Goal: Task Accomplishment & Management: Manage account settings

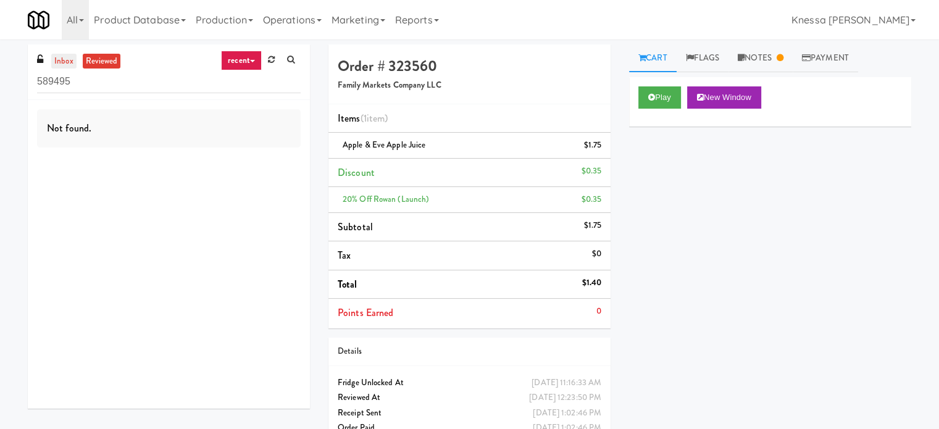
click at [55, 56] on link "inbox" at bounding box center [63, 61] width 25 height 15
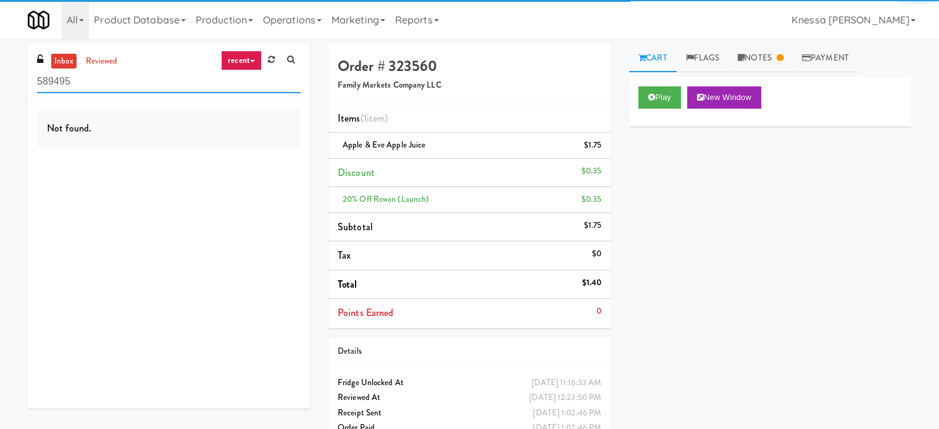
click at [93, 86] on input "589495" at bounding box center [169, 81] width 264 height 23
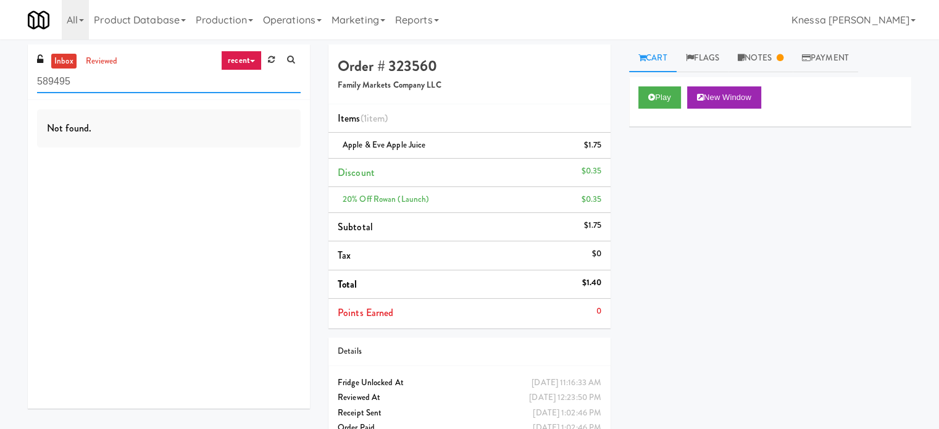
paste input "Balchem Breakroom"
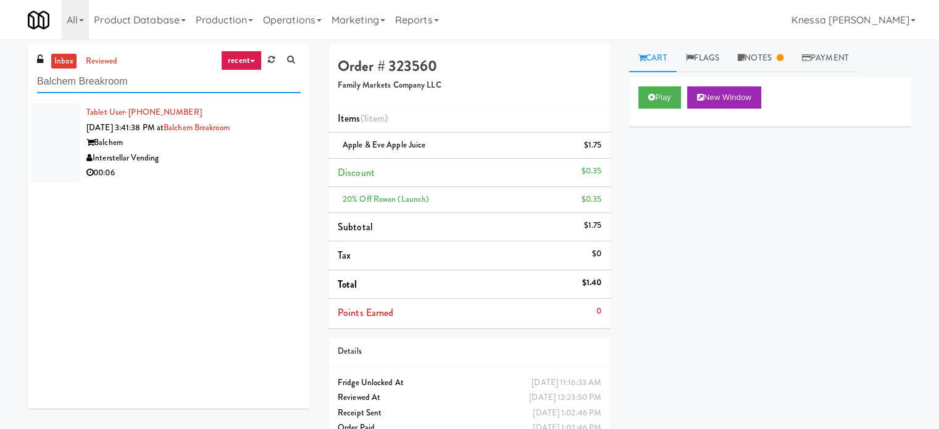
type input "Balchem Breakroom"
click at [237, 182] on li "Tablet User · (385) 423-8575 Oct 3, 2025 3:41:38 PM at Balchem Breakroom Balche…" at bounding box center [169, 143] width 282 height 86
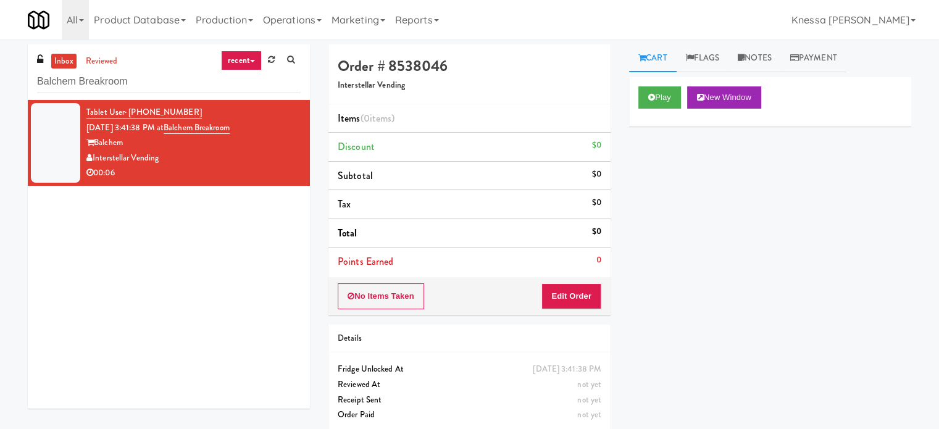
click at [702, 253] on div "Play New Window Primary Flag Clear Flag if unable to determine what was taken o…" at bounding box center [770, 308] width 282 height 463
click at [664, 99] on button "Play" at bounding box center [660, 97] width 43 height 22
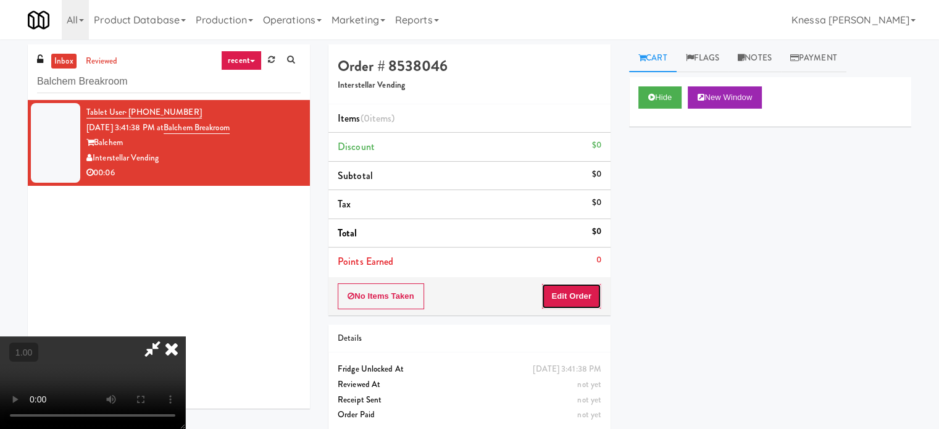
click at [579, 287] on button "Edit Order" at bounding box center [572, 296] width 60 height 26
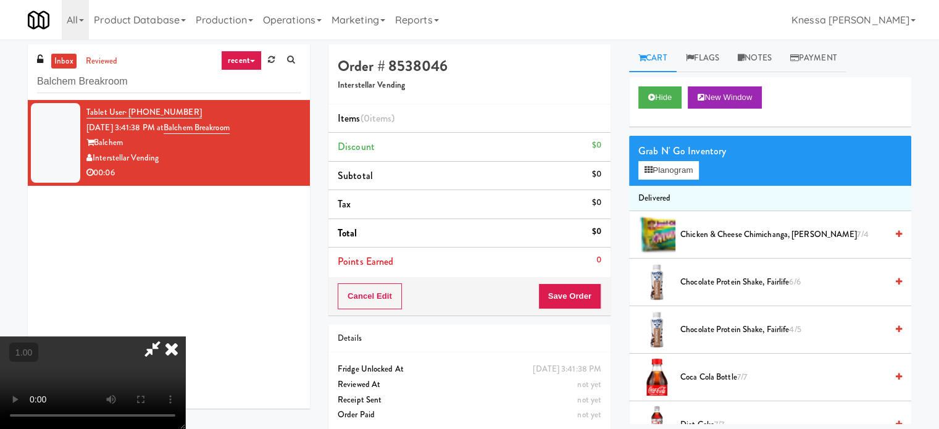
click at [185, 337] on video at bounding box center [92, 383] width 185 height 93
click at [655, 93] on button "Hide" at bounding box center [660, 97] width 43 height 22
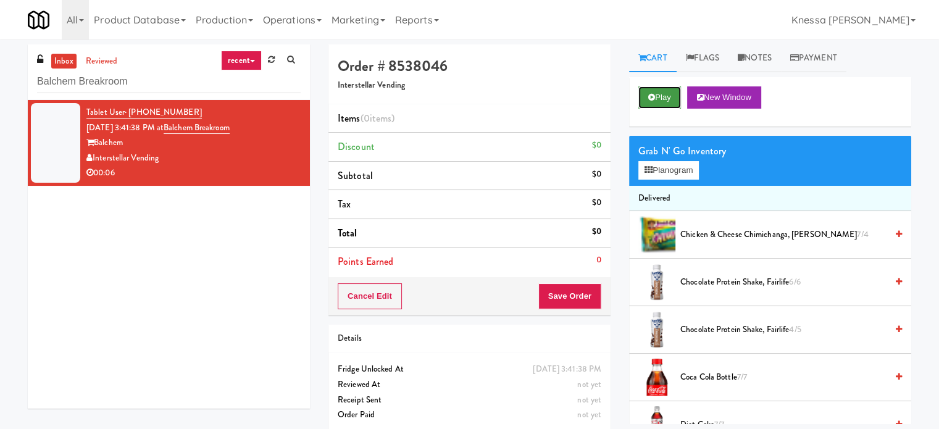
click at [655, 93] on button "Play" at bounding box center [660, 97] width 43 height 22
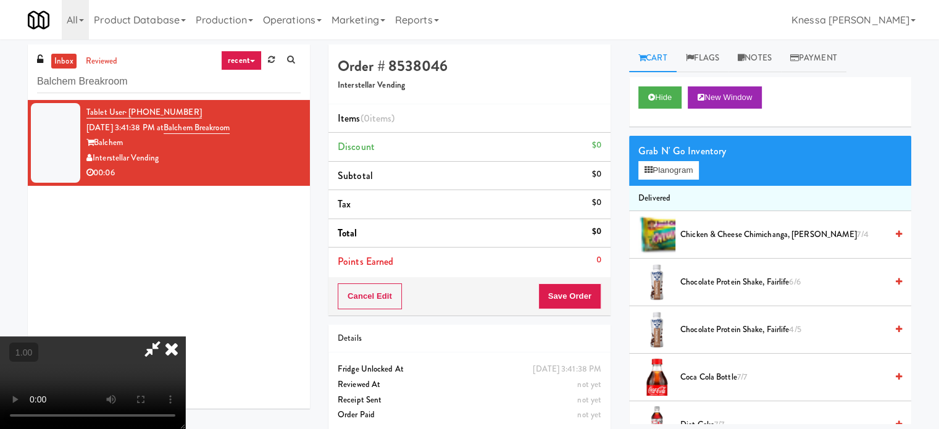
click at [185, 337] on video at bounding box center [92, 383] width 185 height 93
click at [691, 167] on button "Planogram" at bounding box center [669, 170] width 61 height 19
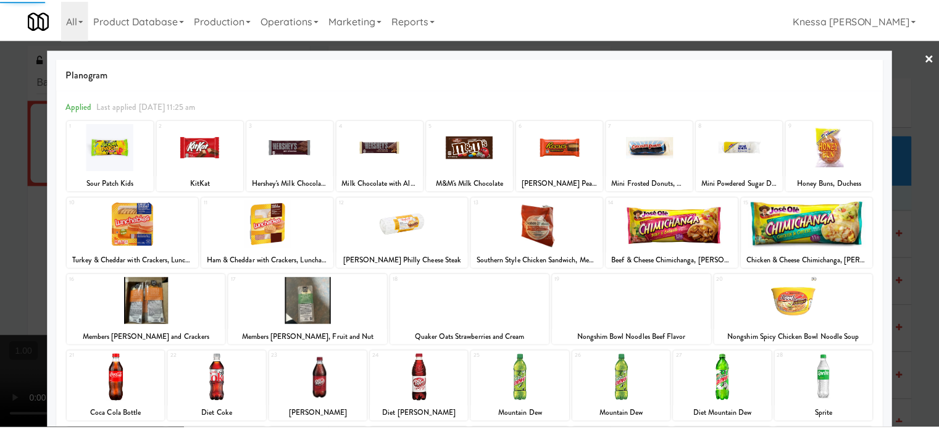
scroll to position [177, 0]
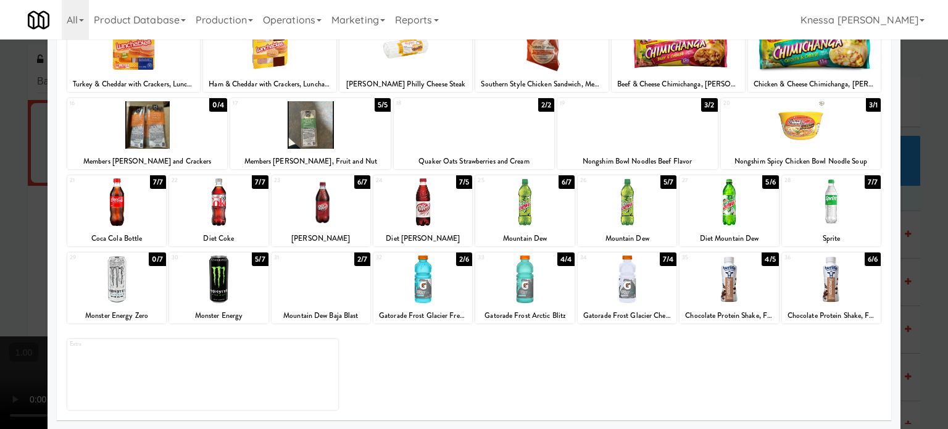
click at [338, 207] on div at bounding box center [321, 202] width 99 height 48
click at [0, 195] on div at bounding box center [474, 214] width 948 height 429
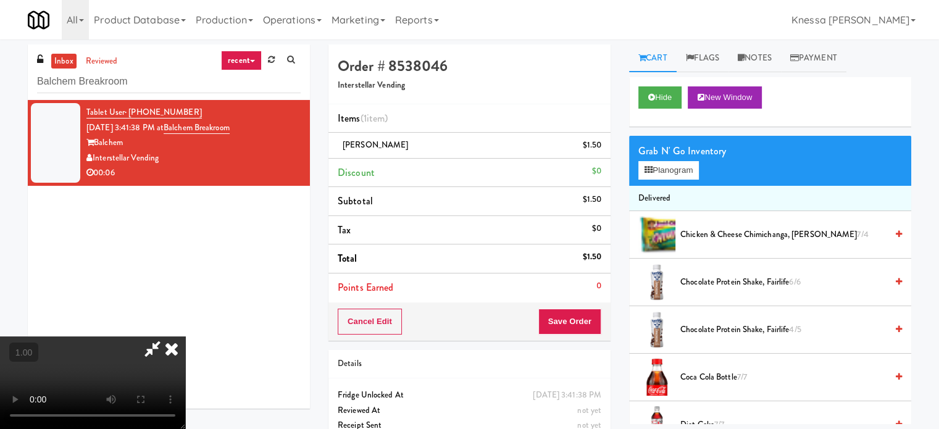
click at [185, 337] on video at bounding box center [92, 383] width 185 height 93
click at [185, 337] on icon at bounding box center [171, 349] width 27 height 25
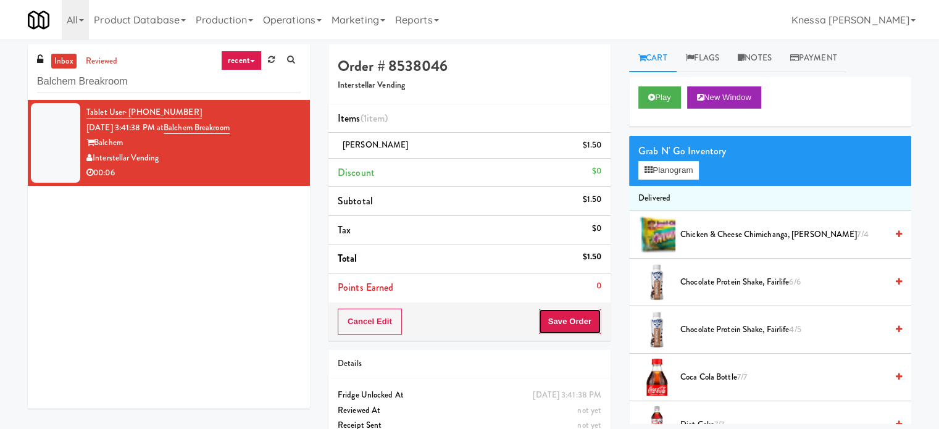
click at [551, 322] on button "Save Order" at bounding box center [569, 322] width 63 height 26
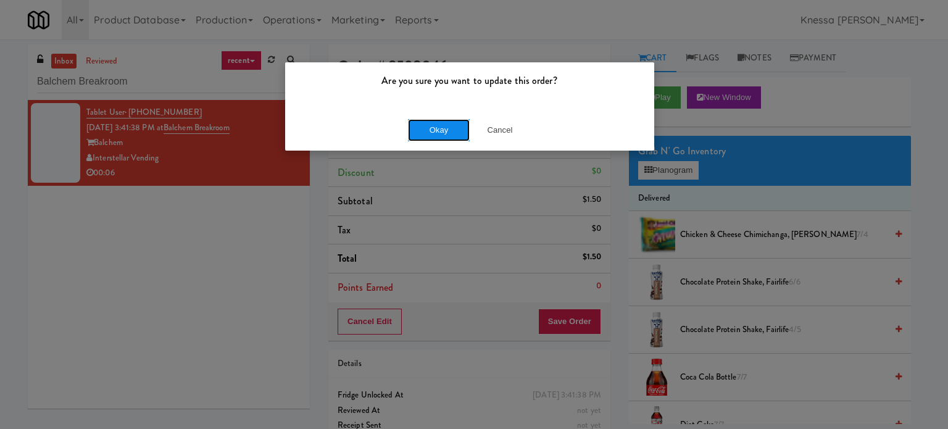
click at [423, 133] on button "Okay" at bounding box center [439, 130] width 62 height 22
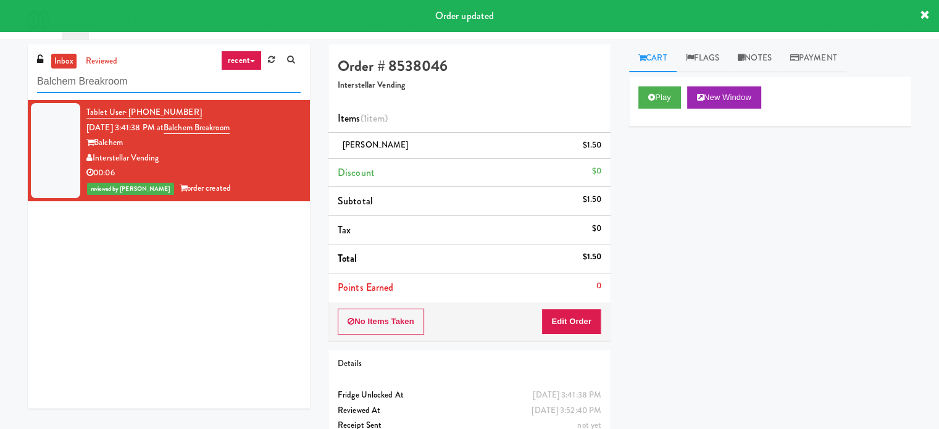
click at [208, 78] on input "Balchem Breakroom" at bounding box center [169, 81] width 264 height 23
paste input "The Sur - Cooler"
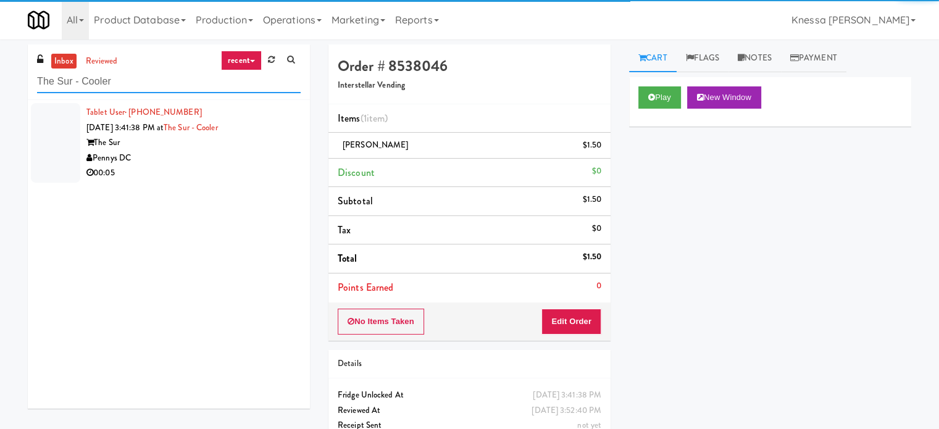
type input "The Sur - Cooler"
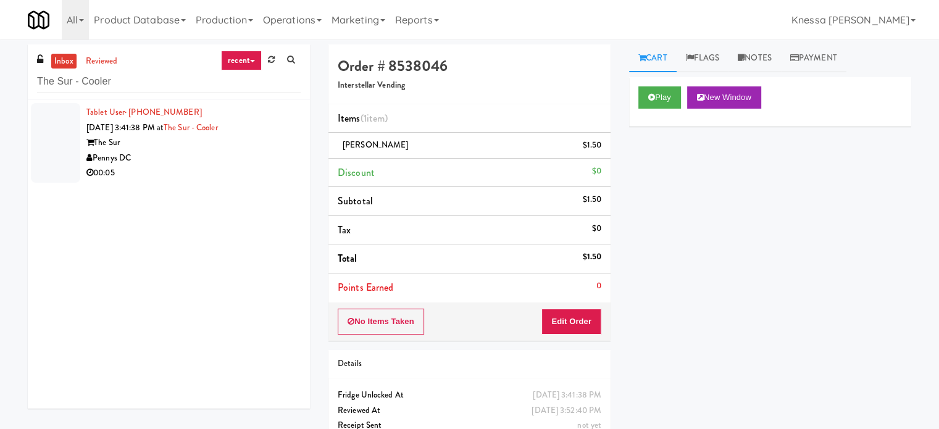
click at [252, 168] on div "00:05" at bounding box center [193, 172] width 214 height 15
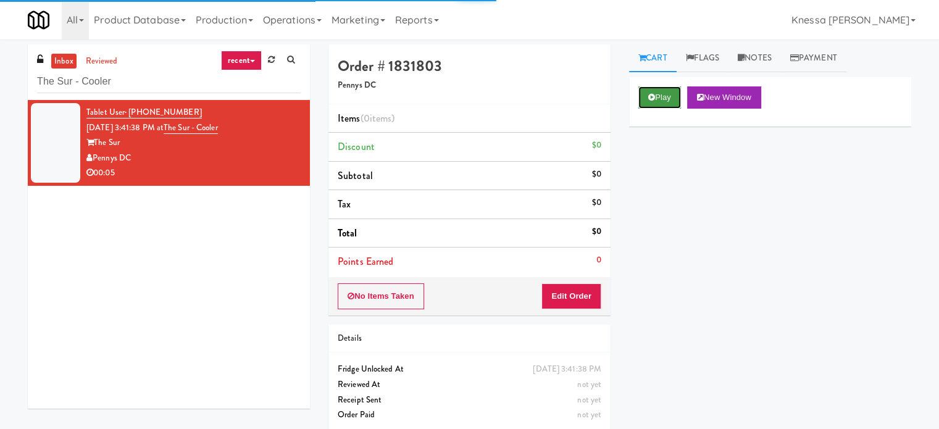
click at [655, 86] on button "Play" at bounding box center [660, 97] width 43 height 22
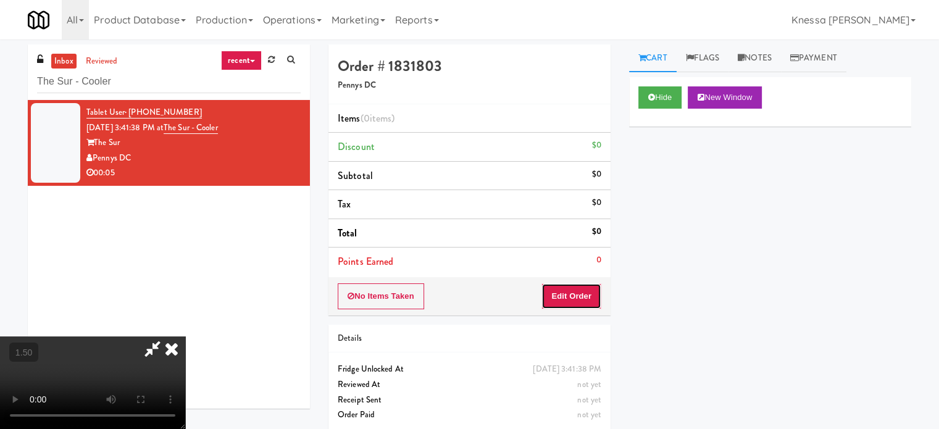
click at [571, 300] on button "Edit Order" at bounding box center [572, 296] width 60 height 26
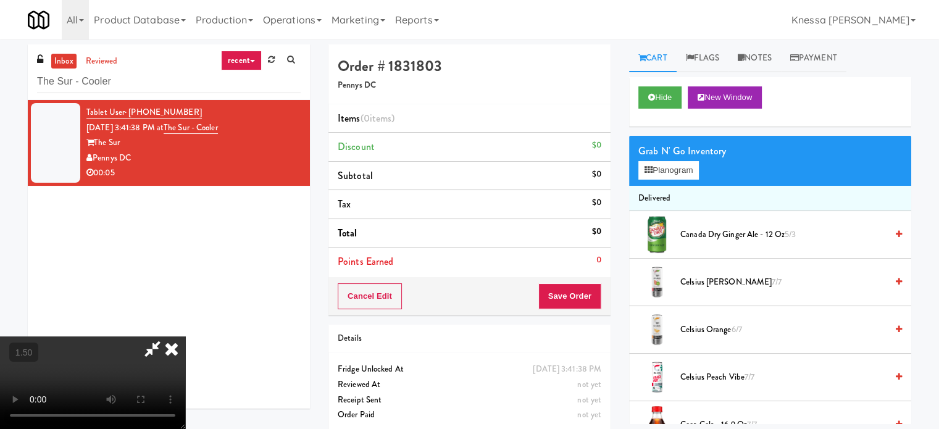
click at [185, 337] on video at bounding box center [92, 383] width 185 height 93
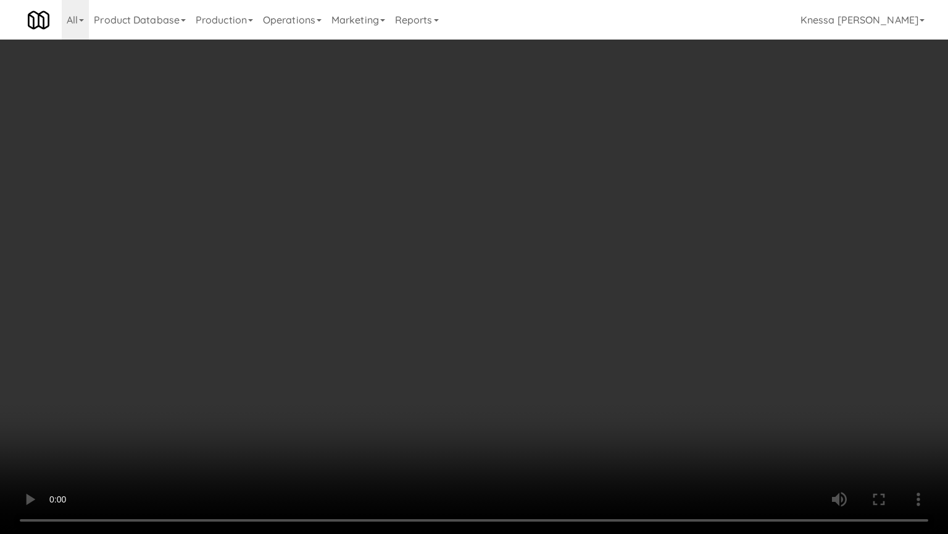
click at [510, 429] on video at bounding box center [474, 267] width 948 height 534
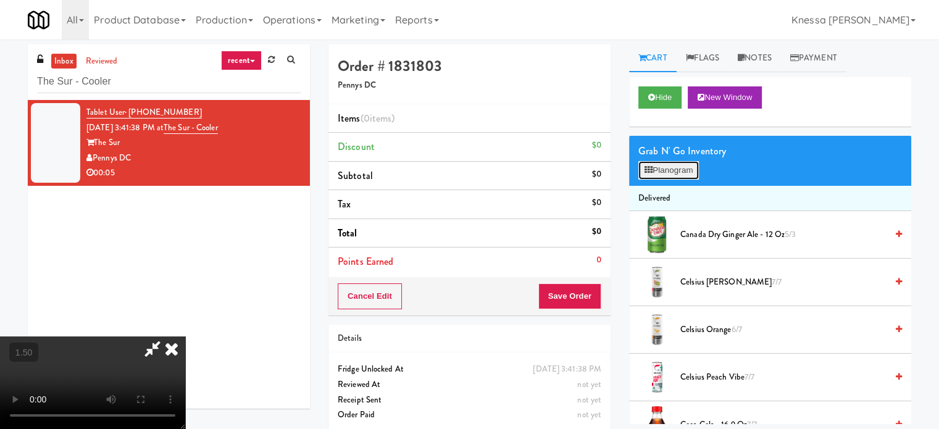
click at [685, 172] on button "Planogram" at bounding box center [669, 170] width 61 height 19
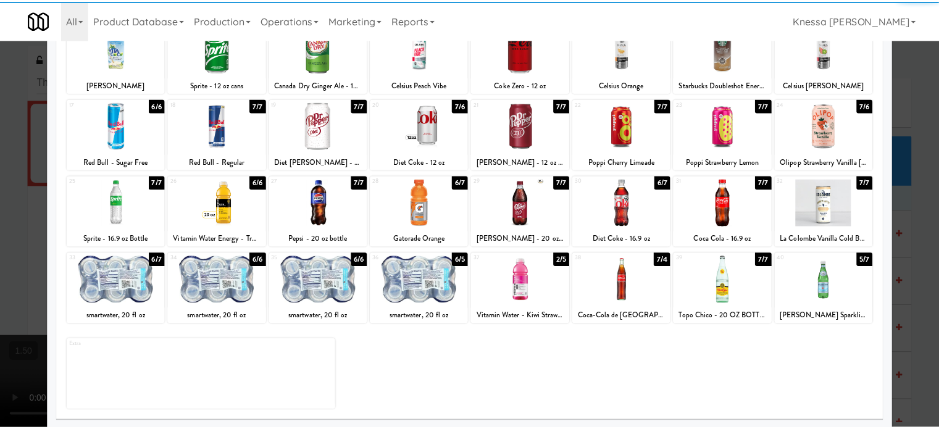
scroll to position [177, 0]
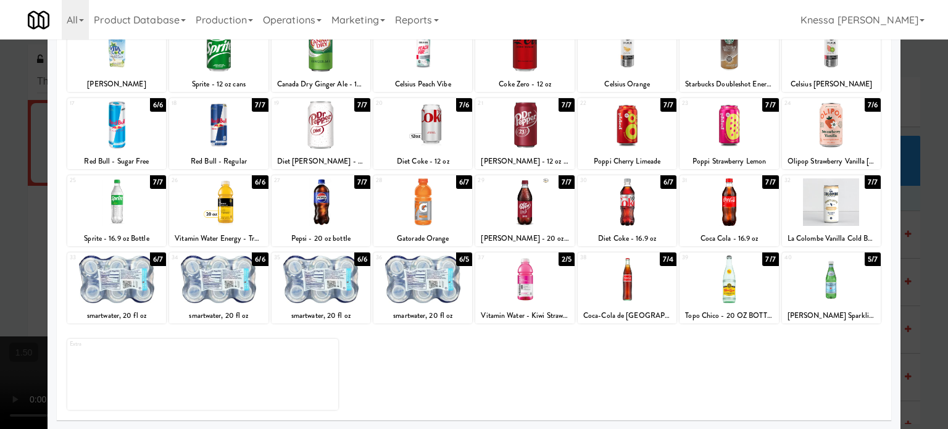
click at [546, 215] on div at bounding box center [524, 202] width 99 height 48
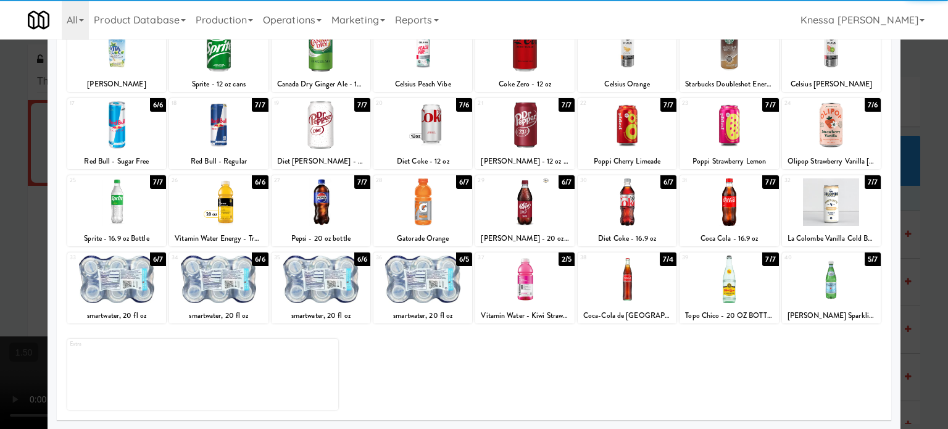
click at [62, 215] on div "Applied Last applied Thursday 11:55 pm 1 7/7 Simply Lemonade 2 5/6 Simply Orang…" at bounding box center [474, 168] width 835 height 508
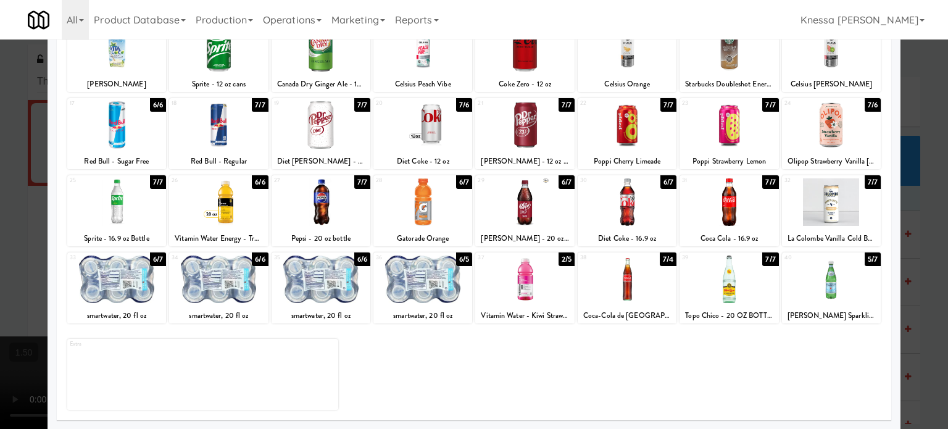
click at [0, 197] on div at bounding box center [474, 214] width 948 height 429
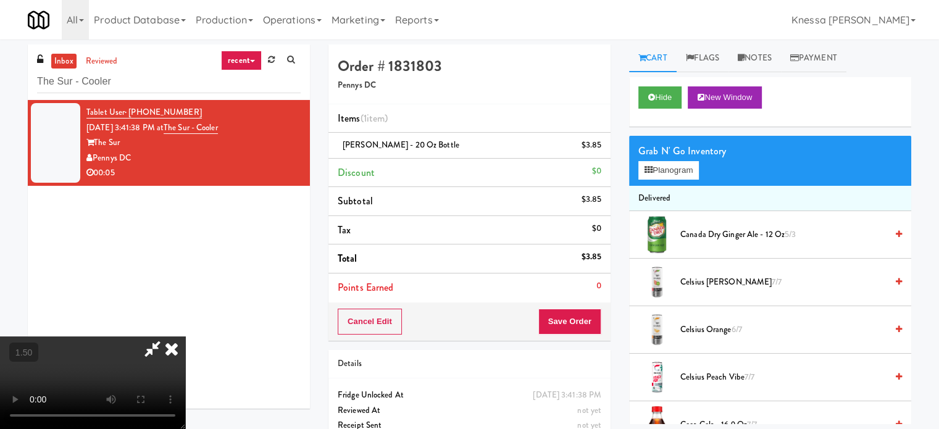
click at [185, 337] on video at bounding box center [92, 383] width 185 height 93
click at [591, 320] on button "Save Order" at bounding box center [569, 322] width 63 height 26
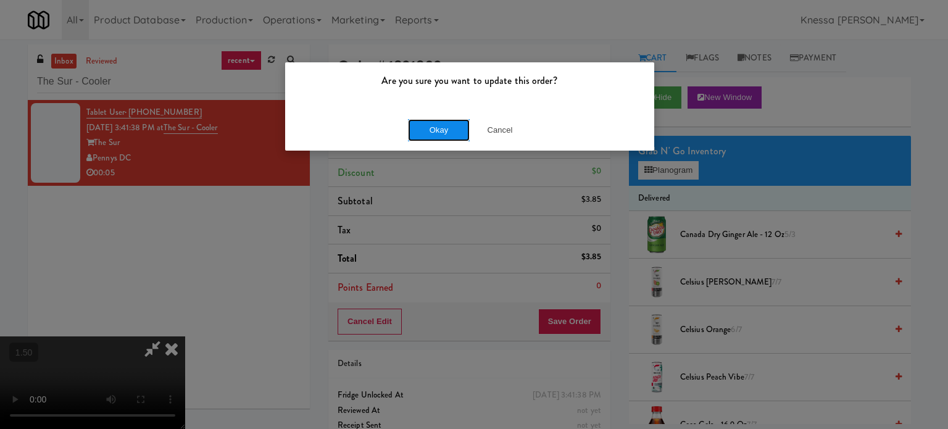
click at [438, 130] on button "Okay" at bounding box center [439, 130] width 62 height 22
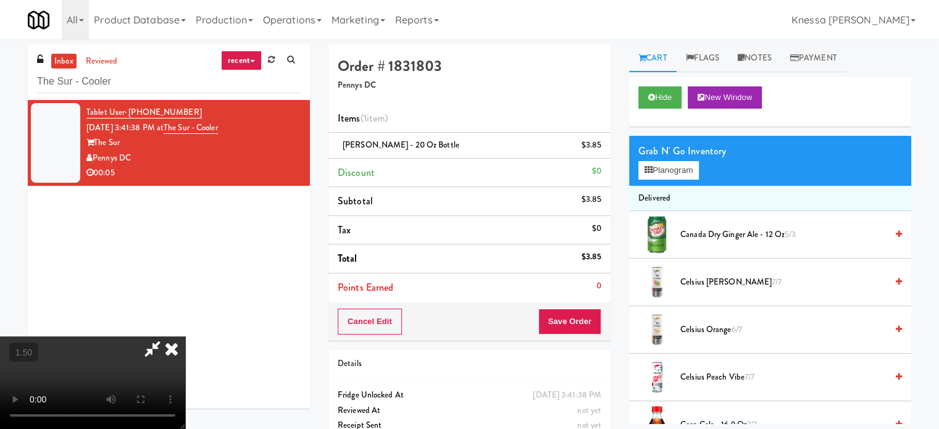
click at [575, 73] on h4 "Order # 1831803" at bounding box center [470, 66] width 264 height 16
click at [185, 337] on icon at bounding box center [171, 349] width 27 height 25
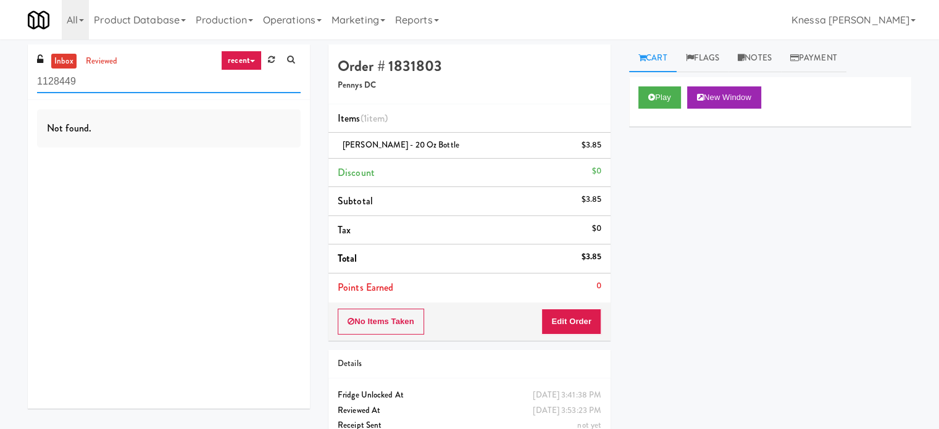
click at [148, 83] on input "1128449" at bounding box center [169, 81] width 264 height 23
paste input "SC Lobby Cooler"
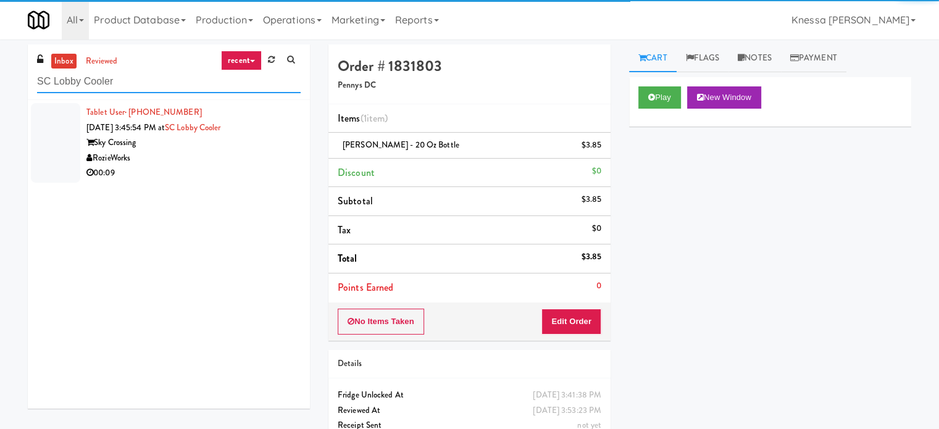
type input "SC Lobby Cooler"
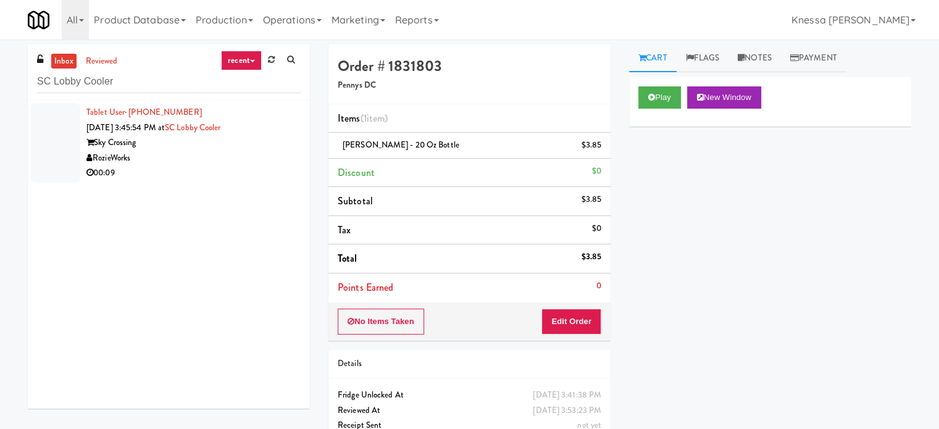
click at [238, 170] on div "00:09" at bounding box center [193, 172] width 214 height 15
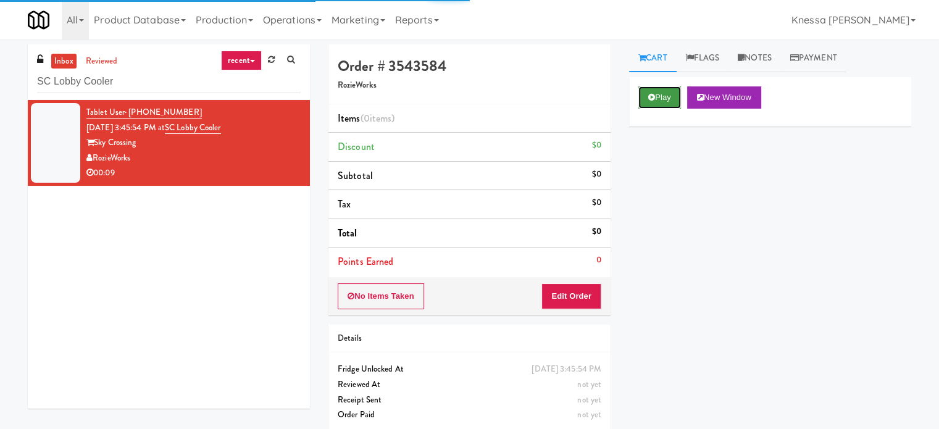
click at [657, 93] on button "Play" at bounding box center [660, 97] width 43 height 22
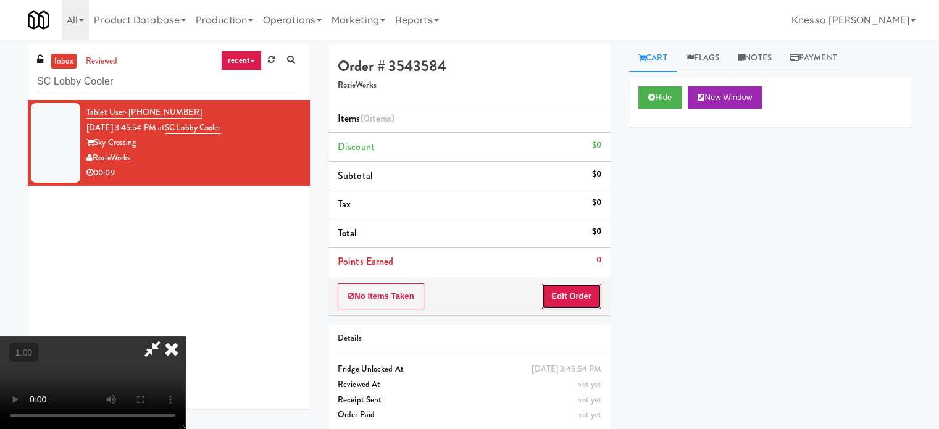
click at [578, 291] on button "Edit Order" at bounding box center [572, 296] width 60 height 26
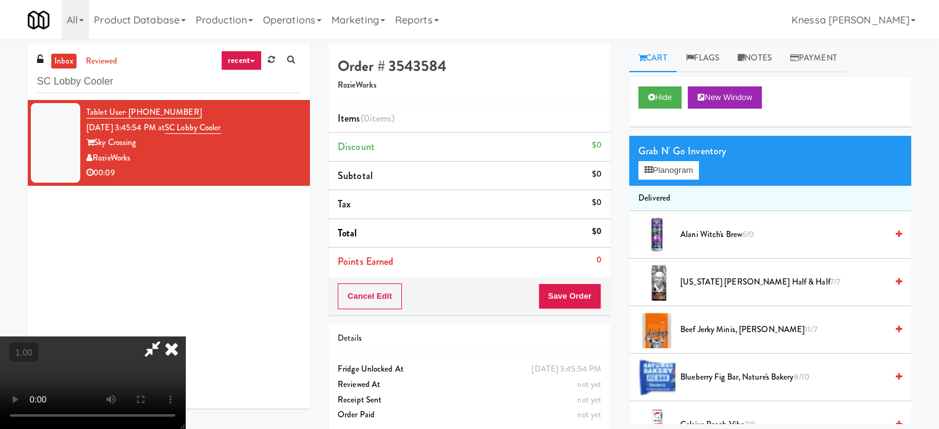
click at [185, 337] on video at bounding box center [92, 383] width 185 height 93
click at [684, 167] on button "Planogram" at bounding box center [669, 170] width 61 height 19
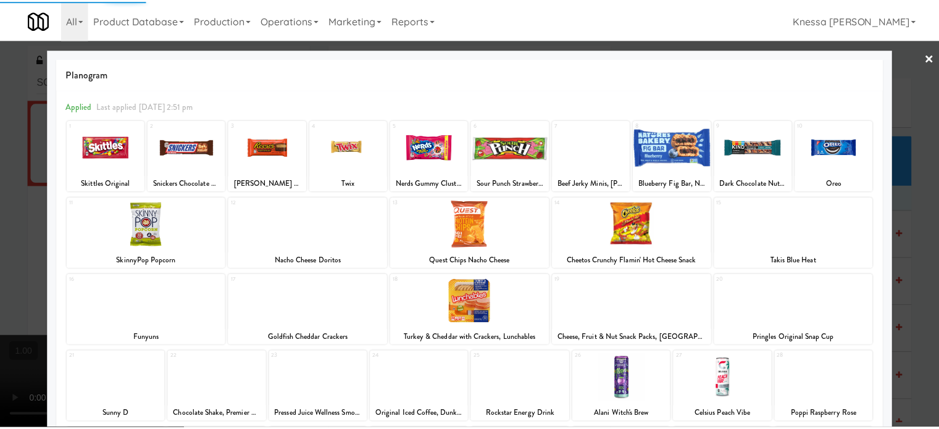
scroll to position [177, 0]
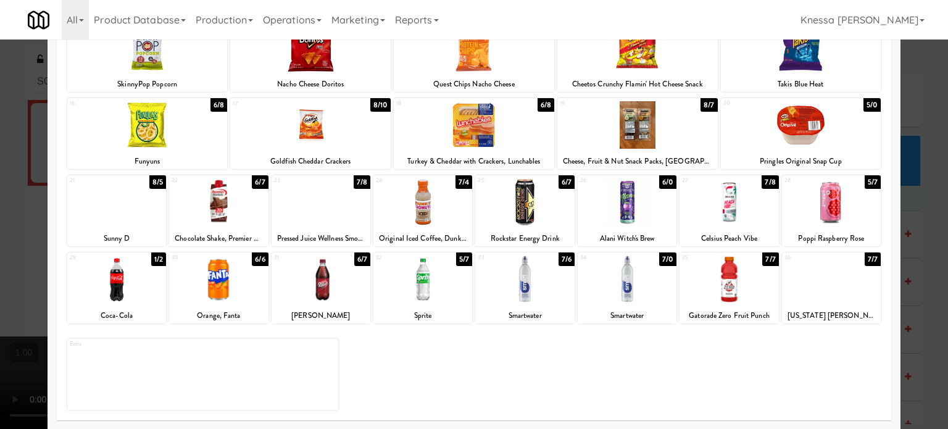
click at [233, 274] on div at bounding box center [218, 280] width 99 height 48
click at [217, 281] on div at bounding box center [218, 280] width 99 height 48
click at [0, 230] on div at bounding box center [474, 214] width 948 height 429
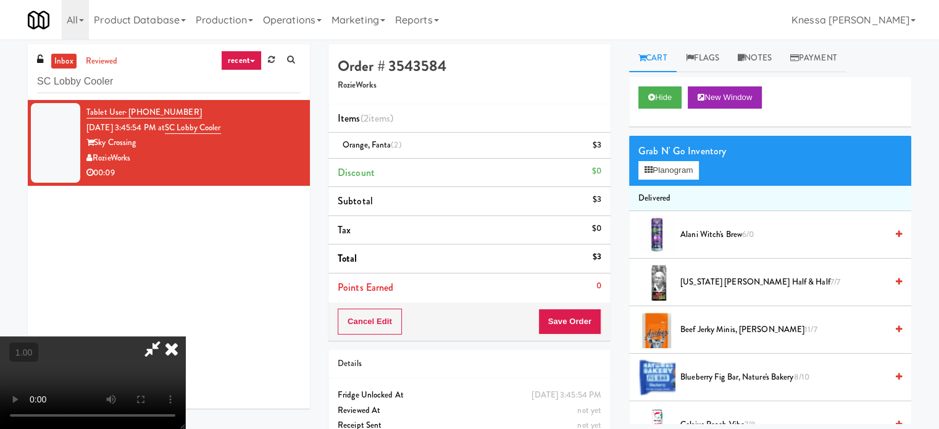
click at [165, 337] on video at bounding box center [92, 383] width 185 height 93
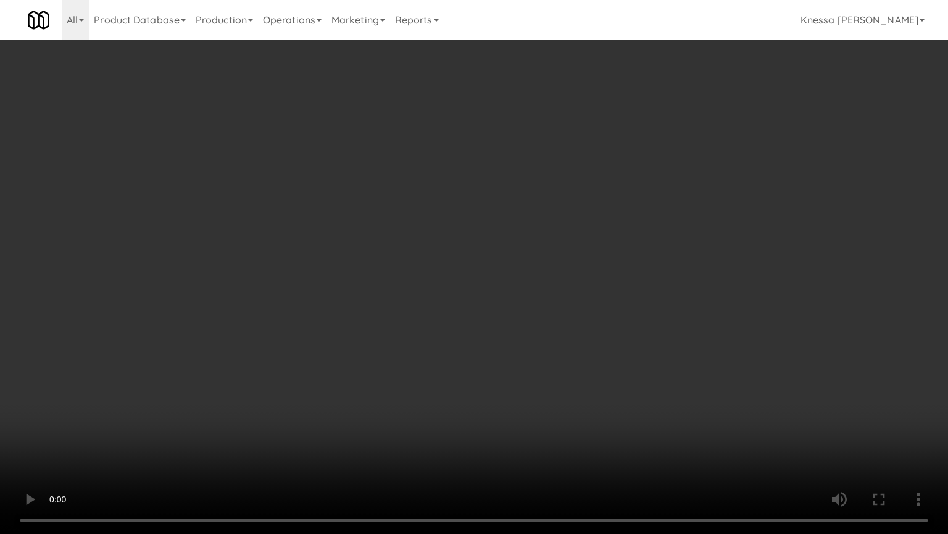
click at [563, 348] on video at bounding box center [474, 267] width 948 height 534
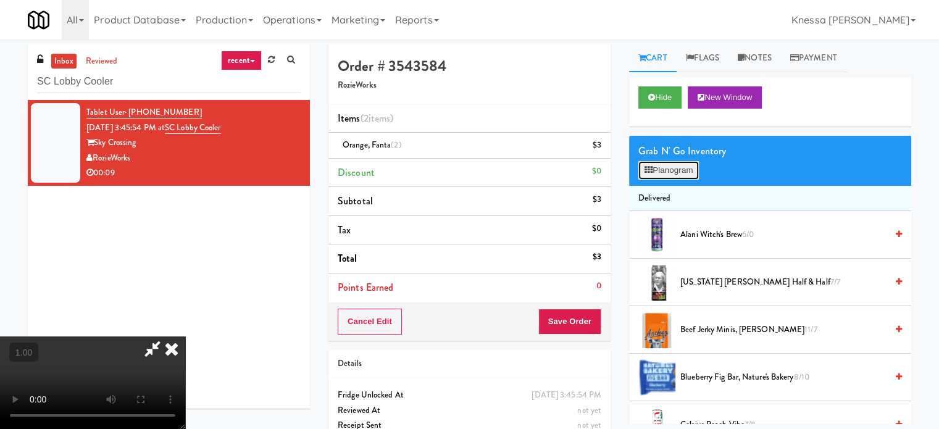
click at [668, 170] on button "Planogram" at bounding box center [669, 170] width 61 height 19
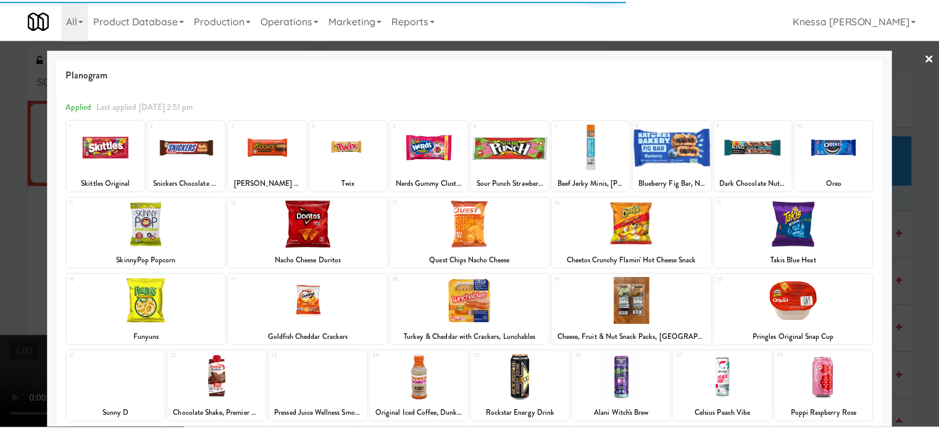
scroll to position [177, 0]
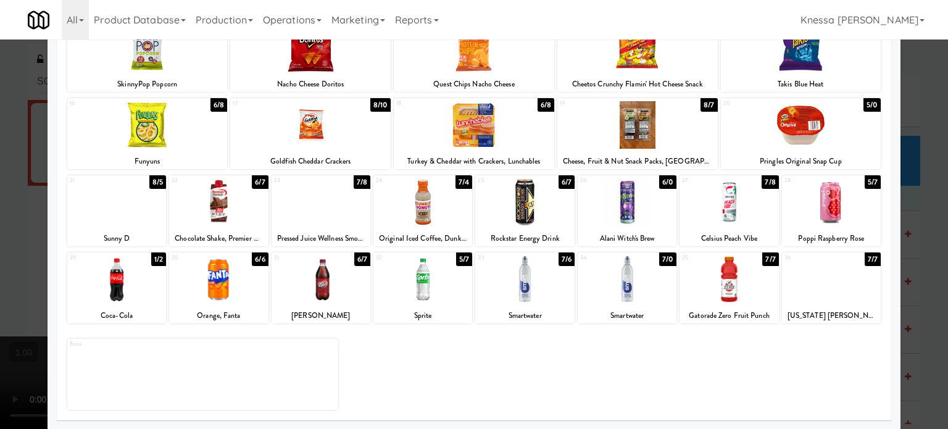
click at [0, 236] on div at bounding box center [474, 214] width 948 height 429
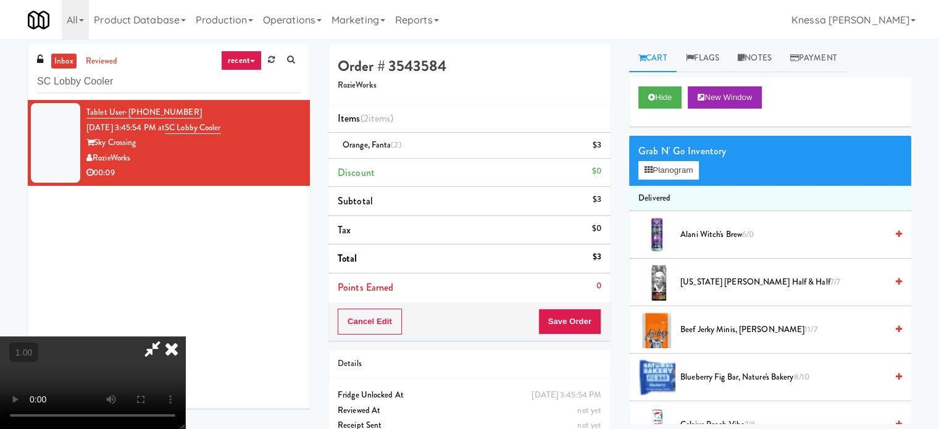
click at [170, 337] on video at bounding box center [92, 383] width 185 height 93
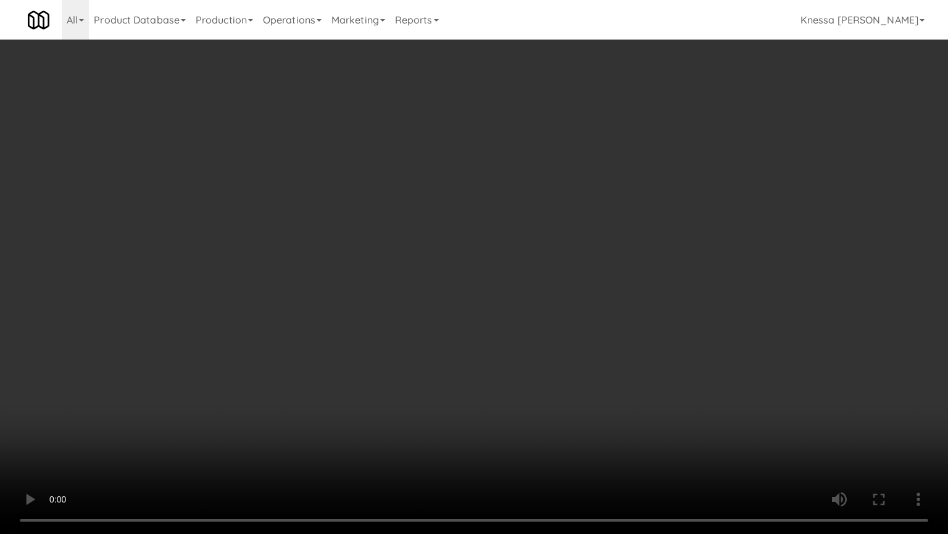
click at [650, 351] on video at bounding box center [474, 267] width 948 height 534
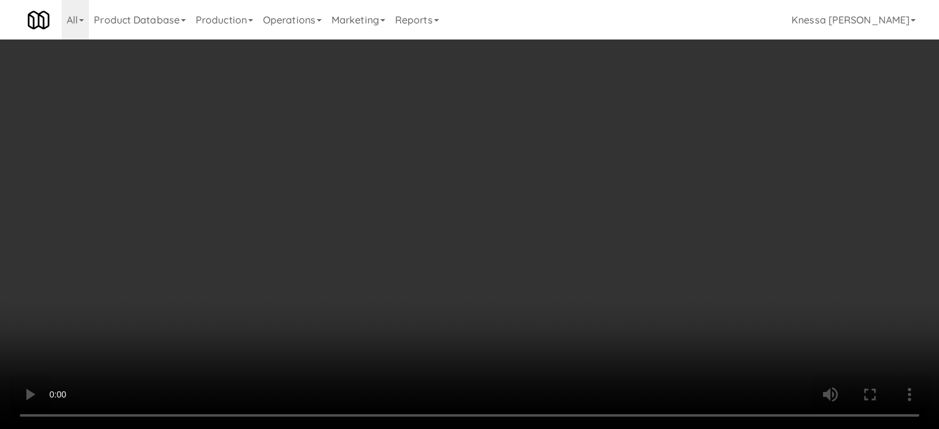
scroll to position [195, 0]
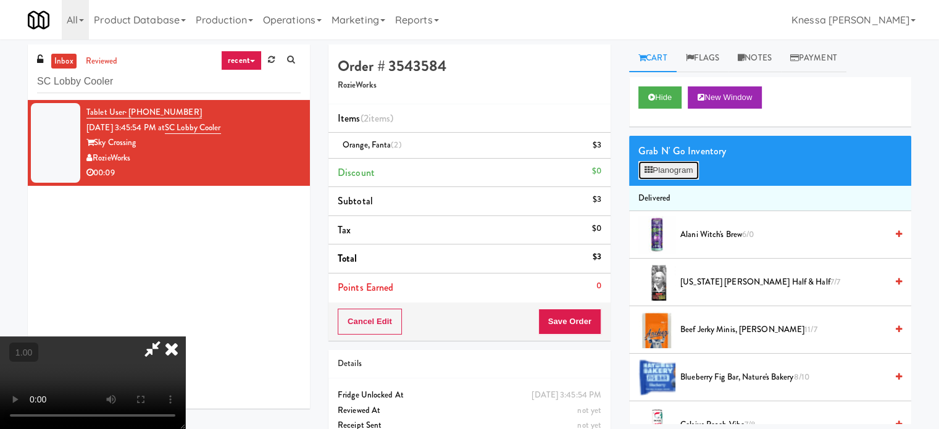
click at [677, 173] on button "Planogram" at bounding box center [669, 170] width 61 height 19
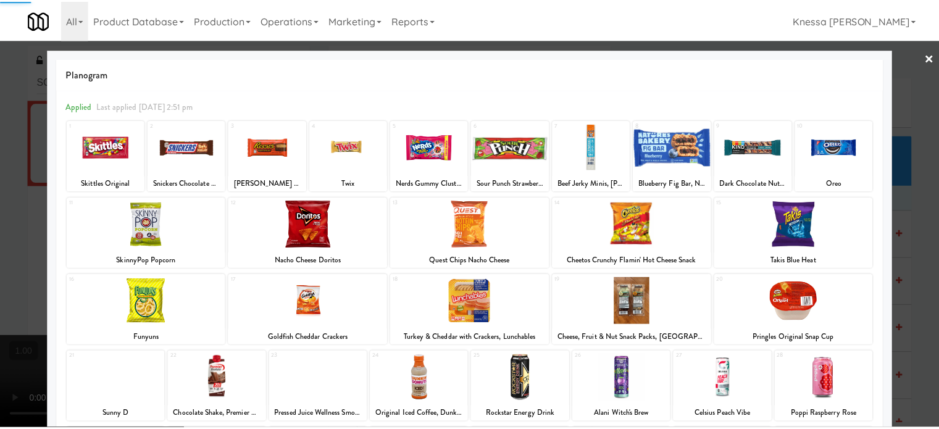
scroll to position [177, 0]
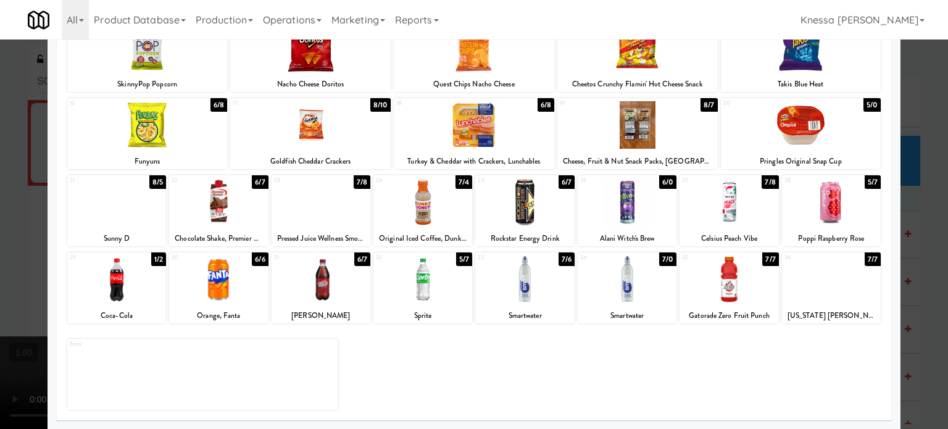
click at [521, 287] on div at bounding box center [524, 280] width 99 height 48
click at [0, 254] on div at bounding box center [474, 214] width 948 height 429
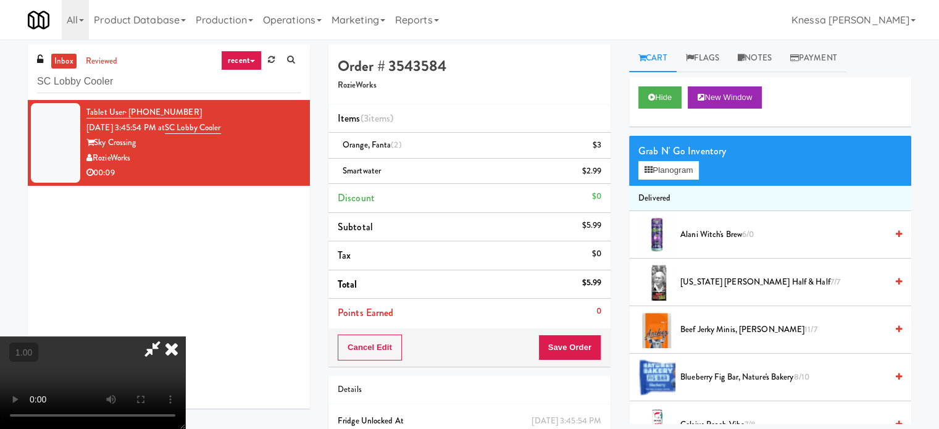
click at [185, 337] on icon at bounding box center [171, 349] width 27 height 25
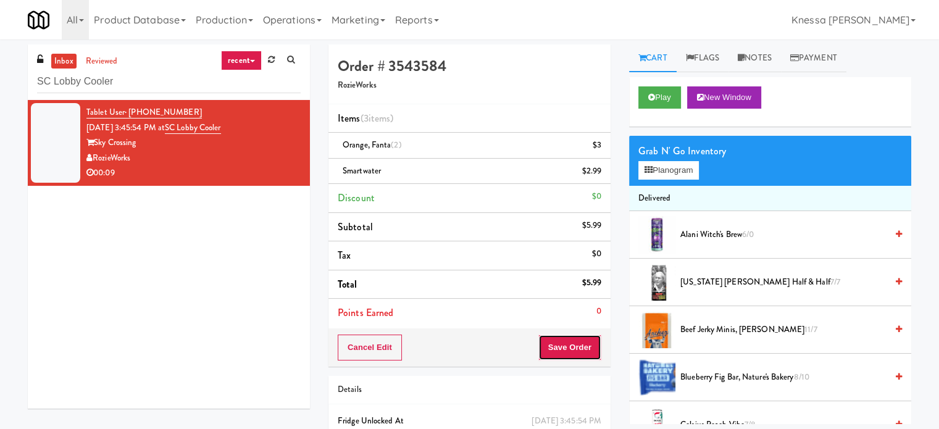
click at [570, 341] on button "Save Order" at bounding box center [569, 348] width 63 height 26
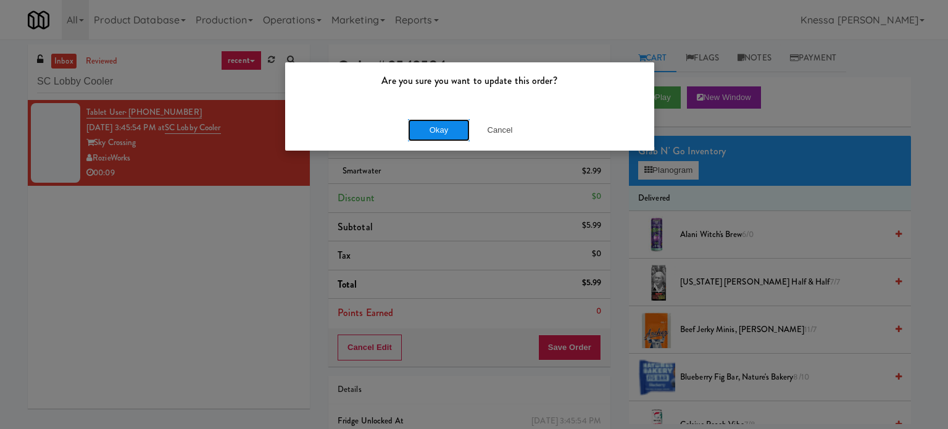
click at [432, 119] on button "Okay" at bounding box center [439, 130] width 62 height 22
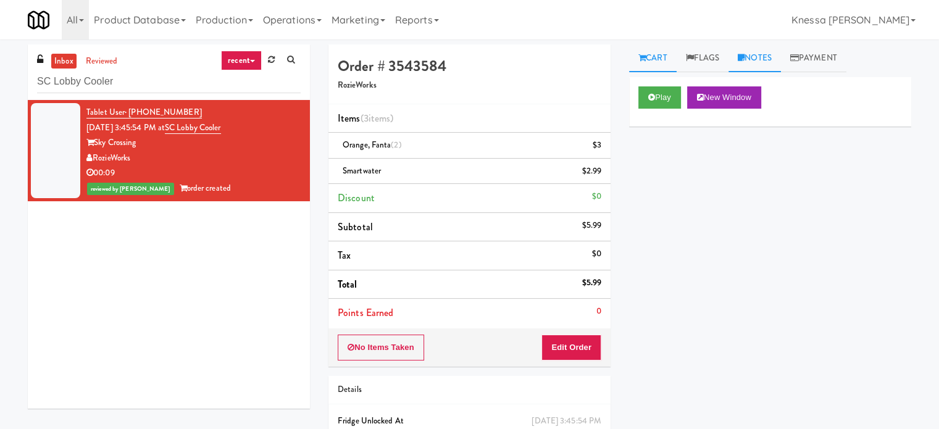
click at [756, 64] on link "Notes" at bounding box center [755, 58] width 52 height 28
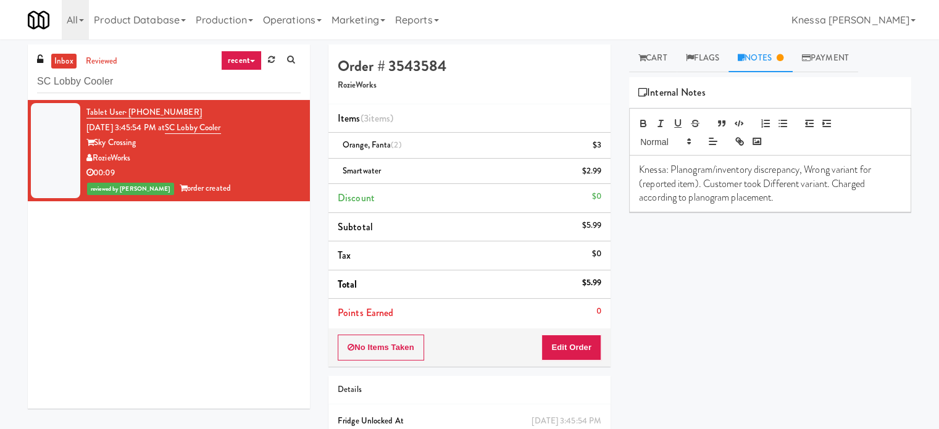
click at [720, 170] on p "Knessa: Planogram/inventory discrepancy, Wrong variant for (reported item). Cus…" at bounding box center [770, 183] width 262 height 41
drag, startPoint x: 391, startPoint y: 148, endPoint x: 337, endPoint y: 147, distance: 54.3
click at [337, 147] on li "Orange, Fanta (2) $3" at bounding box center [470, 146] width 282 height 26
copy span "Orange, Fanta"
click at [699, 178] on p "Knessa: Planogram/inventory discrepancy, Wrong variant for (reported item). Cus…" at bounding box center [770, 183] width 262 height 41
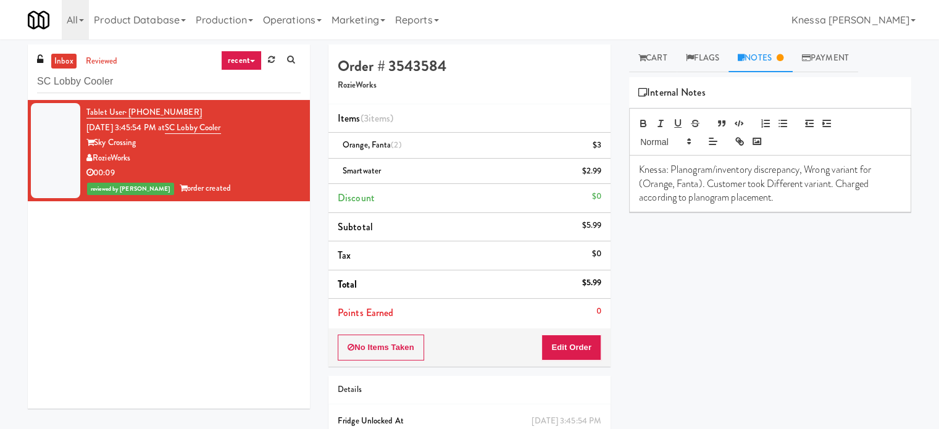
click at [860, 171] on p "Knessa: Planogram/inventory discrepancy, Wrong variant for (Orange, Fanta). Cus…" at bounding box center [770, 183] width 262 height 41
click at [887, 254] on div "Play New Window Primary Flag Clear Flag if unable to determine what was taken o…" at bounding box center [770, 308] width 282 height 463
click at [193, 78] on input "SC Lobby Cooler" at bounding box center [169, 81] width 264 height 23
paste input "Lenox -"
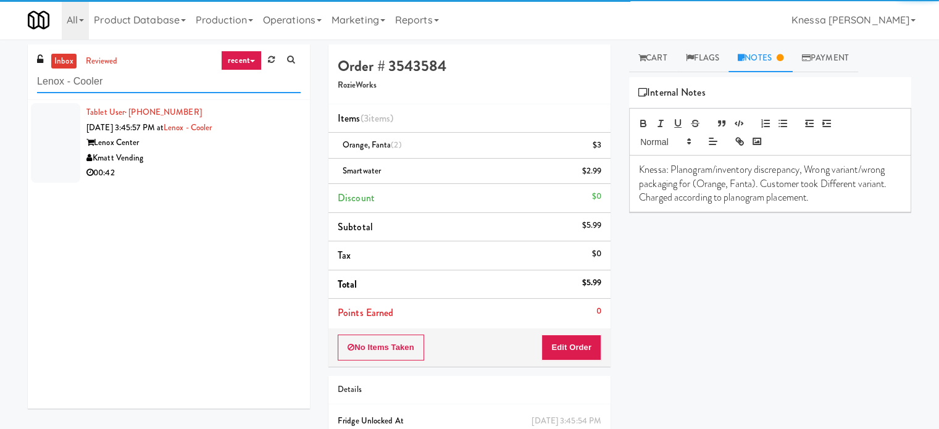
type input "Lenox - Cooler"
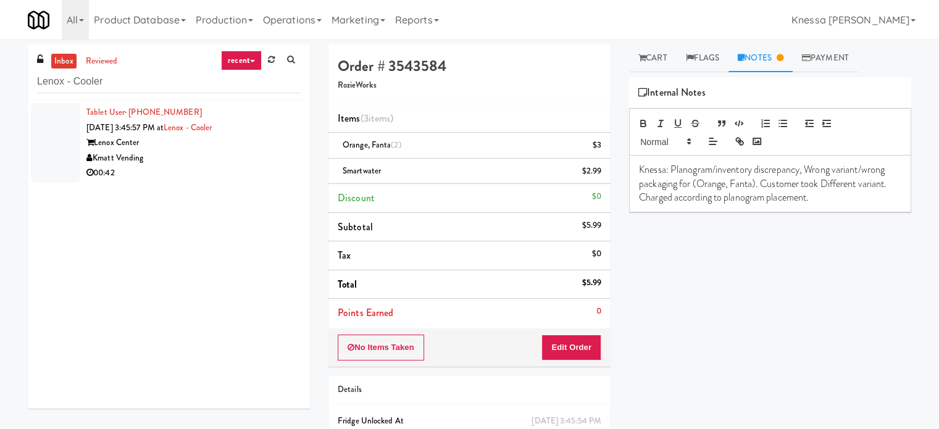
click at [258, 168] on div "00:42" at bounding box center [193, 172] width 214 height 15
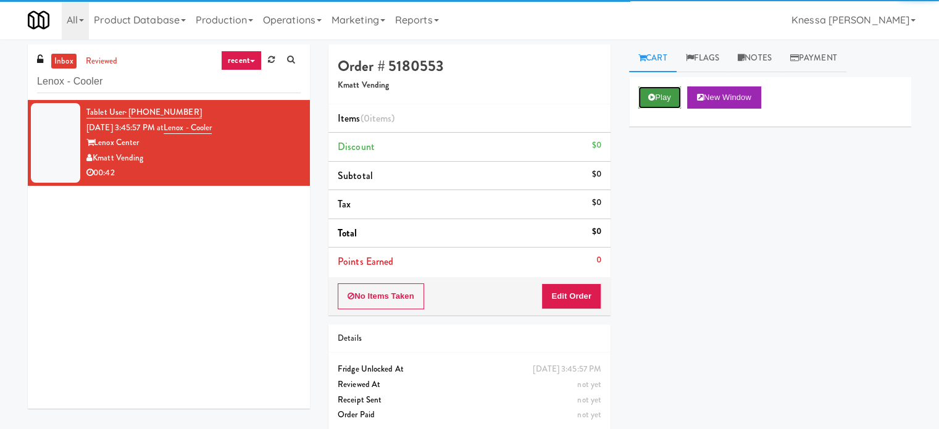
click at [664, 106] on button "Play" at bounding box center [660, 97] width 43 height 22
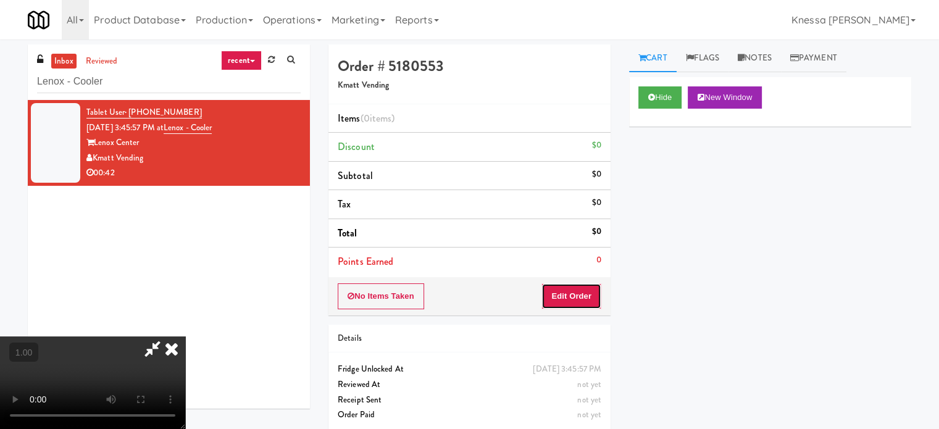
click at [572, 303] on button "Edit Order" at bounding box center [572, 296] width 60 height 26
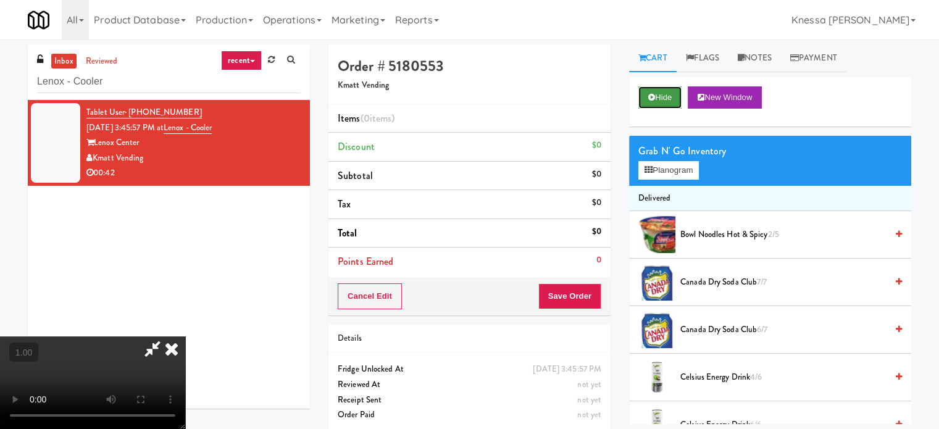
click at [658, 101] on button "Hide" at bounding box center [660, 97] width 43 height 22
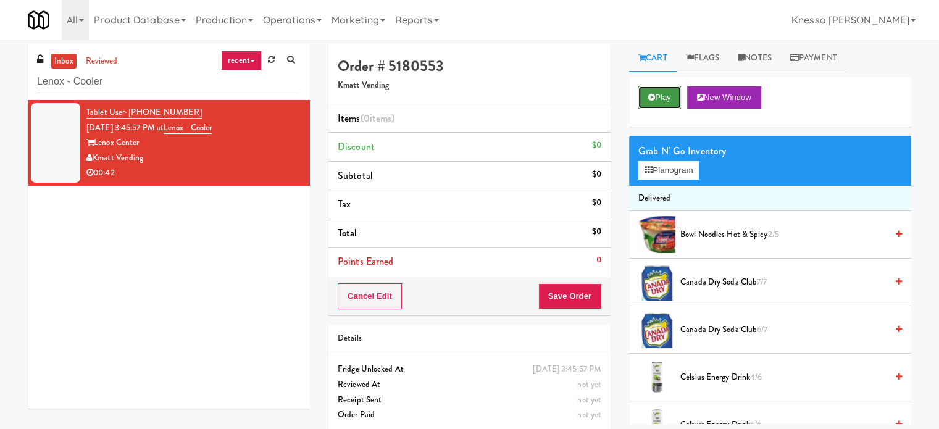
click at [658, 101] on button "Play" at bounding box center [660, 97] width 43 height 22
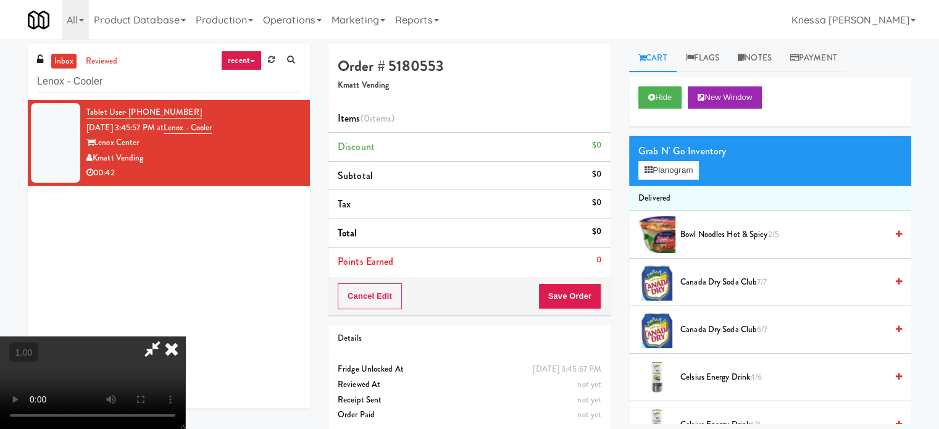
click at [185, 337] on video at bounding box center [92, 383] width 185 height 93
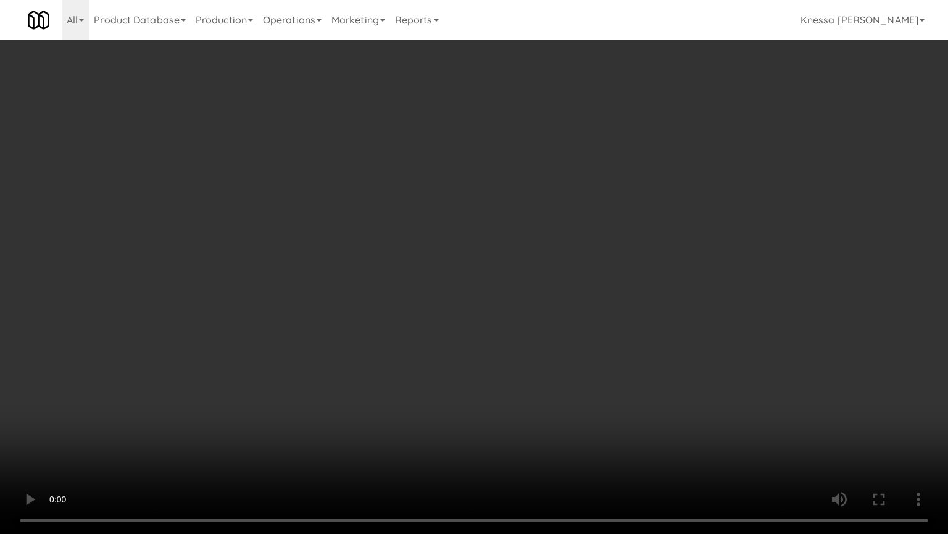
click at [511, 242] on video at bounding box center [474, 267] width 948 height 534
click at [482, 369] on video at bounding box center [474, 267] width 948 height 534
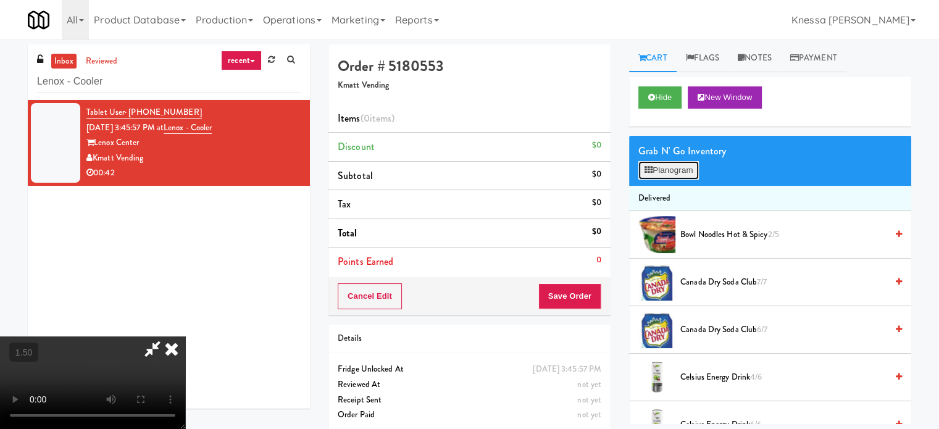
click at [685, 171] on button "Planogram" at bounding box center [669, 170] width 61 height 19
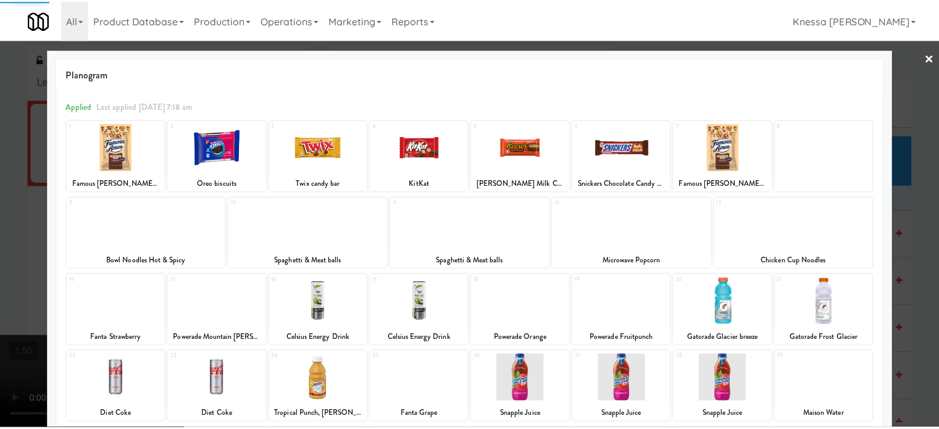
scroll to position [177, 0]
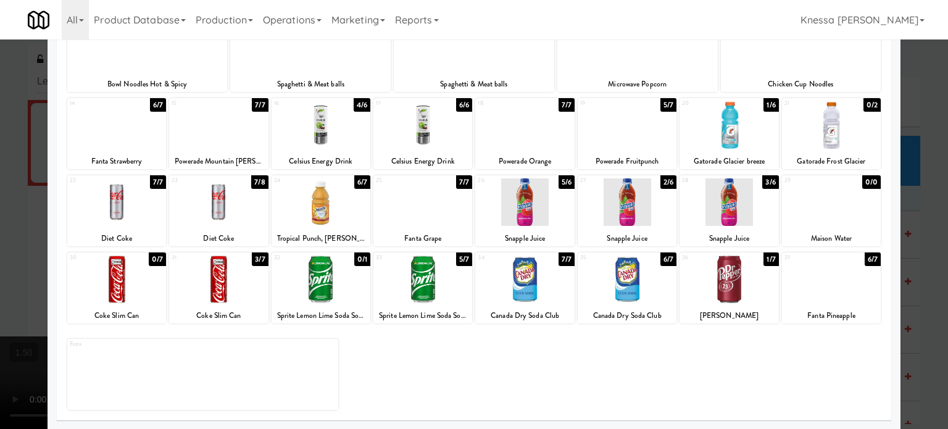
click at [208, 301] on div at bounding box center [218, 280] width 99 height 48
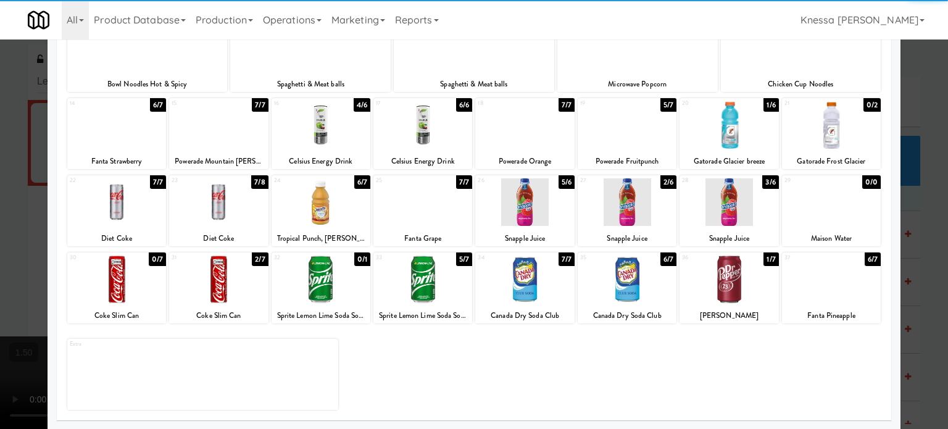
click at [0, 267] on div at bounding box center [474, 214] width 948 height 429
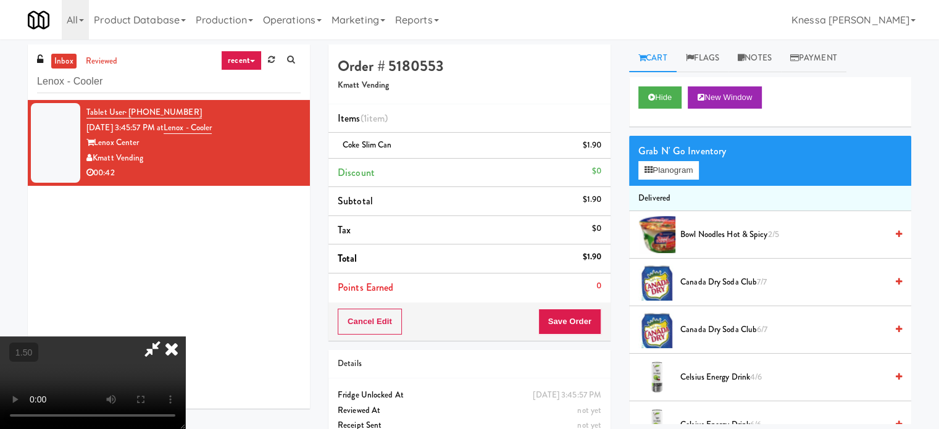
click at [154, 337] on video at bounding box center [92, 383] width 185 height 93
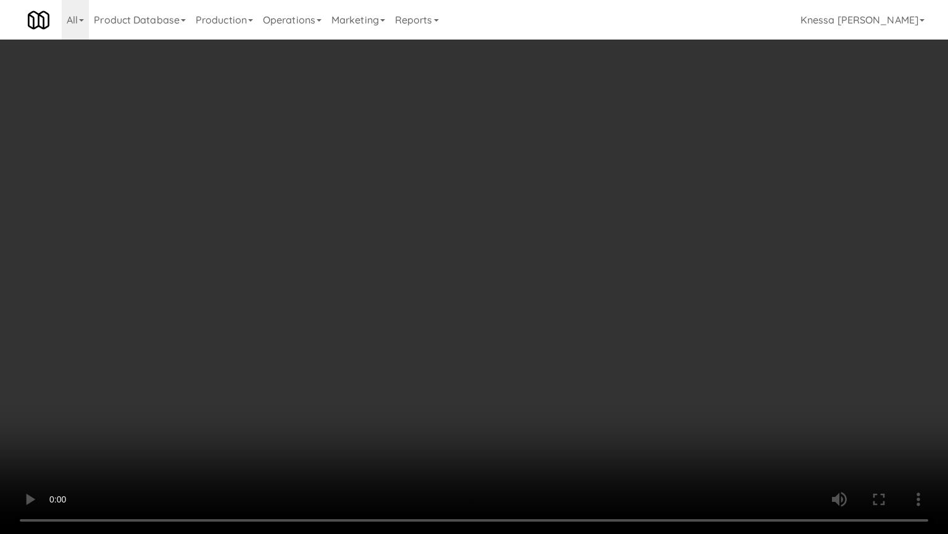
click at [572, 357] on video at bounding box center [474, 267] width 948 height 534
click at [629, 328] on video at bounding box center [474, 267] width 948 height 534
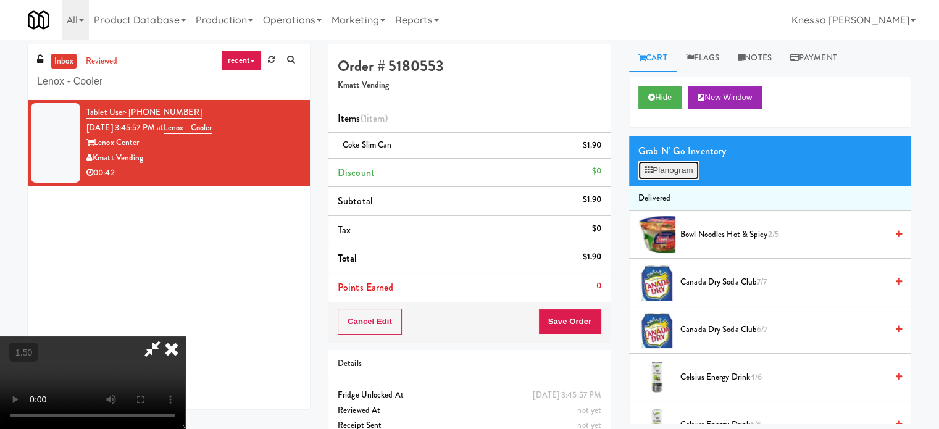
click at [672, 164] on button "Planogram" at bounding box center [669, 170] width 61 height 19
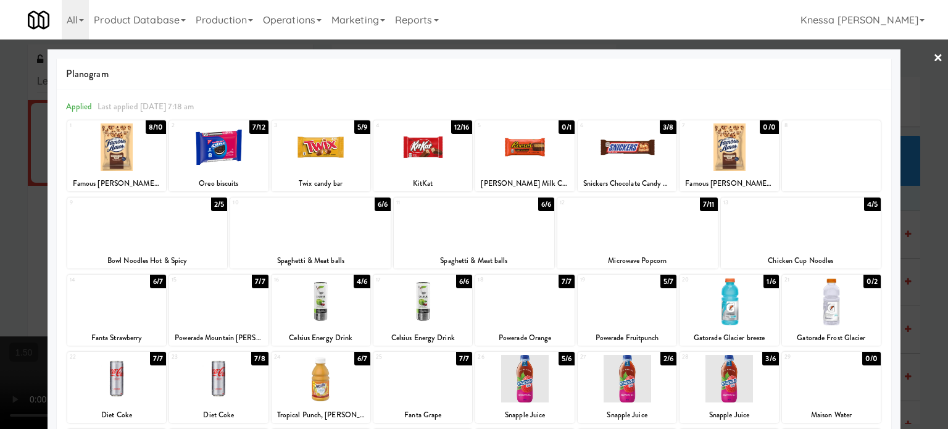
click at [133, 157] on div at bounding box center [116, 148] width 99 height 48
click at [219, 156] on div at bounding box center [218, 148] width 99 height 48
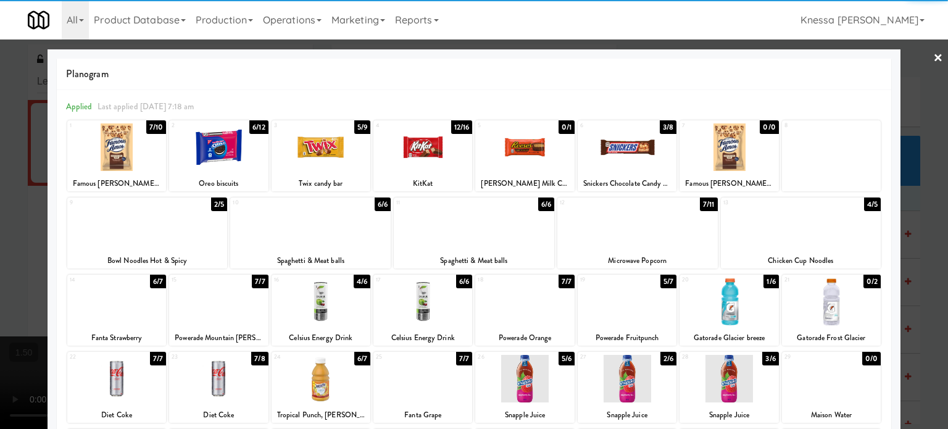
click at [0, 204] on div at bounding box center [474, 214] width 948 height 429
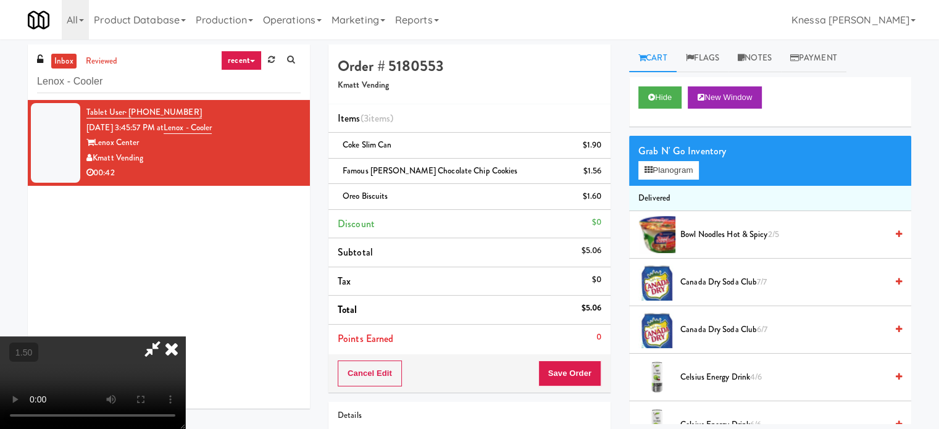
click at [160, 337] on video at bounding box center [92, 383] width 185 height 93
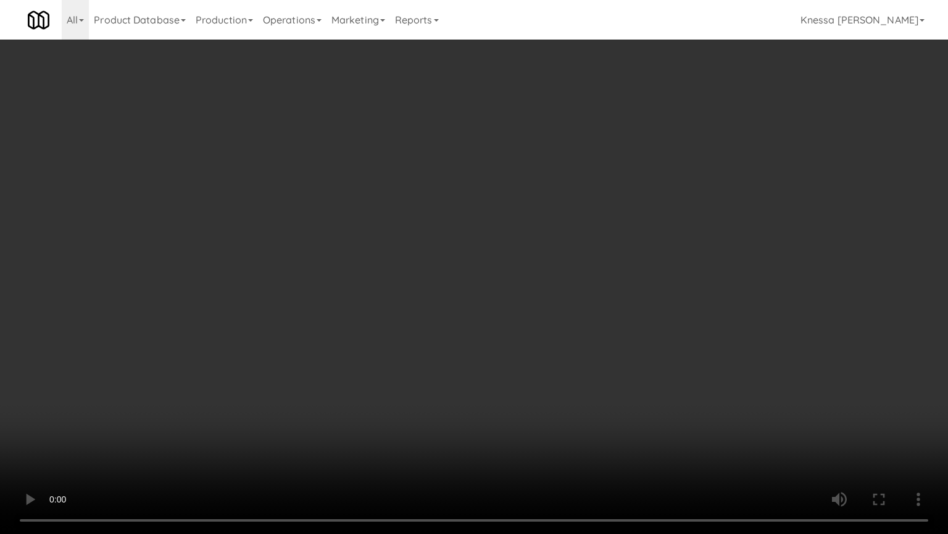
click at [382, 258] on video at bounding box center [474, 267] width 948 height 534
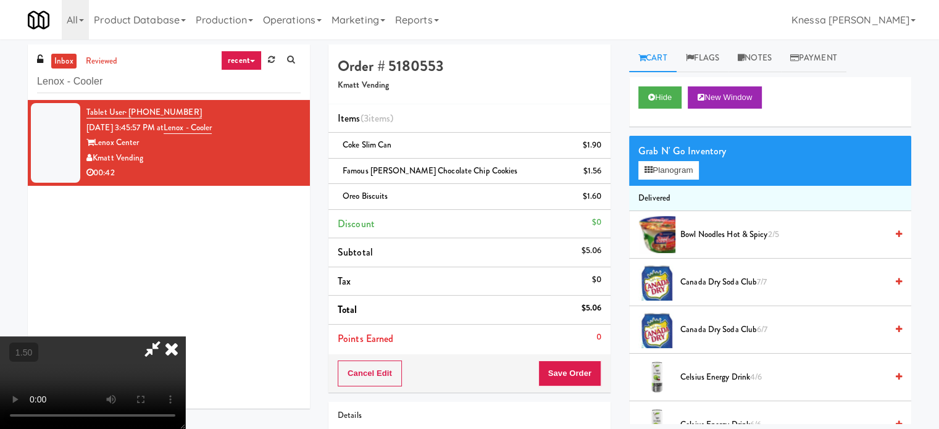
click at [167, 337] on icon at bounding box center [152, 349] width 28 height 25
click at [185, 337] on video at bounding box center [92, 383] width 185 height 93
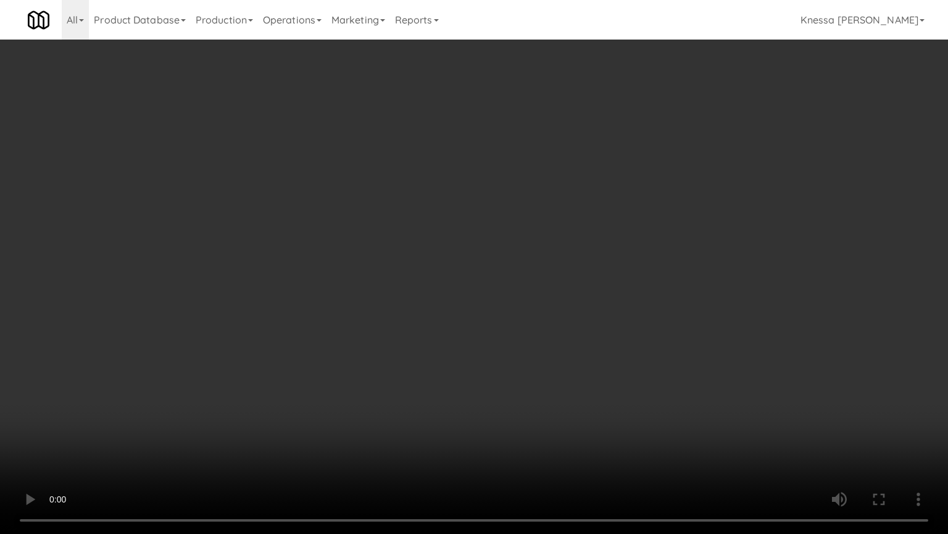
click at [421, 247] on video at bounding box center [474, 267] width 948 height 534
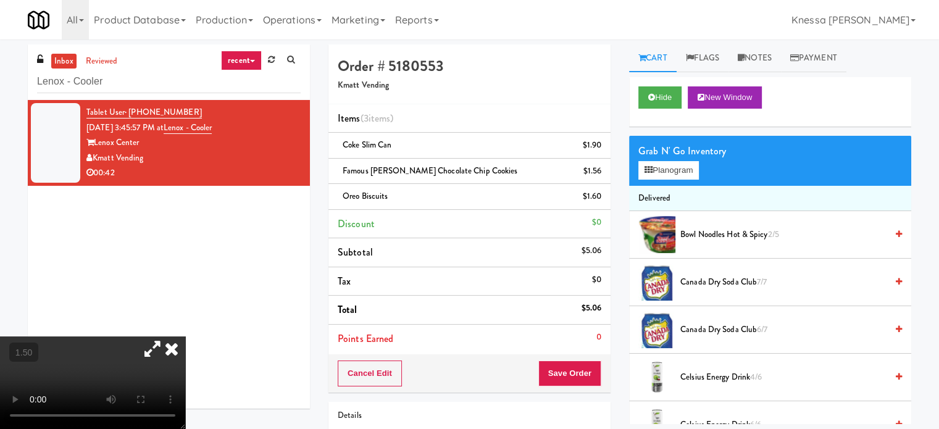
click at [153, 354] on video at bounding box center [92, 383] width 185 height 93
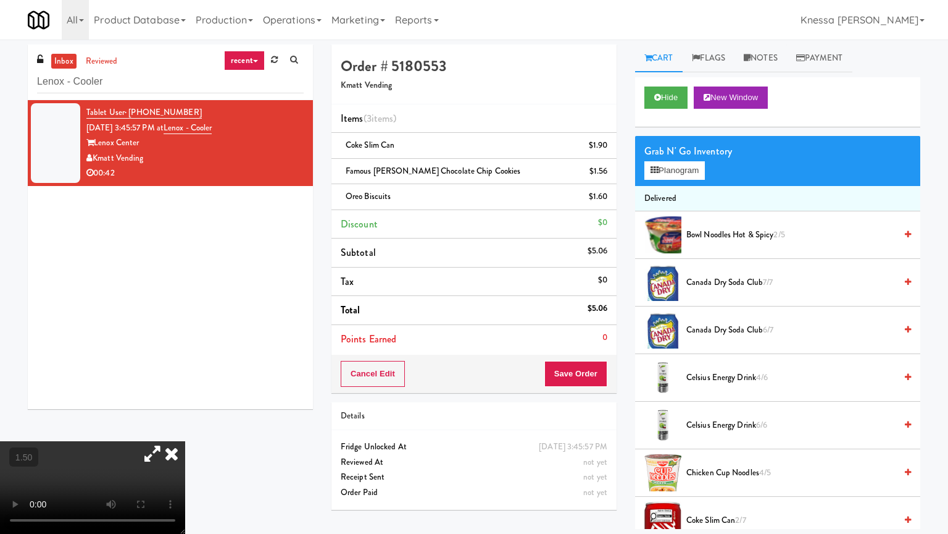
click at [185, 429] on video at bounding box center [92, 487] width 185 height 93
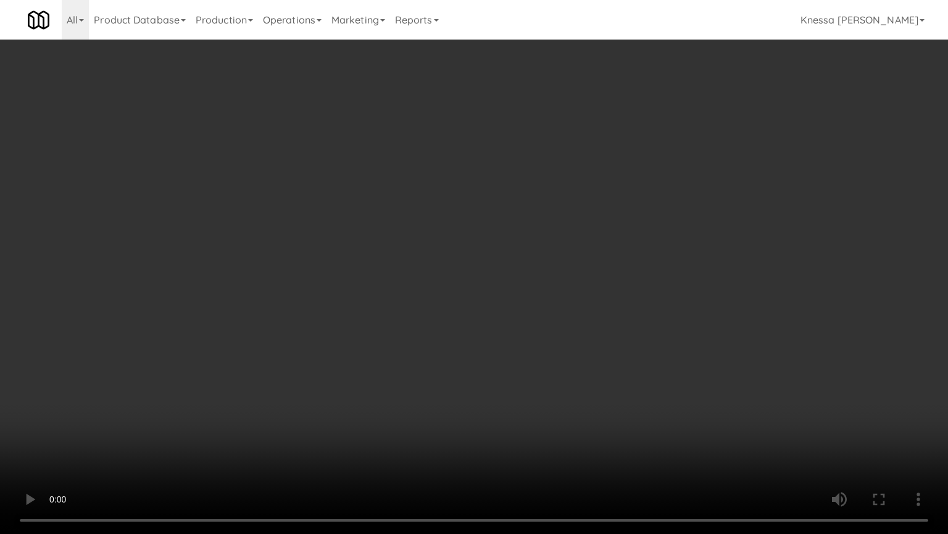
click at [469, 270] on video at bounding box center [474, 267] width 948 height 534
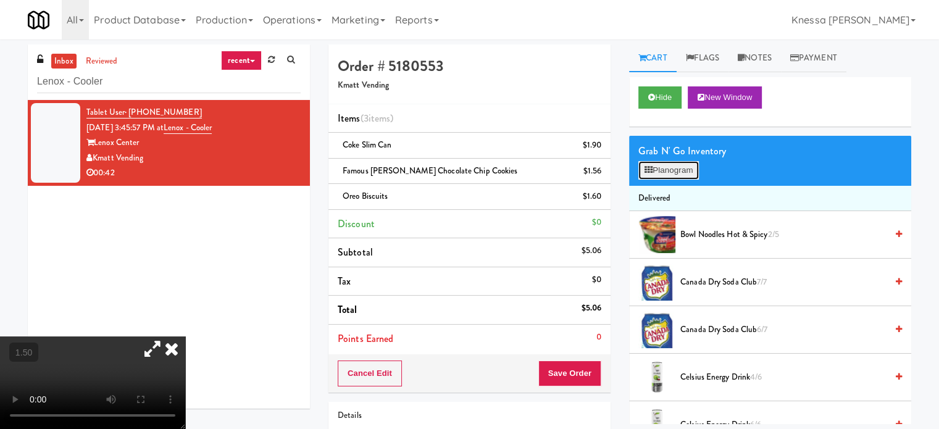
click at [642, 173] on button "Planogram" at bounding box center [669, 170] width 61 height 19
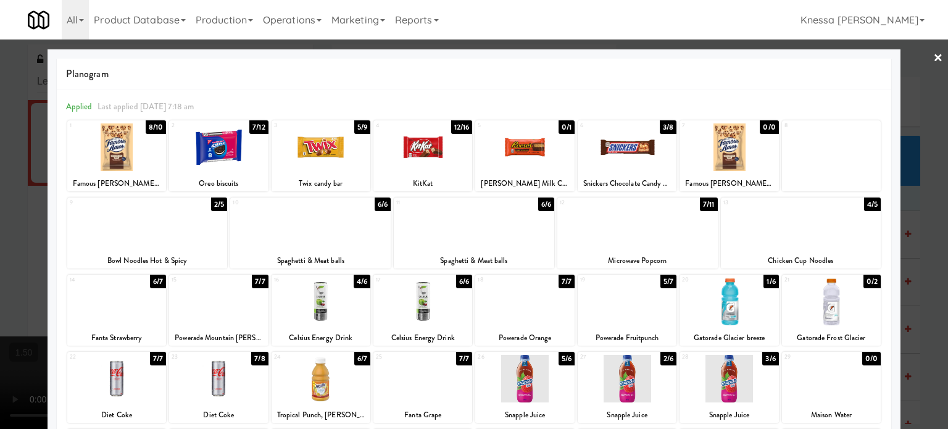
click at [31, 222] on div at bounding box center [474, 214] width 948 height 429
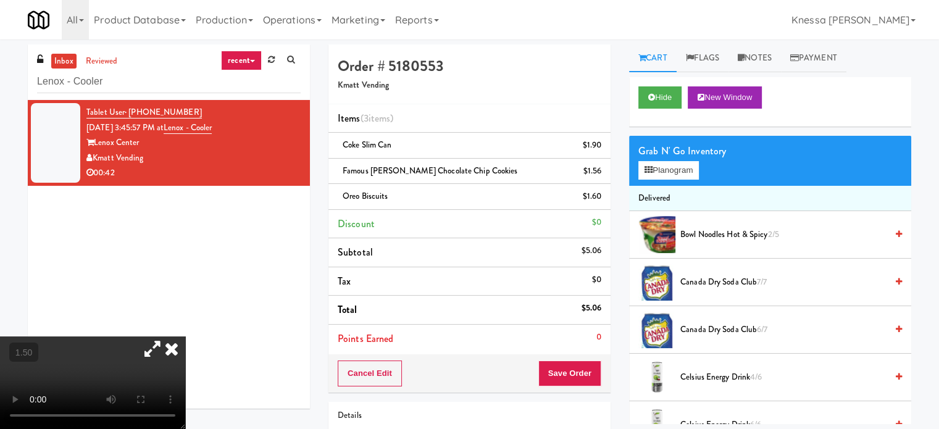
click at [185, 340] on video at bounding box center [92, 383] width 185 height 93
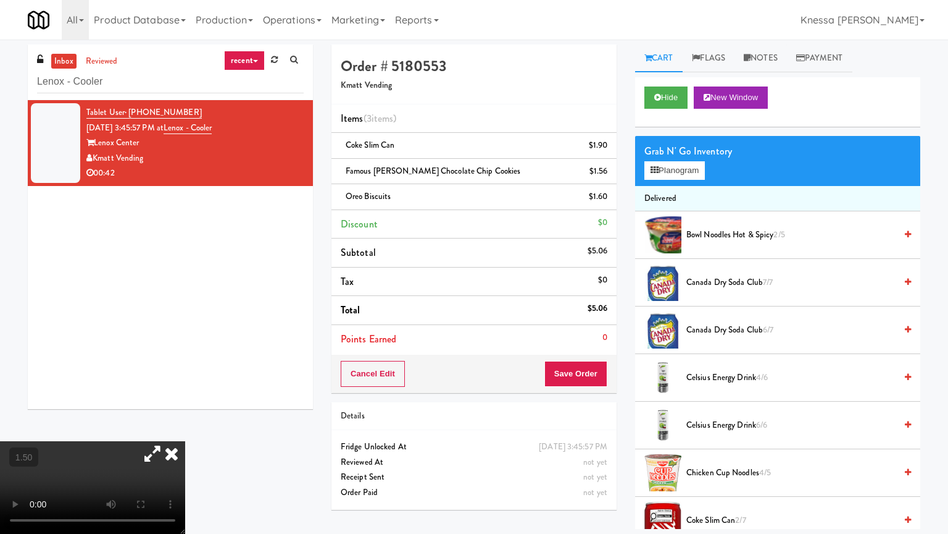
click at [185, 429] on video at bounding box center [92, 487] width 185 height 93
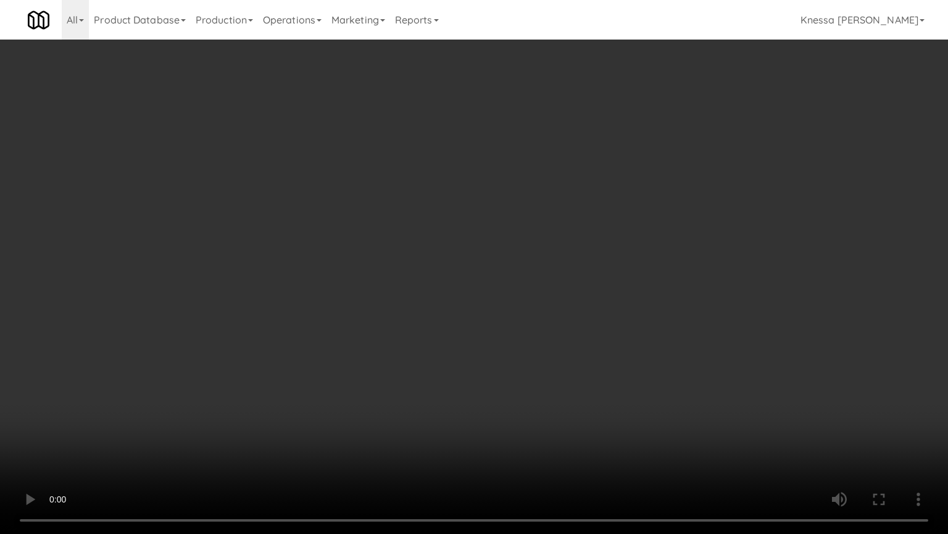
click at [768, 329] on video at bounding box center [474, 267] width 948 height 534
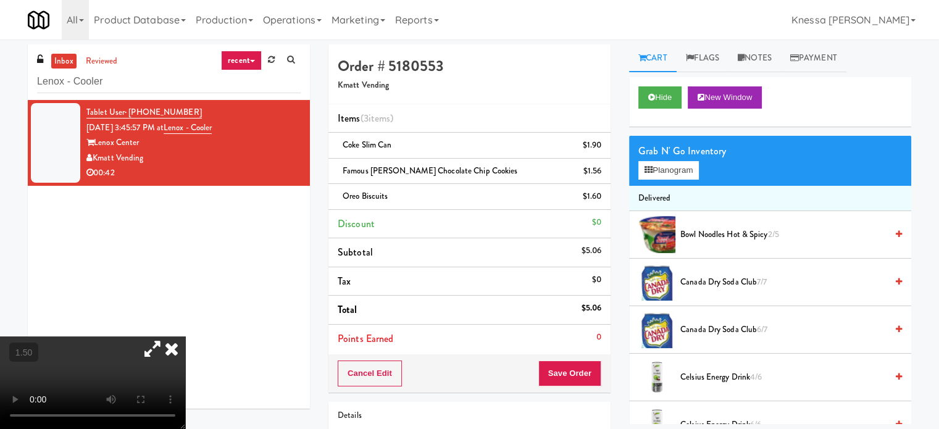
click at [167, 337] on icon at bounding box center [152, 349] width 28 height 25
click at [185, 337] on icon at bounding box center [171, 349] width 27 height 25
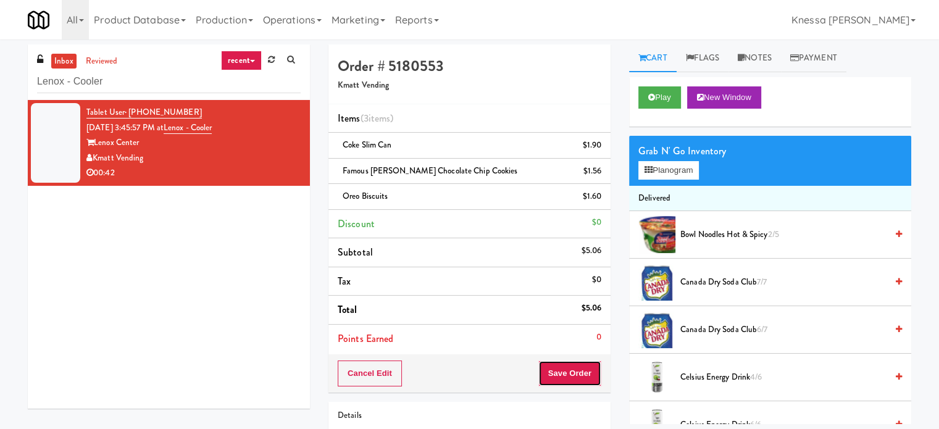
click at [573, 367] on button "Save Order" at bounding box center [569, 374] width 63 height 26
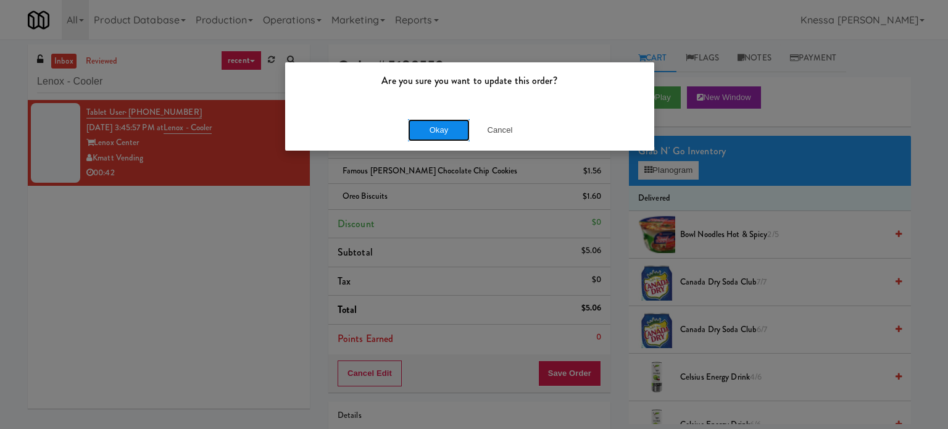
click at [440, 127] on button "Okay" at bounding box center [439, 130] width 62 height 22
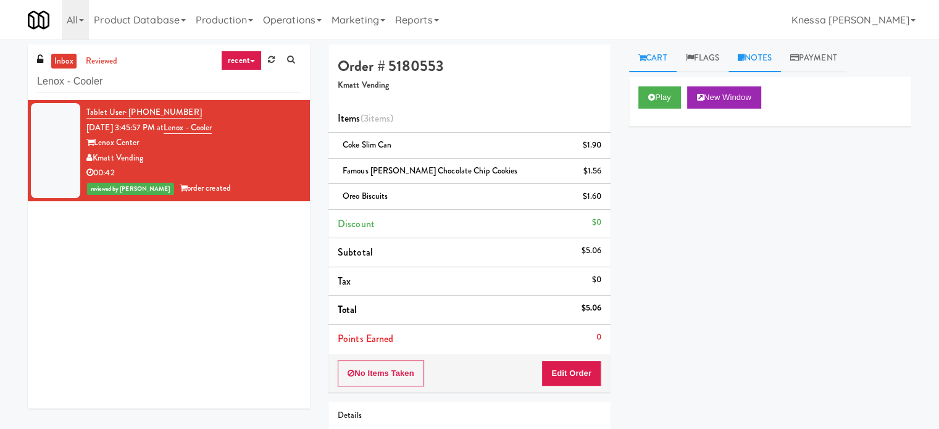
click at [756, 61] on link "Notes" at bounding box center [755, 58] width 52 height 28
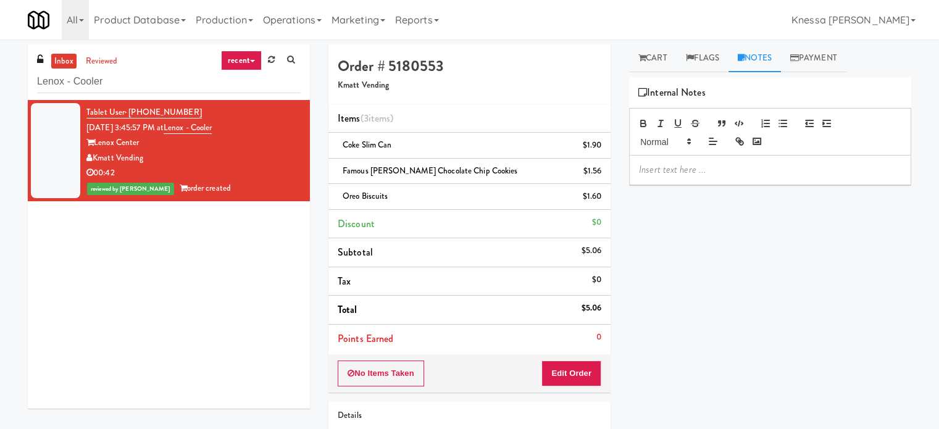
paste div
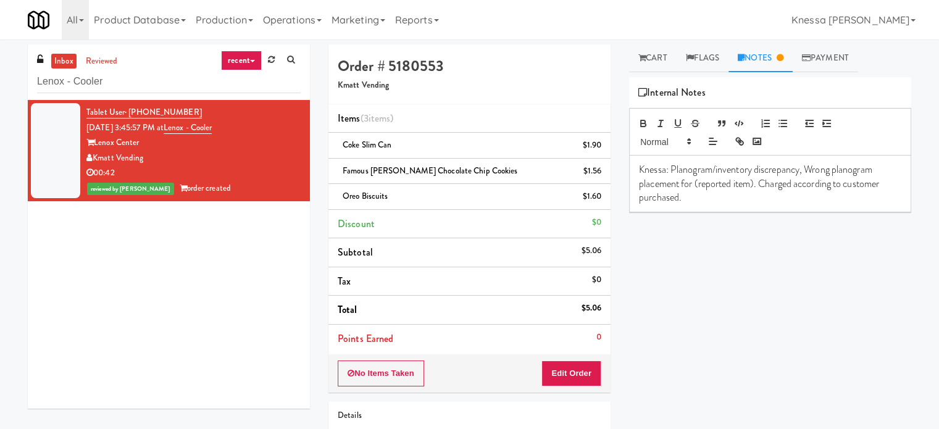
click at [732, 170] on p "Knessa: Planogram/inventory discrepancy, Wrong planogram placement for (reporte…" at bounding box center [770, 183] width 262 height 41
drag, startPoint x: 472, startPoint y: 172, endPoint x: 341, endPoint y: 167, distance: 131.0
click at [341, 167] on div "Famous Amos Chocolate Chip Cookies $1.56" at bounding box center [470, 171] width 264 height 15
copy span "Famous [PERSON_NAME] Chocolate Chip Cookies"
click at [752, 185] on p "Knessa: Planogram/inventory discrepancy, Wrong planogram placement for (reporte…" at bounding box center [770, 183] width 262 height 41
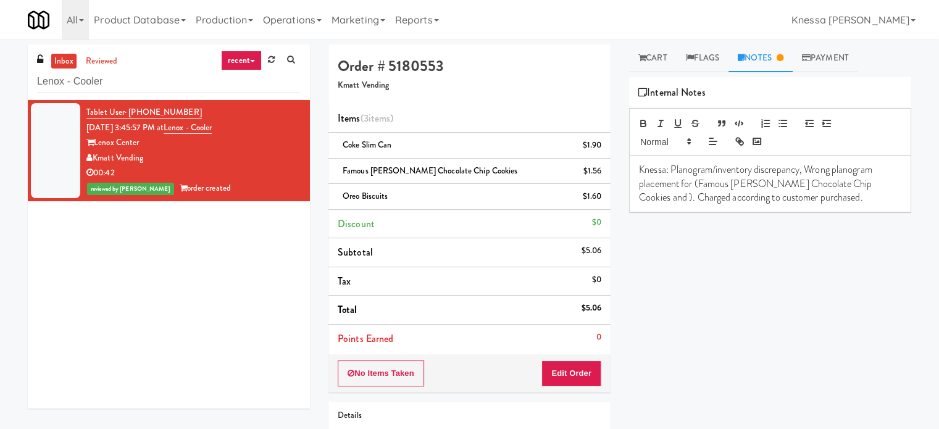
drag, startPoint x: 390, startPoint y: 196, endPoint x: 333, endPoint y: 193, distance: 56.9
click at [333, 193] on li "Oreo biscuits $1.60" at bounding box center [470, 197] width 282 height 26
copy span "Oreo biscuits"
click at [871, 180] on p "Knessa: Planogram/inventory discrepancy, Wrong planogram placement for (Famous …" at bounding box center [770, 183] width 262 height 41
click at [873, 200] on p "Knessa: Planogram/inventory discrepancy, Wrong planogram placement for (Famous …" at bounding box center [770, 191] width 262 height 56
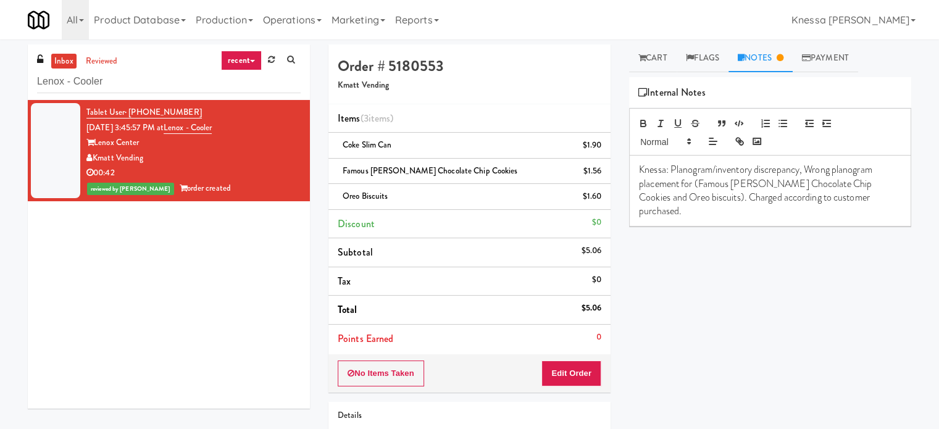
click at [783, 261] on div "Play New Window Primary Flag Clear Flag if unable to determine what was taken o…" at bounding box center [770, 308] width 282 height 463
click at [873, 199] on p "Knessa: Planogram/inventory discrepancy, Wrong planogram placement for (Famous …" at bounding box center [770, 191] width 262 height 56
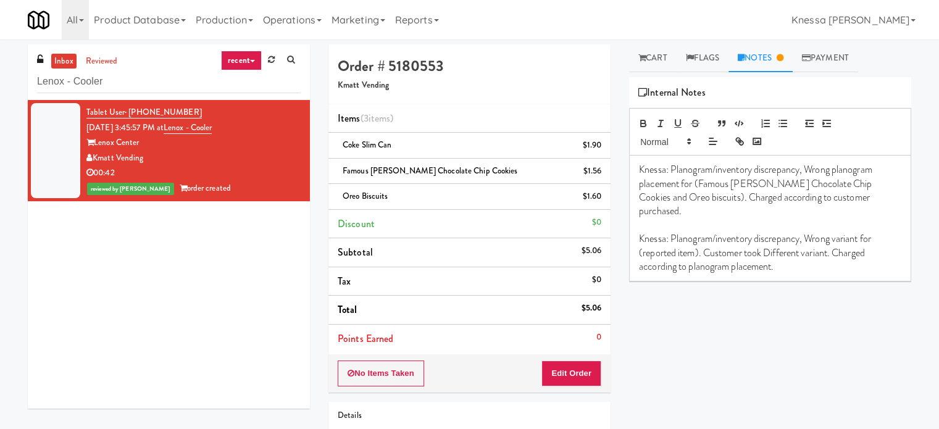
click at [668, 232] on p "Knessa: Planogram/inventory discrepancy, Wrong variant for (reported item). Cus…" at bounding box center [770, 252] width 262 height 41
click at [375, 192] on span "Oreo biscuits" at bounding box center [365, 196] width 45 height 12
copy span "Oreo biscuits"
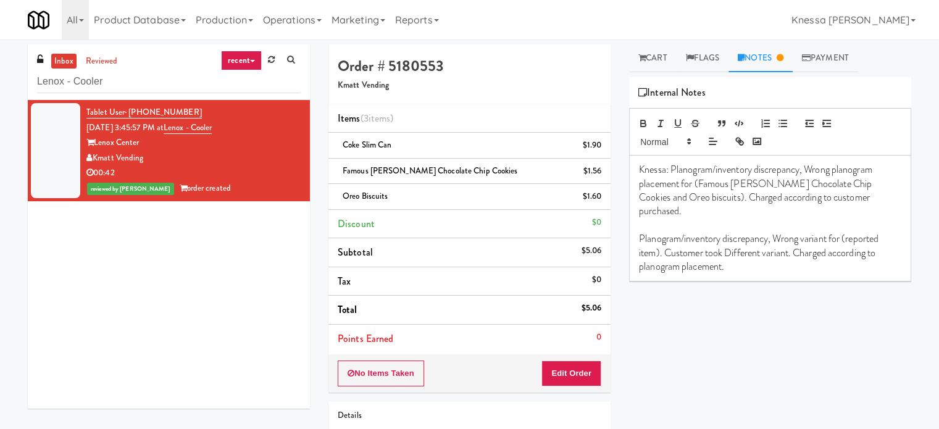
click at [656, 241] on p "Planogram/inventory discrepancy, Wrong variant for (reported item). Customer to…" at bounding box center [770, 252] width 262 height 41
click at [368, 86] on h5 "Kmatt Vending" at bounding box center [470, 85] width 264 height 9
copy h5 "Kmatt Vending"
click at [368, 86] on h5 "Kmatt Vending" at bounding box center [470, 85] width 264 height 9
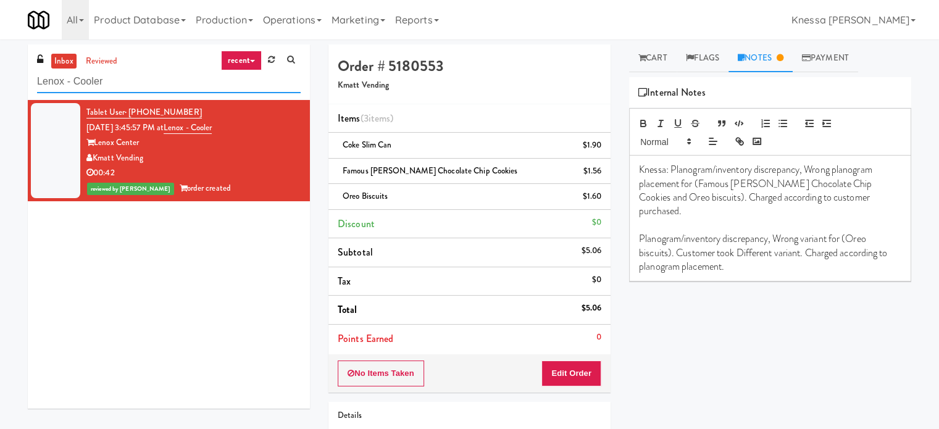
click at [118, 83] on input "Lenox - Cooler" at bounding box center [169, 81] width 264 height 23
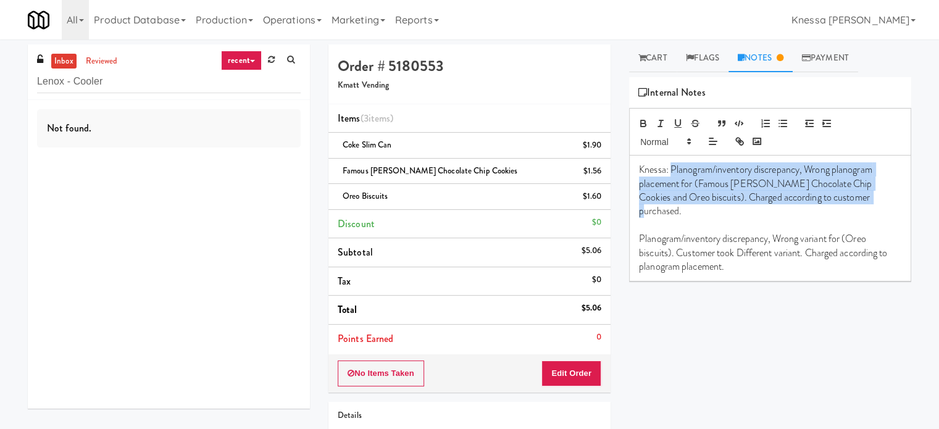
drag, startPoint x: 874, startPoint y: 201, endPoint x: 671, endPoint y: 170, distance: 205.5
click at [671, 170] on p "Knessa: Planogram/inventory discrepancy, Wrong planogram placement for (Famous …" at bounding box center [770, 191] width 262 height 56
copy p "Planogram/inventory discrepancy, Wrong planogram placement for (Famous Amos Cho…"
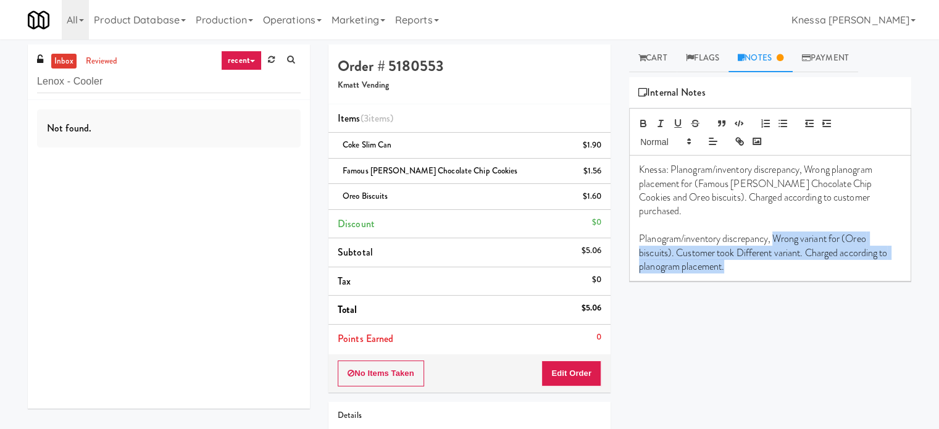
drag, startPoint x: 775, startPoint y: 226, endPoint x: 776, endPoint y: 259, distance: 32.7
click at [776, 259] on p "Planogram/inventory discrepancy, Wrong variant for (Oreo biscuits). Customer to…" at bounding box center [770, 252] width 262 height 41
copy p "Wrong variant for (Oreo biscuits). Customer took Different variant. Charged acc…"
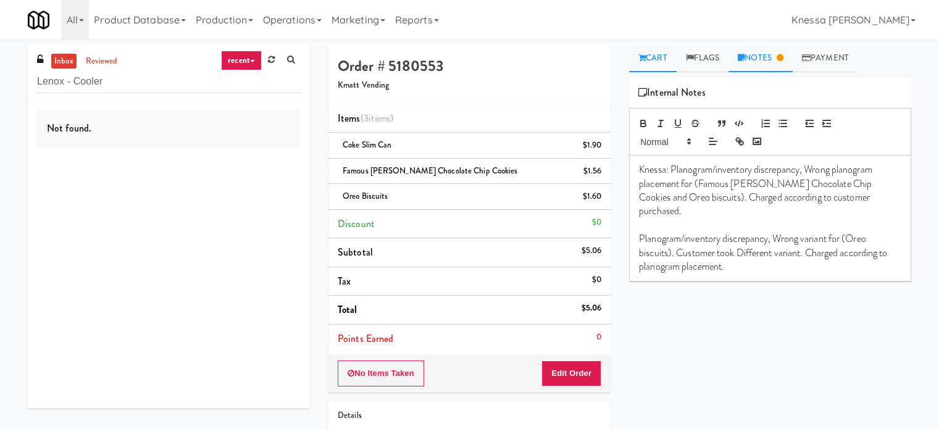
click at [663, 65] on link "Cart" at bounding box center [653, 58] width 48 height 28
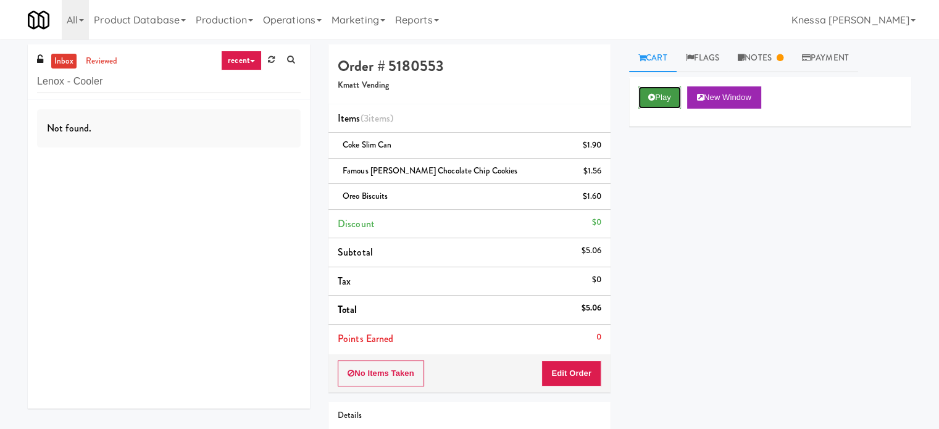
click at [674, 99] on button "Play" at bounding box center [660, 97] width 43 height 22
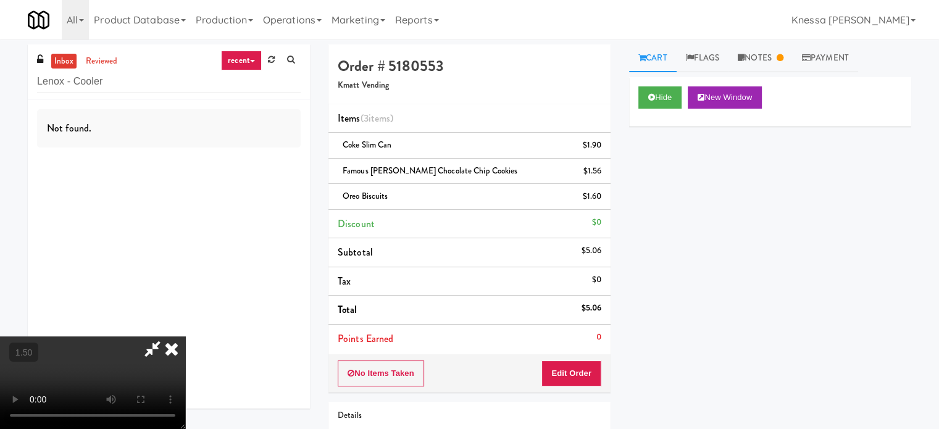
click at [185, 337] on video at bounding box center [92, 383] width 185 height 93
click at [185, 337] on icon at bounding box center [171, 349] width 27 height 25
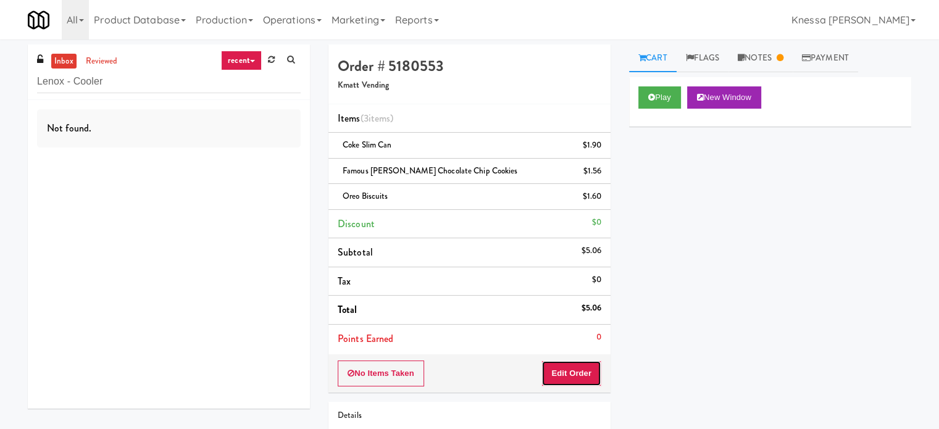
click at [576, 377] on button "Edit Order" at bounding box center [572, 374] width 60 height 26
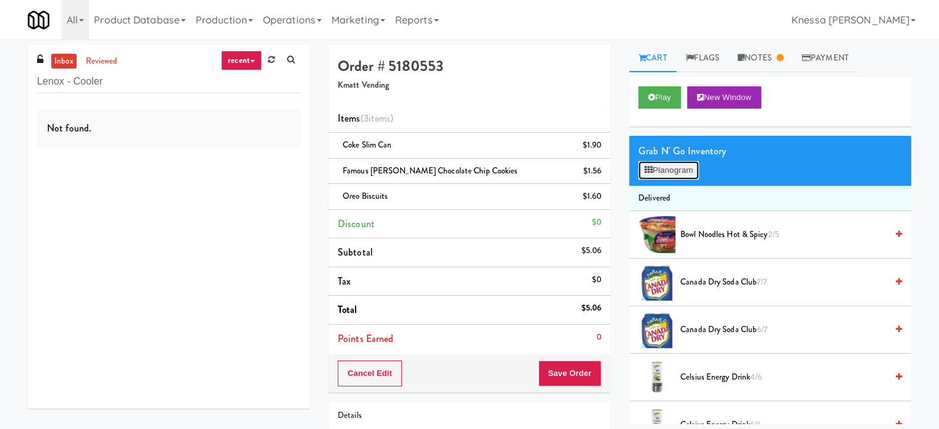
click at [658, 170] on button "Planogram" at bounding box center [669, 170] width 61 height 19
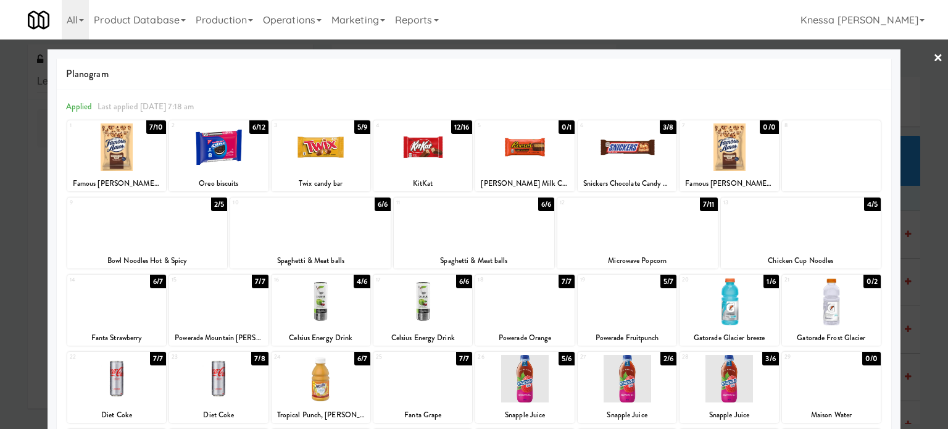
click at [937, 246] on div at bounding box center [474, 214] width 948 height 429
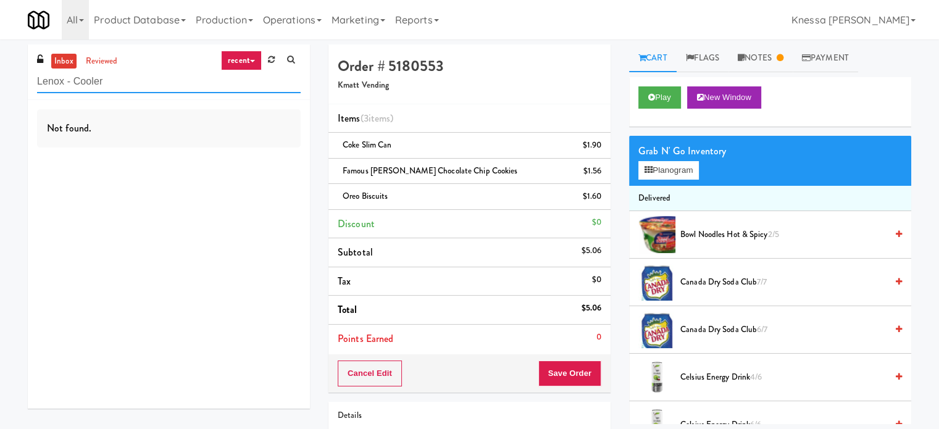
click at [146, 71] on input "Lenox - Cooler" at bounding box center [169, 81] width 264 height 23
paste input "Peabody"
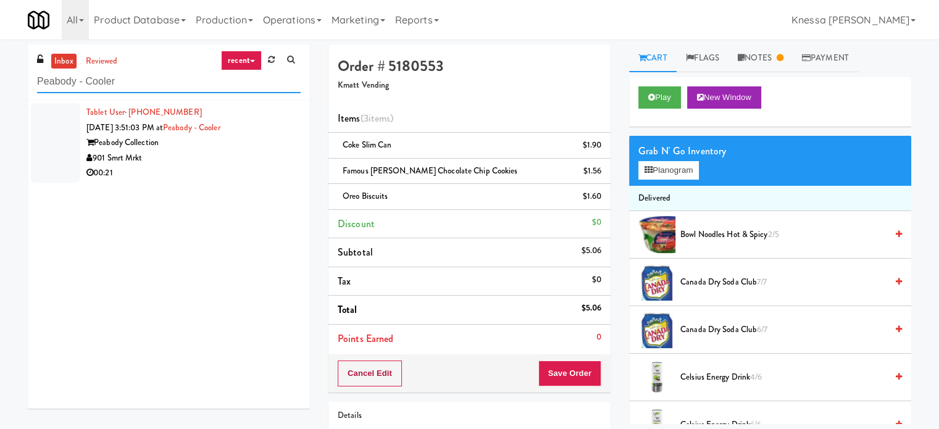
type input "Peabody - Cooler"
click at [366, 382] on button "Cancel Edit" at bounding box center [370, 374] width 64 height 26
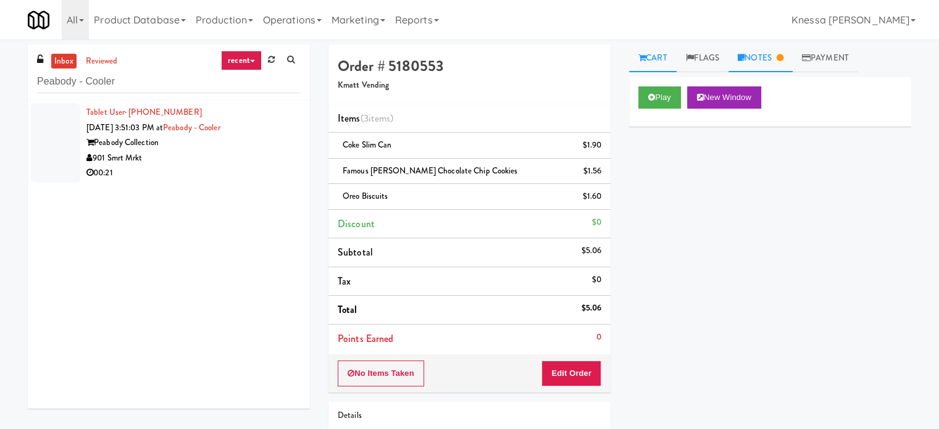
click at [763, 64] on link "Notes" at bounding box center [761, 58] width 64 height 28
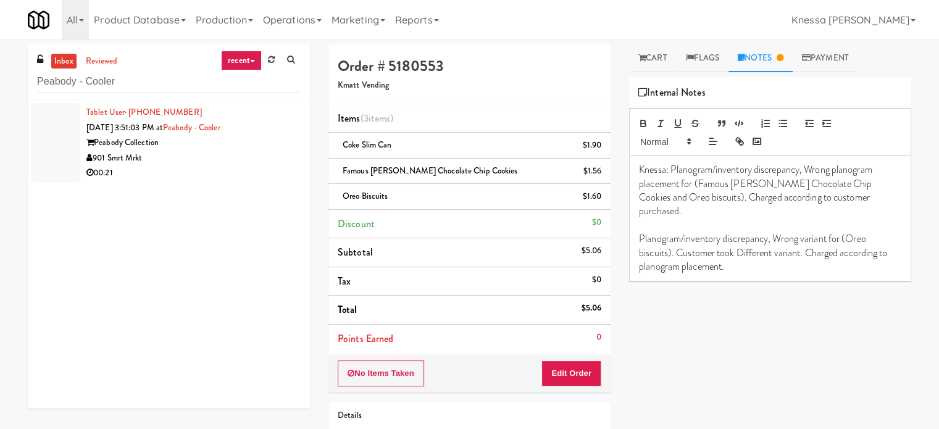
click at [246, 169] on div "00:21" at bounding box center [193, 172] width 214 height 15
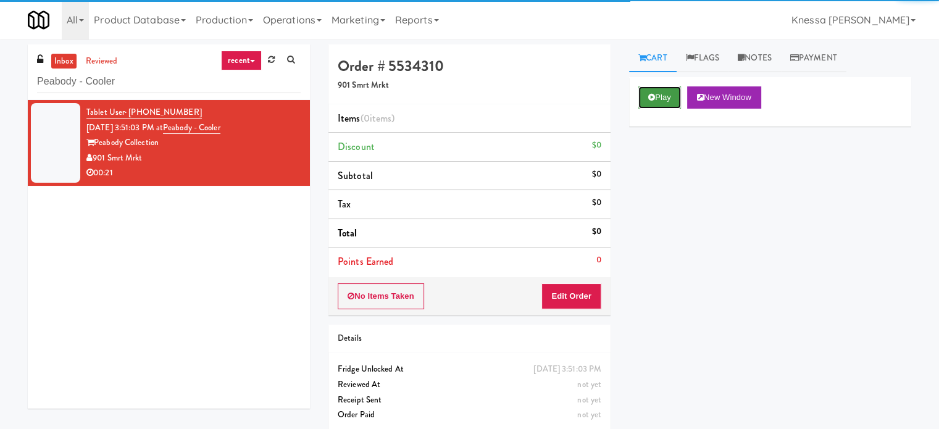
click at [676, 90] on button "Play" at bounding box center [660, 97] width 43 height 22
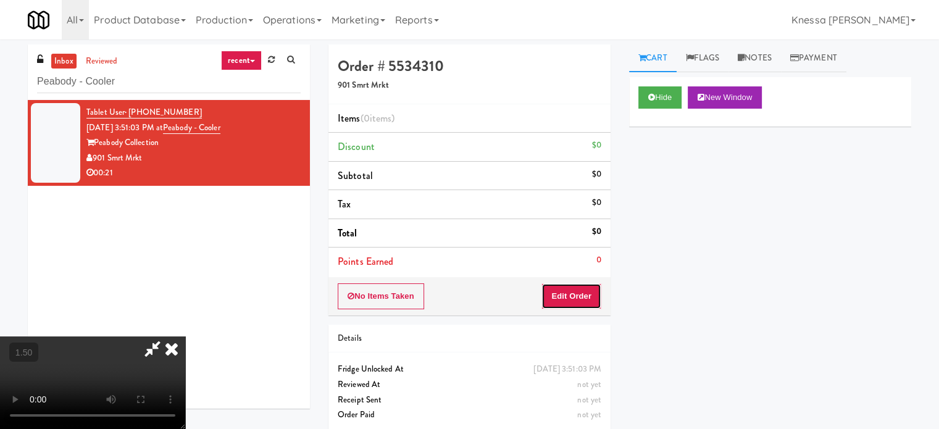
click at [571, 287] on button "Edit Order" at bounding box center [572, 296] width 60 height 26
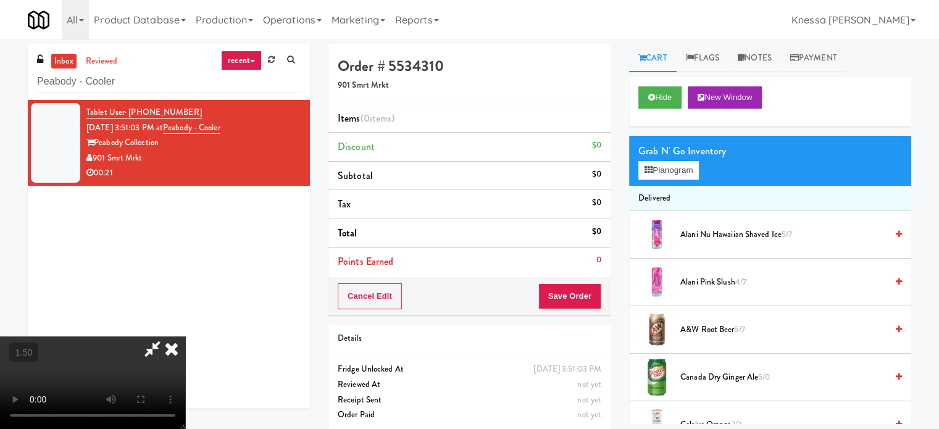
click at [185, 337] on video at bounding box center [92, 383] width 185 height 93
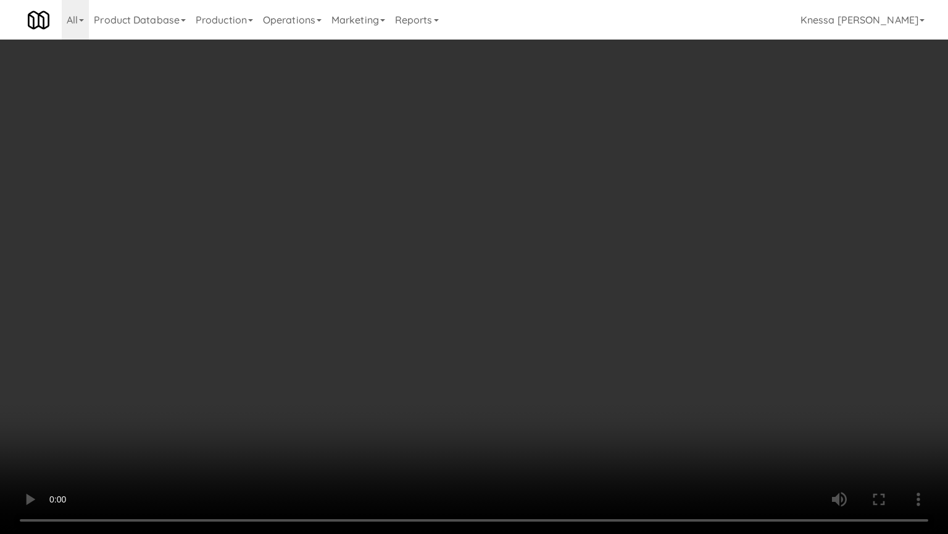
click at [625, 316] on video at bounding box center [474, 267] width 948 height 534
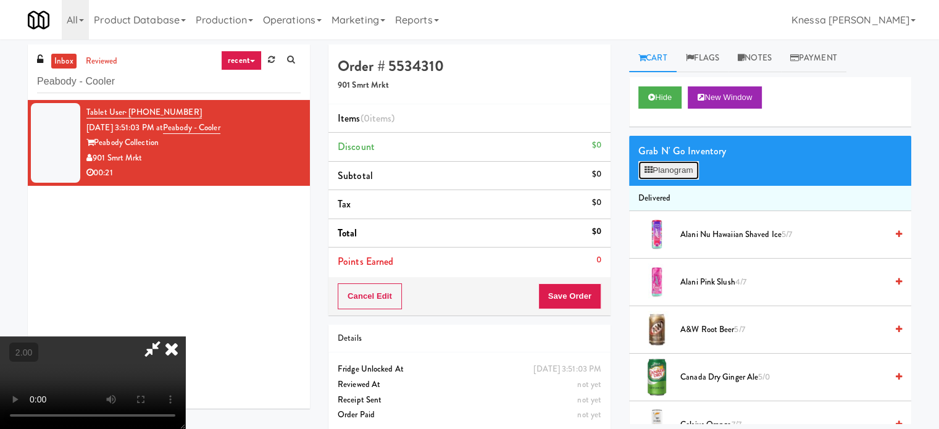
click at [685, 175] on button "Planogram" at bounding box center [669, 170] width 61 height 19
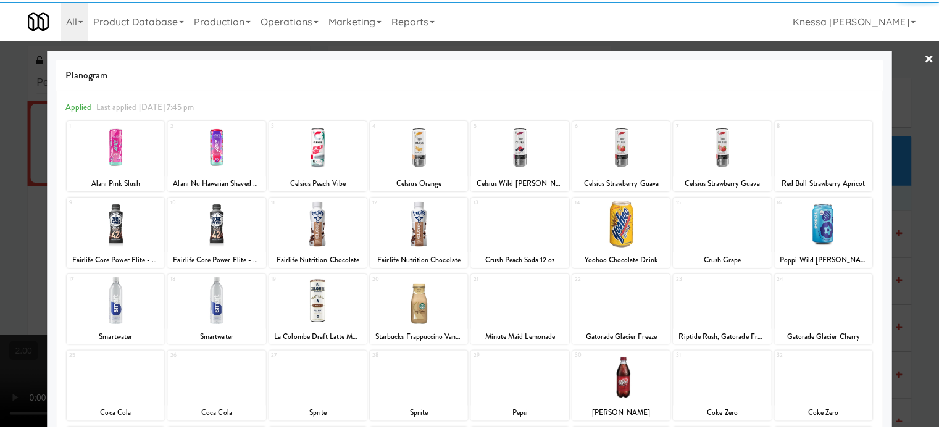
scroll to position [51, 0]
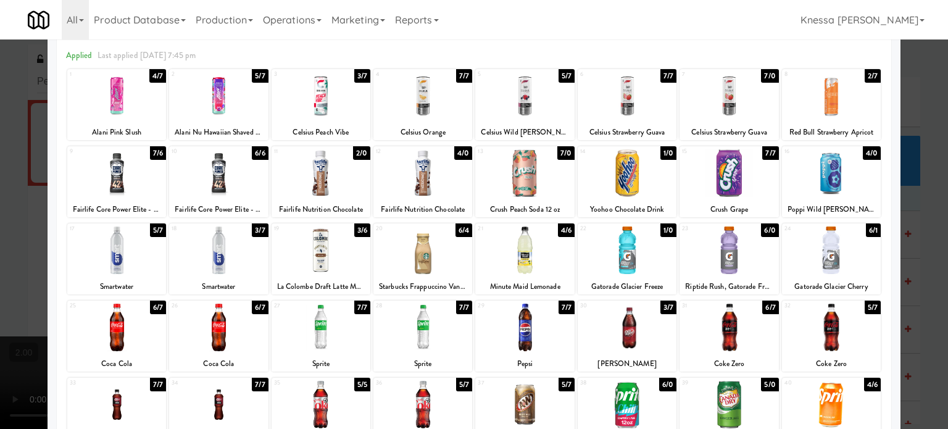
click at [722, 254] on div at bounding box center [729, 251] width 99 height 48
click at [906, 205] on div at bounding box center [474, 214] width 948 height 429
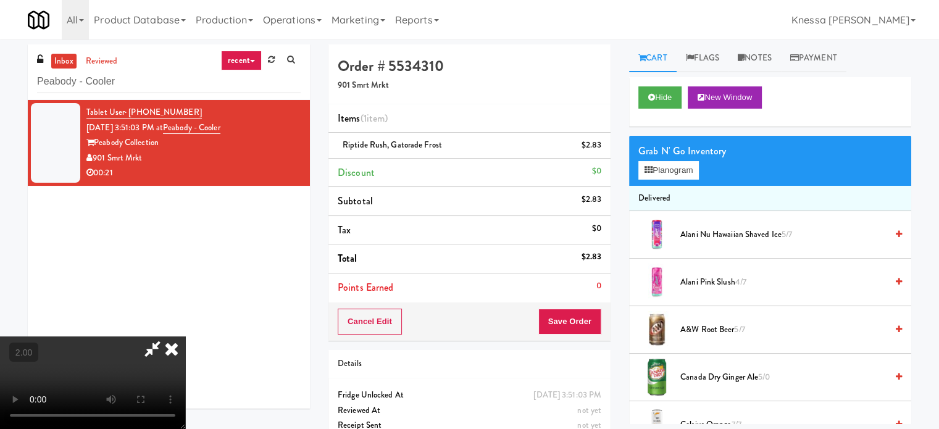
click at [185, 337] on icon at bounding box center [171, 349] width 27 height 25
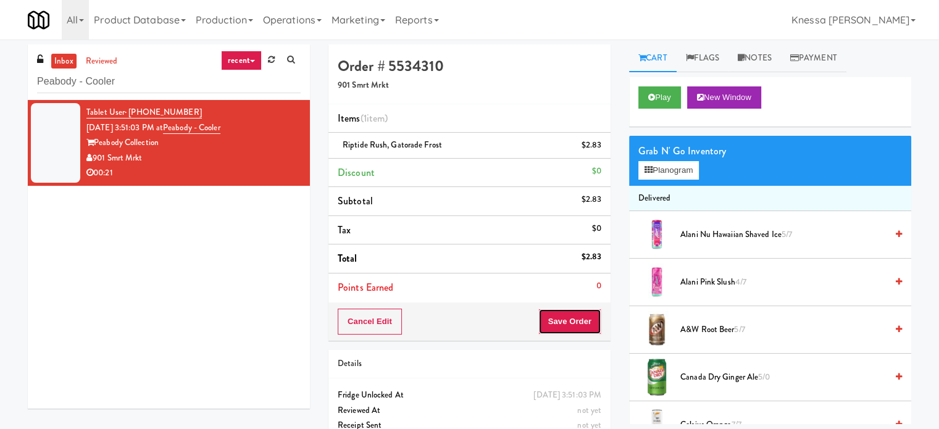
click at [580, 316] on button "Save Order" at bounding box center [569, 322] width 63 height 26
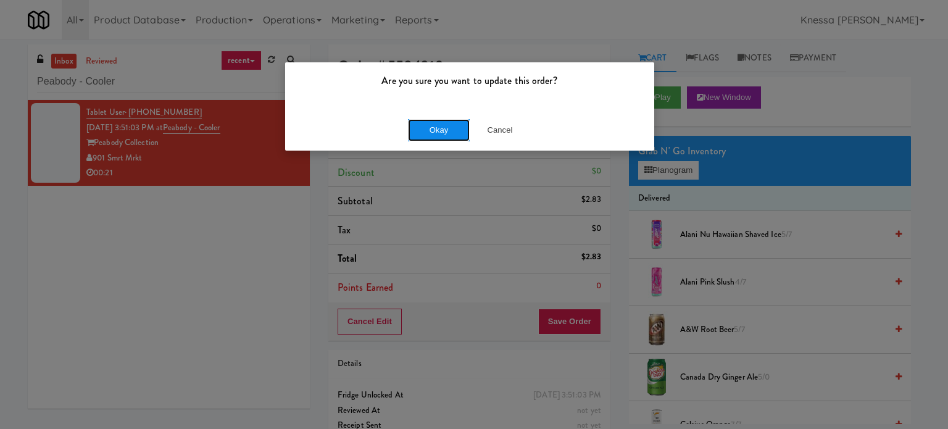
click at [442, 123] on button "Okay" at bounding box center [439, 130] width 62 height 22
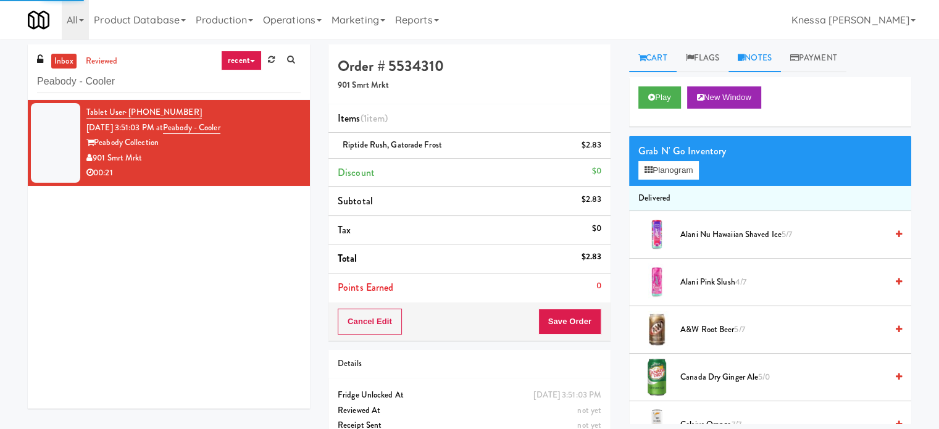
click at [759, 56] on link "Notes" at bounding box center [755, 58] width 52 height 28
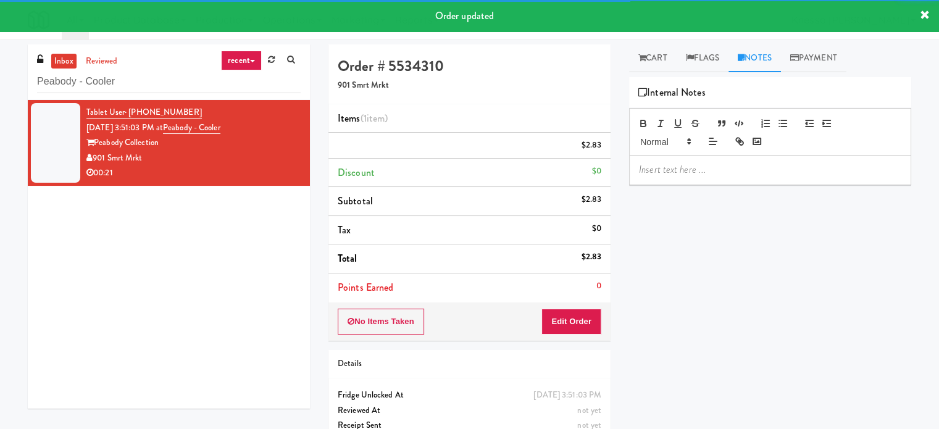
click at [742, 169] on p at bounding box center [770, 170] width 262 height 14
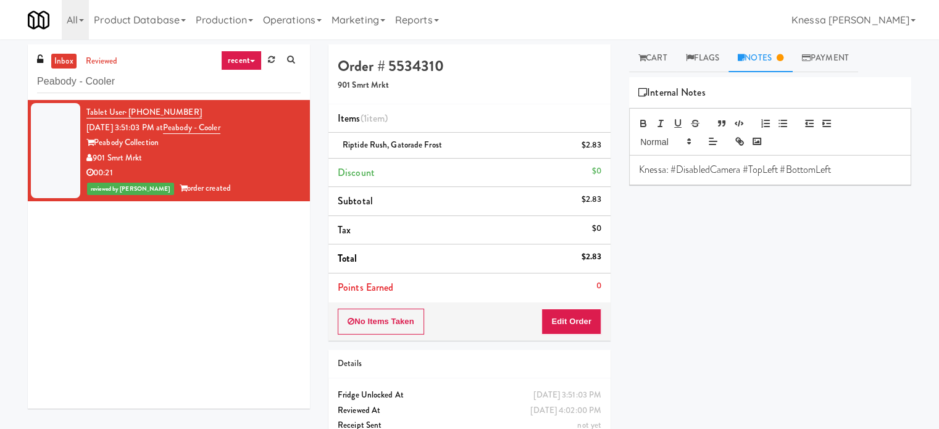
click at [721, 249] on div "Play New Window Primary Flag Clear Flag if unable to determine what was taken o…" at bounding box center [770, 308] width 282 height 463
paste input "Fridge - Building"
click at [252, 86] on input "Fridge - Building" at bounding box center [169, 81] width 264 height 23
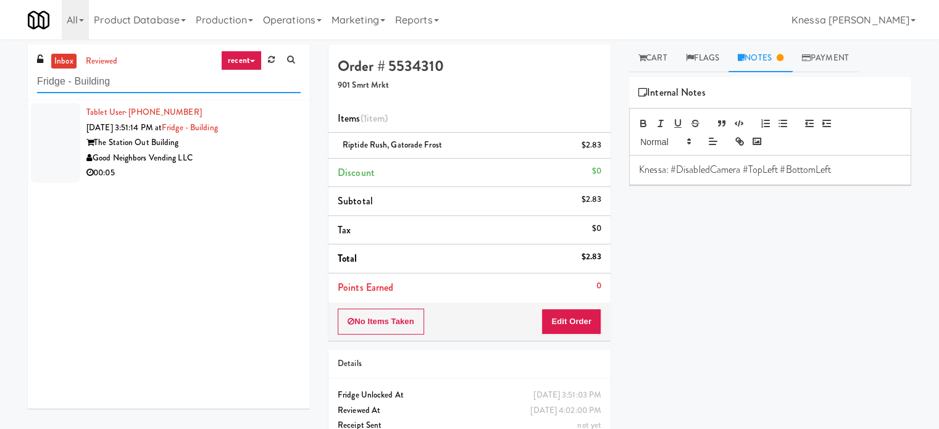
type input "Fridge - Building"
click at [270, 162] on div "Good Neighbors Vending LLC" at bounding box center [193, 158] width 214 height 15
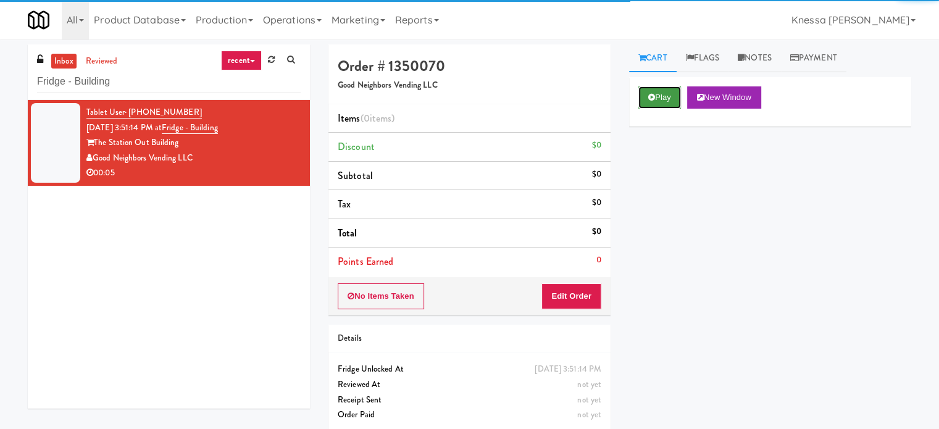
click at [655, 101] on button "Play" at bounding box center [660, 97] width 43 height 22
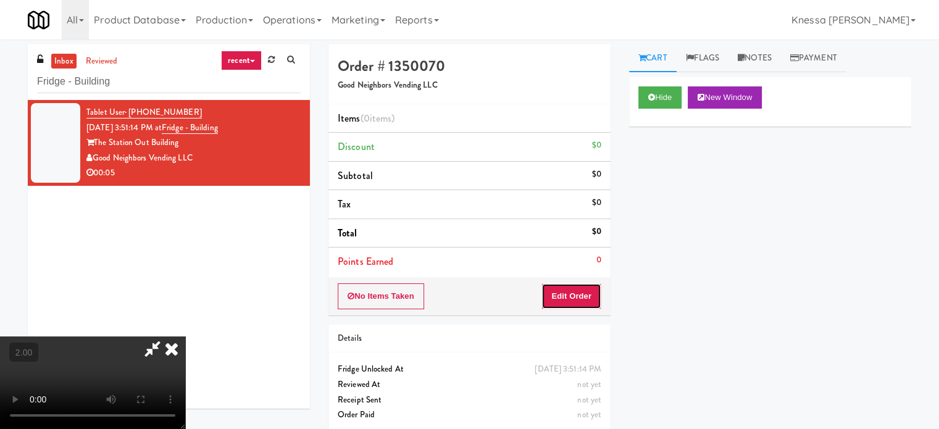
click at [557, 301] on button "Edit Order" at bounding box center [572, 296] width 60 height 26
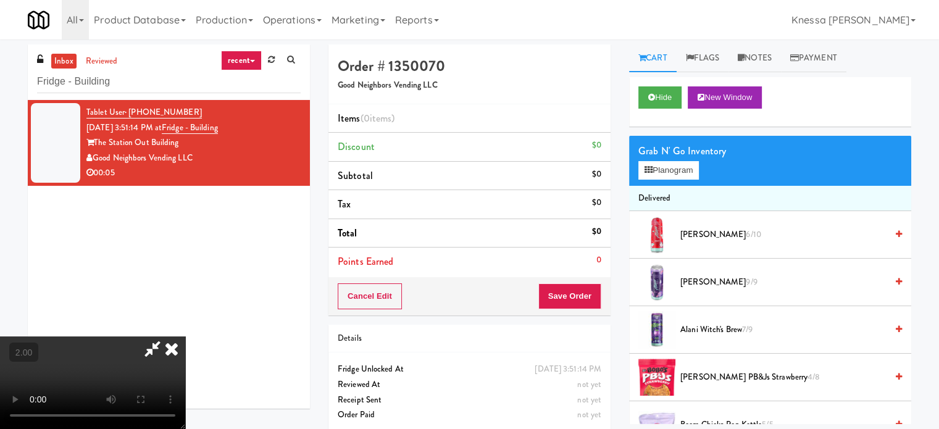
click at [185, 337] on video at bounding box center [92, 383] width 185 height 93
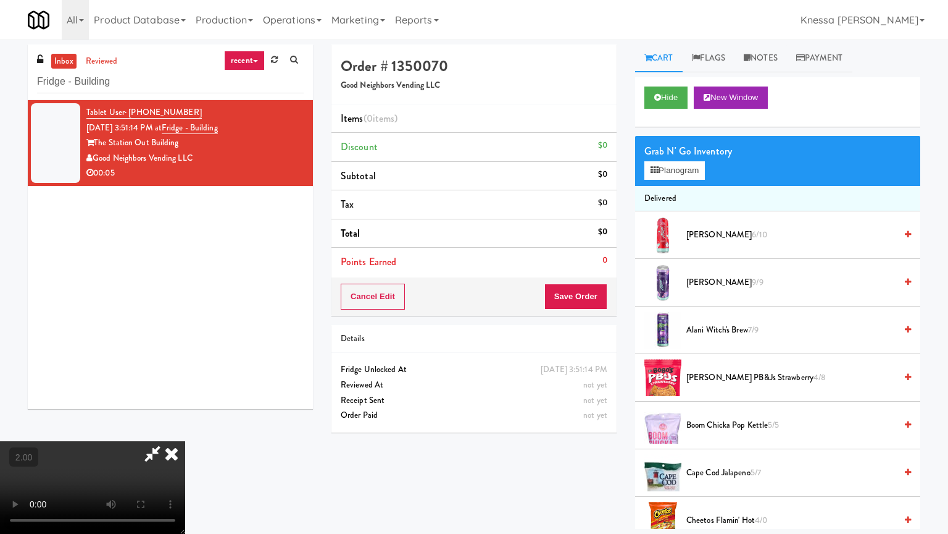
click at [185, 429] on video at bounding box center [92, 487] width 185 height 93
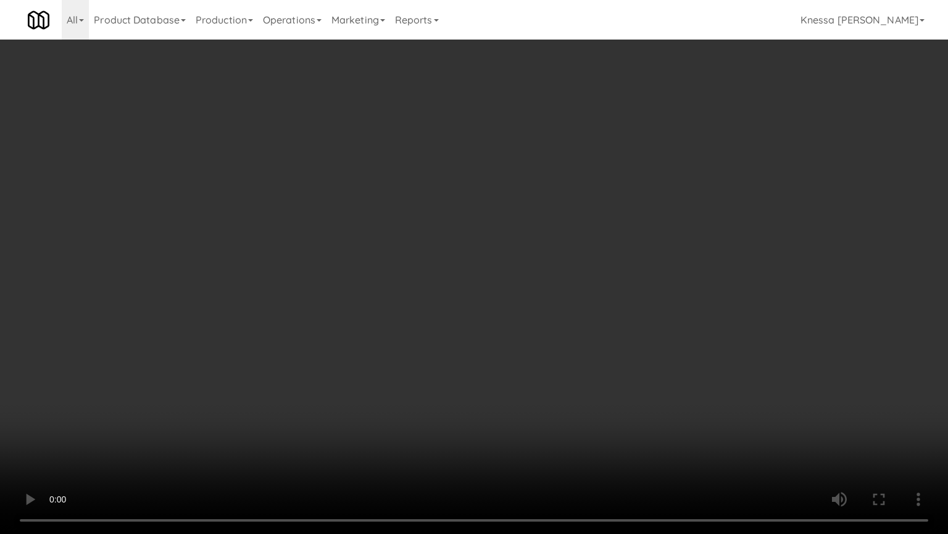
click at [430, 385] on video at bounding box center [474, 267] width 948 height 534
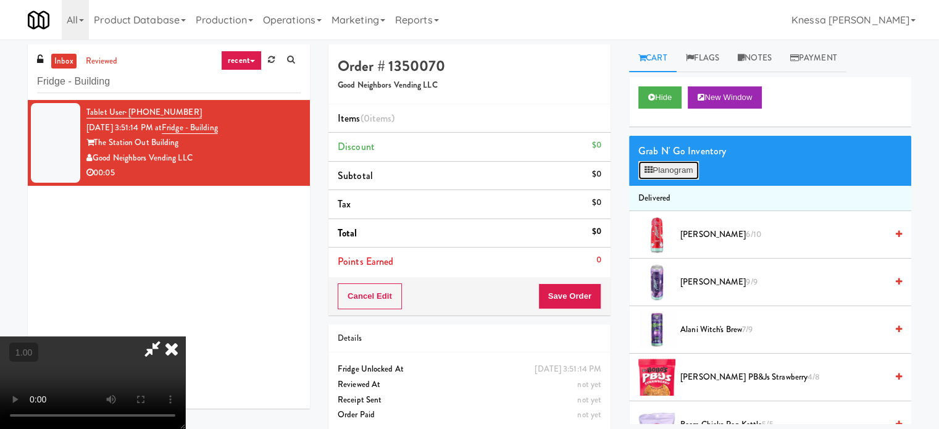
click at [671, 165] on button "Planogram" at bounding box center [669, 170] width 61 height 19
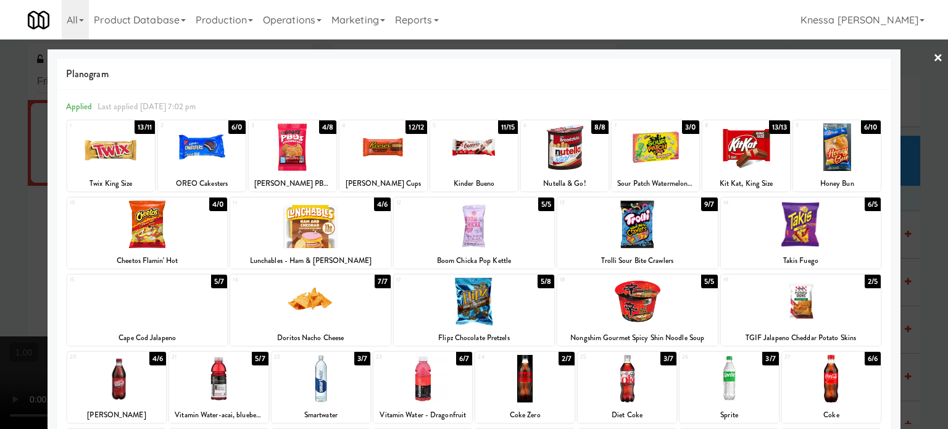
click at [462, 311] on div at bounding box center [474, 302] width 161 height 48
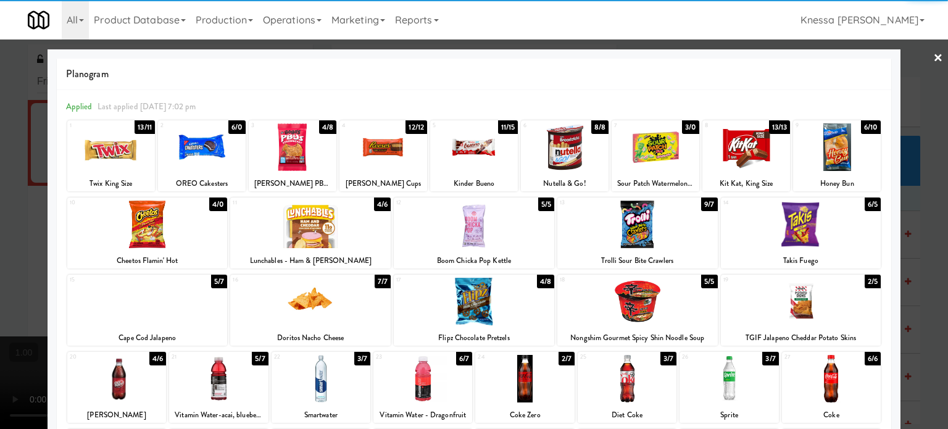
click at [0, 289] on div at bounding box center [474, 214] width 948 height 429
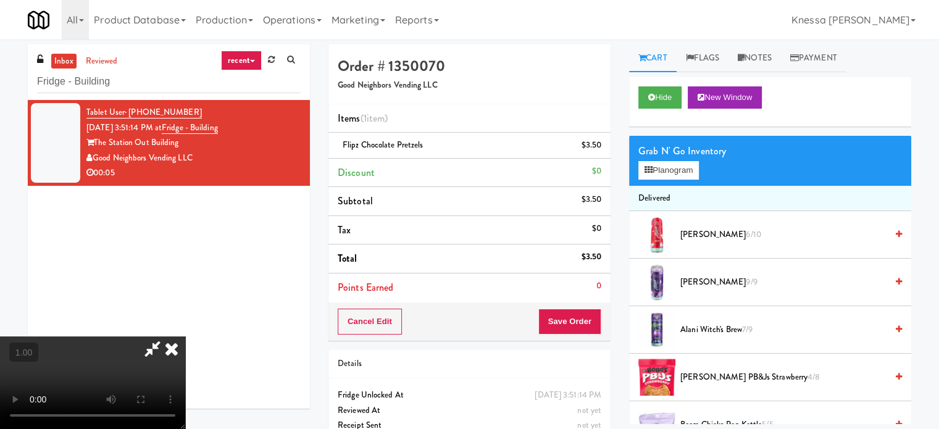
click at [185, 337] on video at bounding box center [92, 383] width 185 height 93
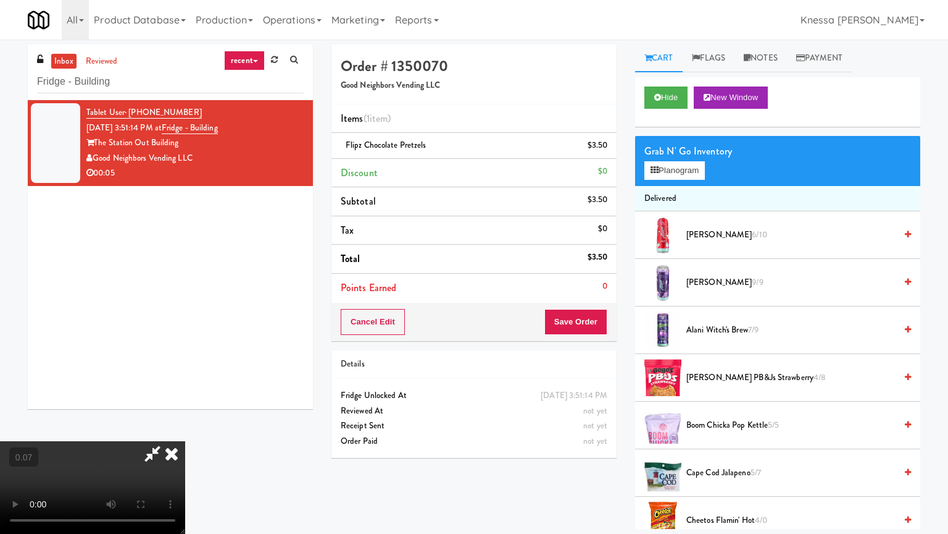
click at [185, 429] on video at bounding box center [92, 487] width 185 height 93
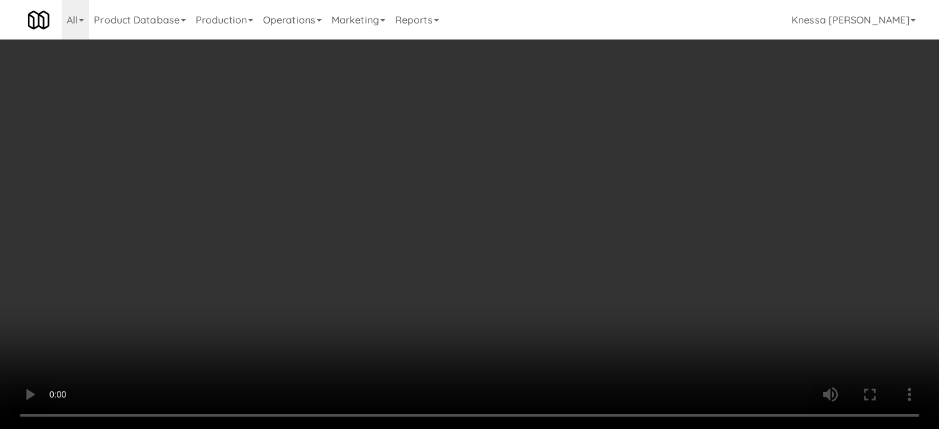
click at [643, 162] on div "Grab N' Go Inventory Planogram" at bounding box center [770, 161] width 282 height 50
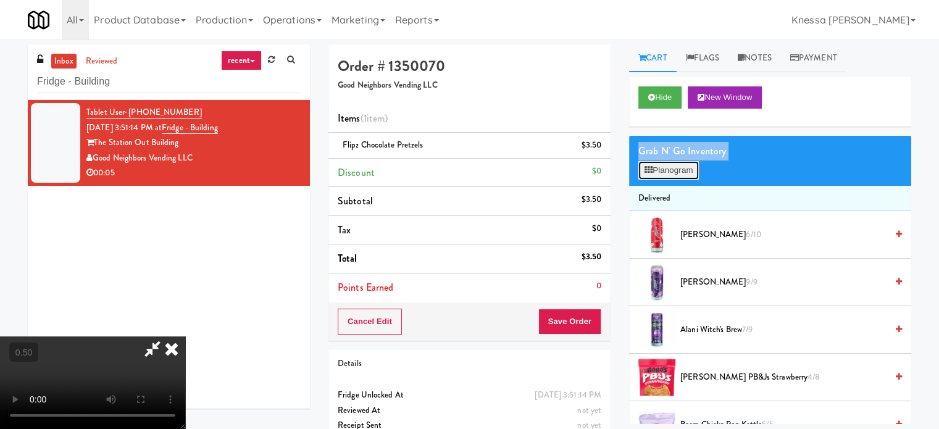
click at [643, 162] on button "Planogram" at bounding box center [669, 170] width 61 height 19
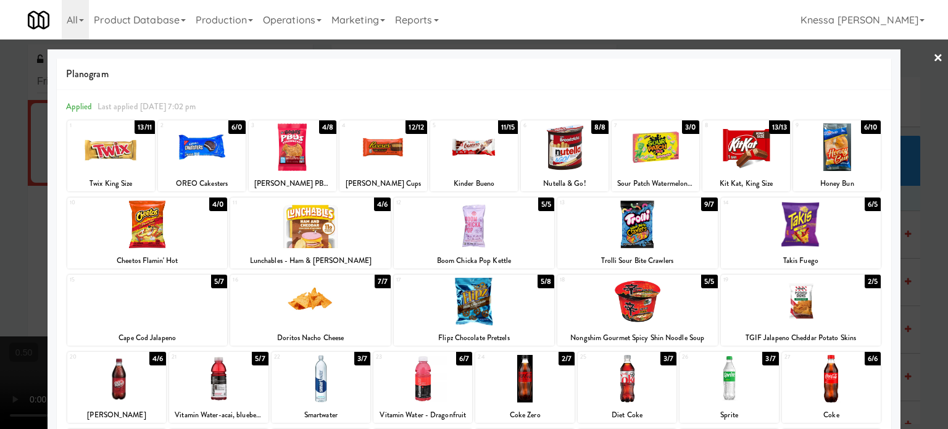
click at [469, 167] on div at bounding box center [474, 148] width 88 height 48
click at [22, 197] on div at bounding box center [474, 214] width 948 height 429
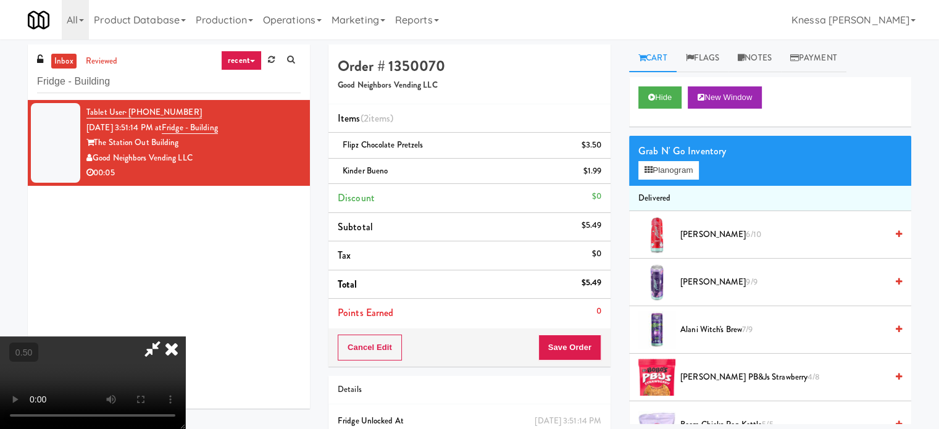
click at [185, 337] on video at bounding box center [92, 383] width 185 height 93
drag, startPoint x: 262, startPoint y: 228, endPoint x: 391, endPoint y: 217, distance: 129.6
click at [185, 337] on video at bounding box center [92, 383] width 185 height 93
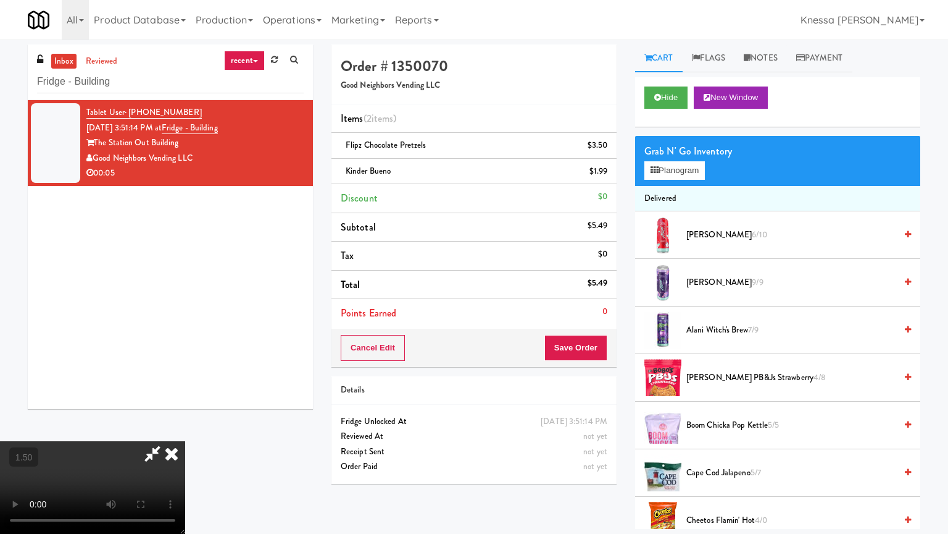
click at [185, 429] on video at bounding box center [92, 487] width 185 height 93
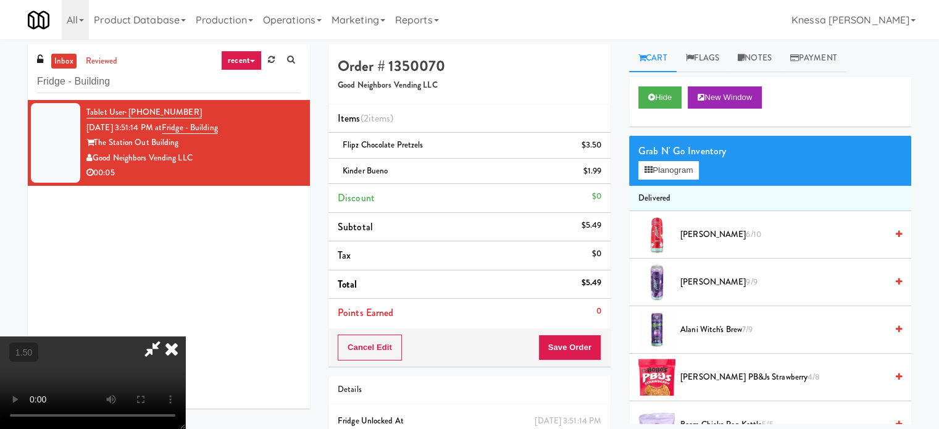
click at [185, 337] on icon at bounding box center [171, 349] width 27 height 25
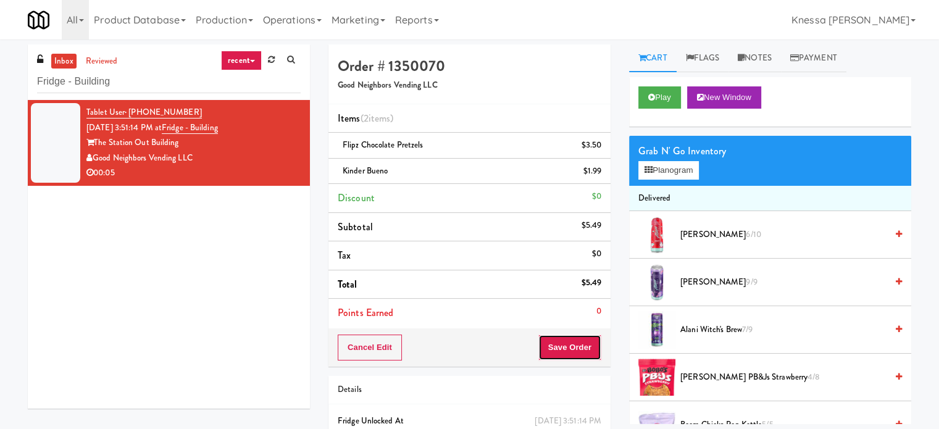
click at [567, 340] on button "Save Order" at bounding box center [569, 348] width 63 height 26
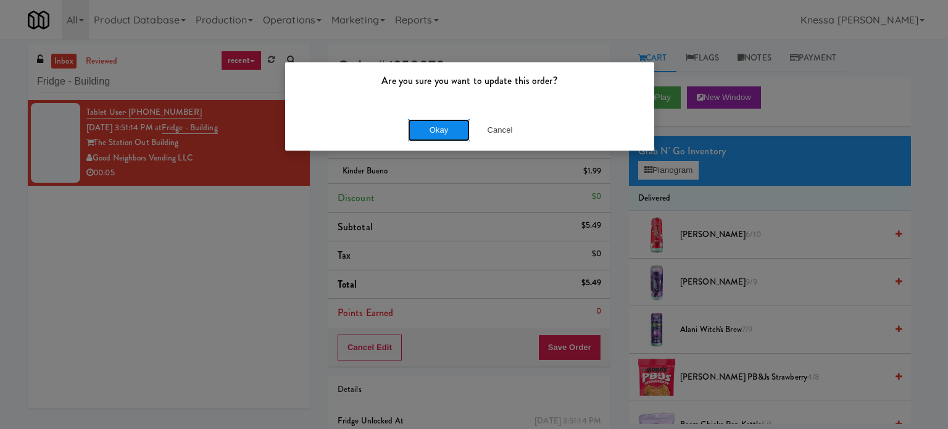
click at [424, 129] on button "Okay" at bounding box center [439, 130] width 62 height 22
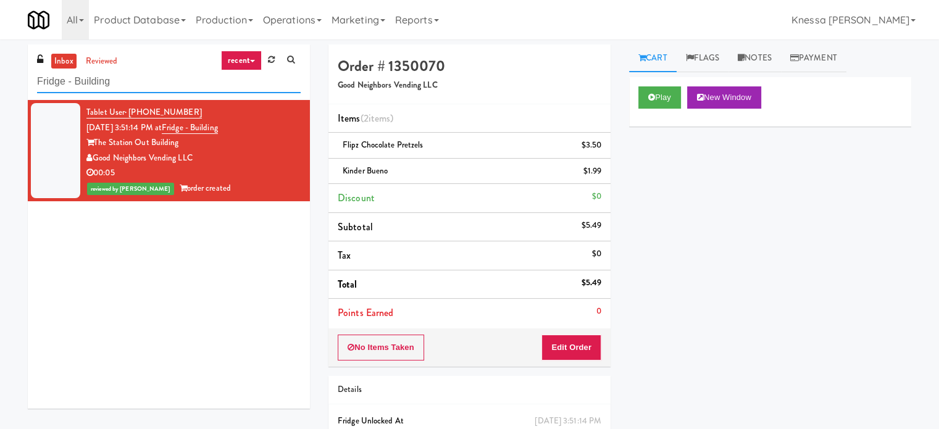
paste input "Field Two!"
click at [193, 87] on input "Fridge - Building" at bounding box center [169, 81] width 264 height 23
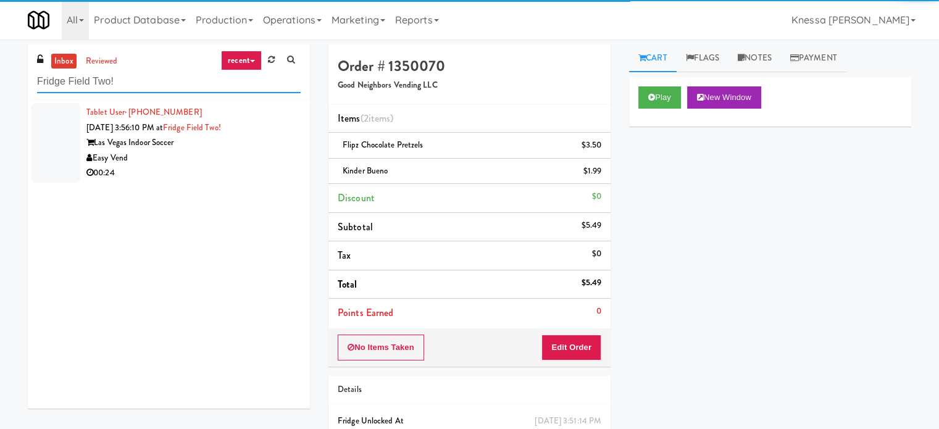
type input "Fridge Field Two!"
drag, startPoint x: 215, startPoint y: 167, endPoint x: 235, endPoint y: 171, distance: 20.1
click at [235, 171] on div "00:24" at bounding box center [193, 172] width 214 height 15
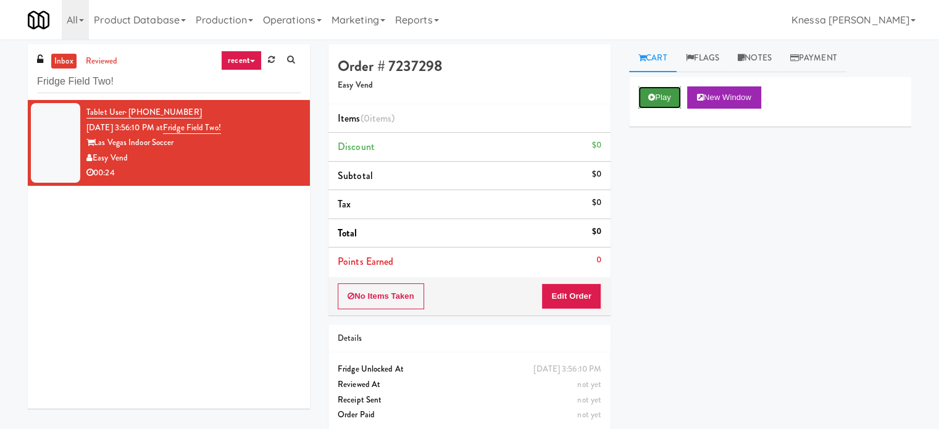
click at [664, 98] on button "Play" at bounding box center [660, 97] width 43 height 22
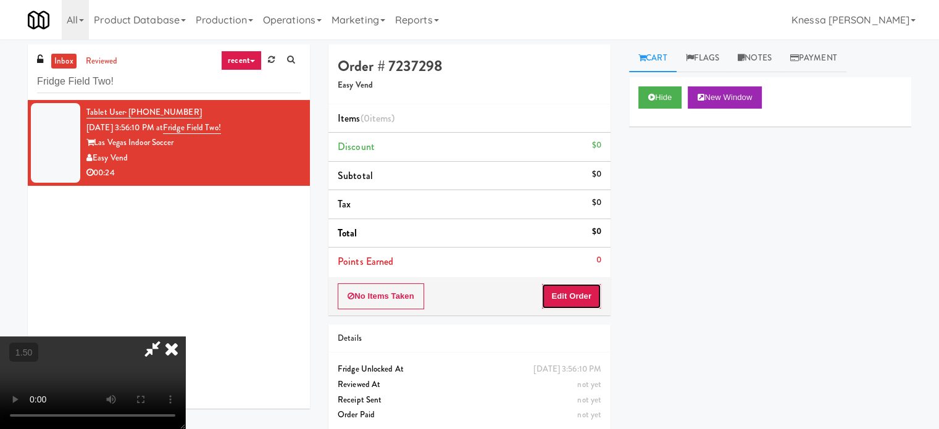
click at [571, 302] on button "Edit Order" at bounding box center [572, 296] width 60 height 26
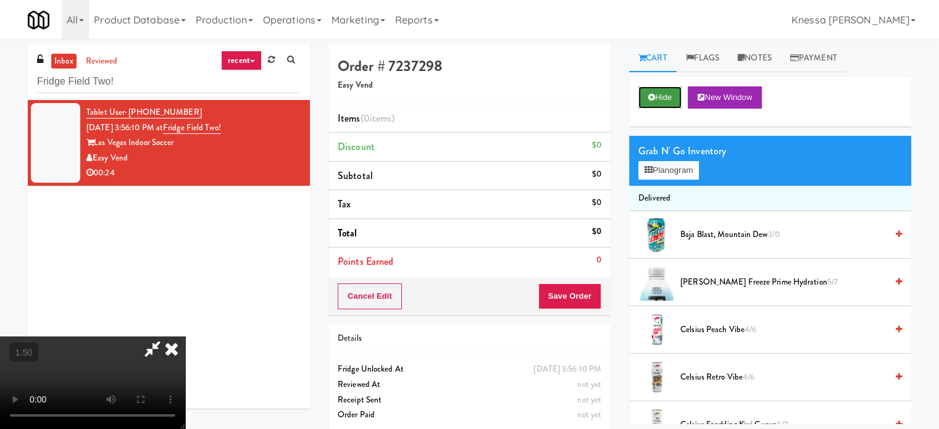
click at [655, 91] on button "Hide" at bounding box center [660, 97] width 43 height 22
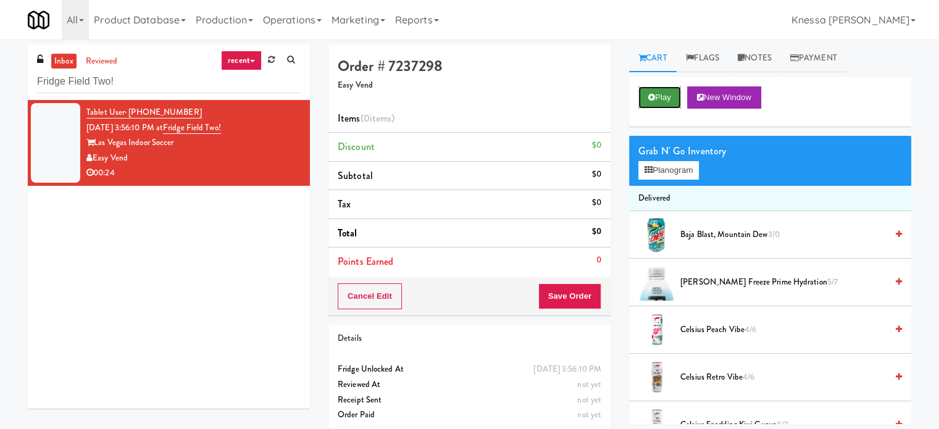
click at [655, 91] on button "Play" at bounding box center [660, 97] width 43 height 22
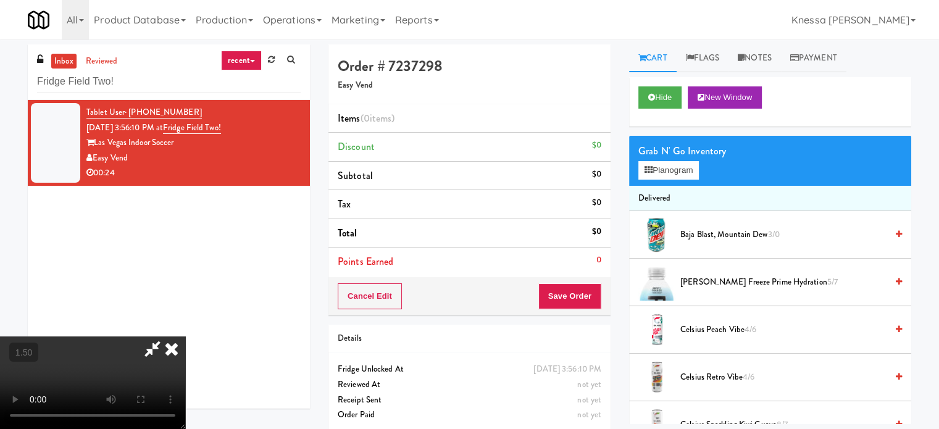
click at [185, 337] on video at bounding box center [92, 383] width 185 height 93
click at [670, 171] on button "Planogram" at bounding box center [669, 170] width 61 height 19
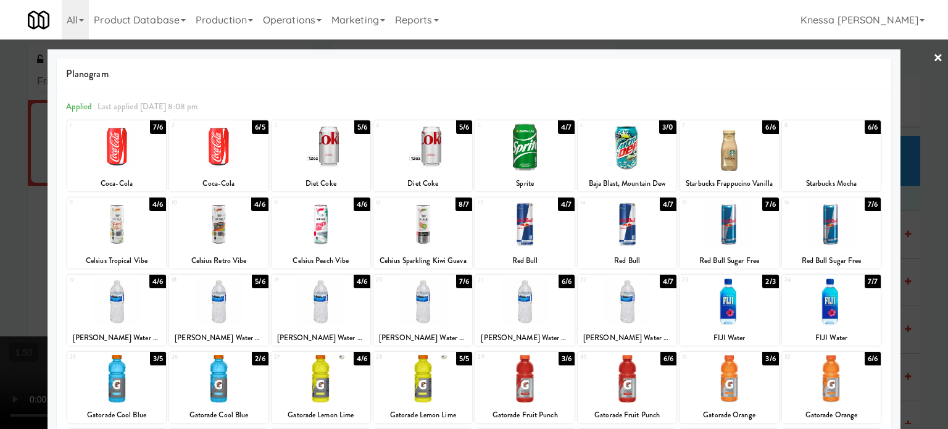
click at [212, 308] on div at bounding box center [218, 302] width 99 height 48
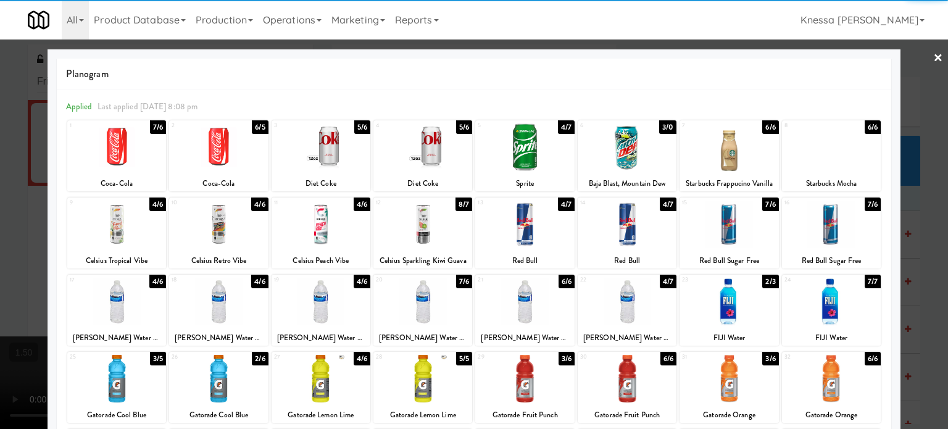
click at [0, 256] on div at bounding box center [474, 214] width 948 height 429
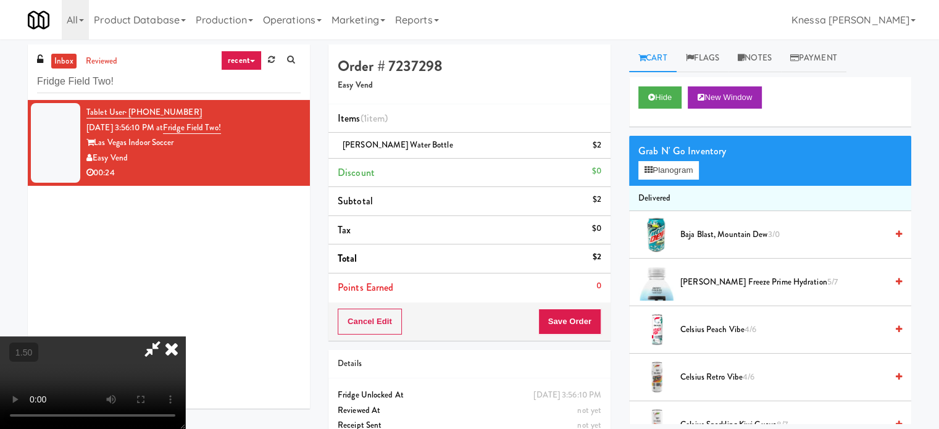
click at [124, 337] on video at bounding box center [92, 383] width 185 height 93
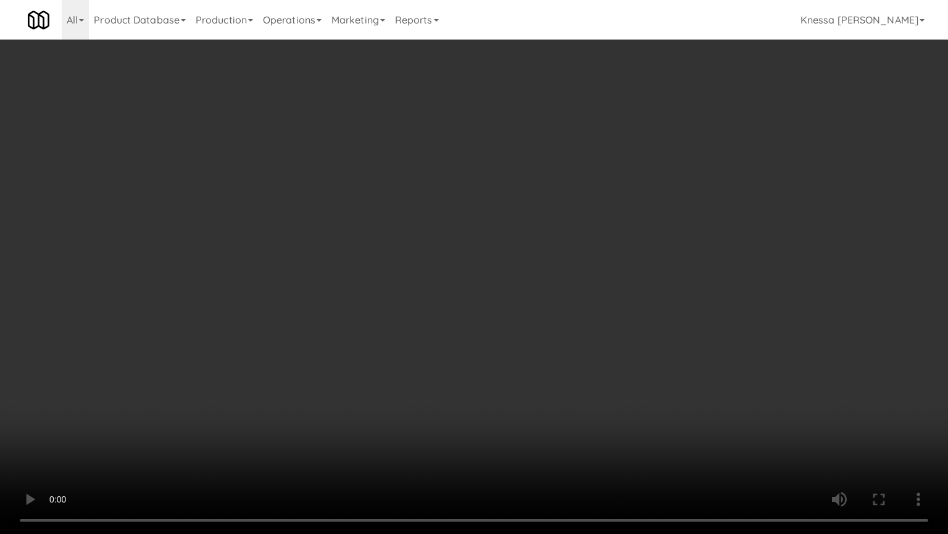
click at [783, 417] on video at bounding box center [474, 267] width 948 height 534
click at [701, 330] on video at bounding box center [474, 267] width 948 height 534
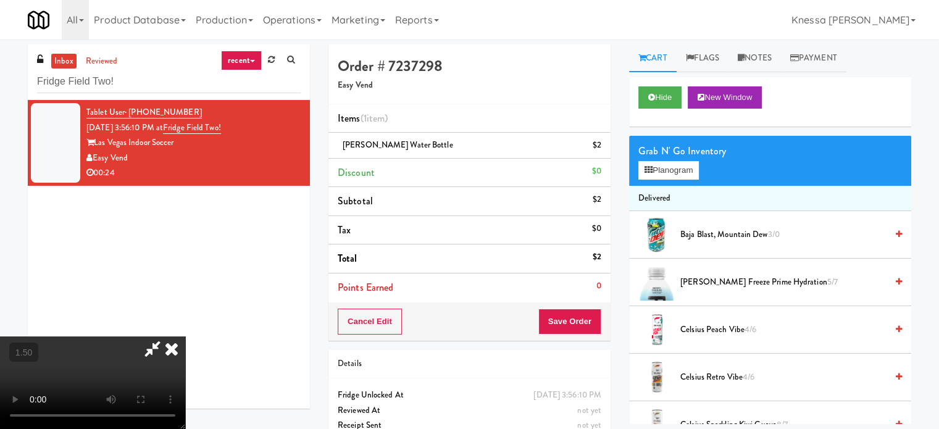
click at [185, 337] on icon at bounding box center [171, 349] width 27 height 25
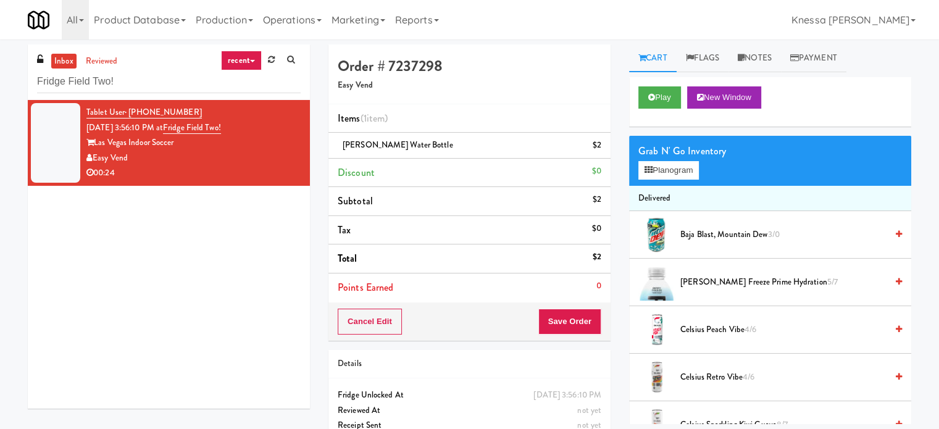
drag, startPoint x: 576, startPoint y: 306, endPoint x: 576, endPoint y: 320, distance: 13.6
click at [576, 320] on div "Cancel Edit Save Order" at bounding box center [470, 322] width 282 height 38
click at [576, 320] on button "Save Order" at bounding box center [569, 322] width 63 height 26
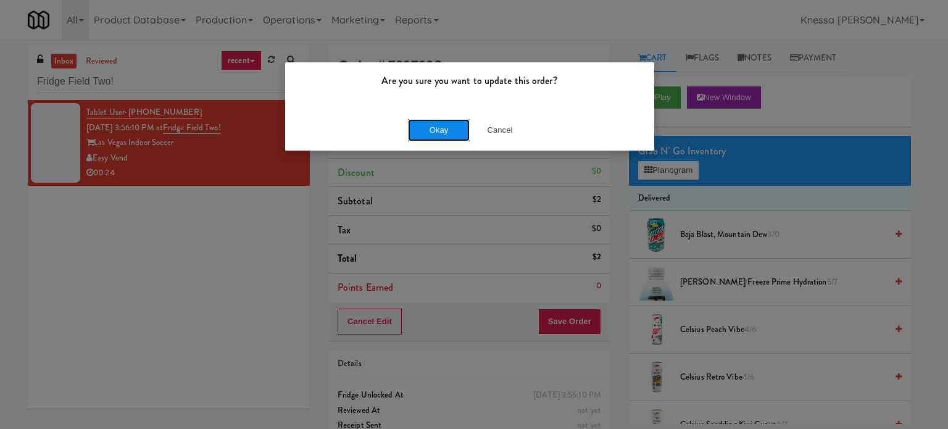
click at [445, 133] on button "Okay" at bounding box center [439, 130] width 62 height 22
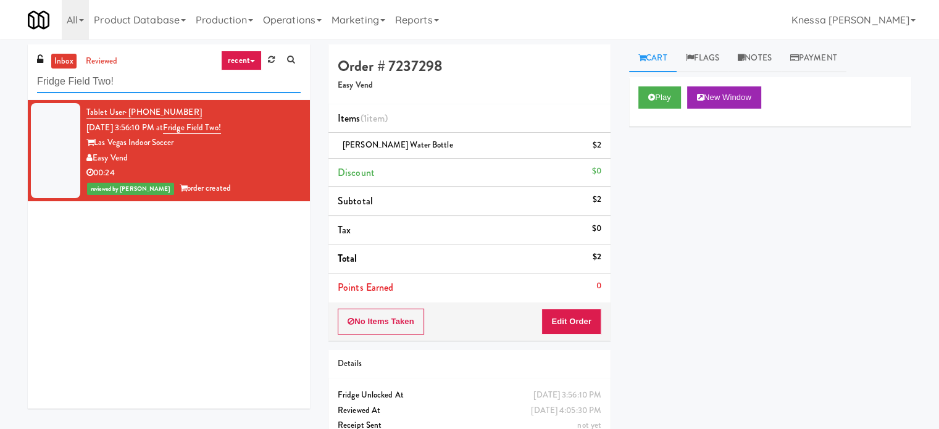
paste input "WPW - Left - Fridge"
click at [138, 86] on input "WPW - Left - Fridge" at bounding box center [169, 81] width 264 height 23
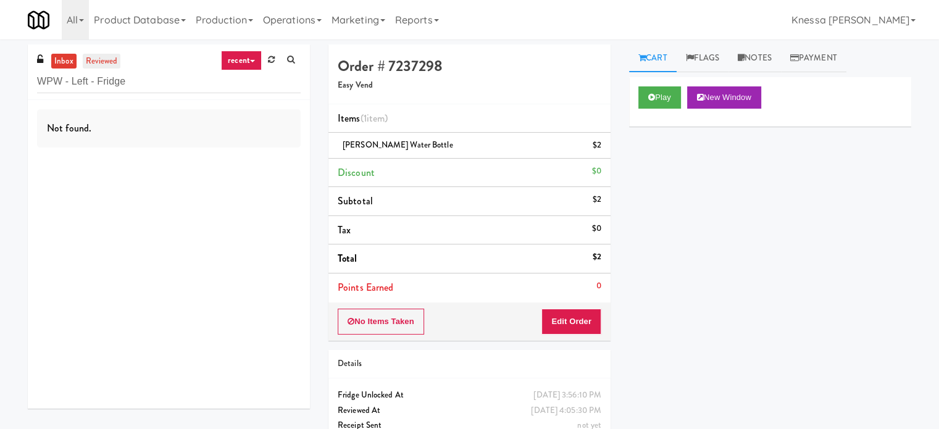
click at [109, 63] on link "reviewed" at bounding box center [102, 61] width 38 height 15
click at [52, 54] on link "inbox" at bounding box center [63, 61] width 25 height 15
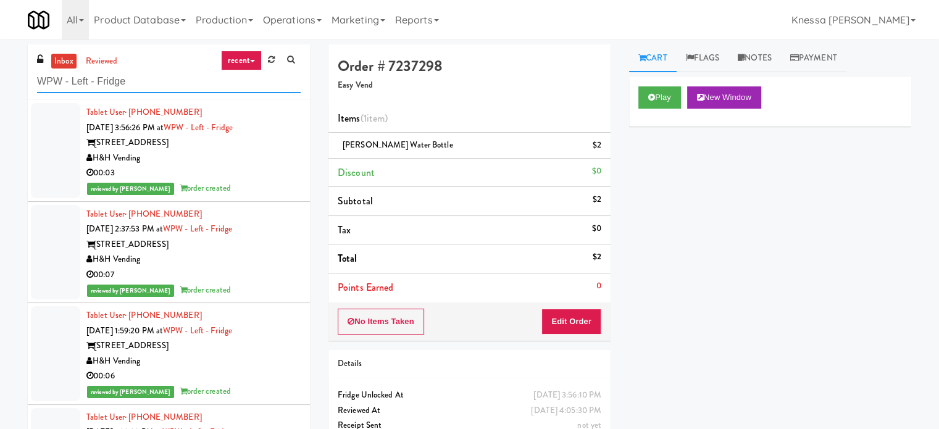
click at [138, 81] on input "WPW - Left - Fridge" at bounding box center [169, 81] width 264 height 23
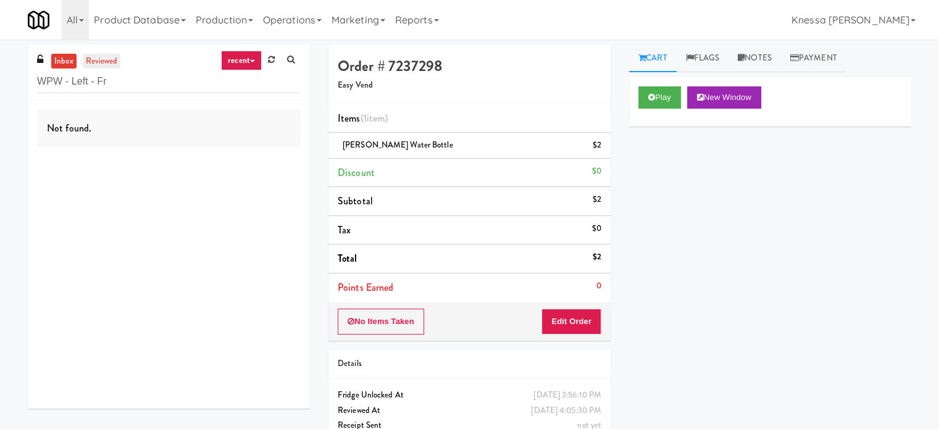
click at [94, 64] on link "reviewed" at bounding box center [102, 61] width 38 height 15
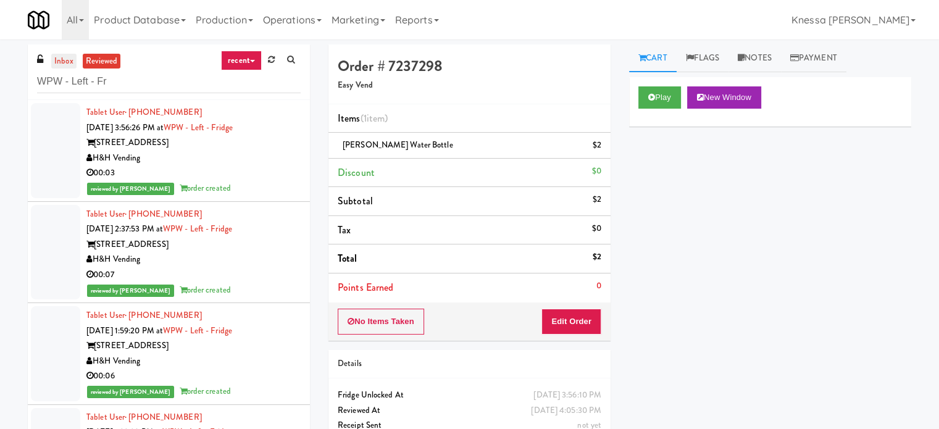
click at [59, 56] on link "inbox" at bounding box center [63, 61] width 25 height 15
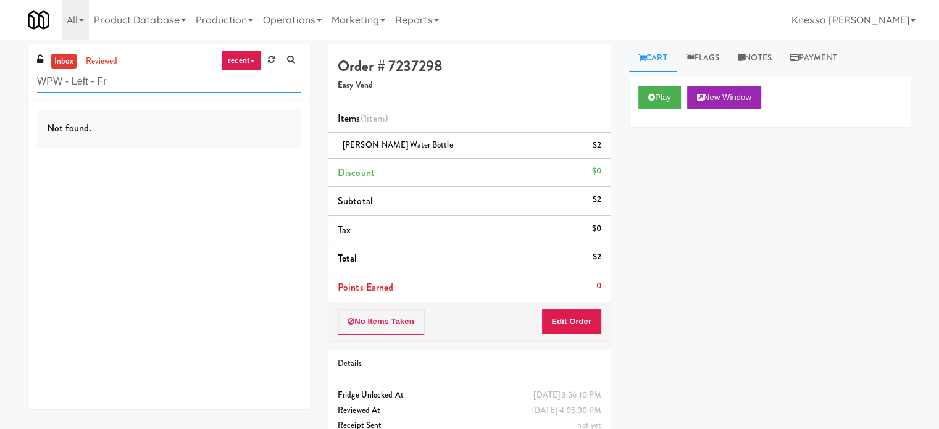
paste input "HP Employee Lounge Drinks"
click at [116, 89] on input "WPW - Left - Fr" at bounding box center [169, 81] width 264 height 23
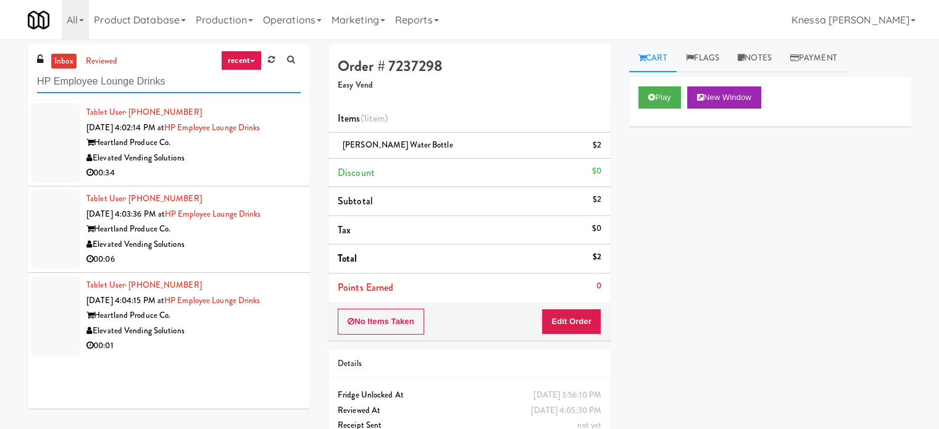
type input "HP Employee Lounge Drinks"
click at [254, 165] on div "00:34" at bounding box center [193, 172] width 214 height 15
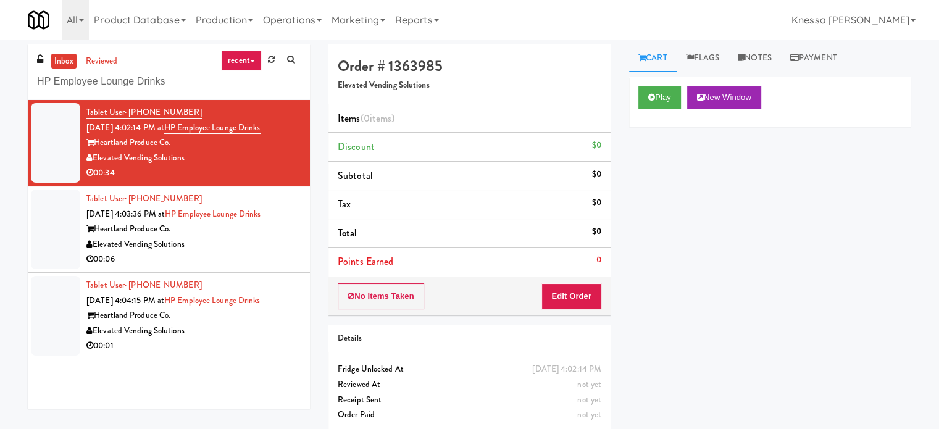
type input "HP Employee Lounge Drinks"
click at [260, 168] on div "00:34" at bounding box center [193, 172] width 214 height 15
click at [671, 107] on button "Play" at bounding box center [660, 97] width 43 height 22
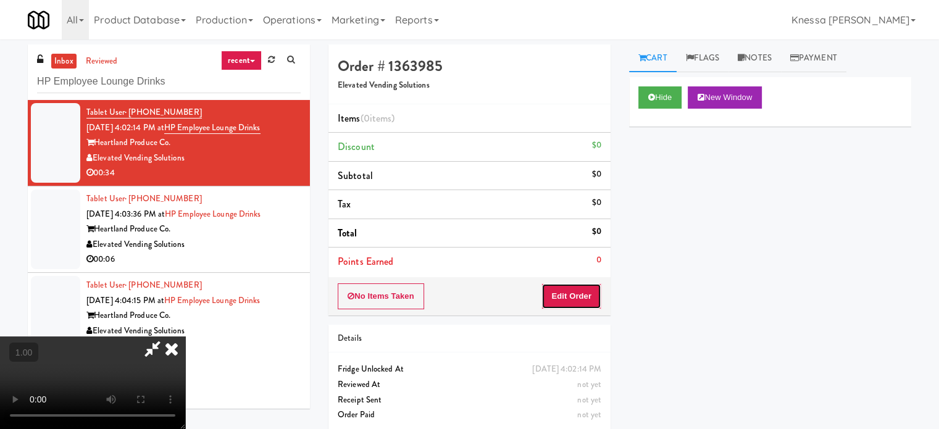
click at [578, 304] on button "Edit Order" at bounding box center [572, 296] width 60 height 26
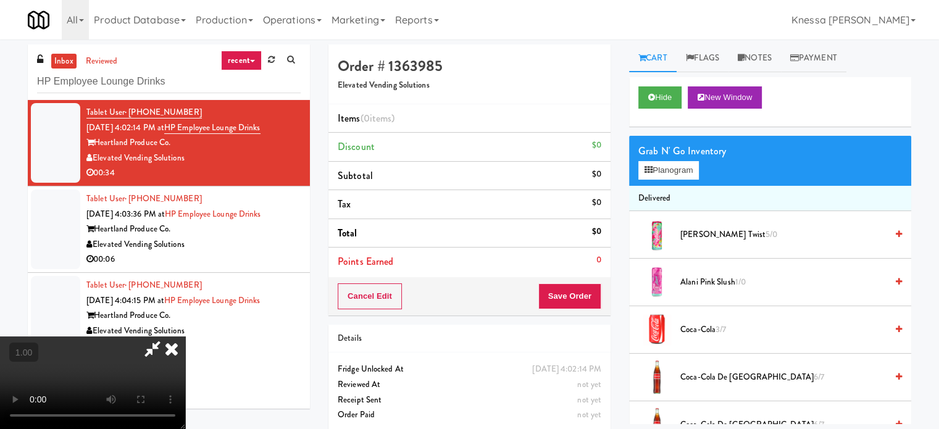
click at [185, 337] on video at bounding box center [92, 383] width 185 height 93
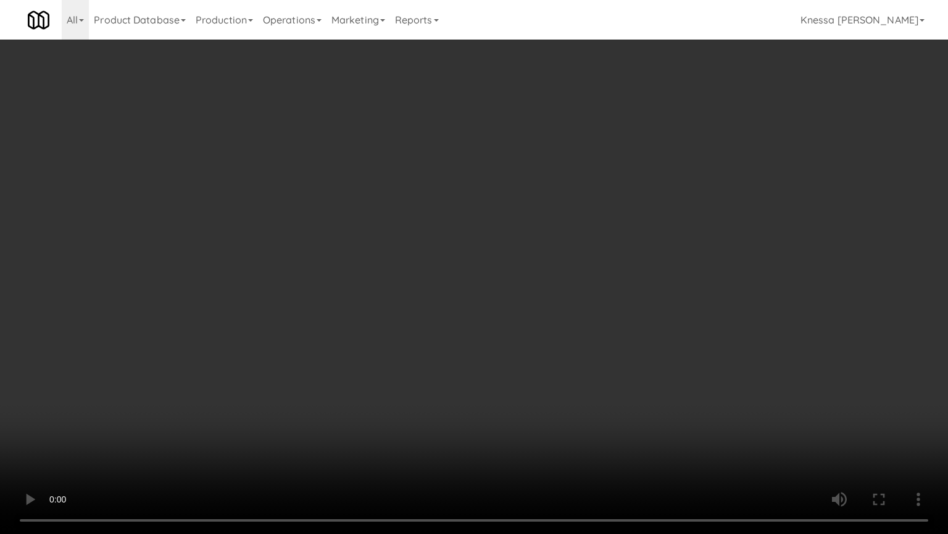
click at [705, 220] on video at bounding box center [474, 267] width 948 height 534
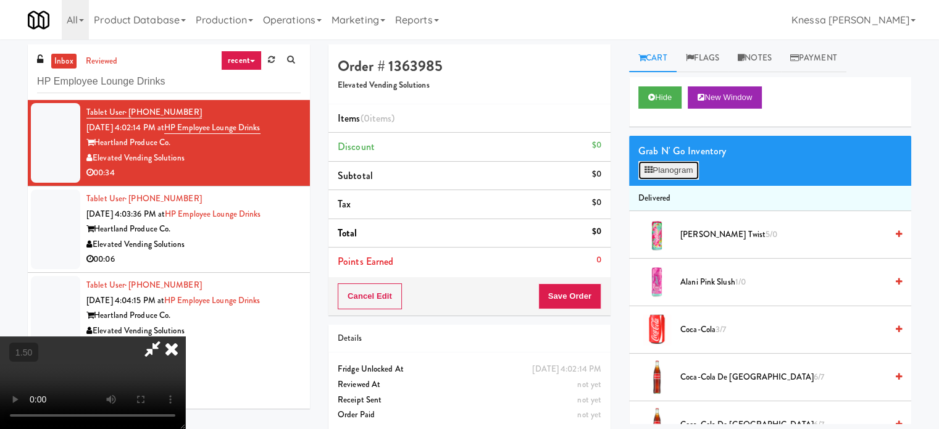
click at [657, 167] on button "Planogram" at bounding box center [669, 170] width 61 height 19
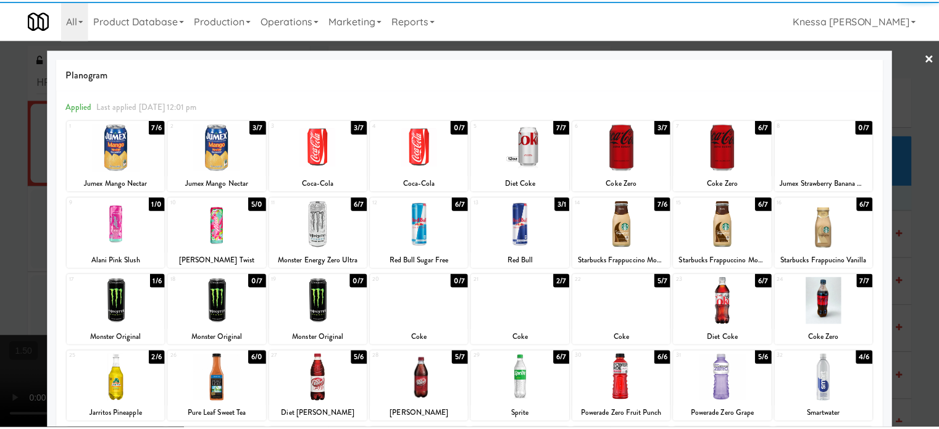
scroll to position [42, 0]
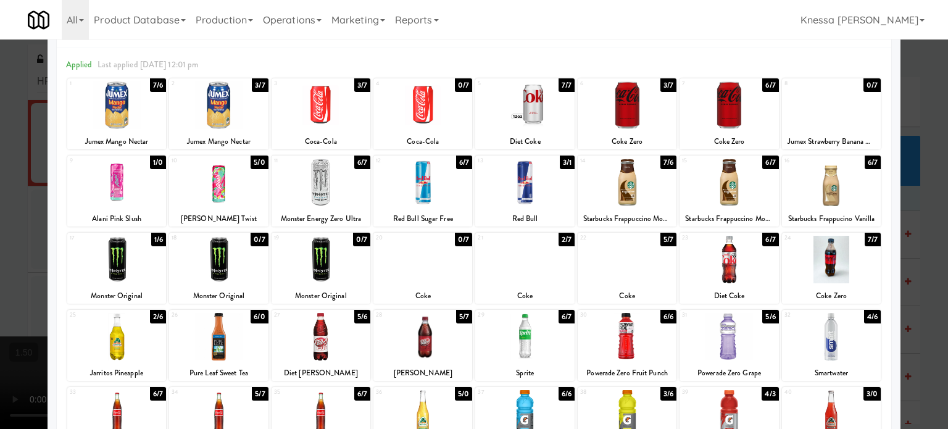
click at [219, 193] on div at bounding box center [218, 183] width 99 height 48
click at [521, 186] on div at bounding box center [524, 183] width 99 height 48
click at [25, 212] on div at bounding box center [474, 214] width 948 height 429
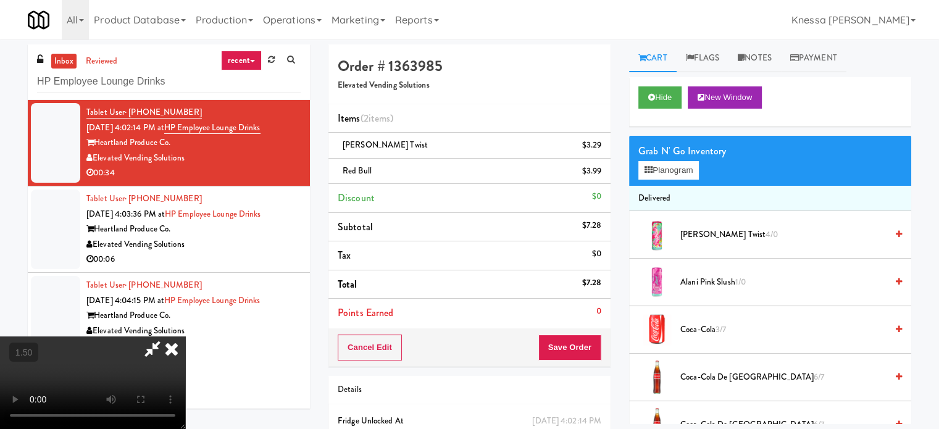
click at [185, 337] on icon at bounding box center [171, 349] width 27 height 25
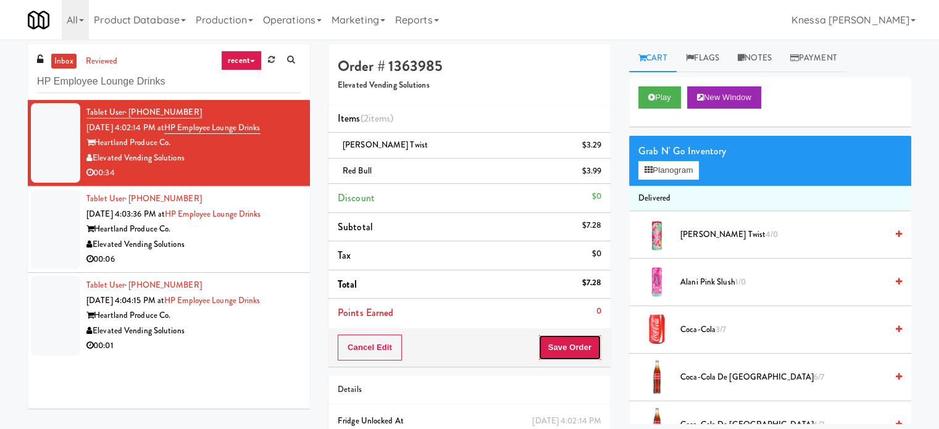
click at [576, 347] on button "Save Order" at bounding box center [569, 348] width 63 height 26
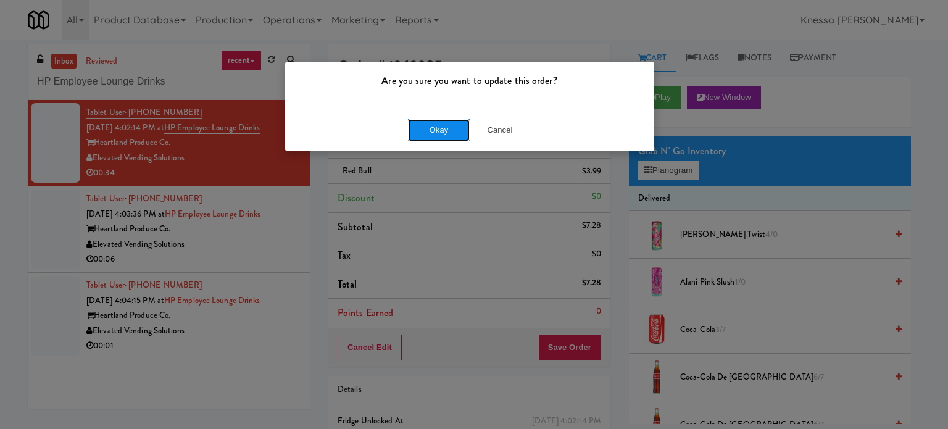
click at [451, 135] on button "Okay" at bounding box center [439, 130] width 62 height 22
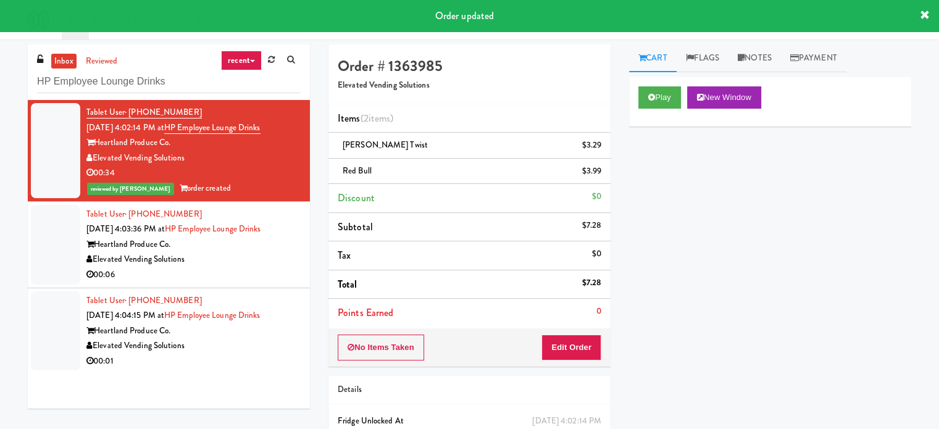
click at [243, 271] on div "00:06" at bounding box center [193, 274] width 214 height 15
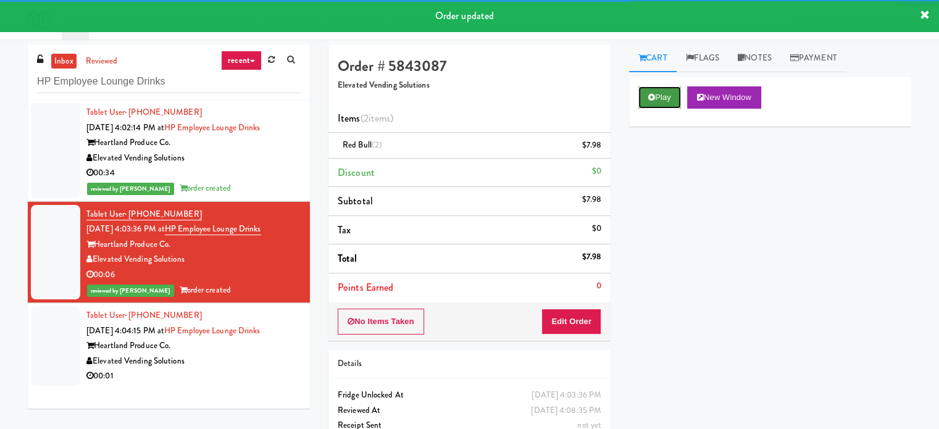
click at [660, 94] on button "Play" at bounding box center [660, 97] width 43 height 22
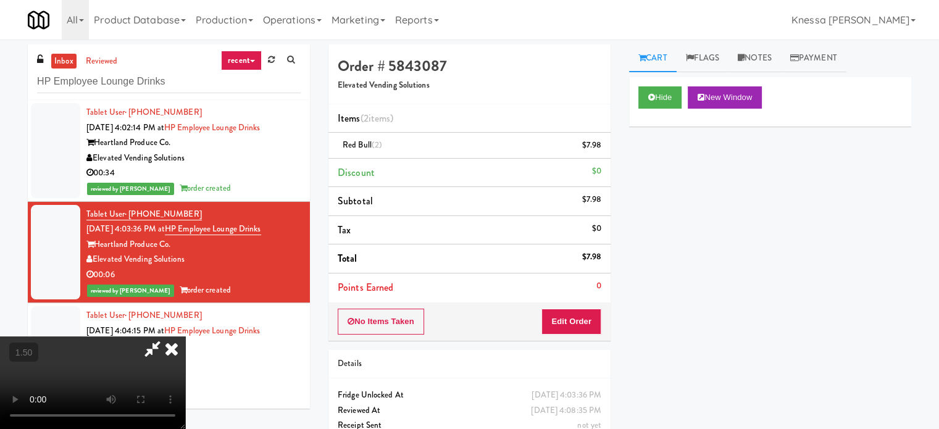
click at [175, 345] on icon at bounding box center [171, 349] width 27 height 25
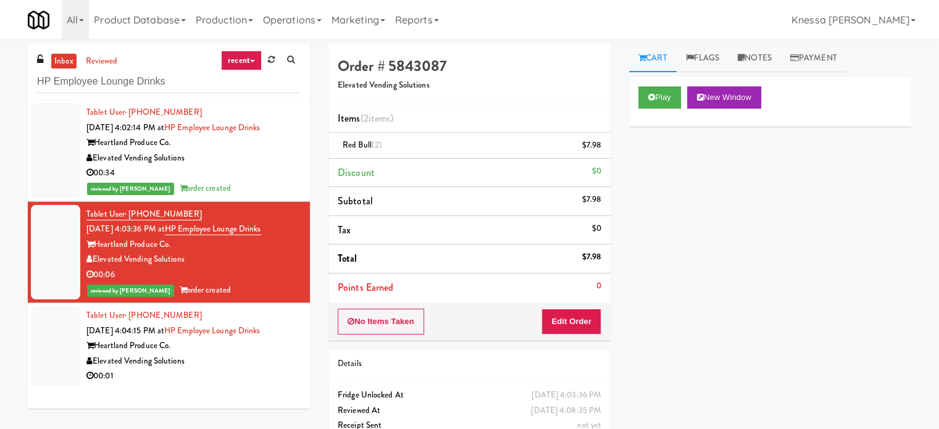
click at [222, 362] on div "Elevated Vending Solutions" at bounding box center [193, 361] width 214 height 15
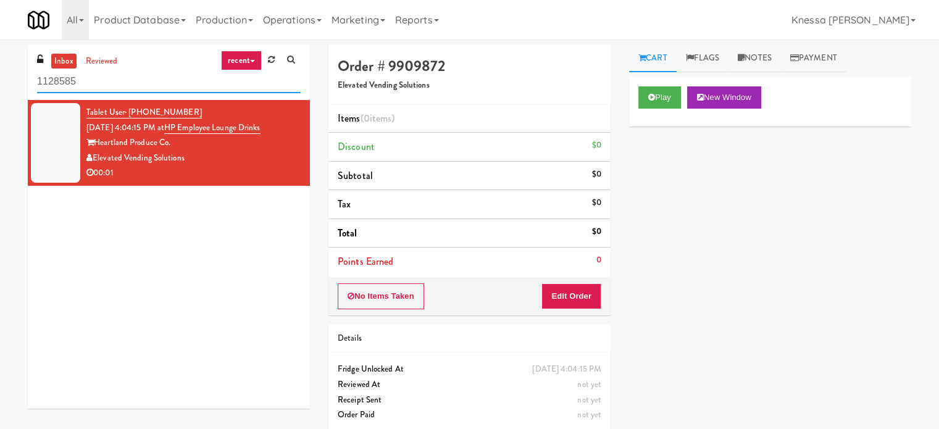
paste input "Black Beard - Cooler"
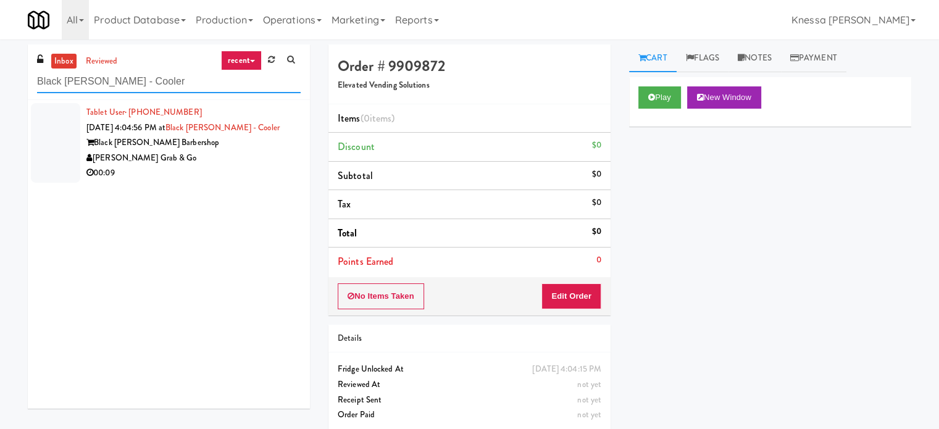
type input "Black Beard - Cooler"
click at [238, 161] on div "[PERSON_NAME] Grab & Go" at bounding box center [193, 158] width 214 height 15
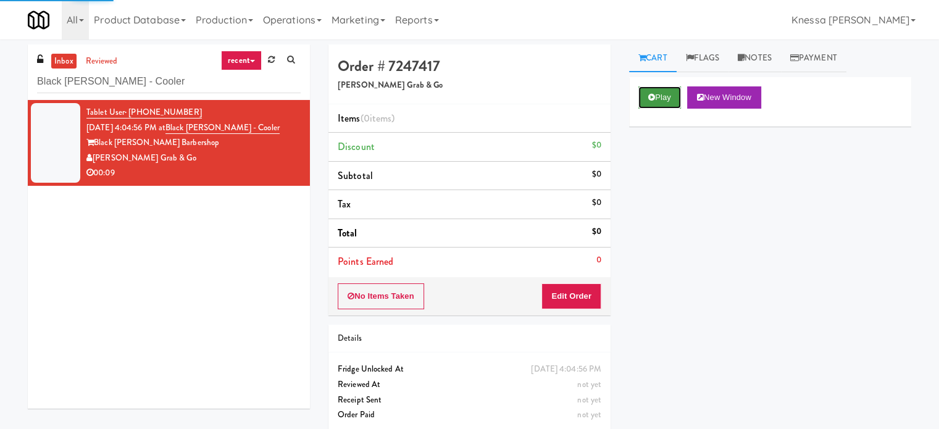
click at [669, 101] on button "Play" at bounding box center [660, 97] width 43 height 22
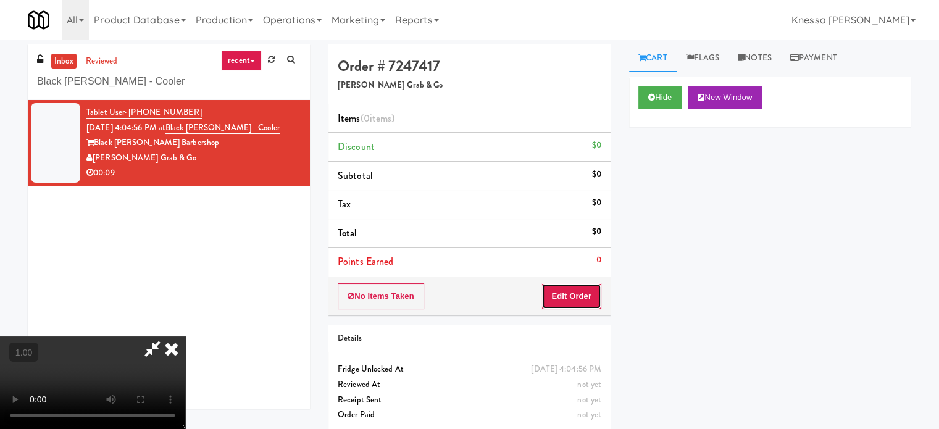
click at [577, 291] on button "Edit Order" at bounding box center [572, 296] width 60 height 26
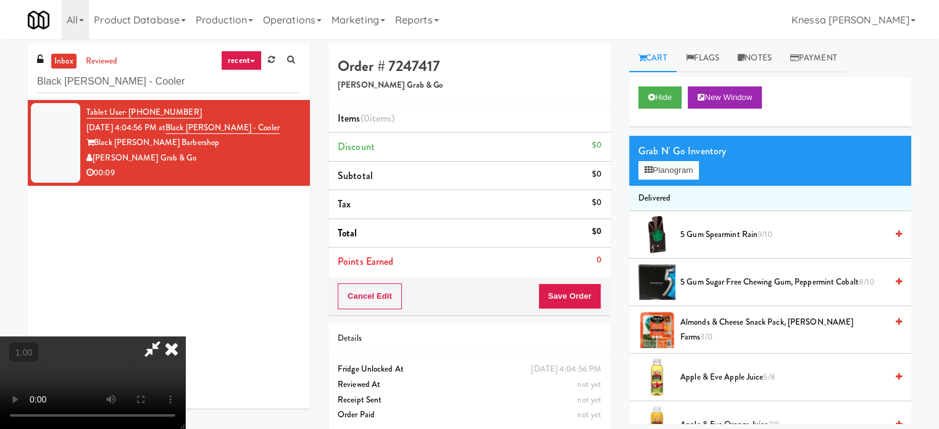
click at [185, 337] on video at bounding box center [92, 383] width 185 height 93
click at [675, 178] on button "Planogram" at bounding box center [669, 170] width 61 height 19
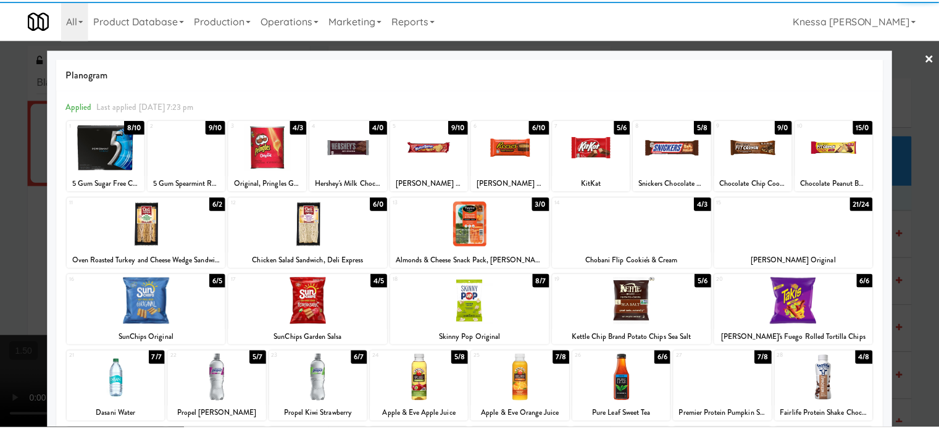
scroll to position [177, 0]
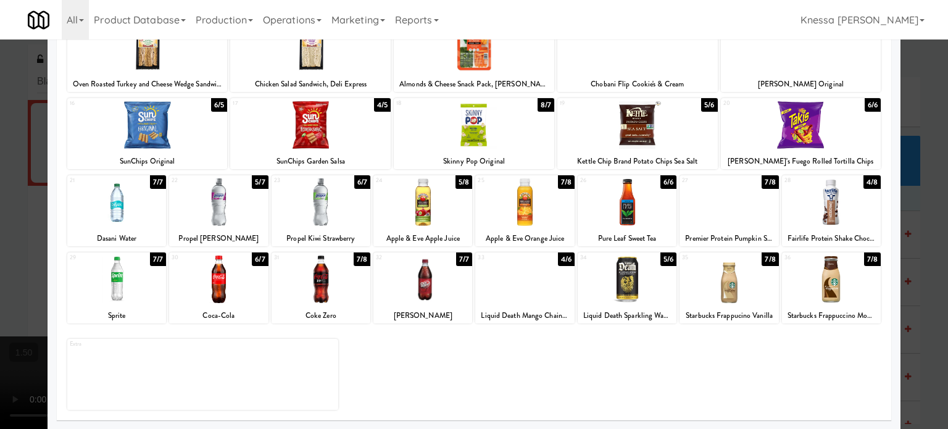
click at [119, 283] on div at bounding box center [116, 280] width 99 height 48
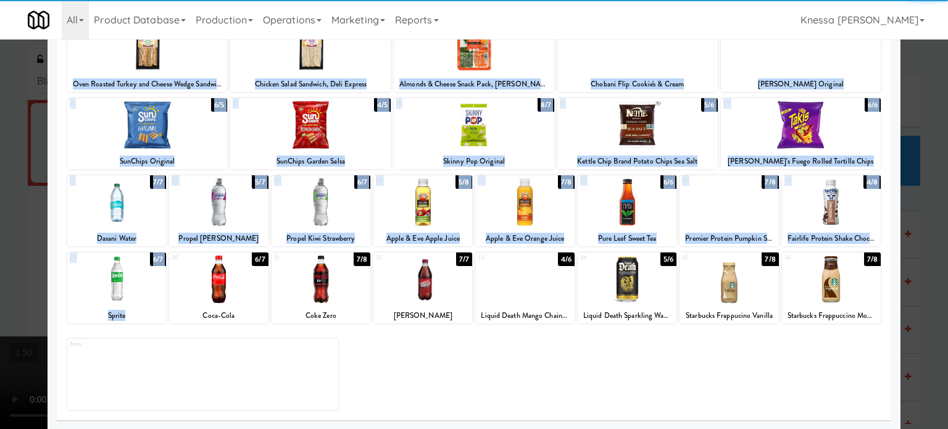
drag, startPoint x: 0, startPoint y: 276, endPoint x: 202, endPoint y: 264, distance: 202.3
click at [202, 264] on div "× Planogram Applied Last applied Thursday 7:23 pm 1 8/10 5 Gum Sugar Free Chewi…" at bounding box center [474, 214] width 948 height 429
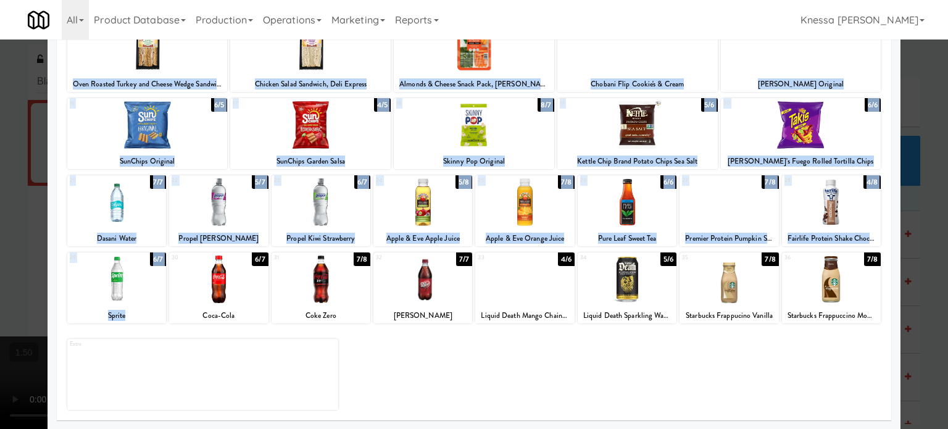
click at [22, 265] on div at bounding box center [474, 214] width 948 height 429
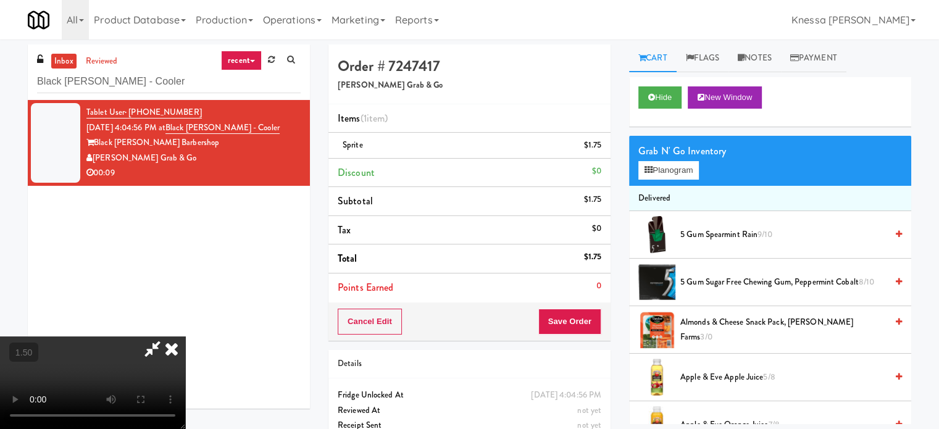
click at [22, 337] on video at bounding box center [92, 383] width 185 height 93
click at [185, 337] on icon at bounding box center [171, 349] width 27 height 25
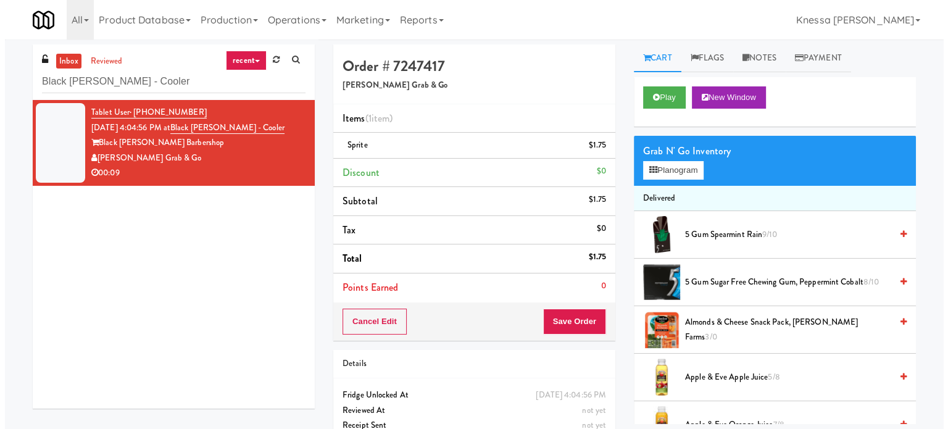
scroll to position [0, 0]
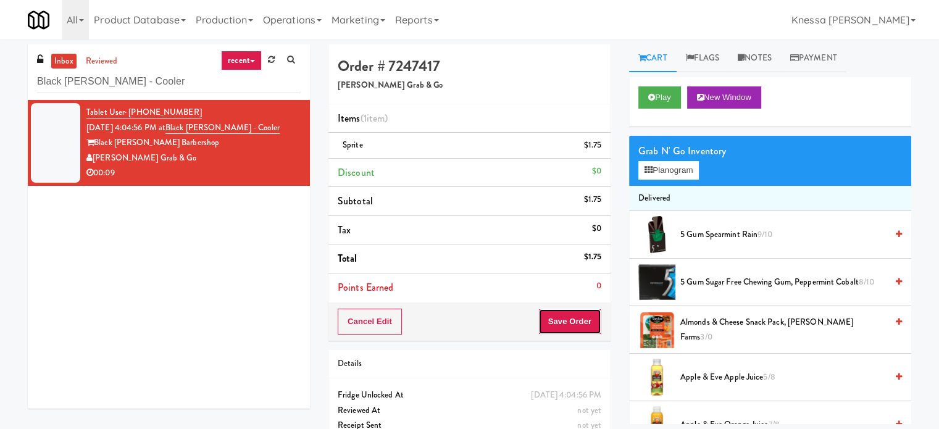
click at [565, 325] on button "Save Order" at bounding box center [569, 322] width 63 height 26
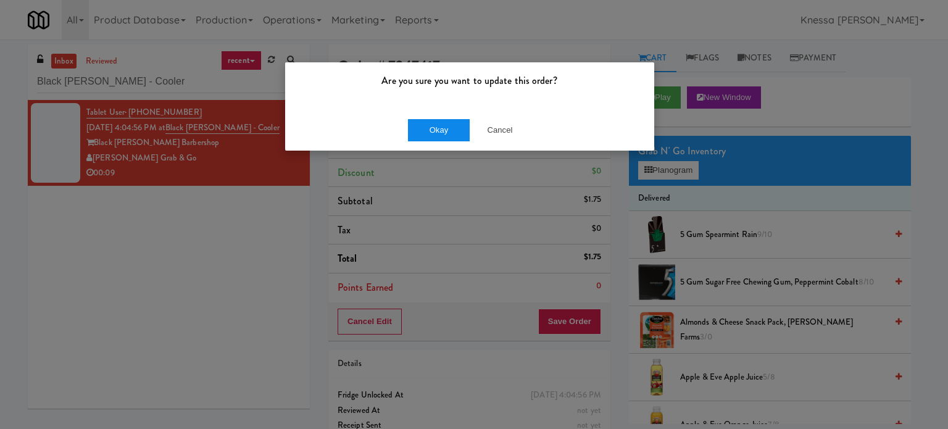
click at [422, 136] on button "Okay" at bounding box center [439, 130] width 62 height 22
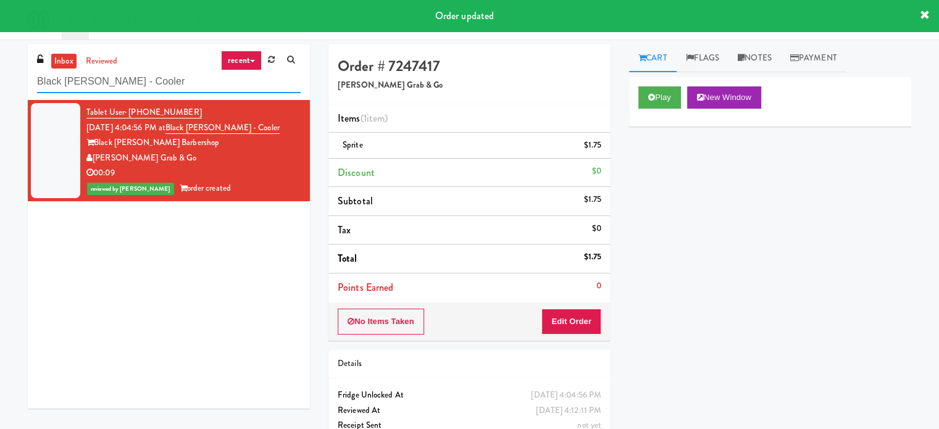
paste input "Ninety7Fifty Ambient"
click at [235, 83] on input "Ninety7Fifty Ambient" at bounding box center [169, 81] width 264 height 23
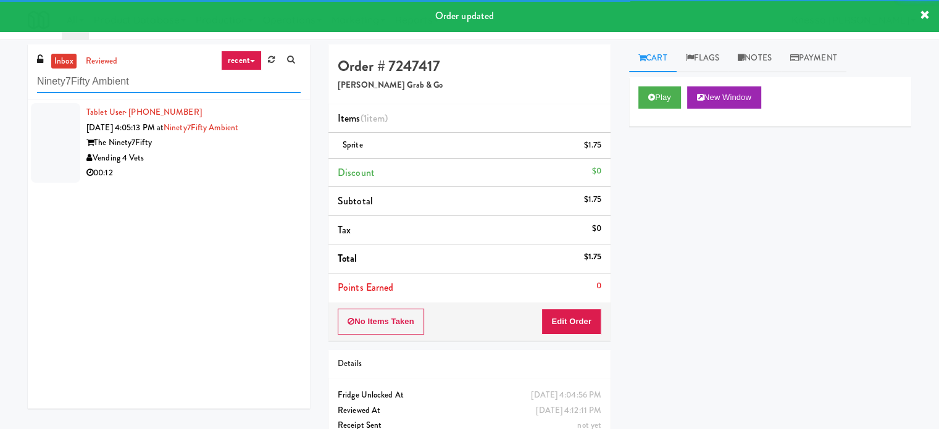
type input "Ninety7Fifty Ambient"
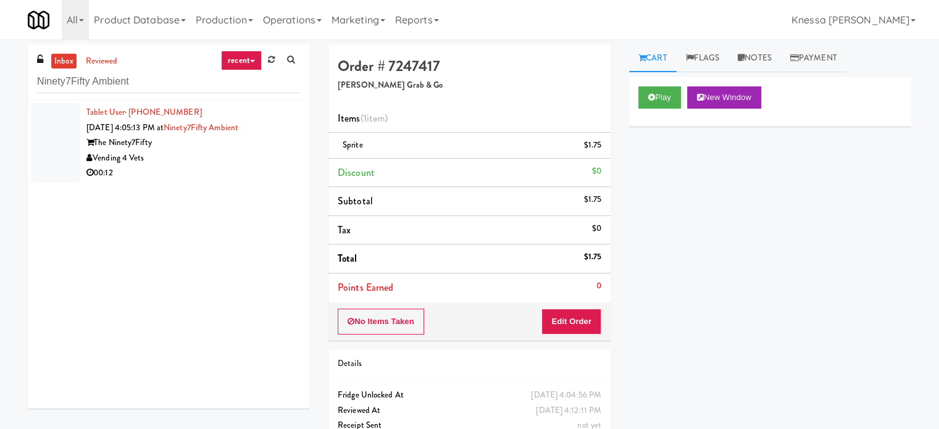
click at [268, 160] on div "Vending 4 Vets" at bounding box center [193, 158] width 214 height 15
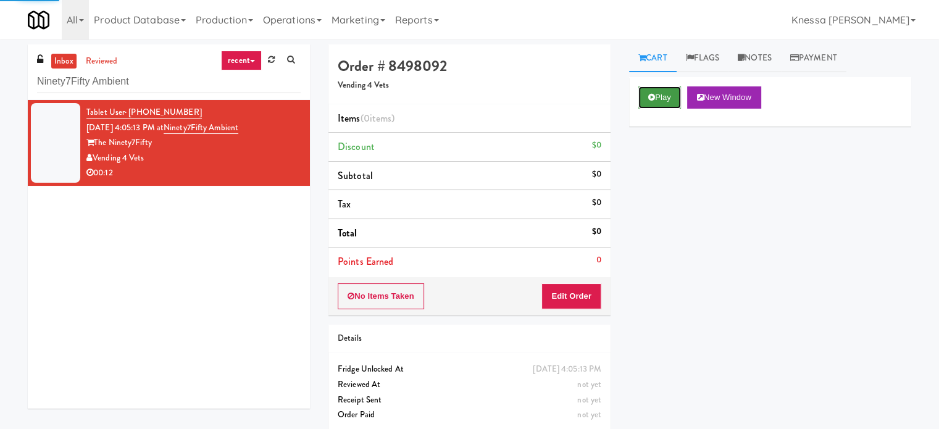
click at [677, 99] on button "Play" at bounding box center [660, 97] width 43 height 22
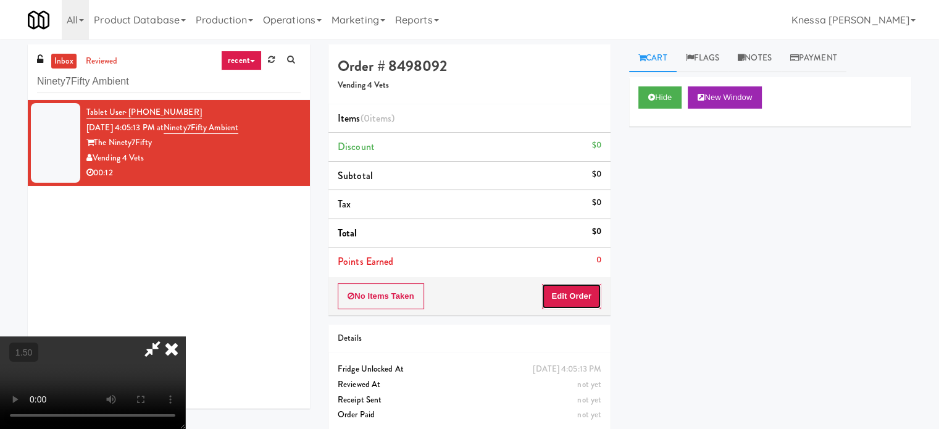
click at [575, 298] on button "Edit Order" at bounding box center [572, 296] width 60 height 26
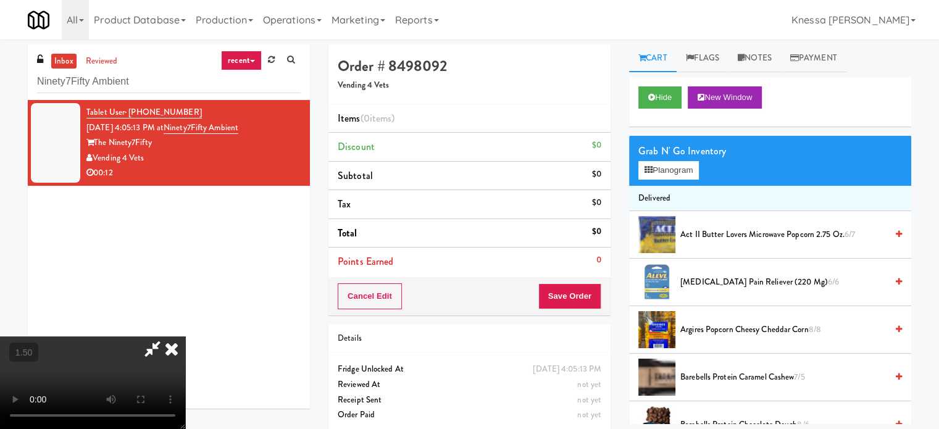
click at [185, 337] on video at bounding box center [92, 383] width 185 height 93
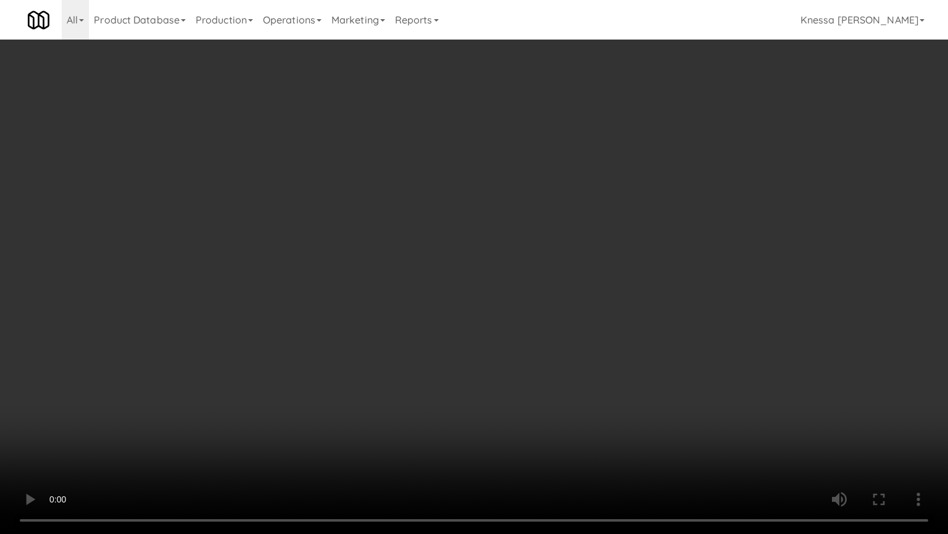
click at [447, 411] on video at bounding box center [474, 267] width 948 height 534
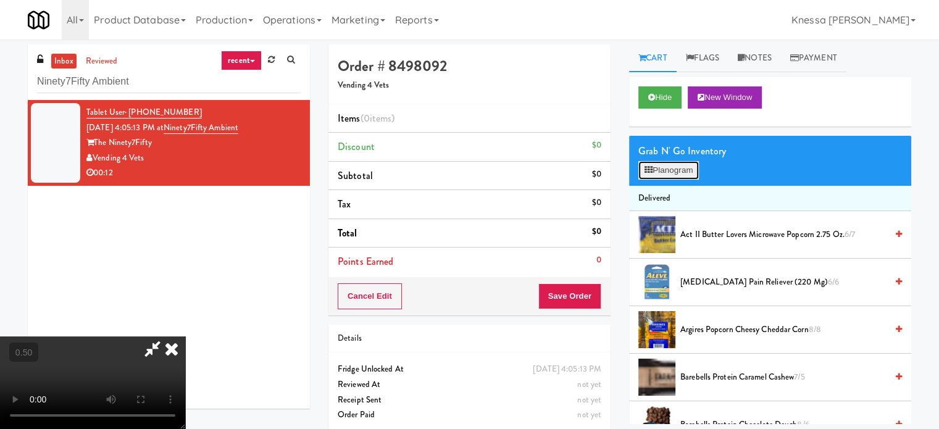
click at [697, 174] on button "Planogram" at bounding box center [669, 170] width 61 height 19
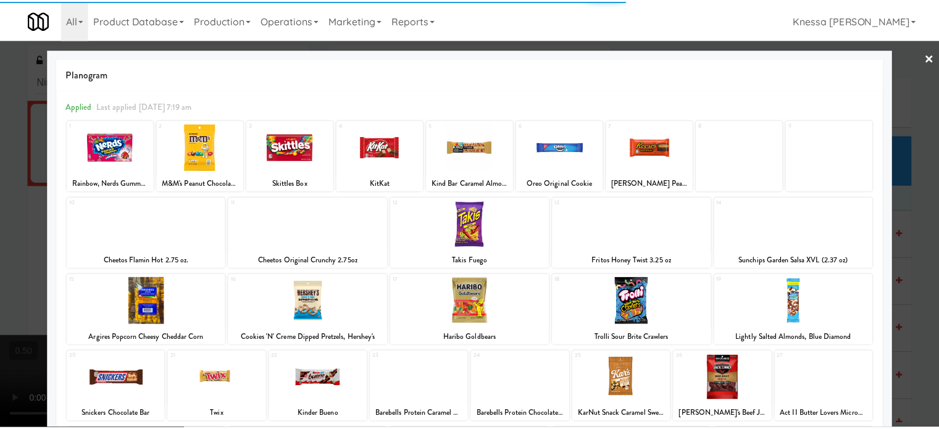
scroll to position [177, 0]
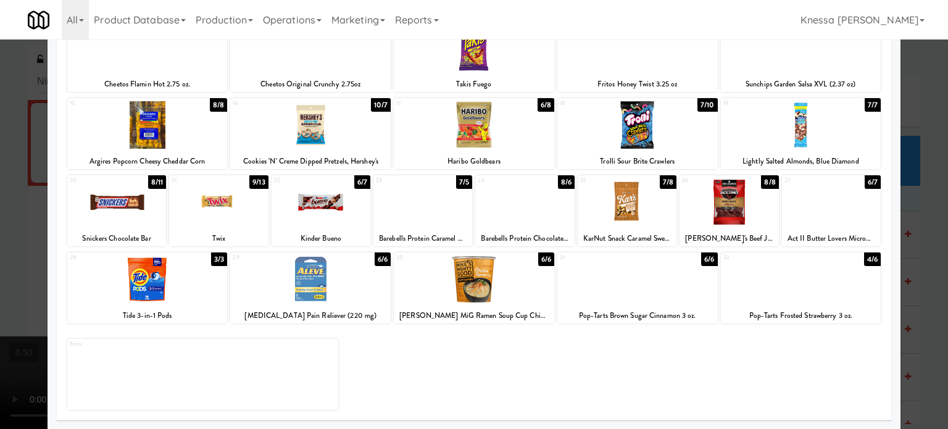
click at [777, 293] on div at bounding box center [801, 280] width 161 height 48
click at [926, 259] on div at bounding box center [474, 214] width 948 height 429
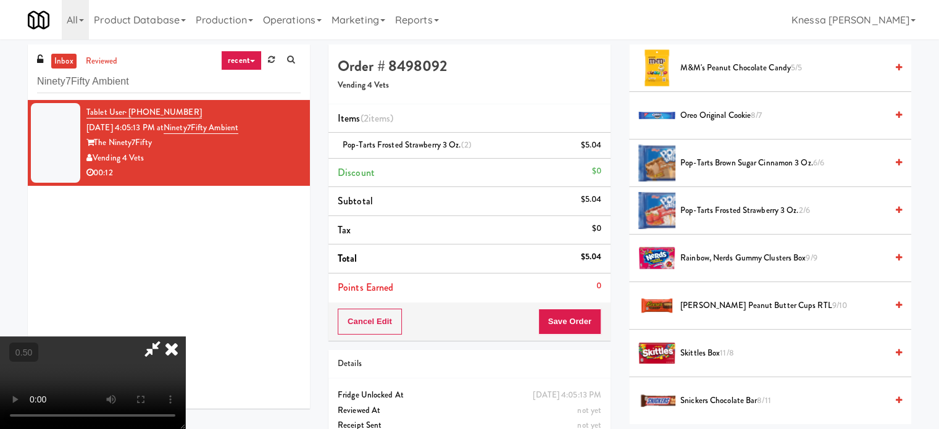
scroll to position [973, 0]
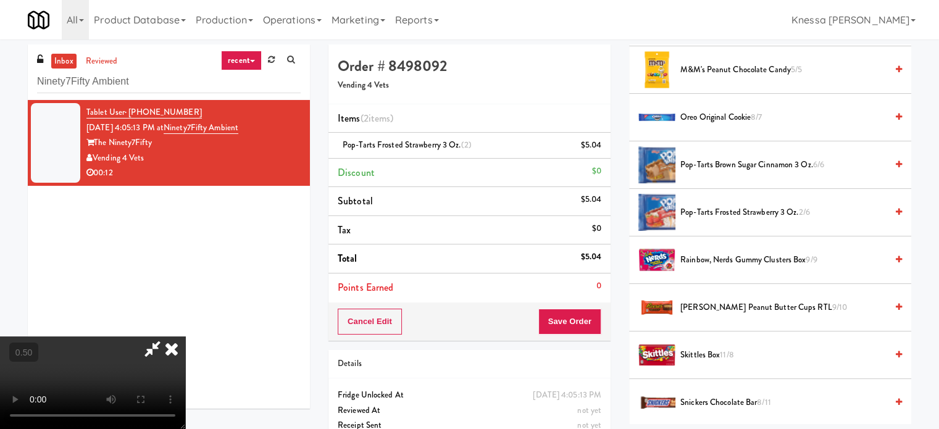
click at [185, 337] on video at bounding box center [92, 383] width 185 height 93
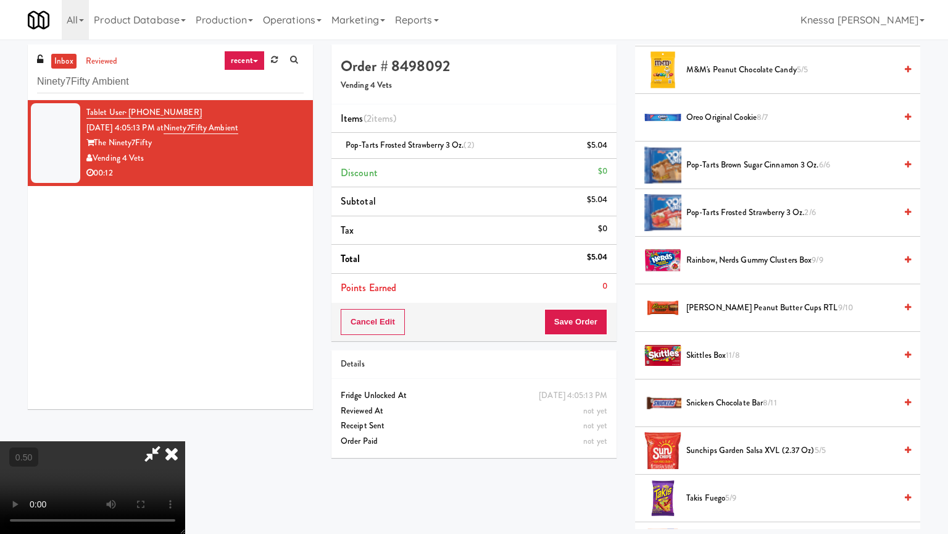
click at [185, 429] on video at bounding box center [92, 487] width 185 height 93
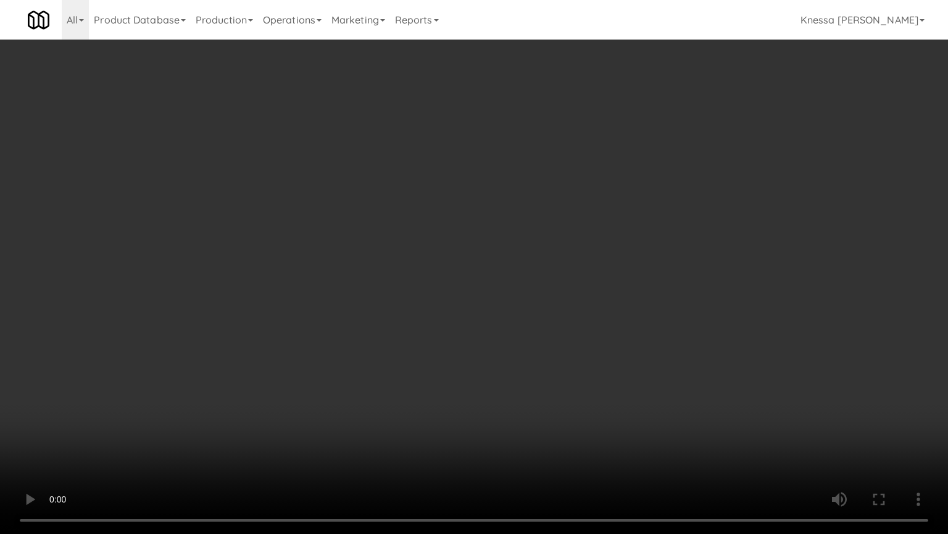
click at [442, 415] on video at bounding box center [474, 267] width 948 height 534
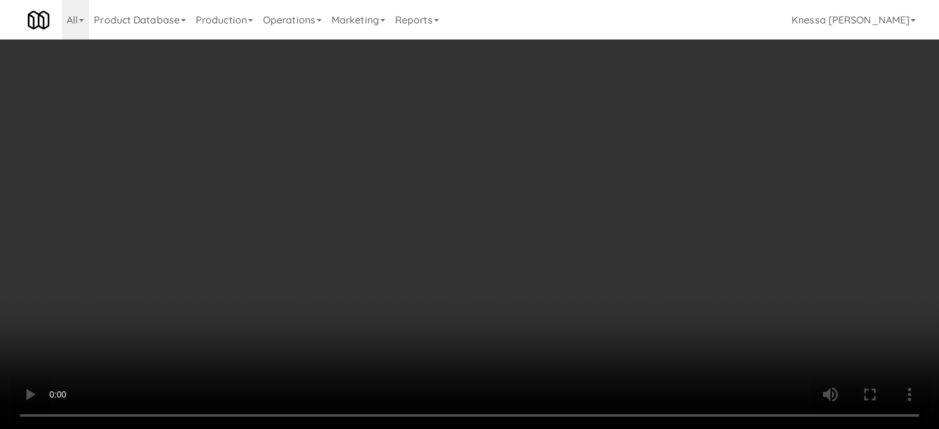
scroll to position [0, 0]
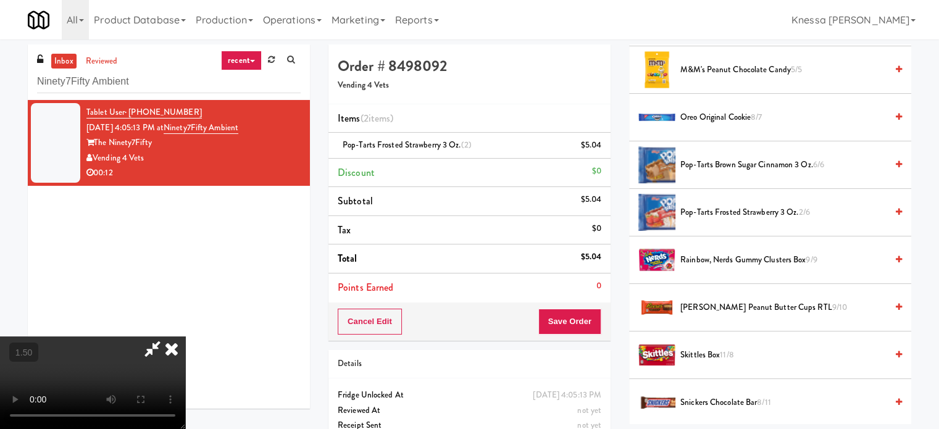
click at [185, 337] on icon at bounding box center [171, 349] width 27 height 25
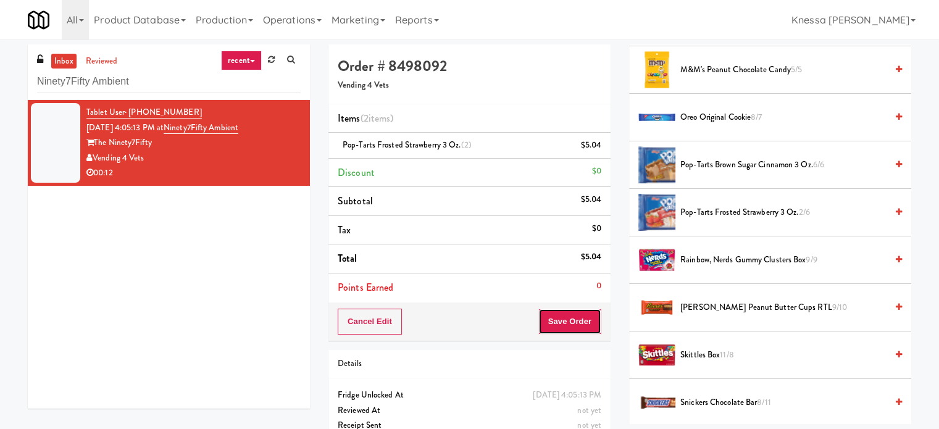
click at [576, 314] on button "Save Order" at bounding box center [569, 322] width 63 height 26
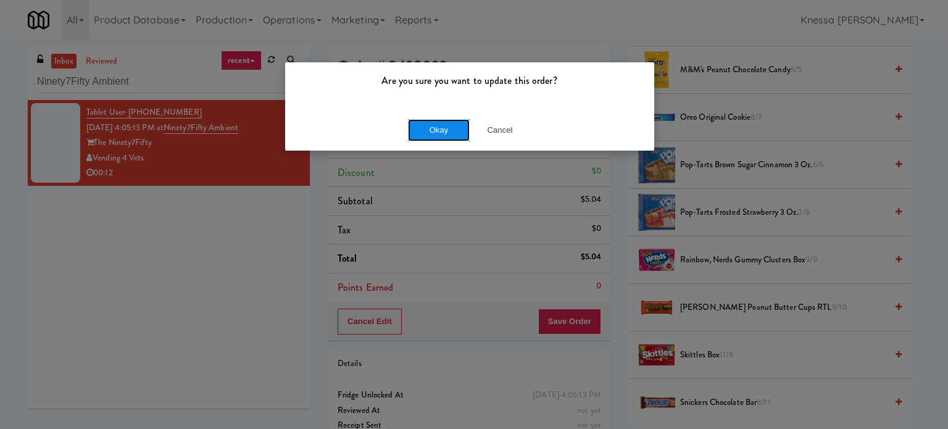
click at [447, 129] on button "Okay" at bounding box center [439, 130] width 62 height 22
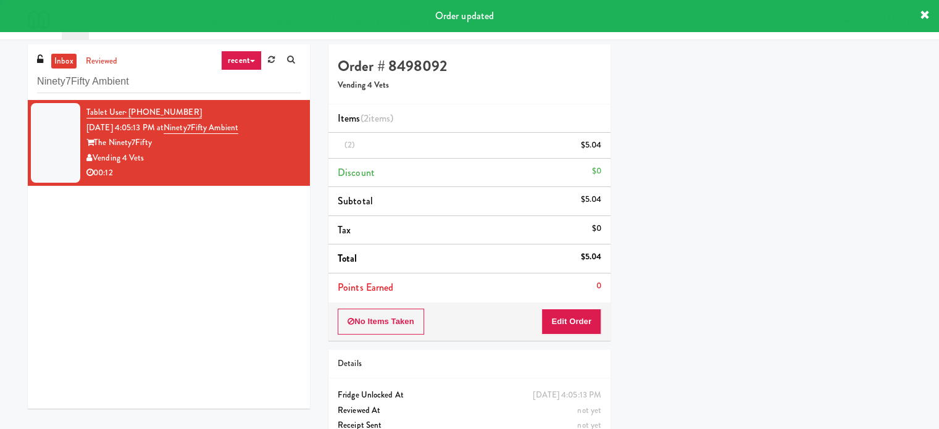
scroll to position [115, 0]
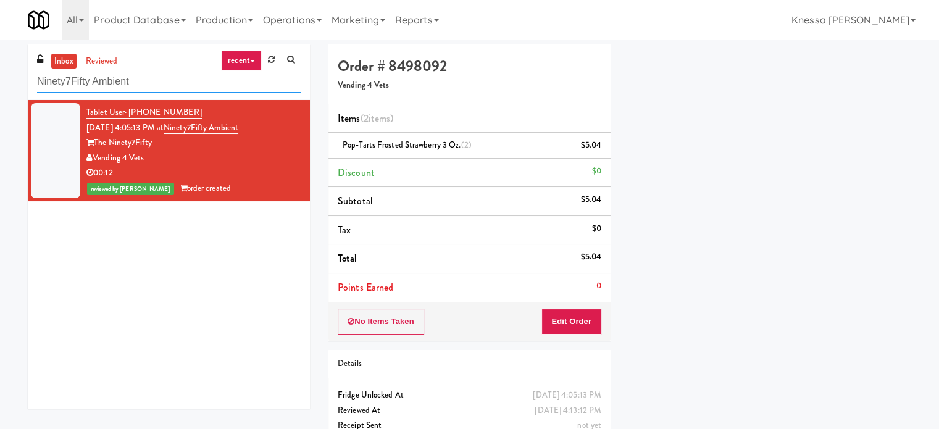
paste input "Ambient - Vantage - Pre Opening"
click at [144, 76] on input "Ambient - Vantage - Pre Opening" at bounding box center [169, 81] width 264 height 23
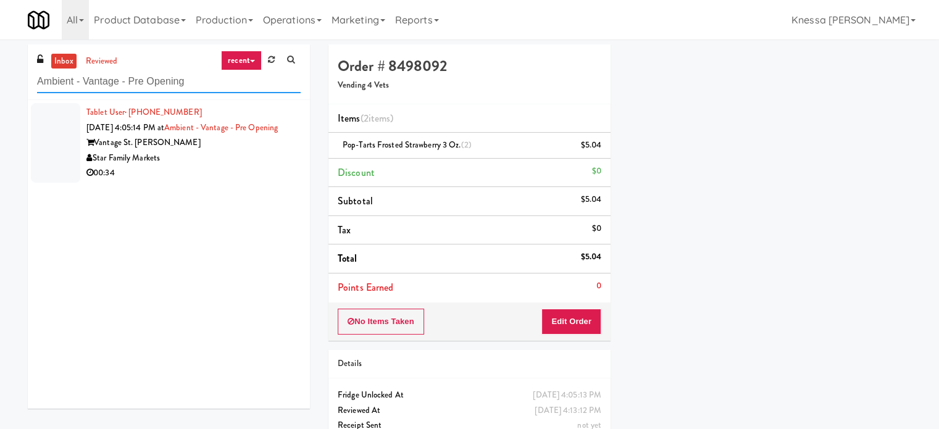
type input "Ambient - Vantage - Pre Opening"
click at [198, 151] on div "Vantage St. Pete" at bounding box center [193, 142] width 214 height 15
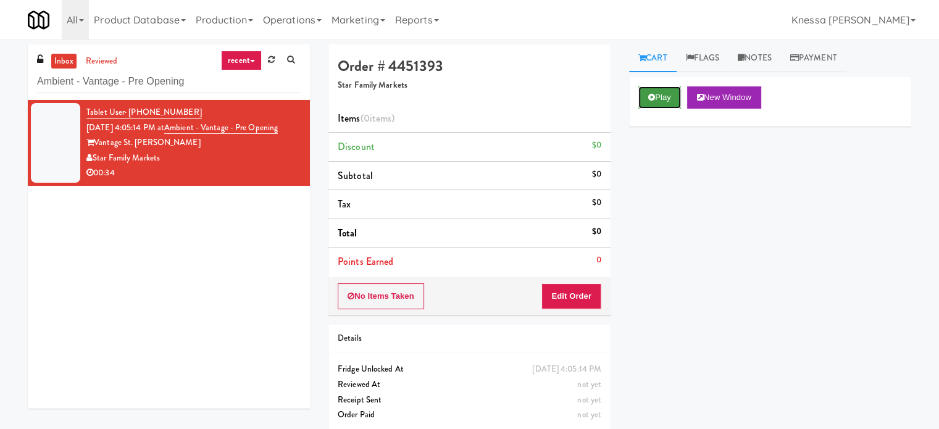
click at [680, 95] on button "Play" at bounding box center [660, 97] width 43 height 22
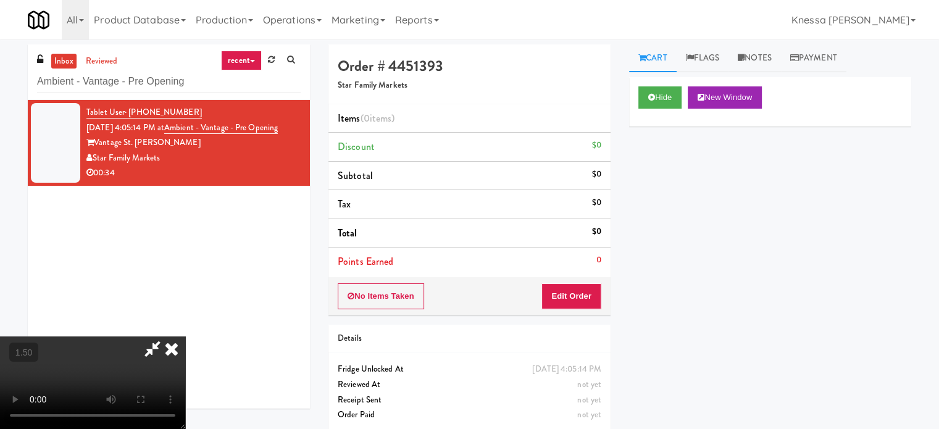
click at [185, 337] on video at bounding box center [92, 383] width 185 height 93
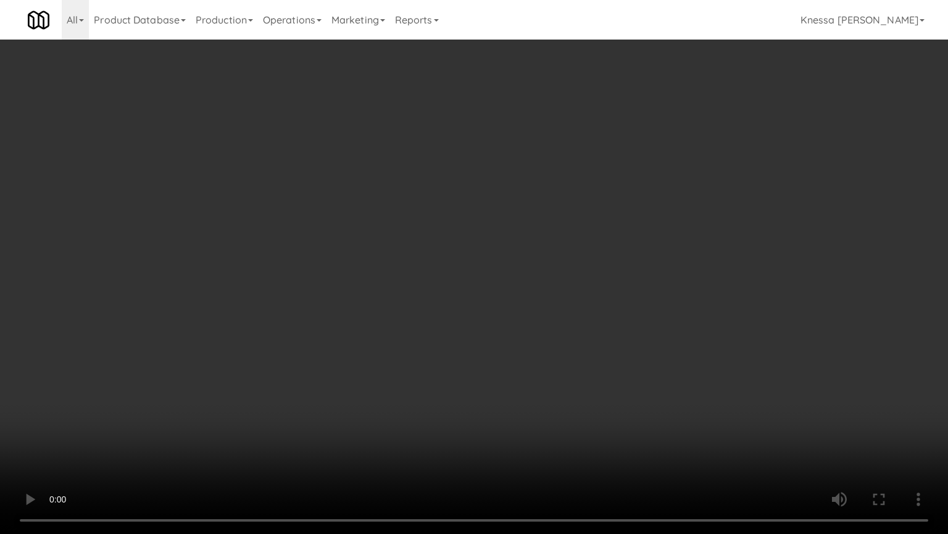
click at [282, 413] on video at bounding box center [474, 267] width 948 height 534
click at [333, 348] on video at bounding box center [474, 267] width 948 height 534
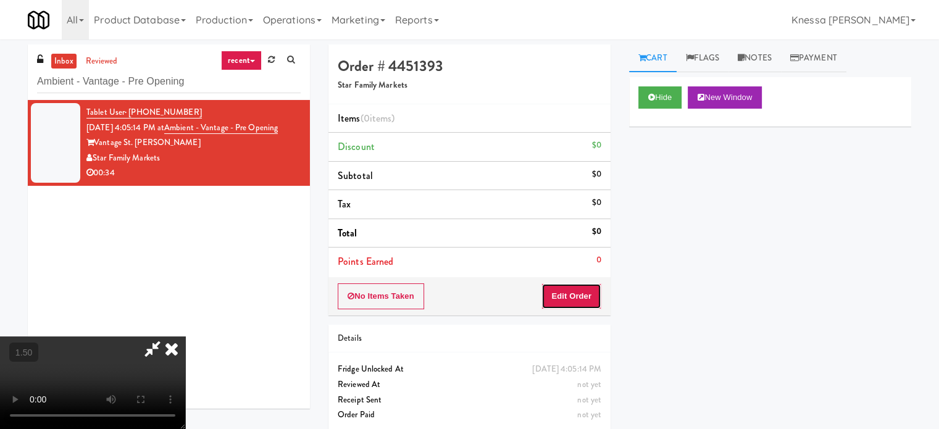
click at [590, 297] on button "Edit Order" at bounding box center [572, 296] width 60 height 26
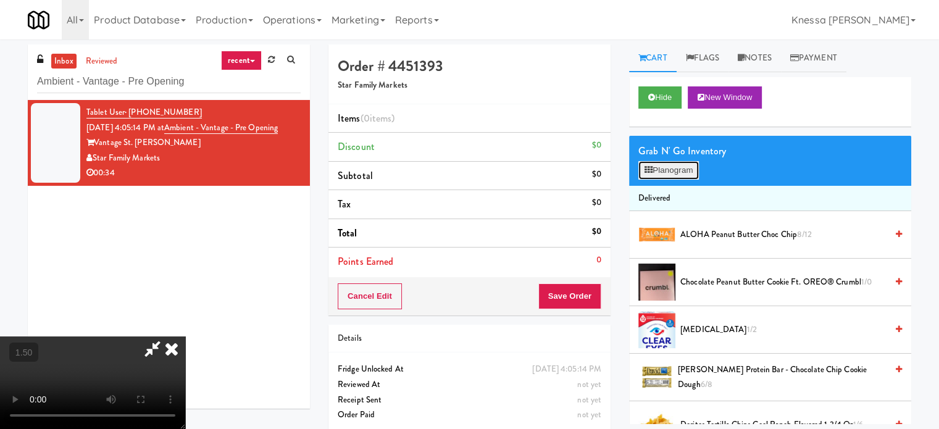
click at [671, 176] on button "Planogram" at bounding box center [669, 170] width 61 height 19
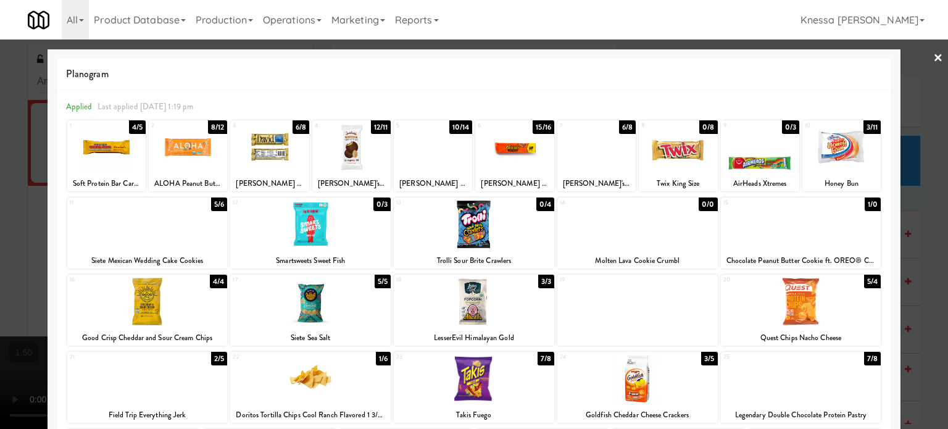
click at [802, 298] on div at bounding box center [801, 302] width 161 height 48
click at [908, 256] on div at bounding box center [474, 214] width 948 height 429
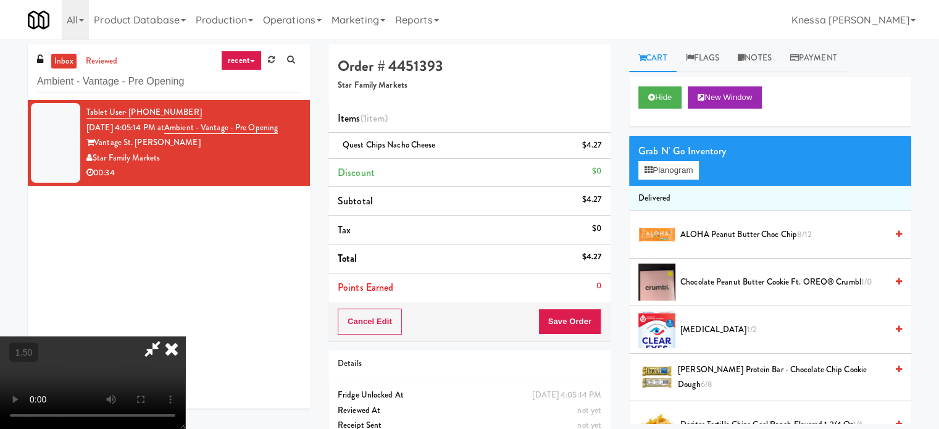
click at [185, 337] on video at bounding box center [92, 383] width 185 height 93
drag, startPoint x: 325, startPoint y: 322, endPoint x: 597, endPoint y: 313, distance: 271.8
click at [597, 313] on div "Order # 4451393 Star Family Markets Items (1 item ) Quest Chips Nacho Cheese $4…" at bounding box center [620, 255] width 583 height 422
click at [185, 337] on video at bounding box center [92, 383] width 185 height 93
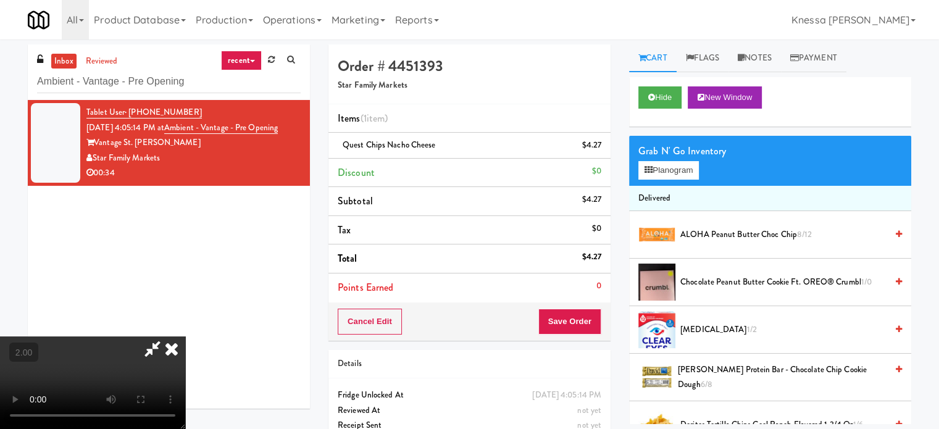
click at [185, 337] on icon at bounding box center [171, 349] width 27 height 25
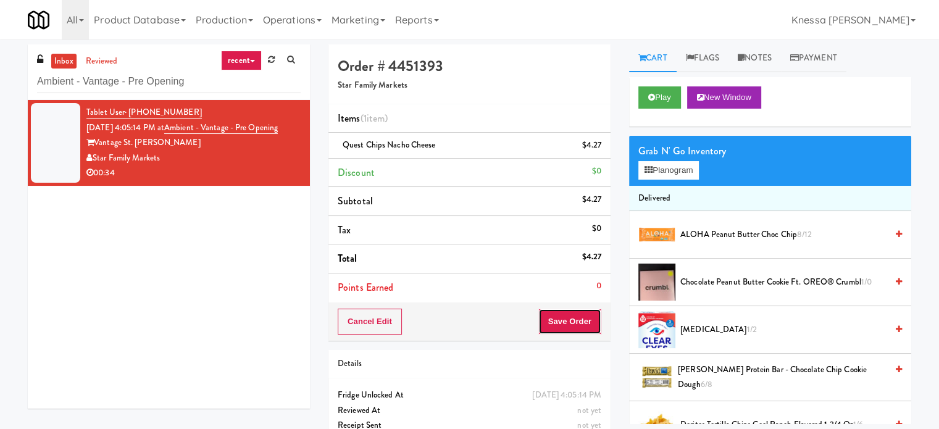
click at [571, 310] on button "Save Order" at bounding box center [569, 322] width 63 height 26
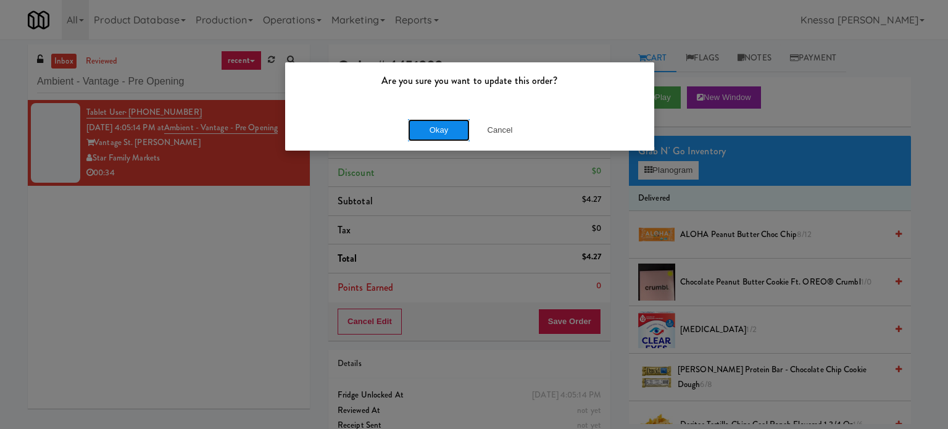
click at [447, 132] on button "Okay" at bounding box center [439, 130] width 62 height 22
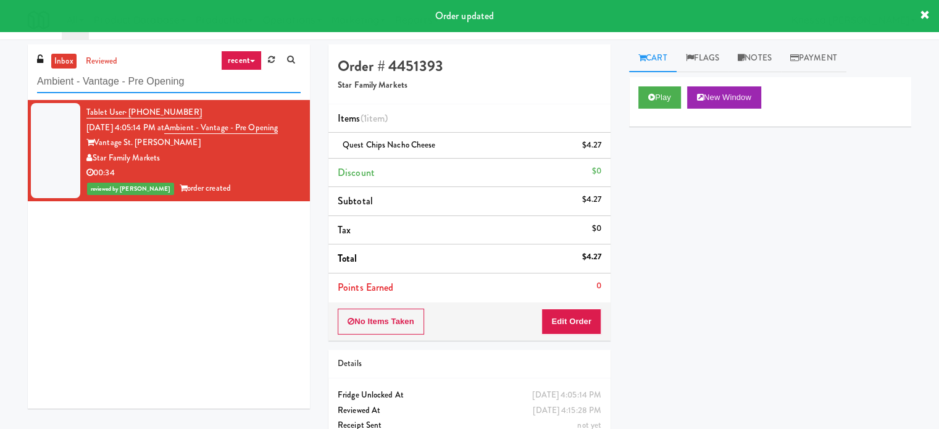
click at [180, 78] on input "Ambient - Vantage - Pre Opening" at bounding box center [169, 81] width 264 height 23
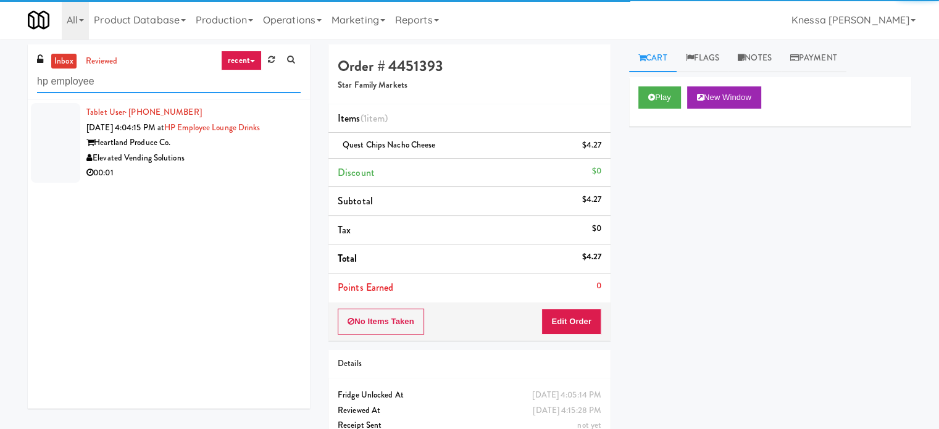
type input "hp employee"
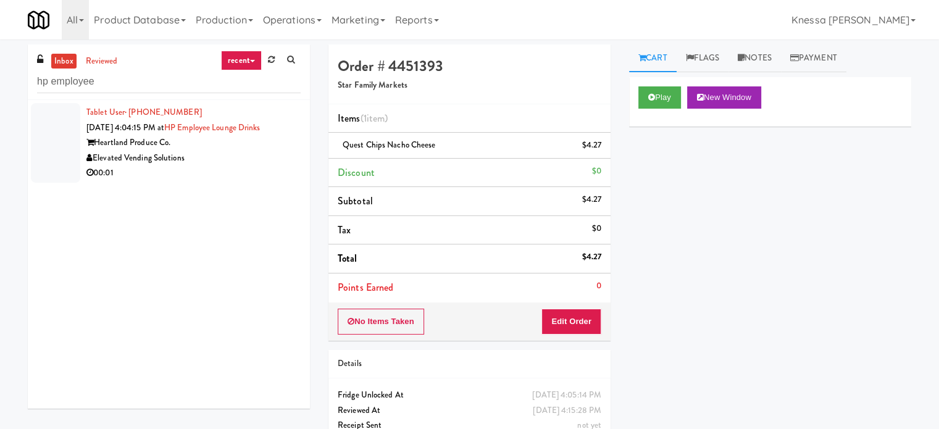
click at [240, 172] on div "00:01" at bounding box center [193, 172] width 214 height 15
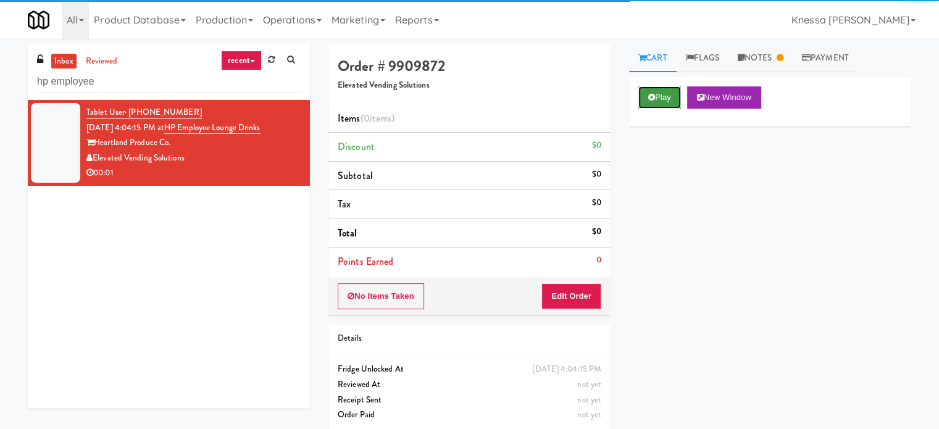
click at [666, 100] on button "Play" at bounding box center [660, 97] width 43 height 22
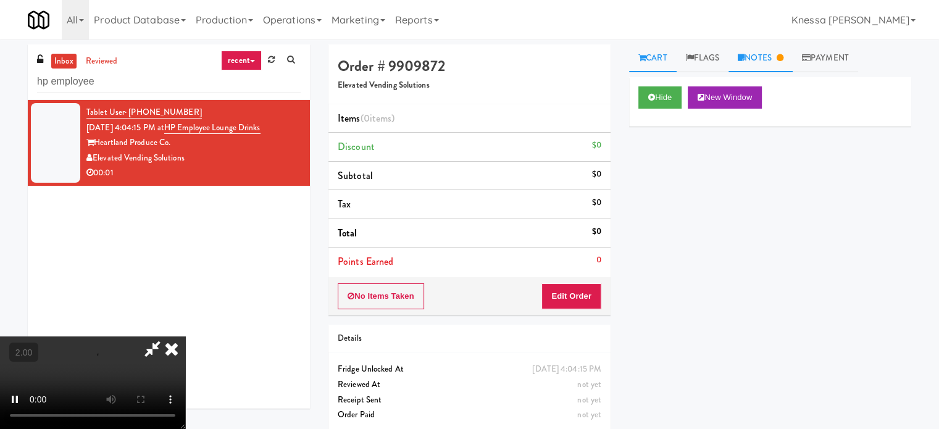
click at [768, 57] on link "Notes" at bounding box center [761, 58] width 64 height 28
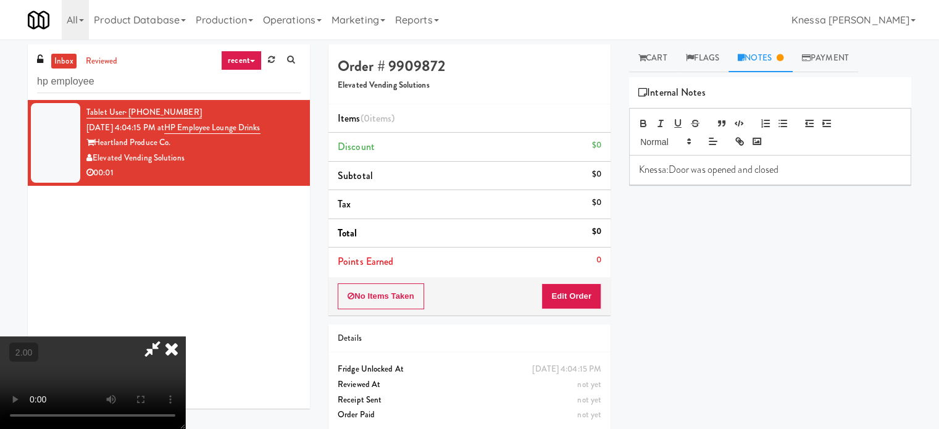
click at [668, 167] on p "Knessa:Door was opened and closed" at bounding box center [770, 170] width 262 height 14
click at [185, 337] on video at bounding box center [92, 383] width 185 height 93
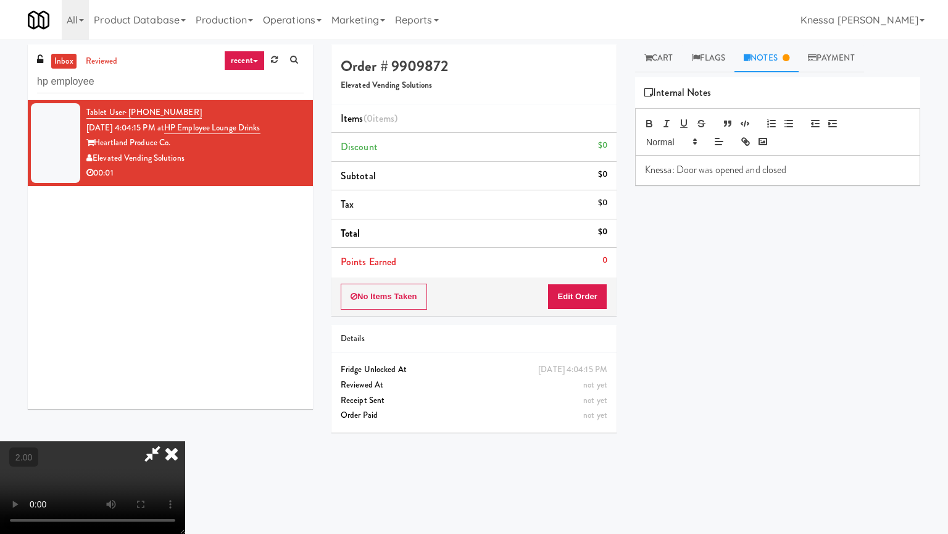
click at [185, 429] on video at bounding box center [92, 487] width 185 height 93
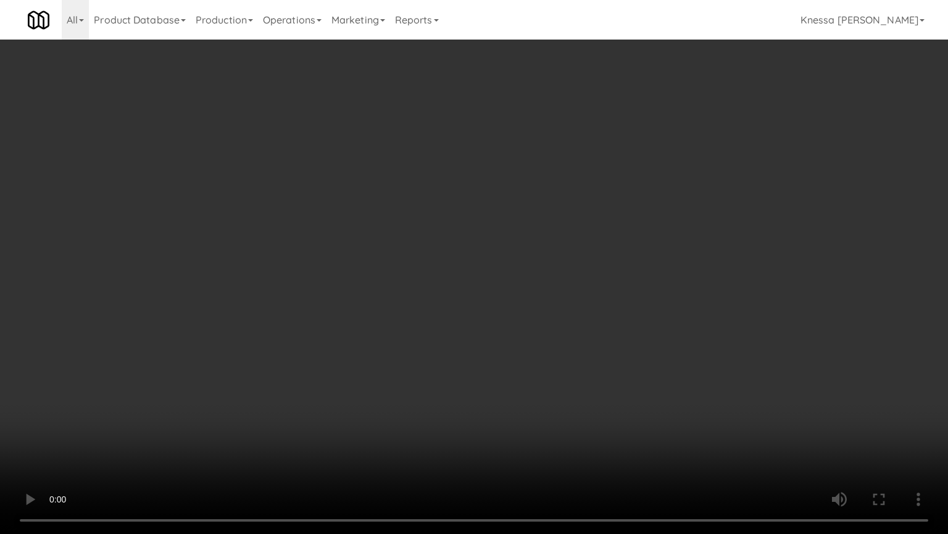
click at [464, 301] on video at bounding box center [474, 267] width 948 height 534
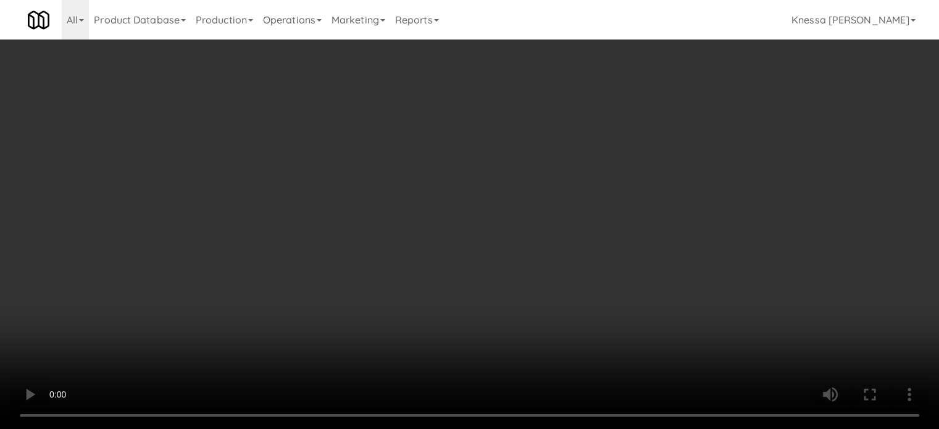
click at [496, 211] on video at bounding box center [469, 214] width 939 height 429
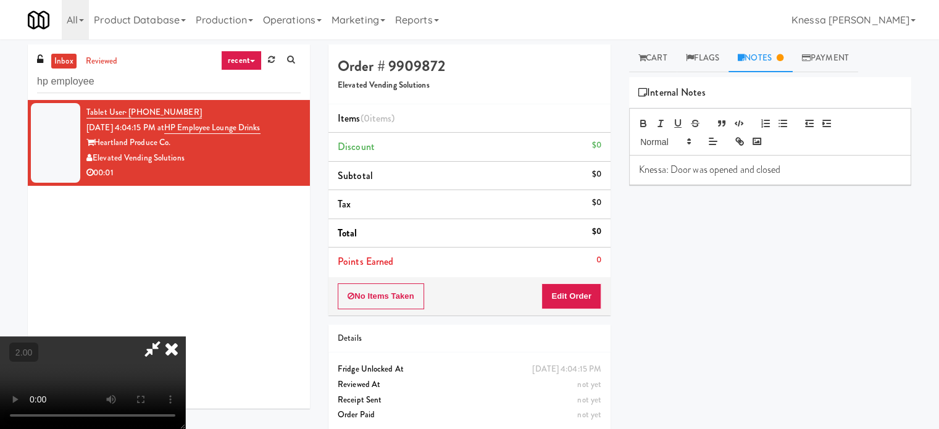
click at [185, 337] on video at bounding box center [92, 383] width 185 height 93
click at [185, 337] on icon at bounding box center [171, 349] width 27 height 25
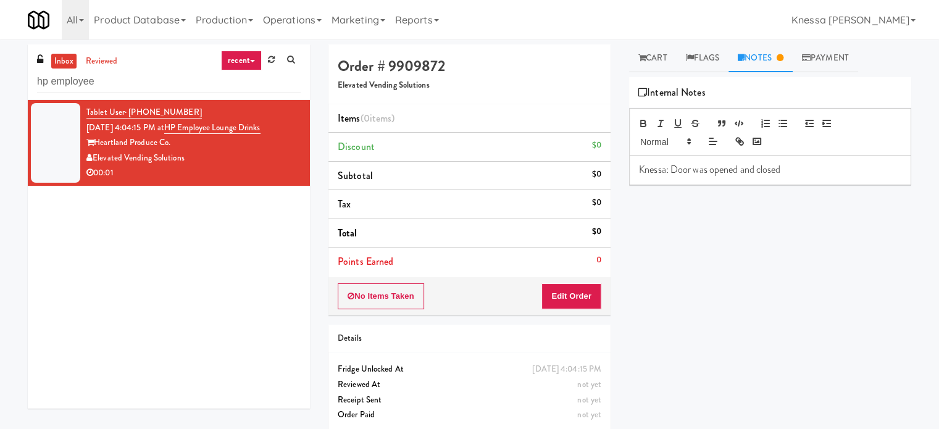
click at [679, 166] on p "Knessa: Door was opened and closed" at bounding box center [770, 170] width 262 height 14
click at [398, 288] on button "No Items Taken" at bounding box center [381, 296] width 86 height 26
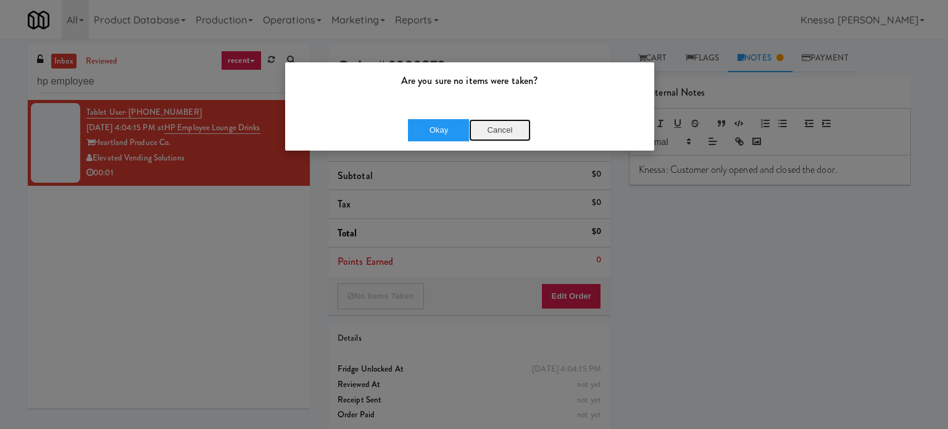
click at [502, 128] on button "Cancel" at bounding box center [500, 130] width 62 height 22
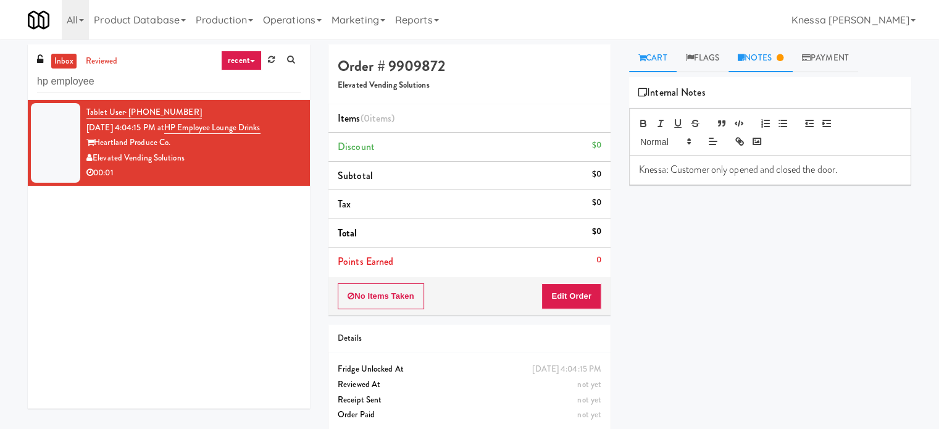
click at [668, 56] on link "Cart" at bounding box center [653, 58] width 48 height 28
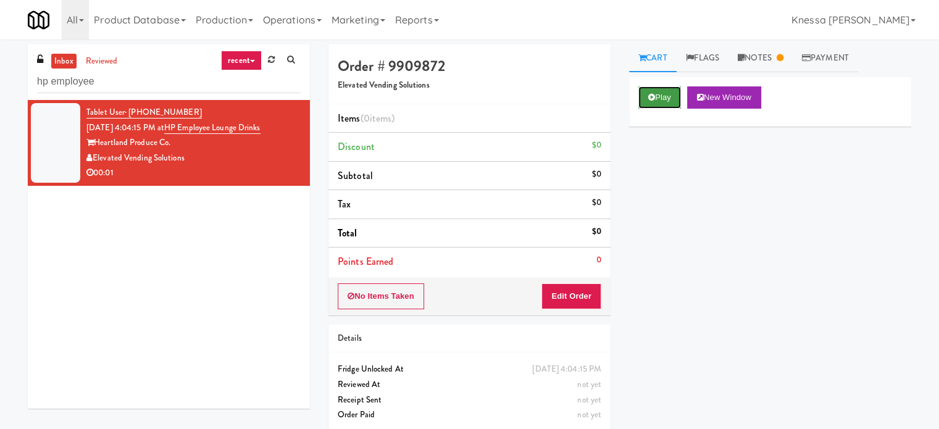
click at [663, 90] on button "Play" at bounding box center [660, 97] width 43 height 22
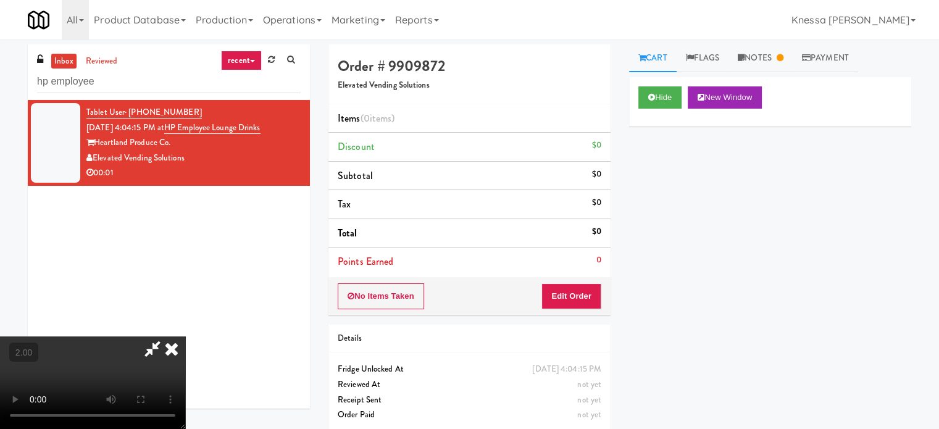
click at [185, 337] on icon at bounding box center [171, 349] width 27 height 25
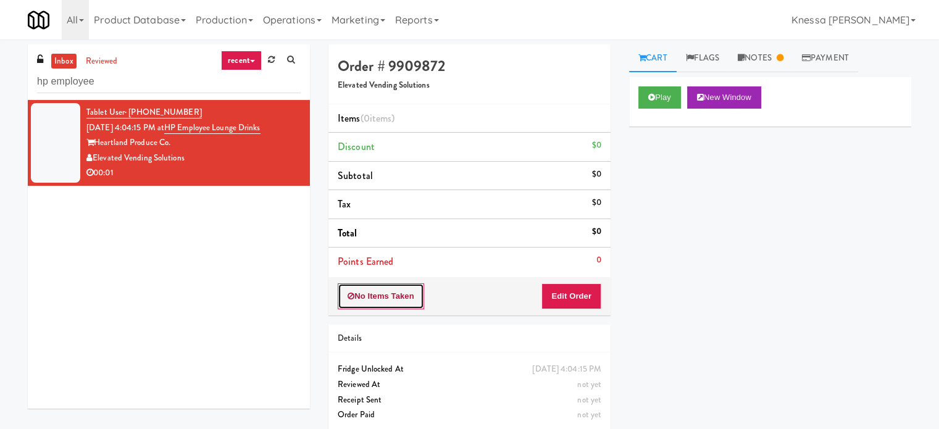
click at [379, 304] on button "No Items Taken" at bounding box center [381, 296] width 86 height 26
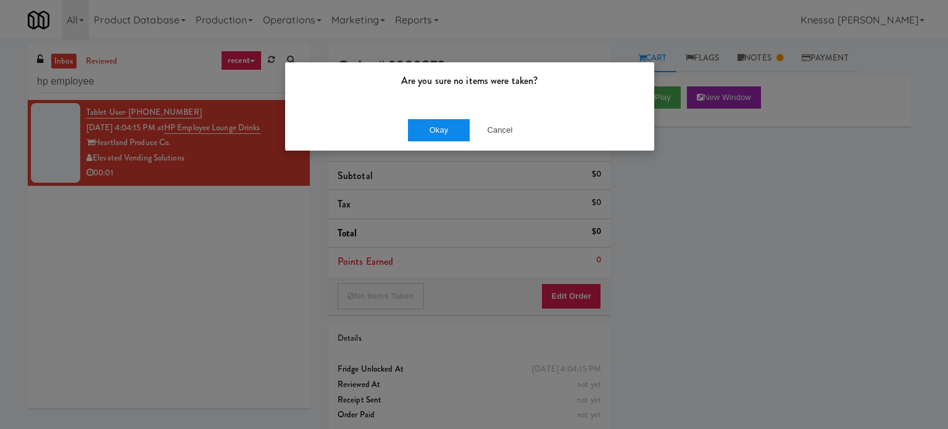
drag, startPoint x: 453, startPoint y: 117, endPoint x: 452, endPoint y: 127, distance: 10.0
click at [452, 127] on div "Okay Cancel" at bounding box center [469, 129] width 369 height 41
click at [452, 127] on button "Okay" at bounding box center [439, 130] width 62 height 22
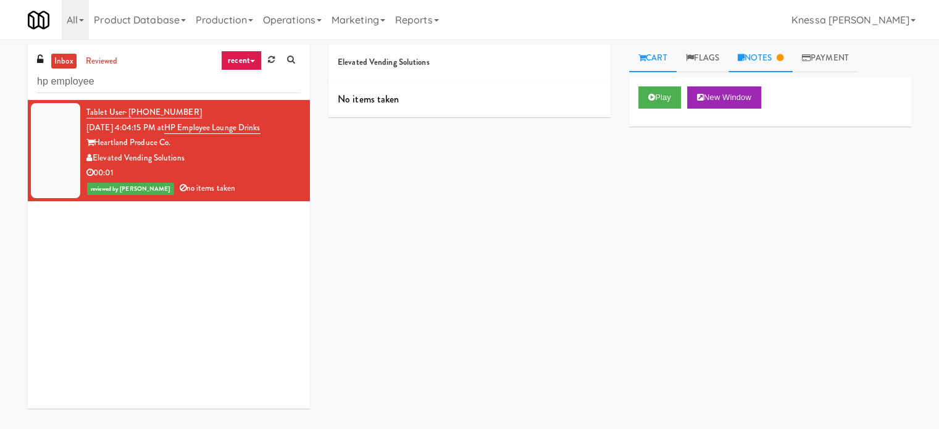
click at [761, 63] on link "Notes" at bounding box center [761, 58] width 64 height 28
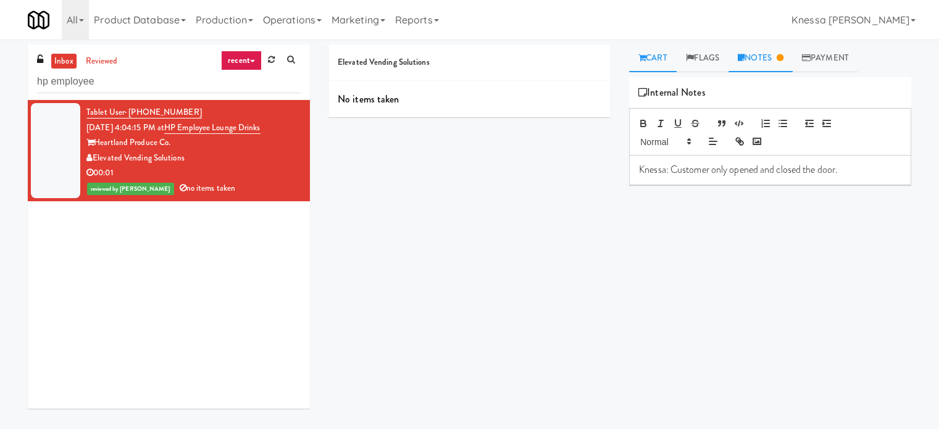
click at [664, 61] on link "Cart" at bounding box center [653, 58] width 48 height 28
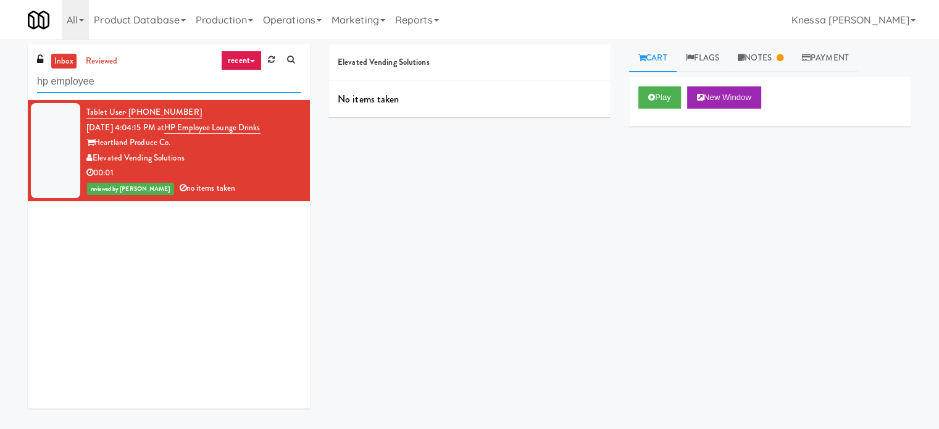
paste input "The Legacy at Centennial Gym Refrigerated Left"
click at [167, 83] on input "The Legacy at Centennial Gym Refrigerated Left" at bounding box center [169, 81] width 264 height 23
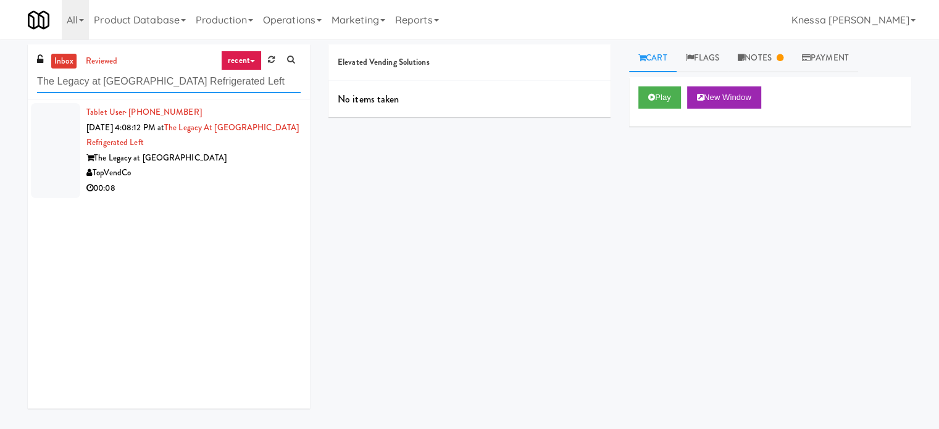
type input "The Legacy at Centennial Gym Refrigerated Left"
click at [261, 161] on div "The Legacy at Centennial" at bounding box center [193, 158] width 214 height 15
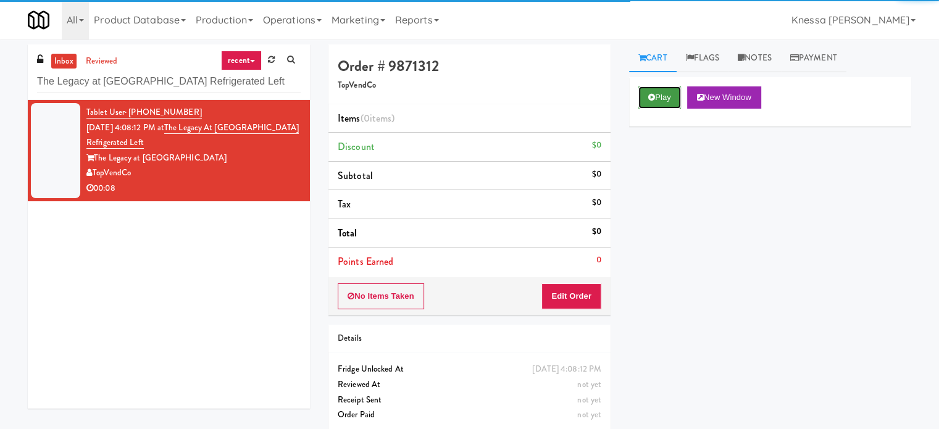
click at [648, 96] on icon at bounding box center [651, 97] width 7 height 8
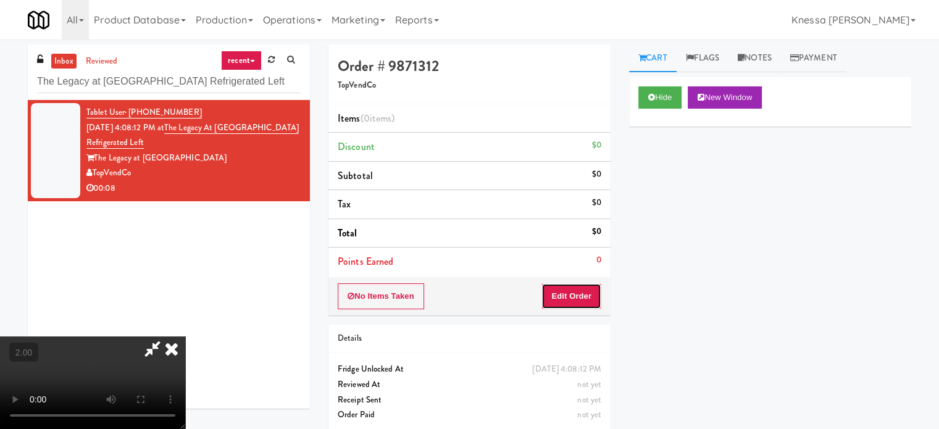
click at [574, 295] on button "Edit Order" at bounding box center [572, 296] width 60 height 26
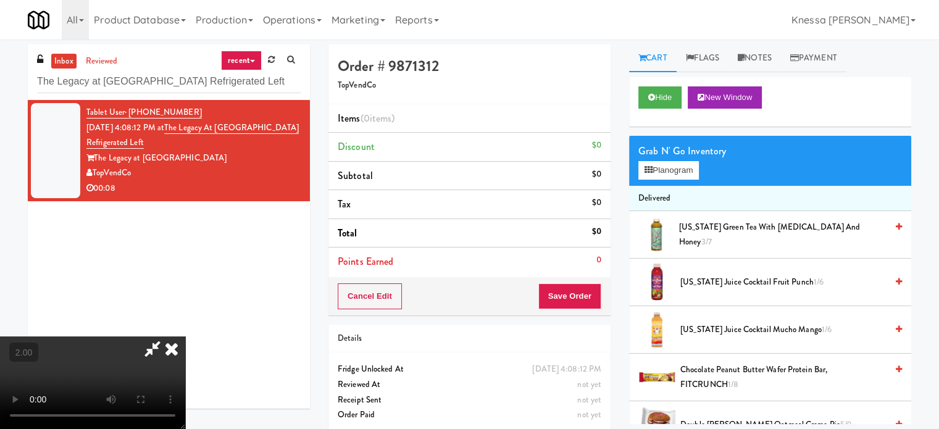
click at [185, 337] on video at bounding box center [92, 383] width 185 height 93
click at [688, 175] on button "Planogram" at bounding box center [669, 170] width 61 height 19
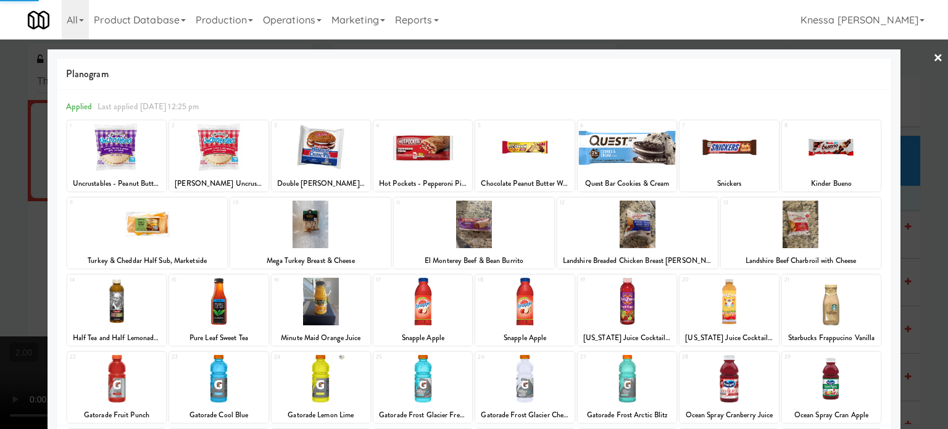
scroll to position [177, 0]
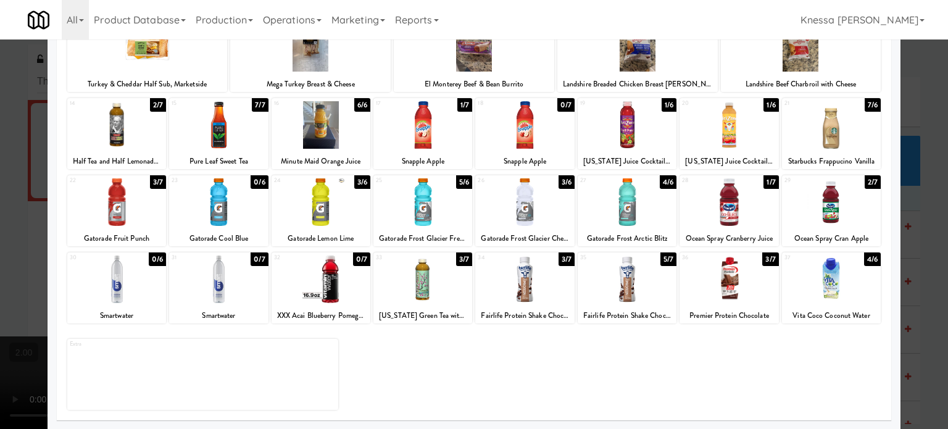
click at [720, 295] on div at bounding box center [729, 280] width 99 height 48
click at [920, 230] on div at bounding box center [474, 214] width 948 height 429
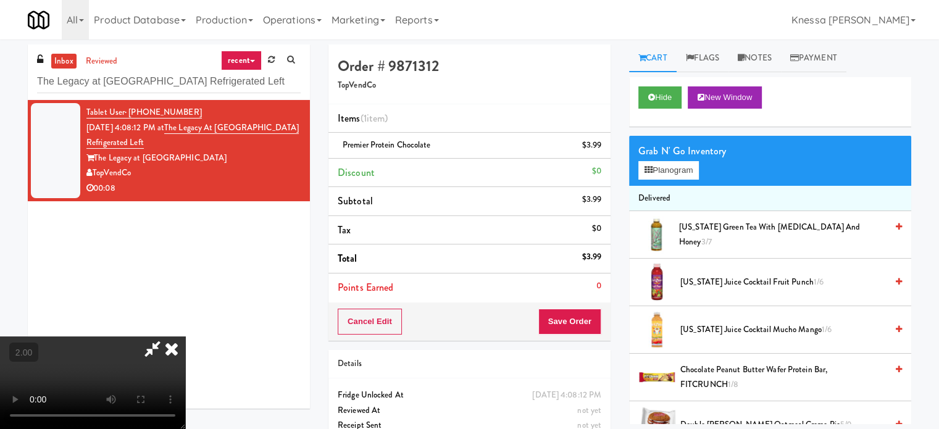
click at [185, 337] on video at bounding box center [92, 383] width 185 height 93
drag, startPoint x: 358, startPoint y: 320, endPoint x: 530, endPoint y: 409, distance: 193.9
click at [185, 409] on video at bounding box center [92, 383] width 185 height 93
click at [185, 364] on video at bounding box center [92, 383] width 185 height 93
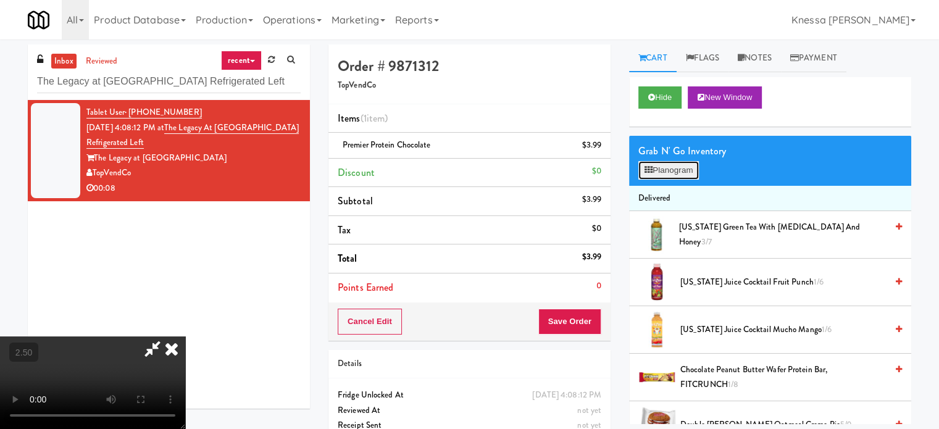
click at [681, 171] on button "Planogram" at bounding box center [669, 170] width 61 height 19
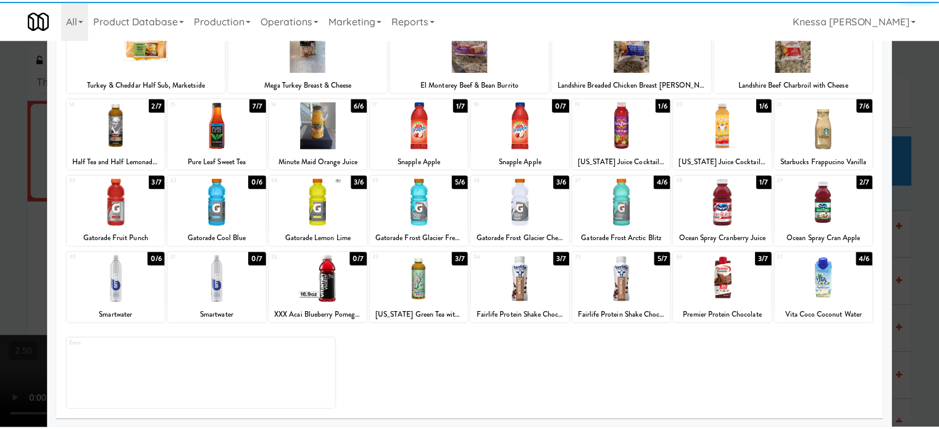
scroll to position [175, 0]
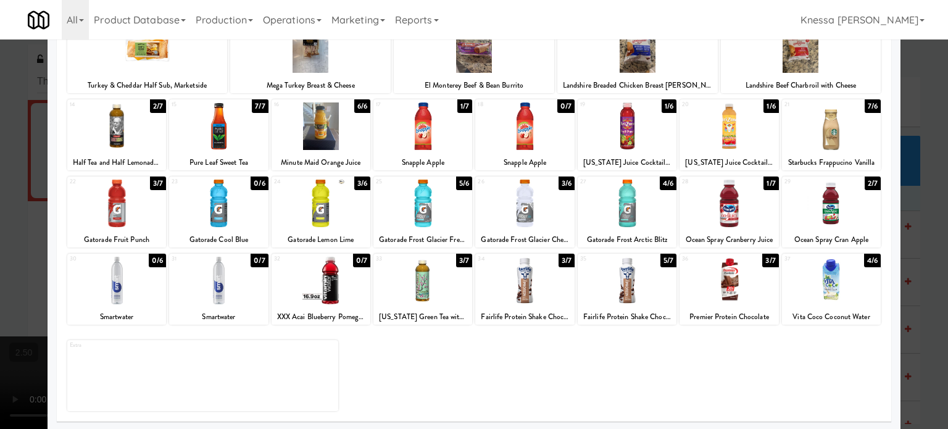
click at [929, 238] on div at bounding box center [474, 214] width 948 height 429
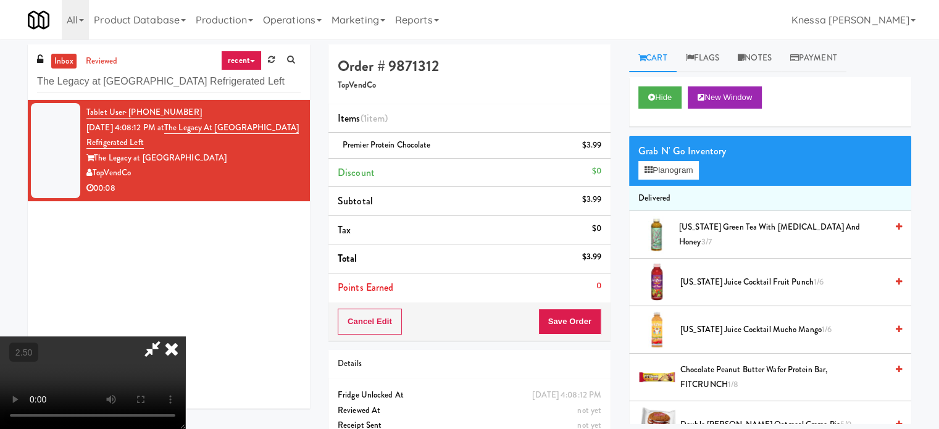
click at [185, 337] on icon at bounding box center [171, 349] width 27 height 25
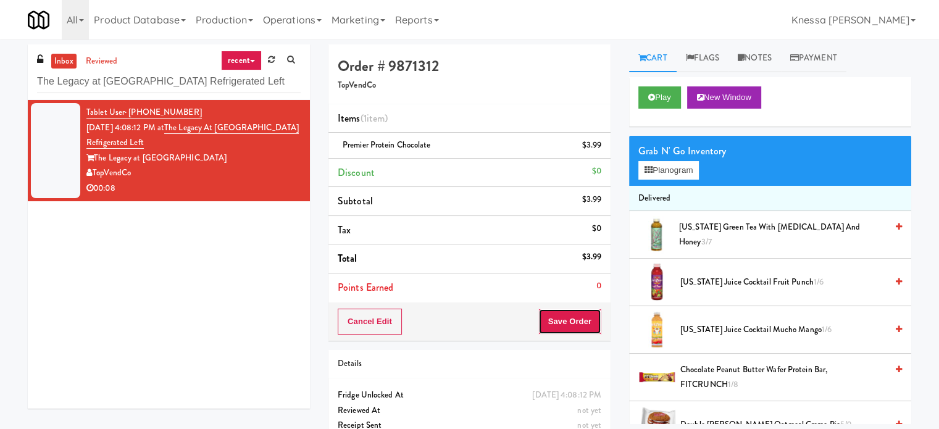
click at [585, 324] on button "Save Order" at bounding box center [569, 322] width 63 height 26
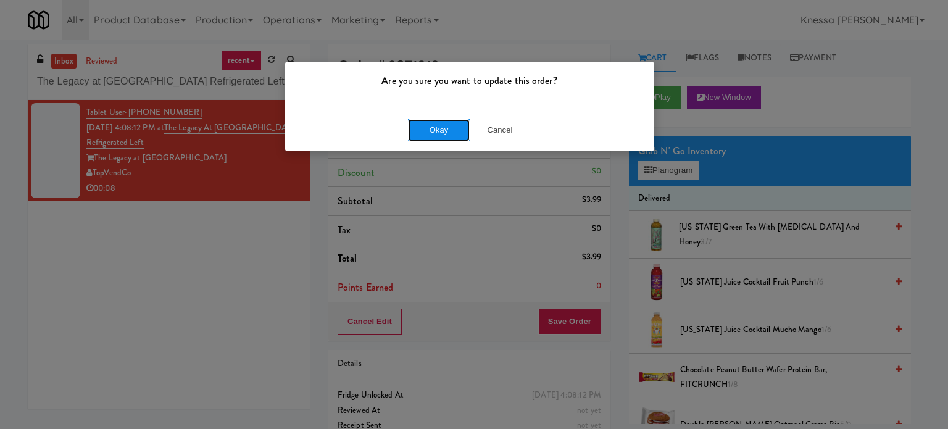
click at [450, 135] on button "Okay" at bounding box center [439, 130] width 62 height 22
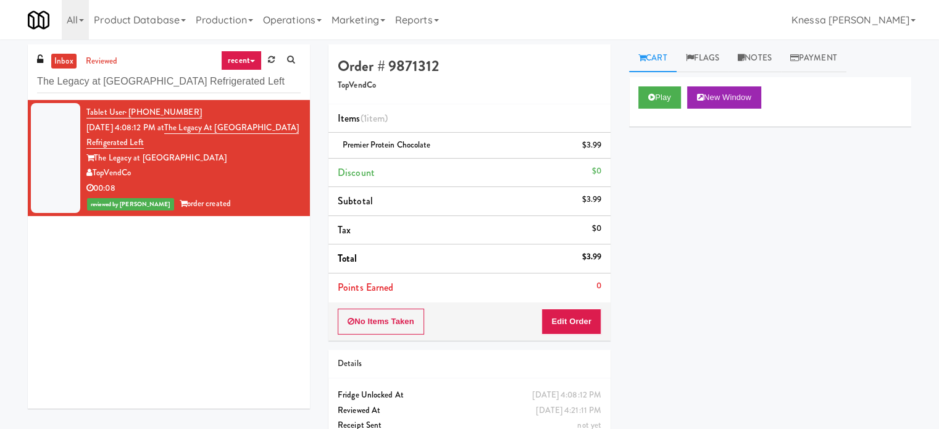
click at [354, 85] on h5 "TopVendCo" at bounding box center [470, 85] width 264 height 9
copy h5 "TopVendCo"
click at [143, 83] on input "The Legacy at Centennial Gym Refrigerated Left" at bounding box center [169, 81] width 264 height 23
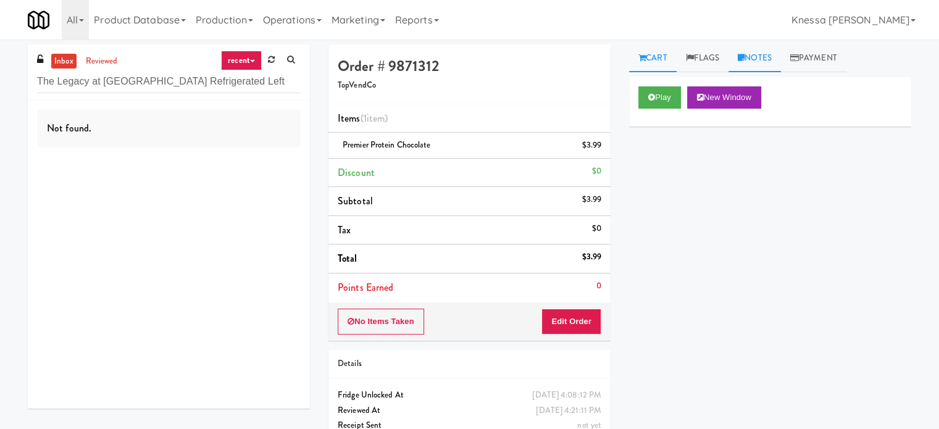
click at [766, 59] on link "Notes" at bounding box center [755, 58] width 52 height 28
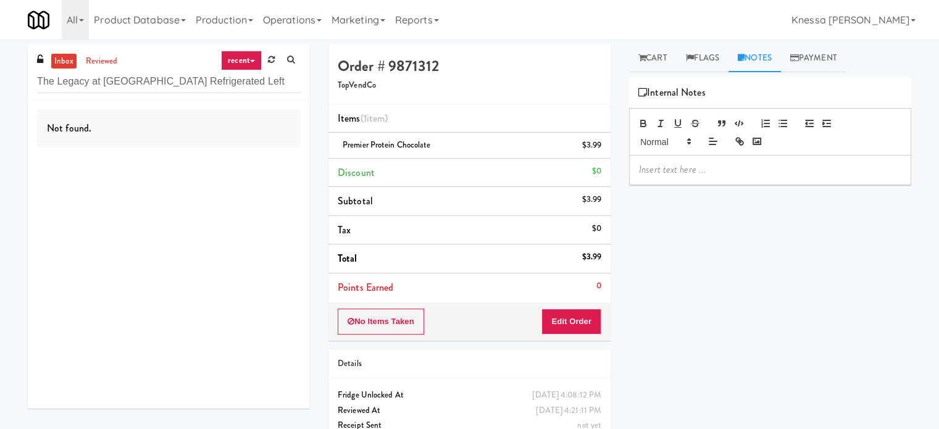
click at [734, 169] on p at bounding box center [770, 170] width 262 height 14
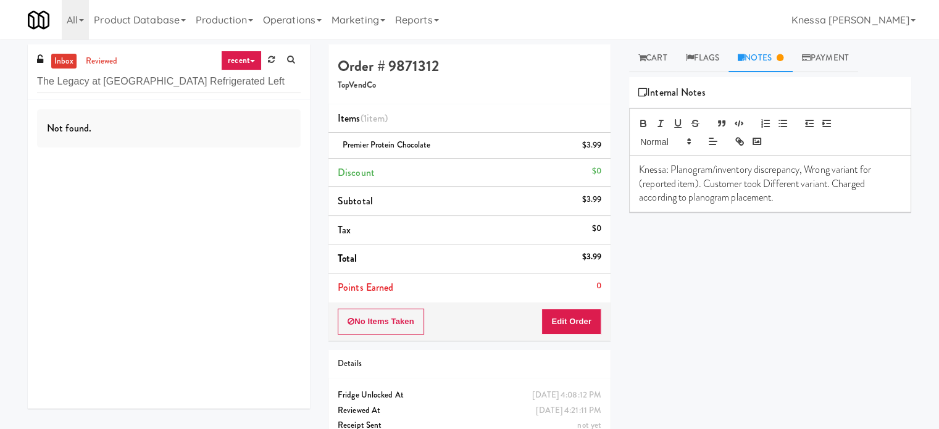
click at [415, 145] on span "Premier Protein Chocolate" at bounding box center [387, 145] width 88 height 12
copy span "Premier Protein Chocolate"
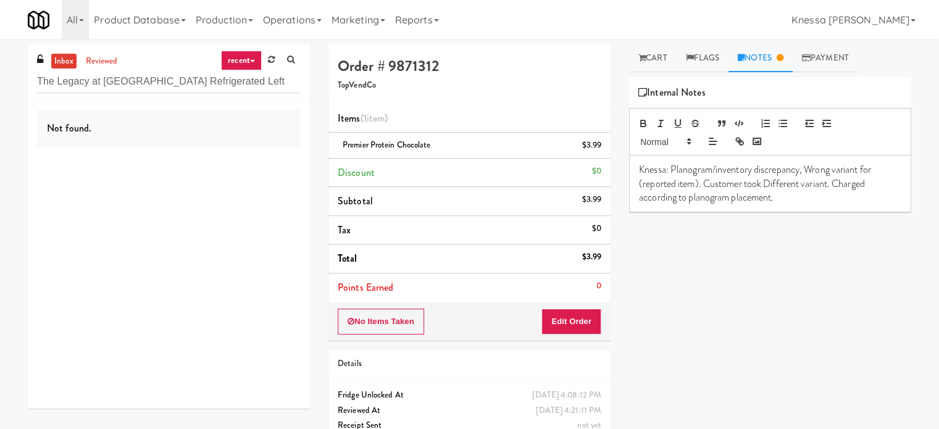
click at [694, 187] on p "Knessa: Planogram/inventory discrepancy, Wrong variant for (reported item). Cus…" at bounding box center [770, 183] width 262 height 41
click at [832, 197] on p "Knessa: Planogram/inventory discrepancy, Wrong variant for (Premier Protein Cho…" at bounding box center [770, 183] width 262 height 41
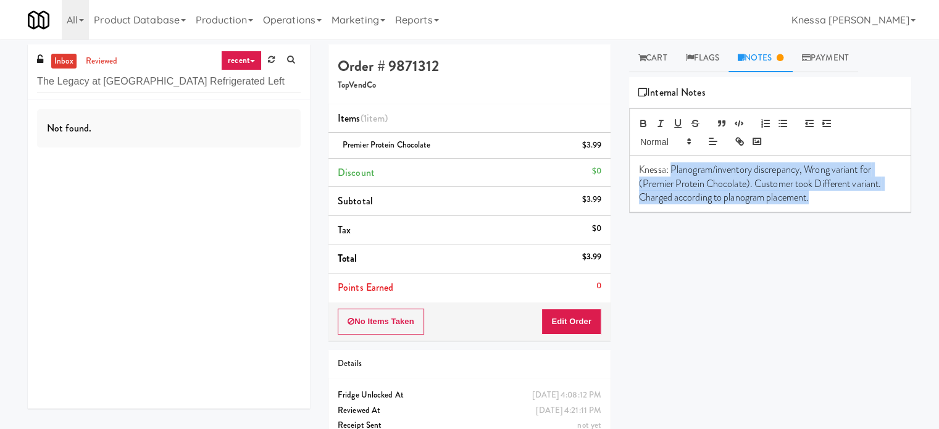
drag, startPoint x: 671, startPoint y: 170, endPoint x: 892, endPoint y: 234, distance: 230.2
click at [892, 234] on div "Play New Window Primary Flag Clear Flag if unable to determine what was taken o…" at bounding box center [770, 308] width 282 height 463
copy p "Planogram/inventory discrepancy, Wrong variant for (Premier Protein Chocolate).…"
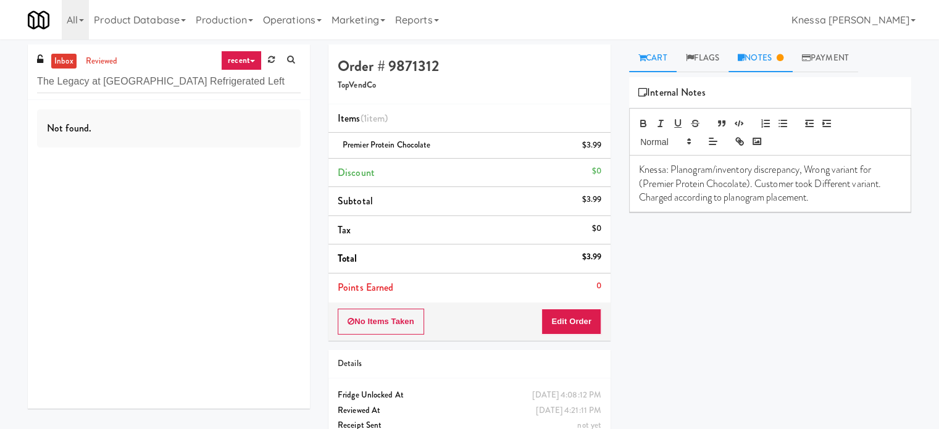
click at [651, 51] on link "Cart" at bounding box center [653, 58] width 48 height 28
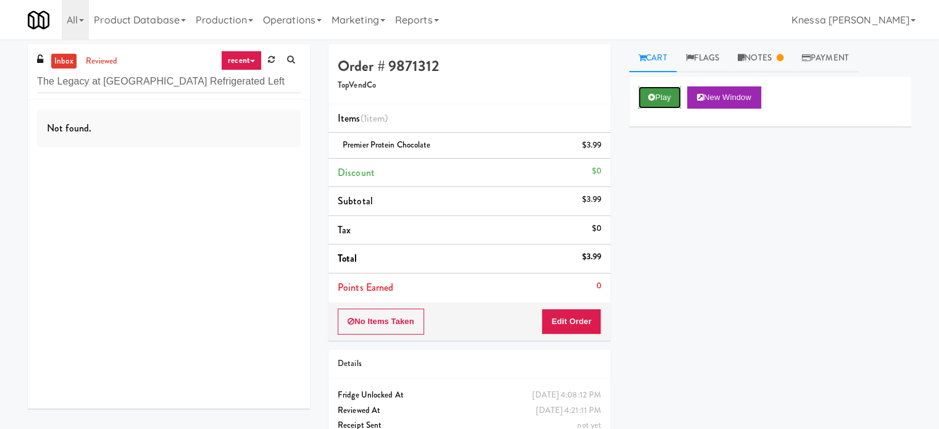
click at [669, 98] on button "Play" at bounding box center [660, 97] width 43 height 22
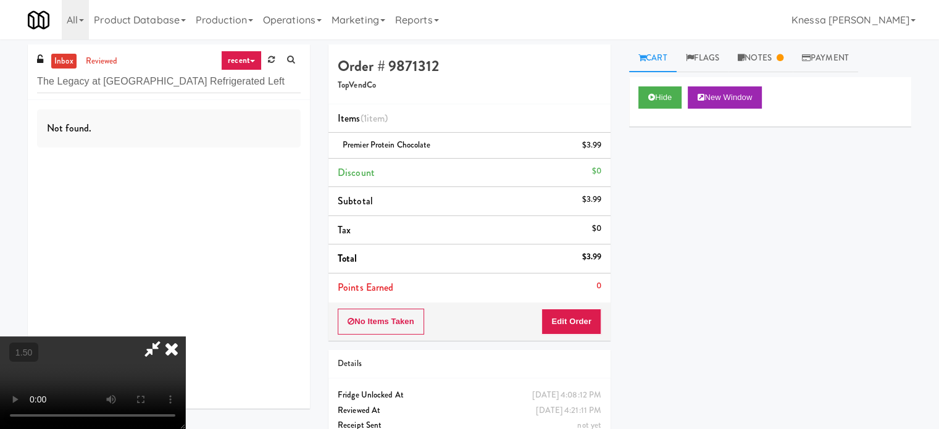
click at [185, 337] on video at bounding box center [92, 383] width 185 height 93
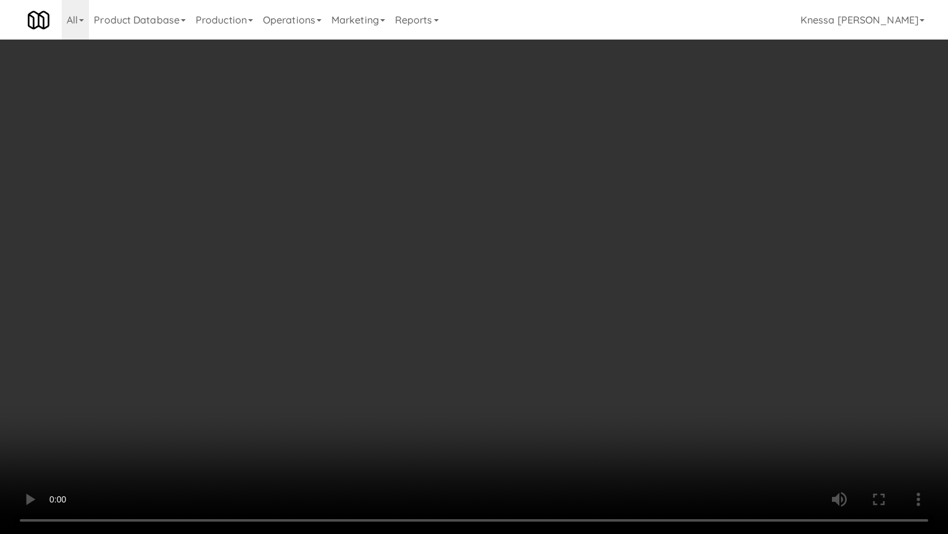
click at [615, 317] on video at bounding box center [474, 267] width 948 height 534
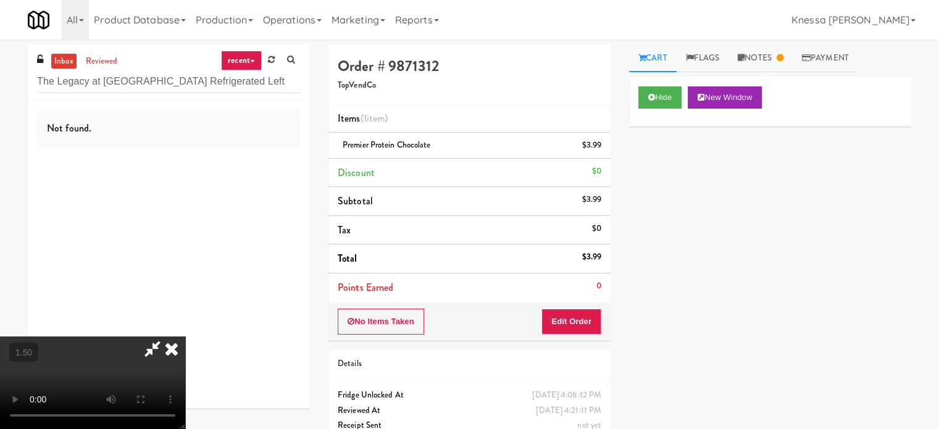
click at [167, 337] on icon at bounding box center [152, 349] width 28 height 25
click at [576, 325] on button "Edit Order" at bounding box center [572, 322] width 60 height 26
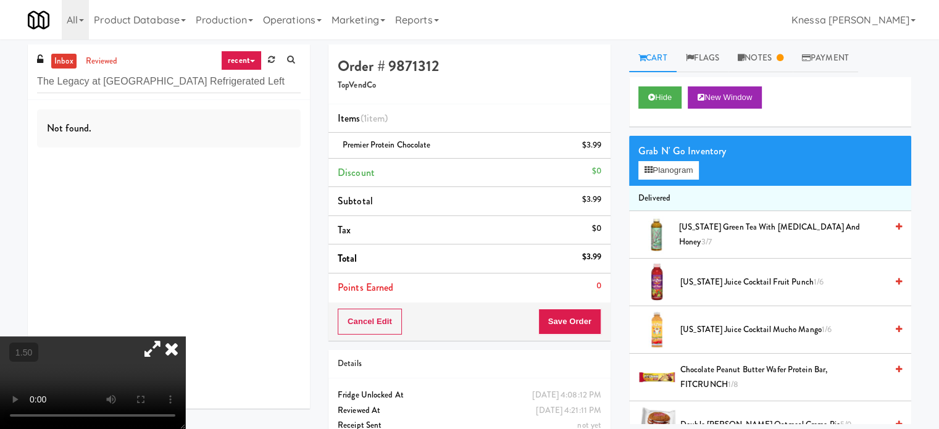
click at [668, 182] on div "Grab N' Go Inventory Planogram" at bounding box center [770, 161] width 282 height 50
click at [669, 178] on button "Planogram" at bounding box center [669, 170] width 61 height 19
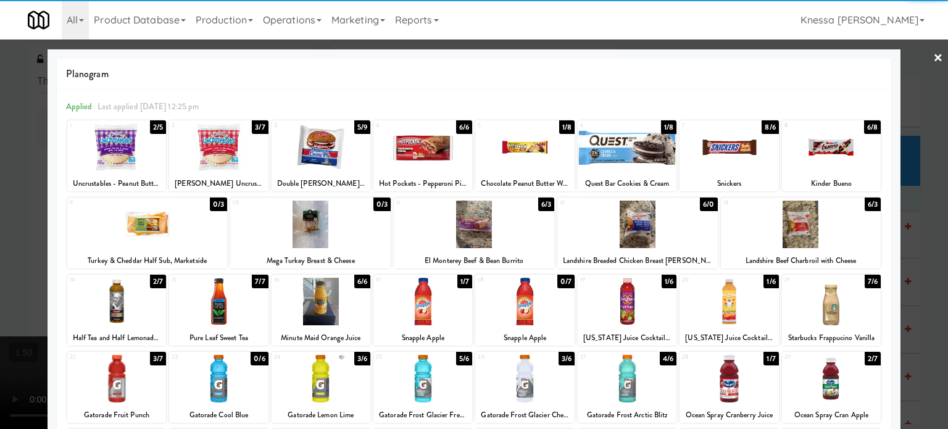
scroll to position [177, 0]
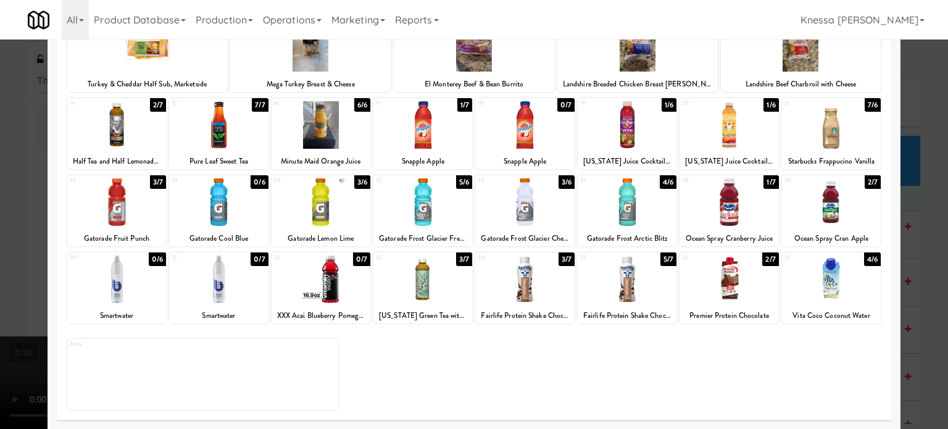
click at [908, 293] on div at bounding box center [474, 214] width 948 height 429
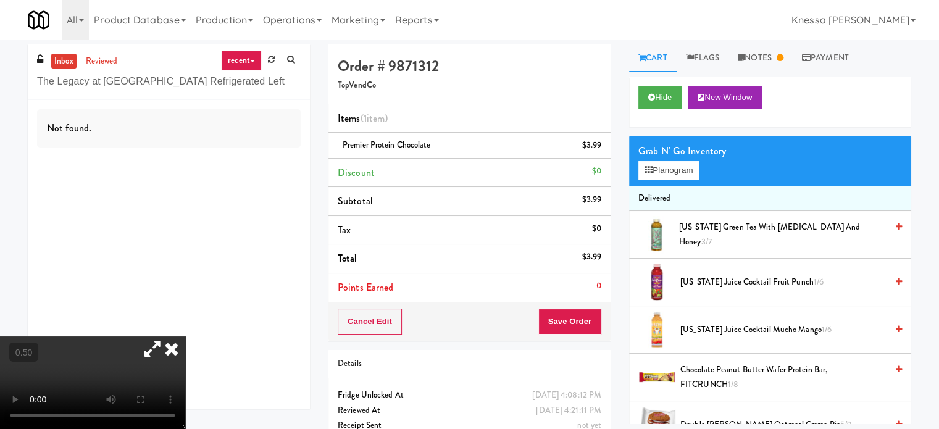
click at [167, 337] on icon at bounding box center [152, 349] width 28 height 25
click at [185, 337] on icon at bounding box center [171, 349] width 27 height 25
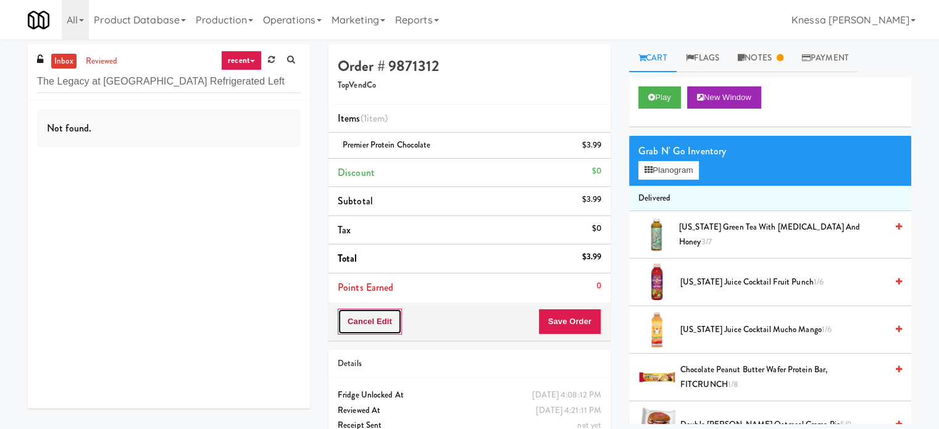
click at [351, 322] on button "Cancel Edit" at bounding box center [370, 322] width 64 height 26
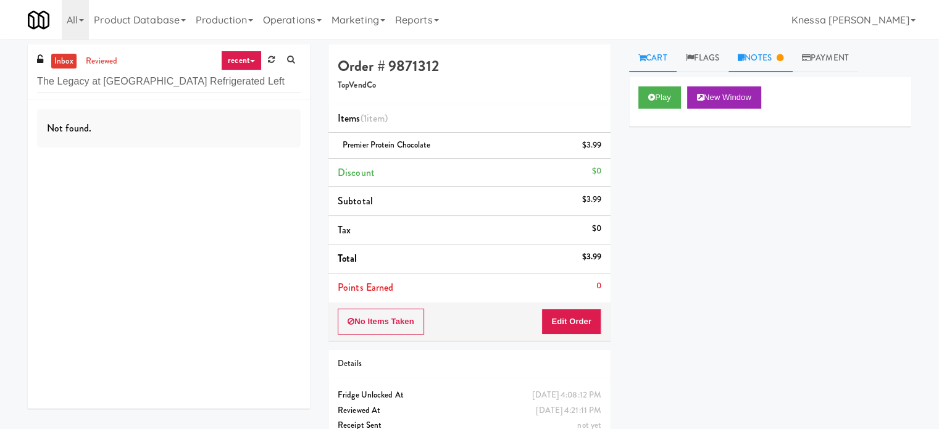
click at [763, 61] on link "Notes" at bounding box center [761, 58] width 64 height 28
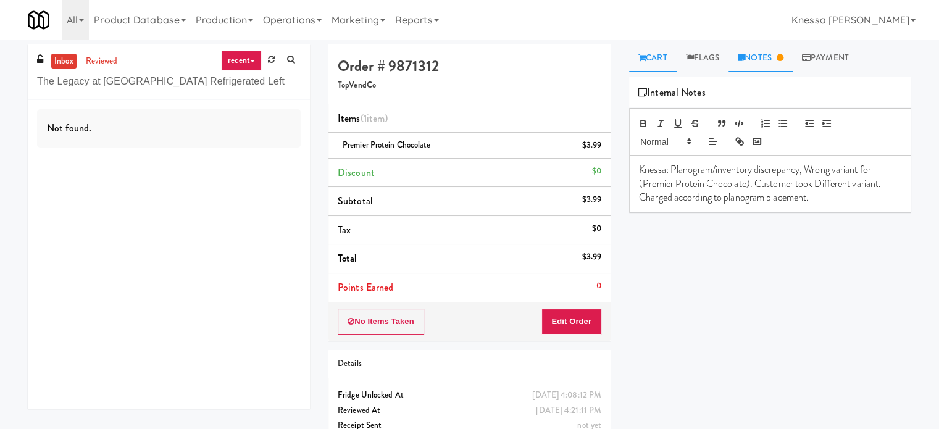
click at [637, 62] on link "Cart" at bounding box center [653, 58] width 48 height 28
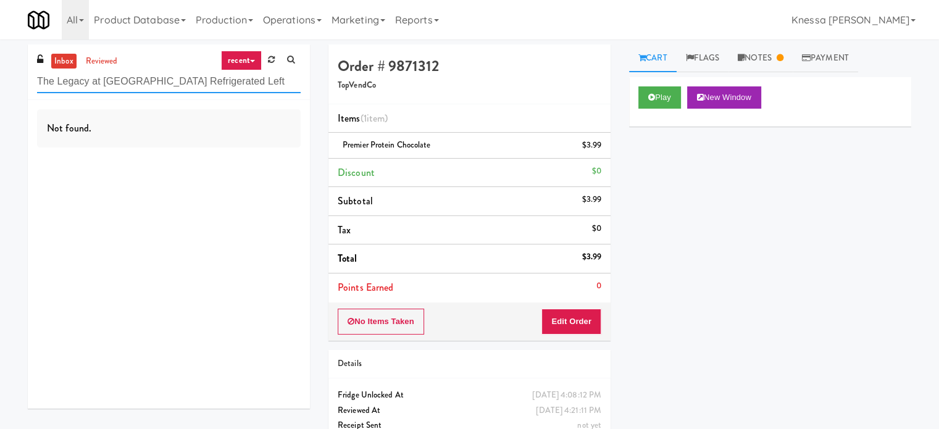
paste input "RMU - Floor 6"
click at [209, 90] on input "RMU - Floor 6" at bounding box center [169, 81] width 264 height 23
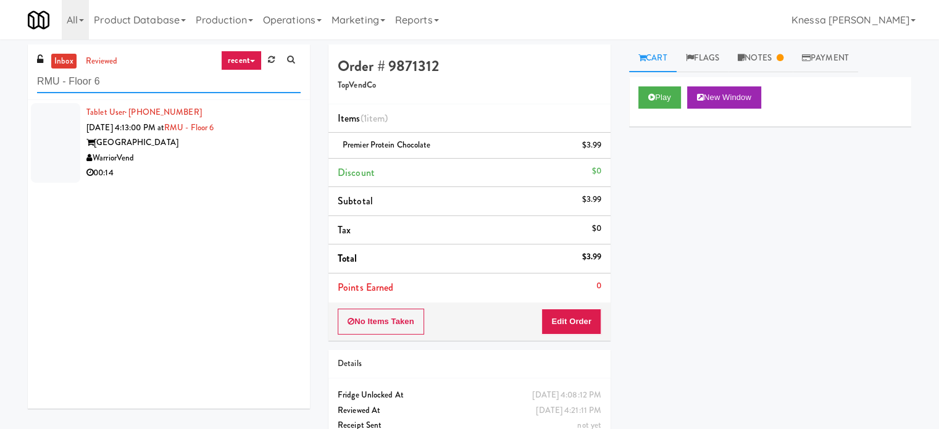
type input "RMU - Floor 6"
click at [212, 178] on div "00:14" at bounding box center [193, 172] width 214 height 15
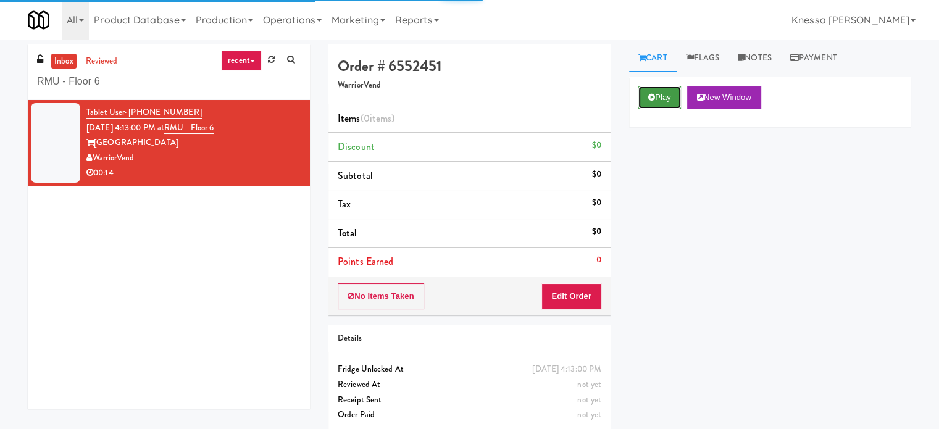
click at [656, 98] on button "Play" at bounding box center [660, 97] width 43 height 22
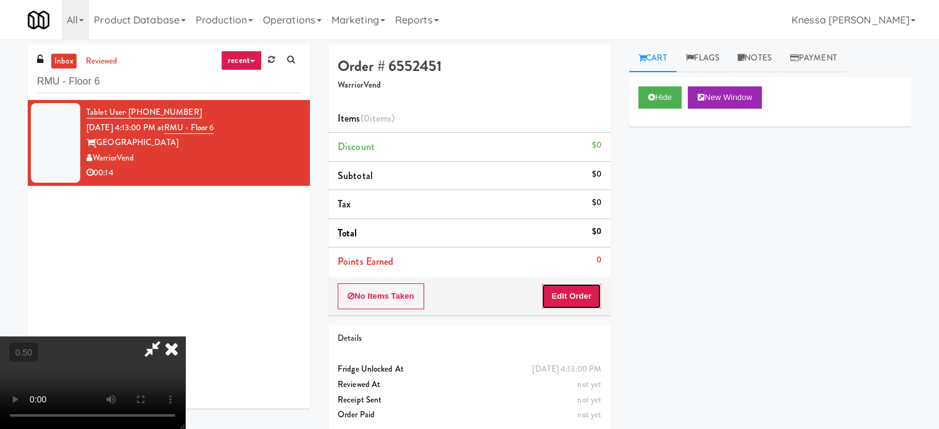
click at [588, 298] on button "Edit Order" at bounding box center [572, 296] width 60 height 26
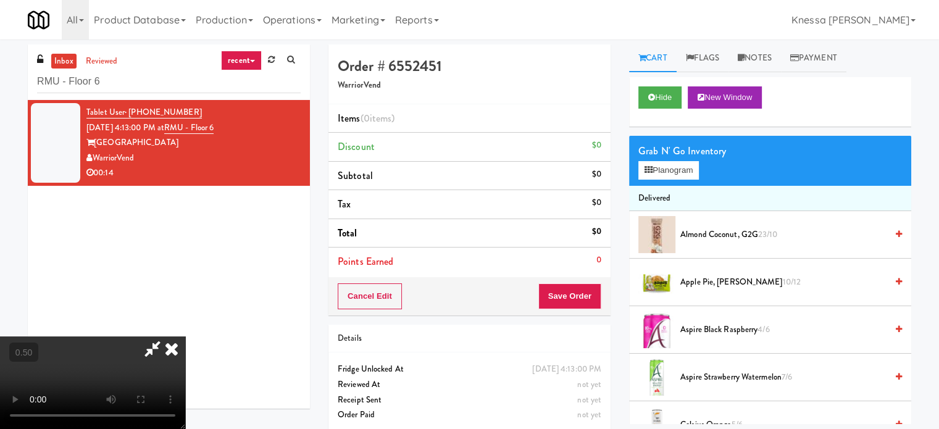
click at [185, 337] on video at bounding box center [92, 383] width 185 height 93
click at [680, 174] on div "Grab N' Go Inventory Planogram" at bounding box center [770, 161] width 282 height 50
click at [680, 174] on button "Planogram" at bounding box center [669, 170] width 61 height 19
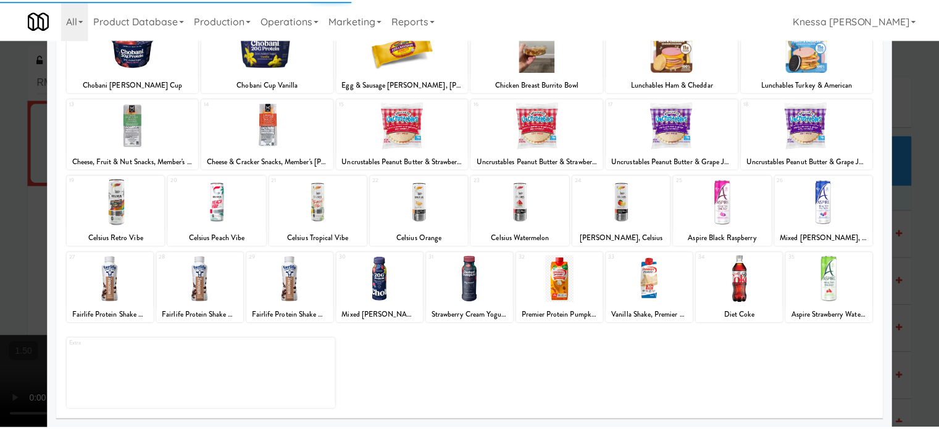
scroll to position [176, 0]
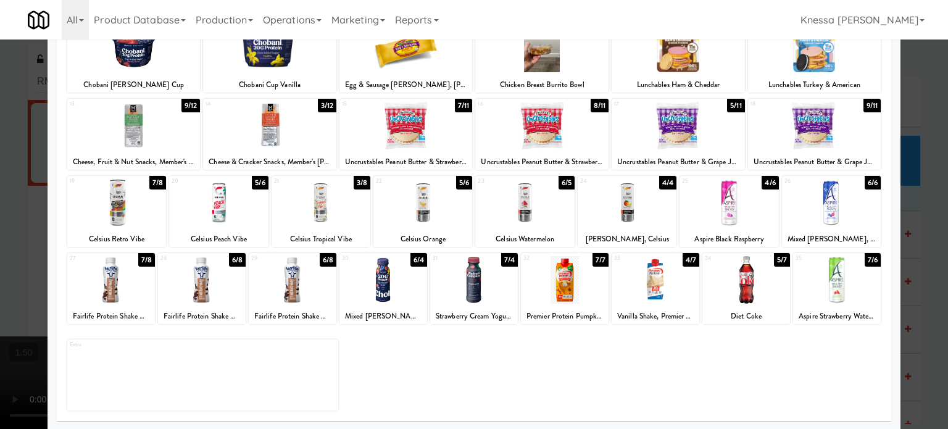
click at [293, 298] on div at bounding box center [293, 280] width 88 height 48
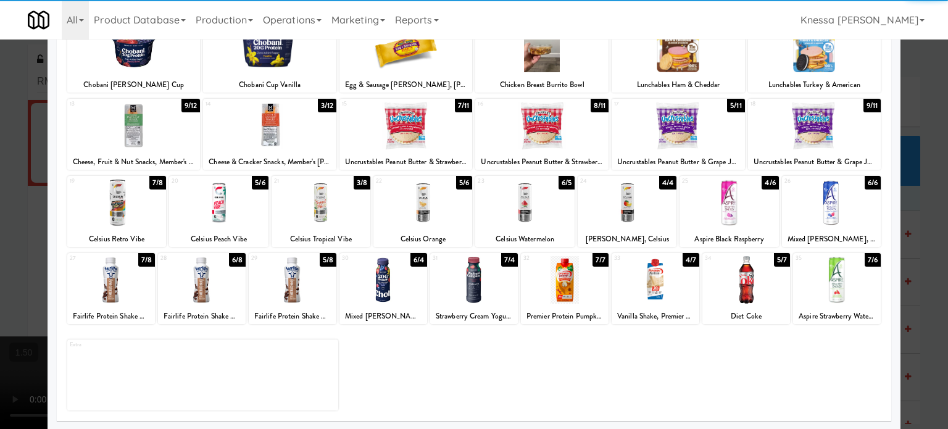
click at [0, 256] on div at bounding box center [474, 214] width 948 height 429
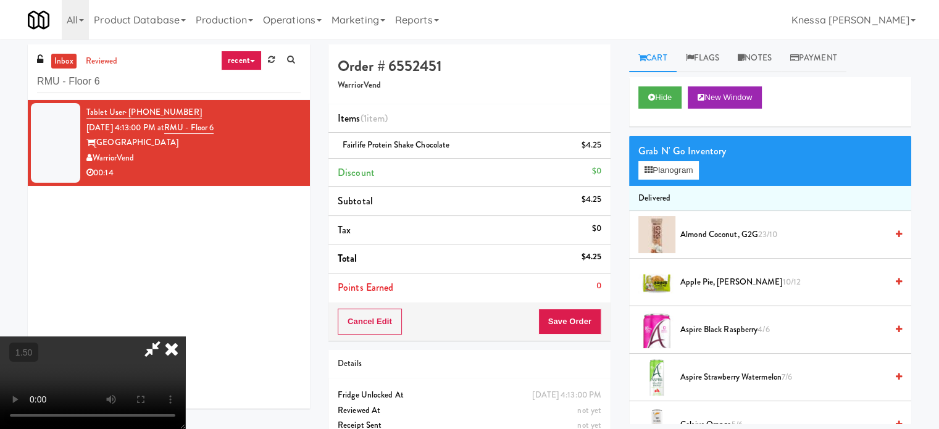
drag, startPoint x: 371, startPoint y: 149, endPoint x: 333, endPoint y: 116, distance: 50.3
click at [185, 337] on video at bounding box center [92, 383] width 185 height 93
click at [185, 337] on icon at bounding box center [171, 349] width 27 height 25
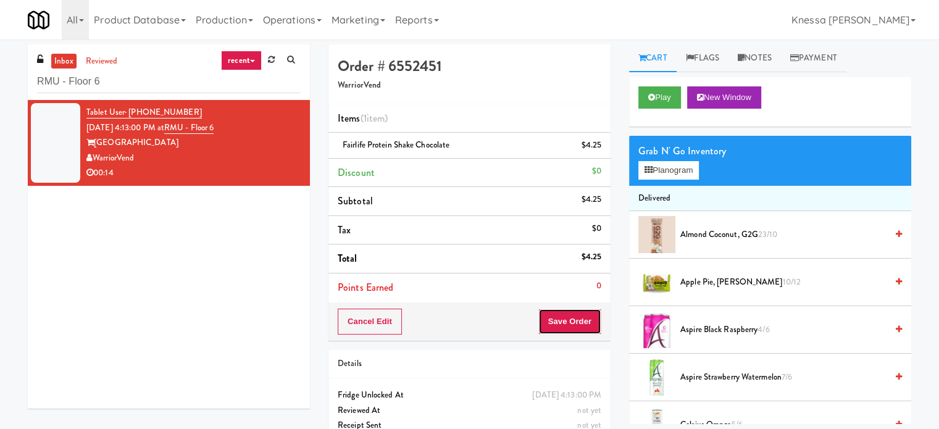
click at [579, 323] on button "Save Order" at bounding box center [569, 322] width 63 height 26
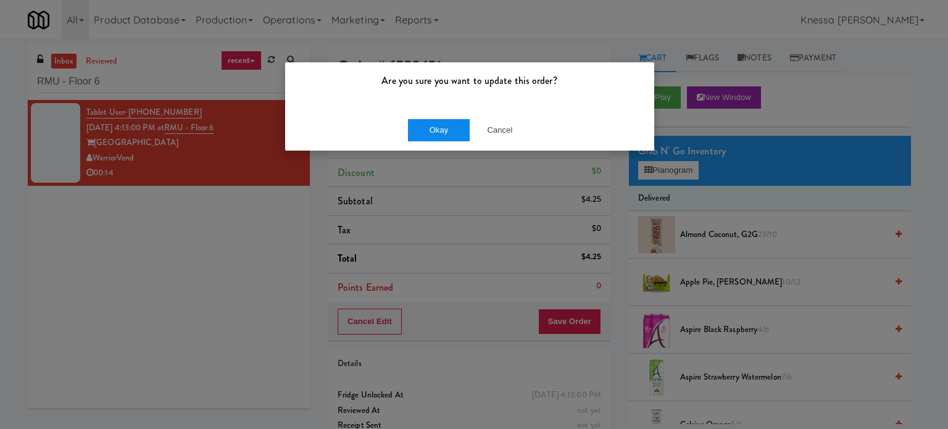
click at [447, 135] on button "Okay" at bounding box center [439, 130] width 62 height 22
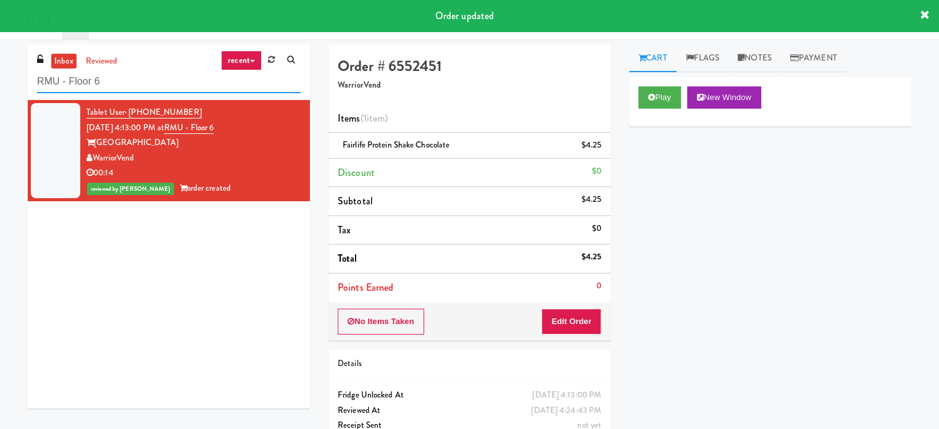
paste input "ICON at DULLES Cooler #1"
click at [158, 75] on input "RMU - Floor 6" at bounding box center [169, 81] width 264 height 23
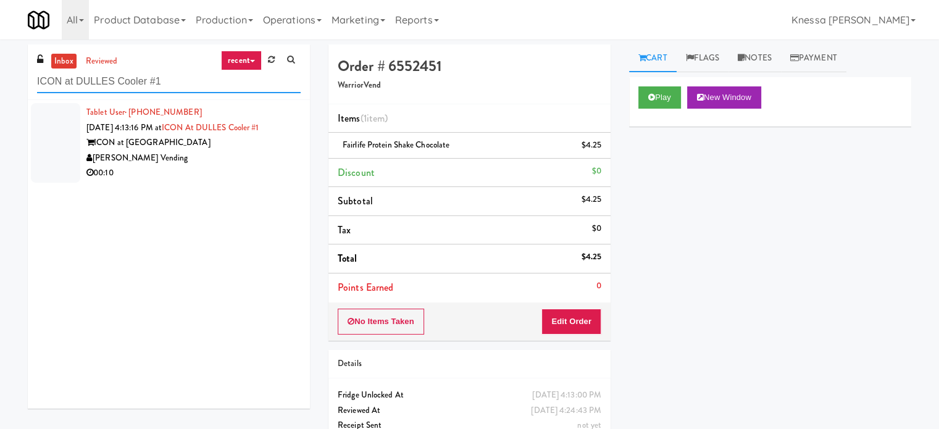
type input "ICON at DULLES Cooler #1"
click at [243, 167] on div "00:10" at bounding box center [193, 172] width 214 height 15
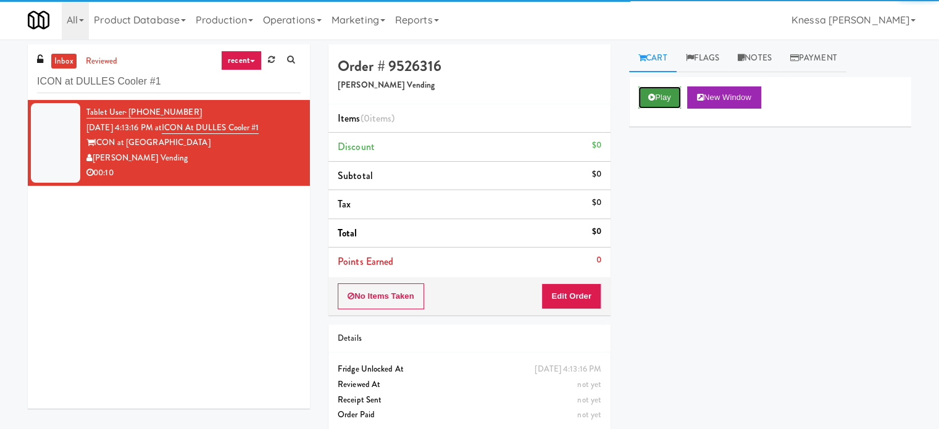
click at [663, 101] on button "Play" at bounding box center [660, 97] width 43 height 22
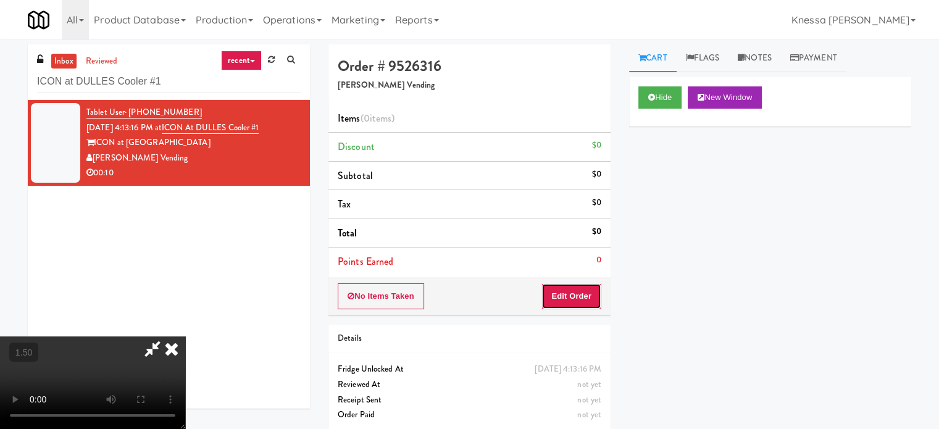
click at [590, 289] on button "Edit Order" at bounding box center [572, 296] width 60 height 26
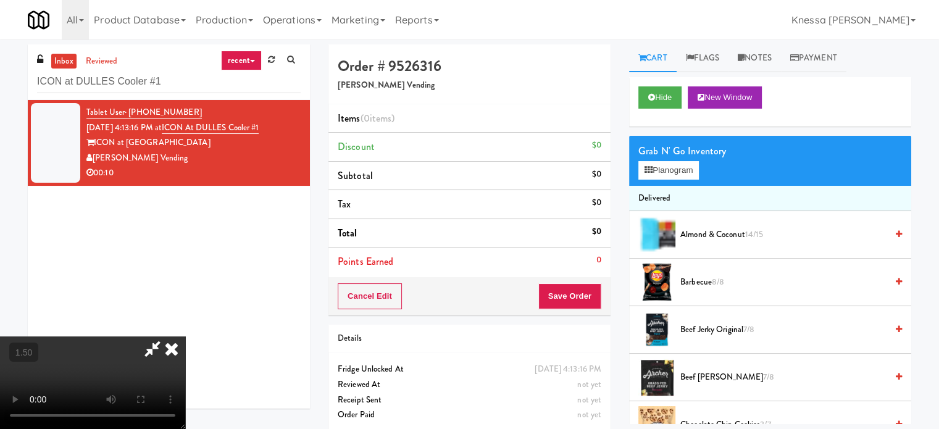
click at [185, 337] on video at bounding box center [92, 383] width 185 height 93
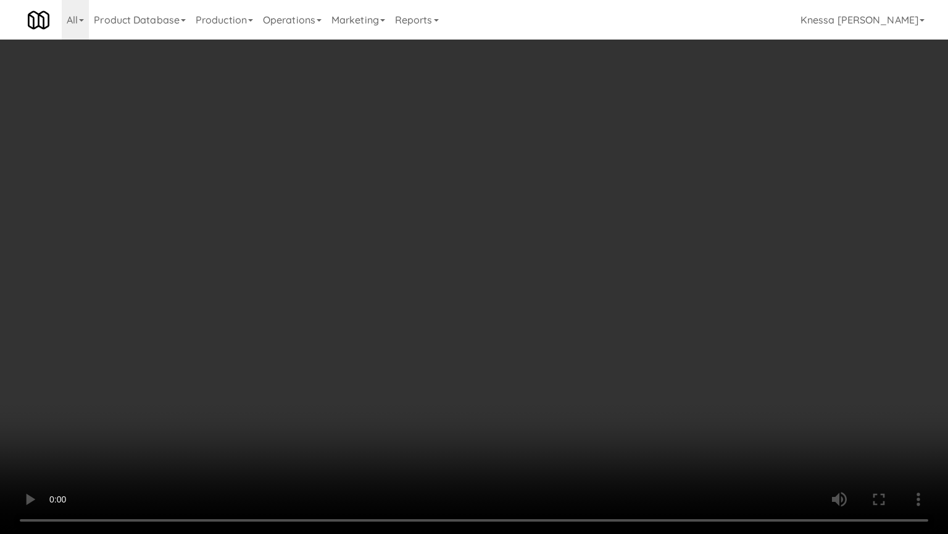
click at [443, 333] on video at bounding box center [474, 267] width 948 height 534
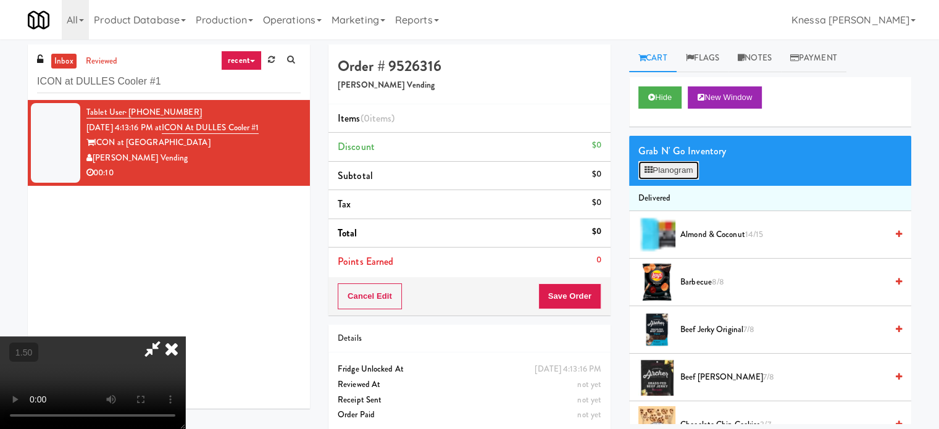
click at [668, 169] on button "Planogram" at bounding box center [669, 170] width 61 height 19
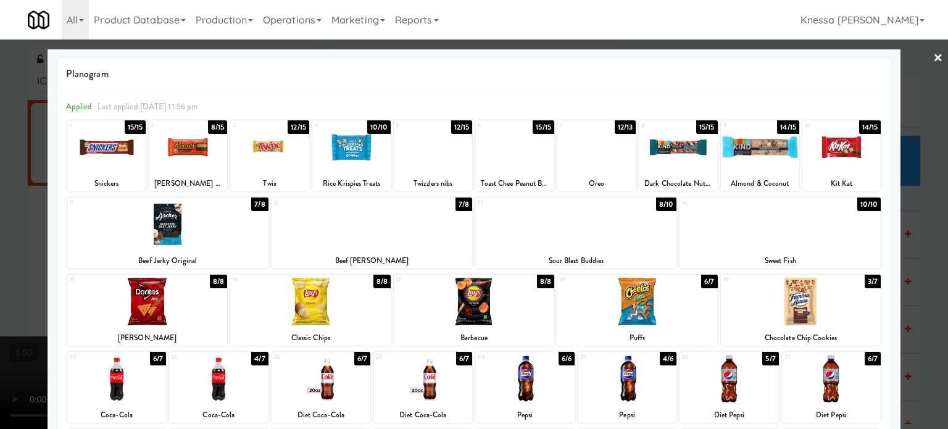
click at [126, 165] on div at bounding box center [106, 148] width 78 height 48
click at [144, 296] on div at bounding box center [147, 302] width 161 height 48
click at [0, 291] on div at bounding box center [474, 214] width 948 height 429
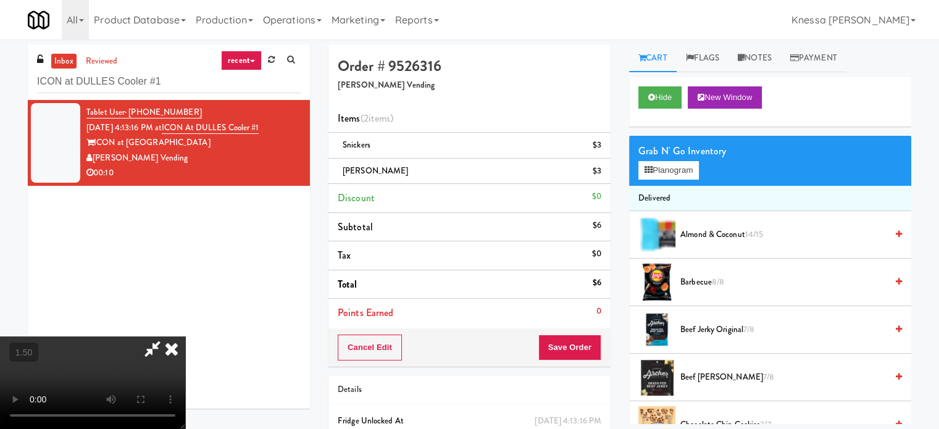
click at [185, 337] on video at bounding box center [92, 383] width 185 height 93
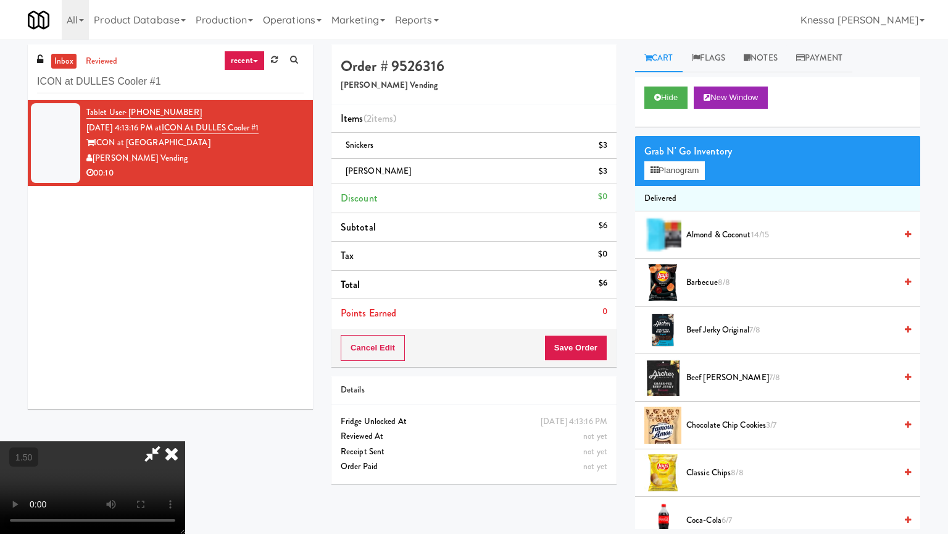
click at [185, 429] on video at bounding box center [92, 487] width 185 height 93
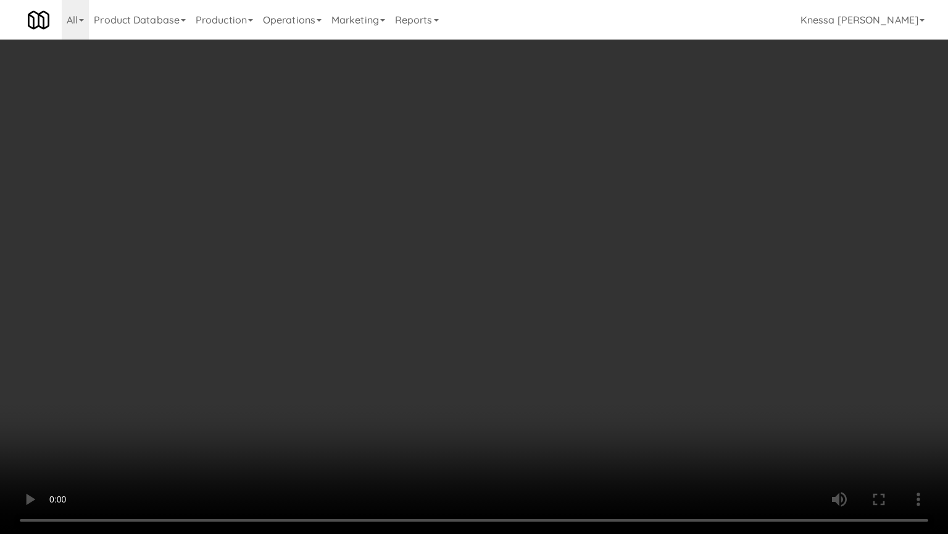
click at [555, 388] on video at bounding box center [474, 267] width 948 height 534
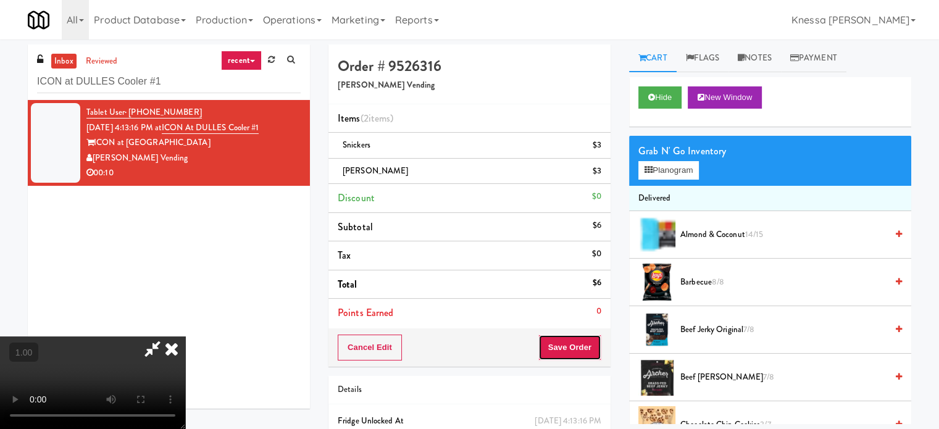
click at [587, 337] on button "Save Order" at bounding box center [569, 348] width 63 height 26
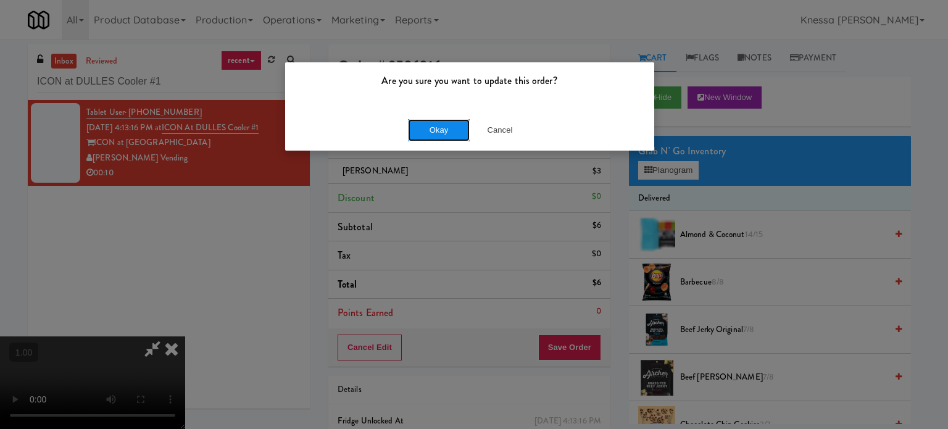
click at [451, 135] on button "Okay" at bounding box center [439, 130] width 62 height 22
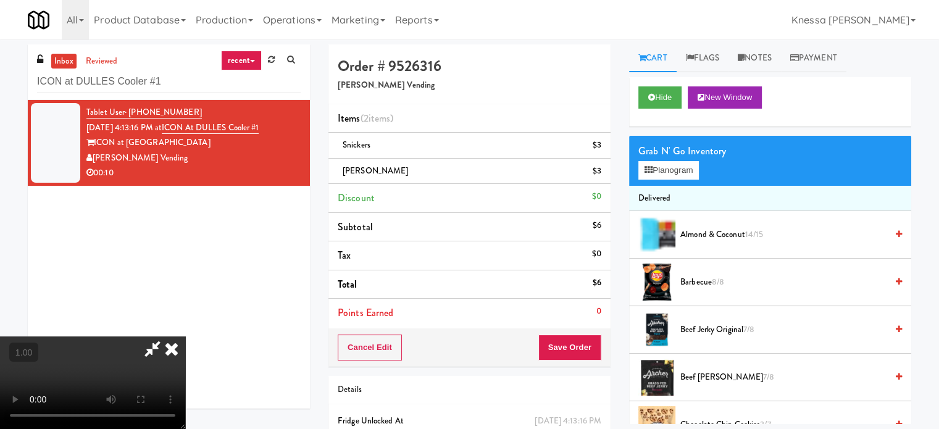
click at [167, 337] on icon at bounding box center [152, 349] width 28 height 25
click at [185, 337] on icon at bounding box center [171, 349] width 27 height 25
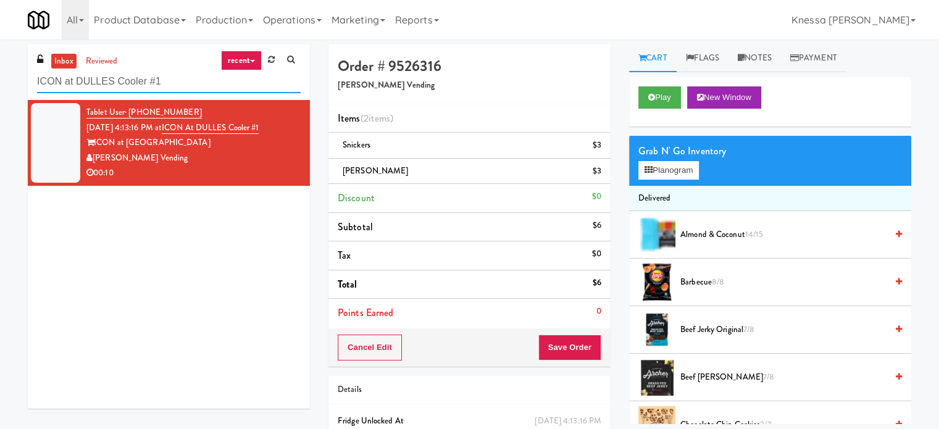
click at [247, 91] on input "ICON at DULLES Cooler #1" at bounding box center [169, 81] width 264 height 23
paste input "Cold Storage Lofts / Cooler"
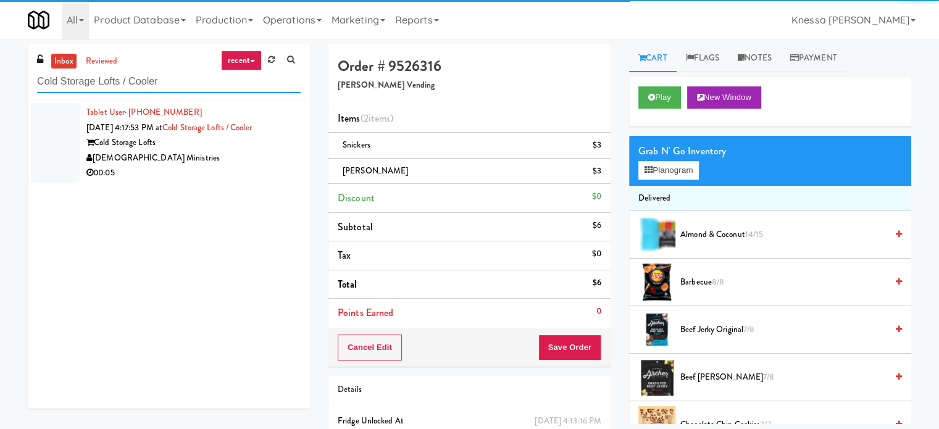
type input "Cold Storage Lofts / Cooler"
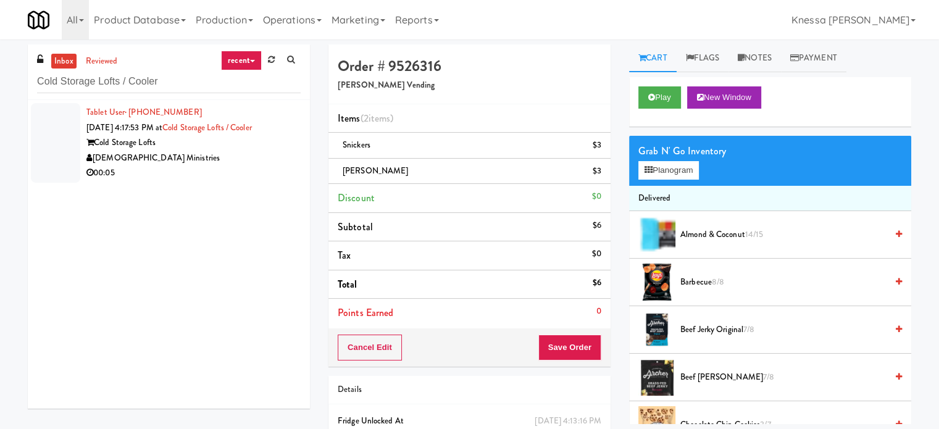
click at [252, 167] on div "00:05" at bounding box center [193, 172] width 214 height 15
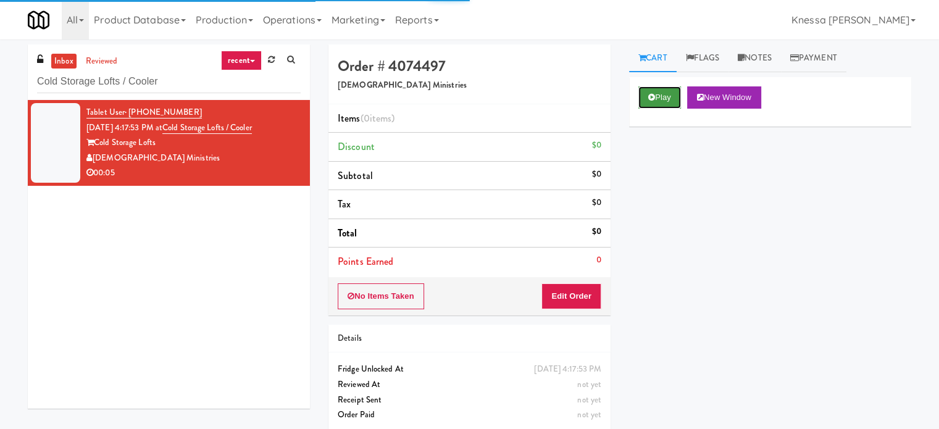
click at [663, 94] on button "Play" at bounding box center [660, 97] width 43 height 22
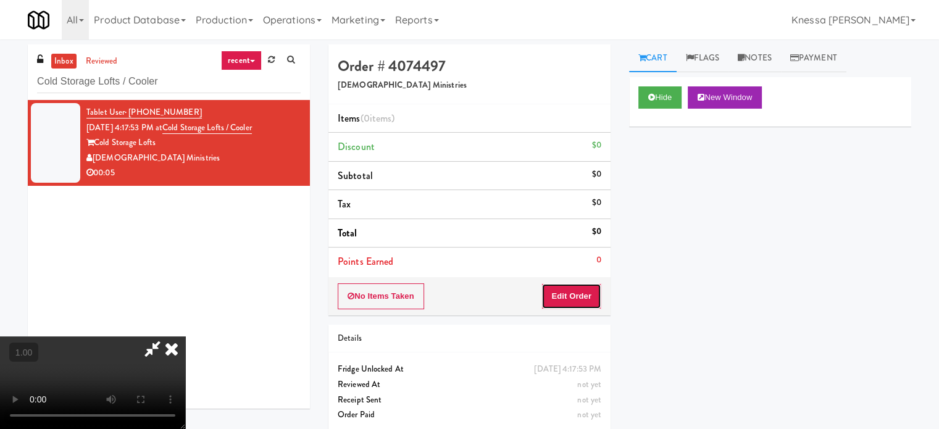
click at [585, 293] on button "Edit Order" at bounding box center [572, 296] width 60 height 26
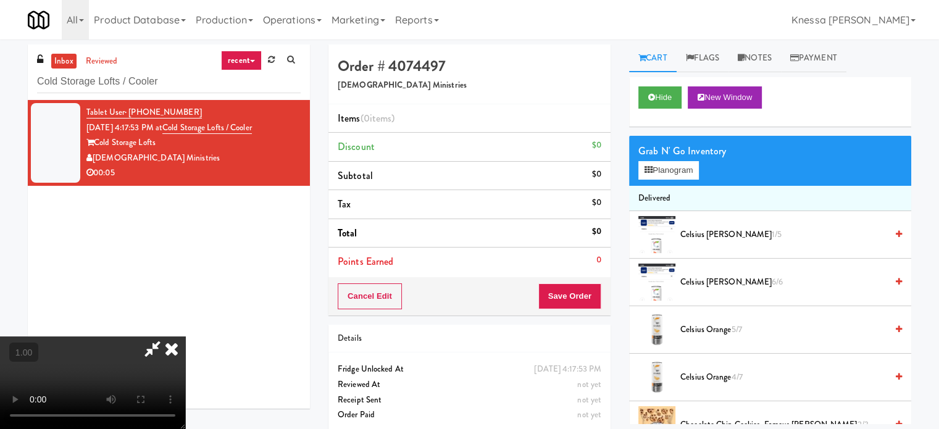
click at [185, 337] on video at bounding box center [92, 383] width 185 height 93
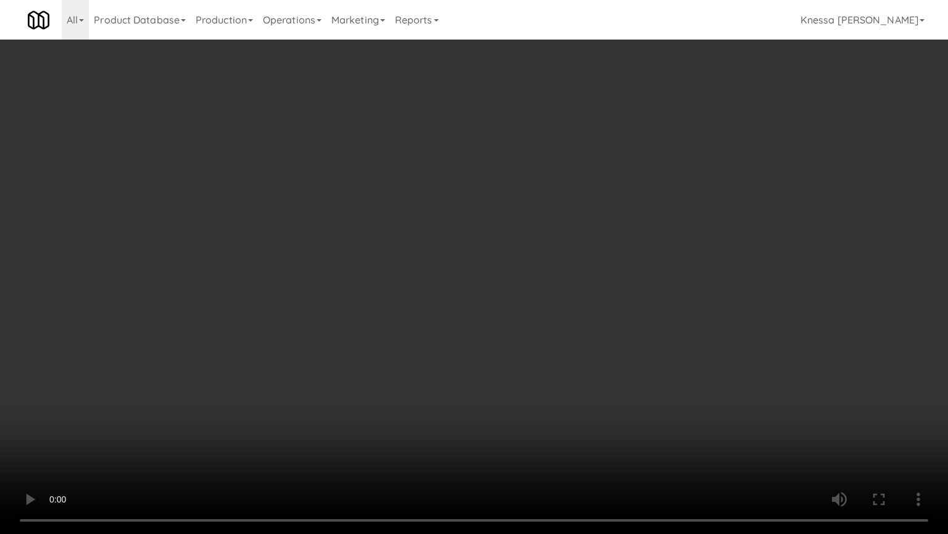
click at [489, 367] on video at bounding box center [474, 267] width 948 height 534
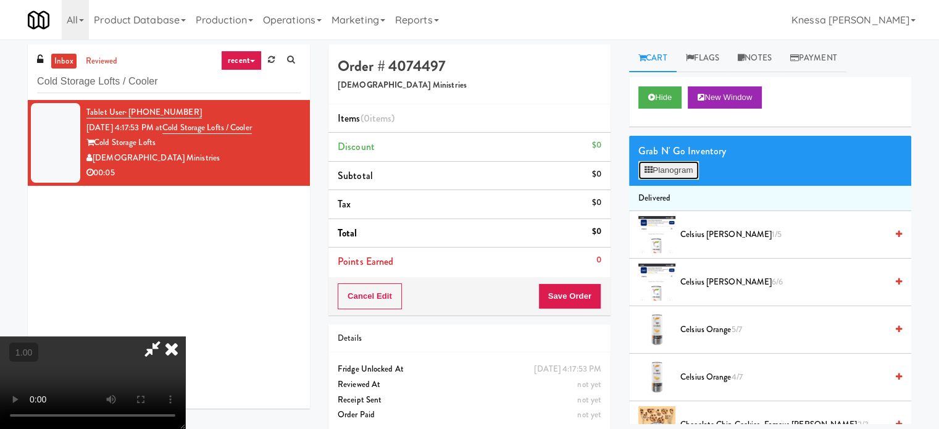
click at [692, 170] on button "Planogram" at bounding box center [669, 170] width 61 height 19
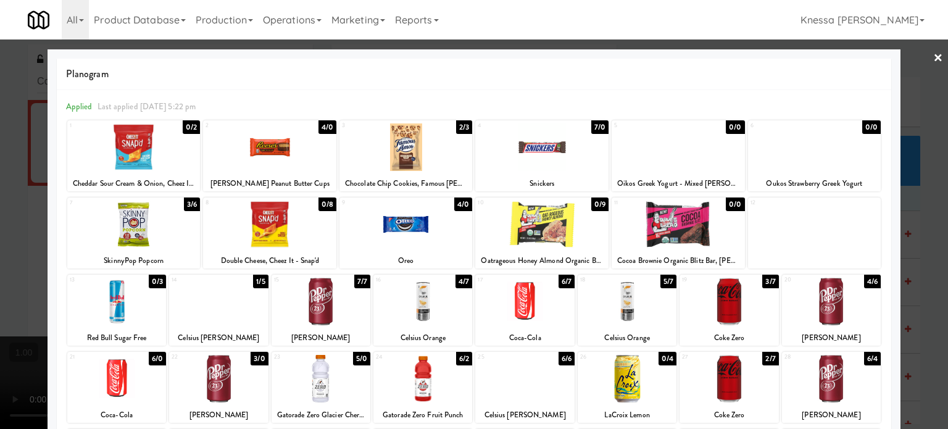
click at [616, 306] on div at bounding box center [627, 302] width 99 height 48
click at [0, 265] on div at bounding box center [474, 214] width 948 height 429
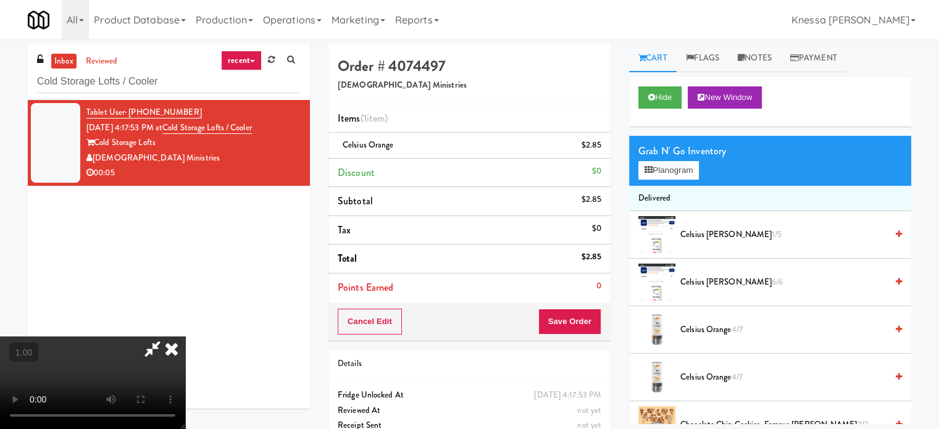
click at [101, 337] on video at bounding box center [92, 383] width 185 height 93
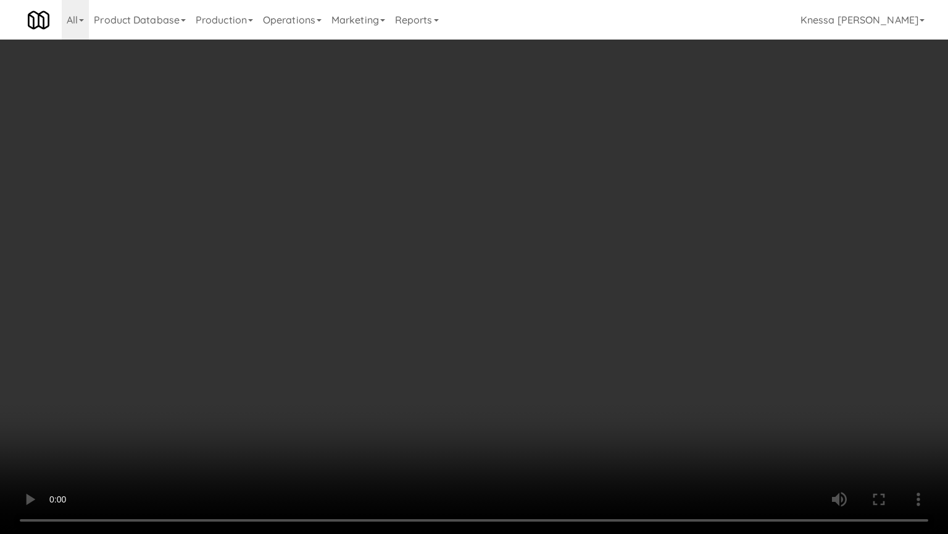
click at [508, 380] on video at bounding box center [474, 267] width 948 height 534
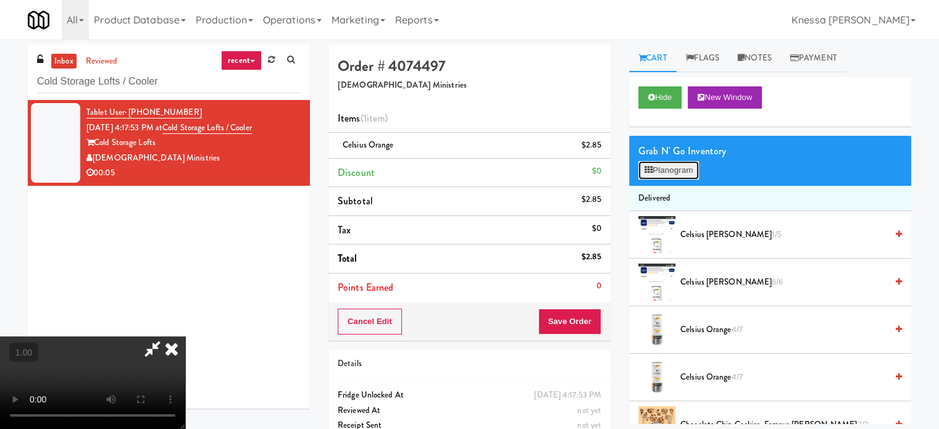
click at [682, 177] on button "Planogram" at bounding box center [669, 170] width 61 height 19
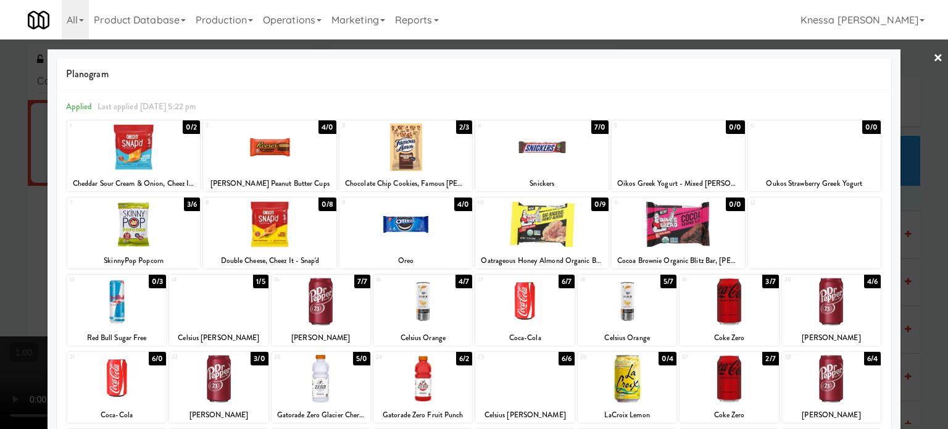
click at [230, 314] on div at bounding box center [218, 302] width 99 height 48
click at [0, 296] on div at bounding box center [474, 214] width 948 height 429
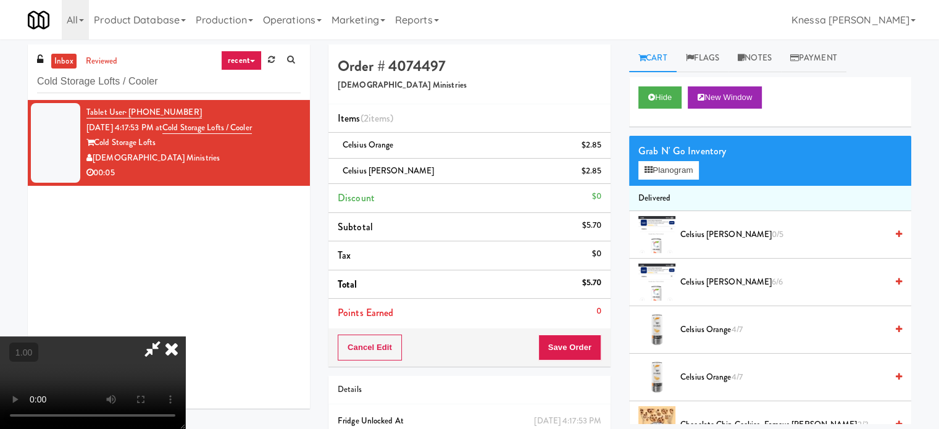
click at [111, 337] on video at bounding box center [92, 383] width 185 height 93
click at [185, 337] on icon at bounding box center [171, 349] width 27 height 25
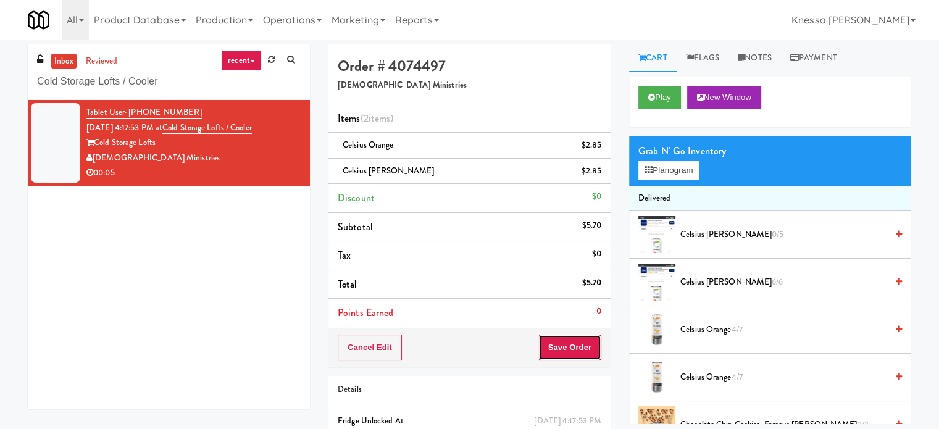
click at [588, 347] on button "Save Order" at bounding box center [569, 348] width 63 height 26
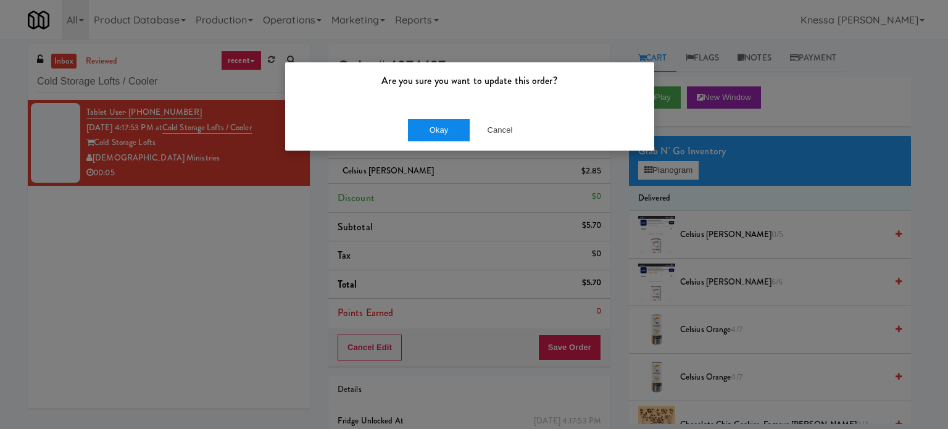
click at [445, 128] on button "Okay" at bounding box center [439, 130] width 62 height 22
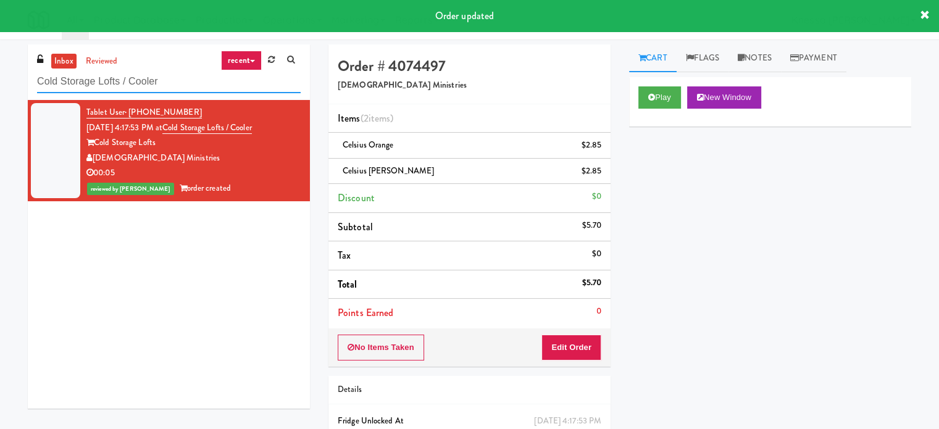
click at [274, 73] on input "Cold Storage Lofts / Cooler" at bounding box center [169, 81] width 264 height 23
paste input "808 S Michigan - Left- Fridge"
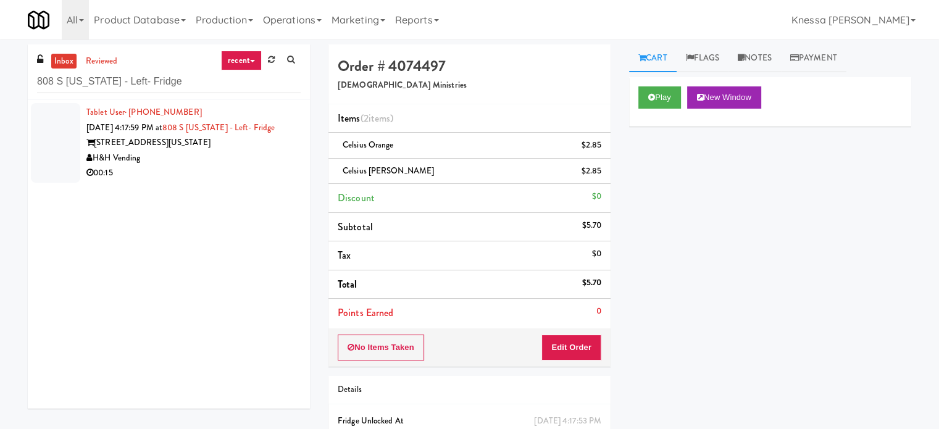
click at [199, 164] on div "H&H Vending" at bounding box center [193, 158] width 214 height 15
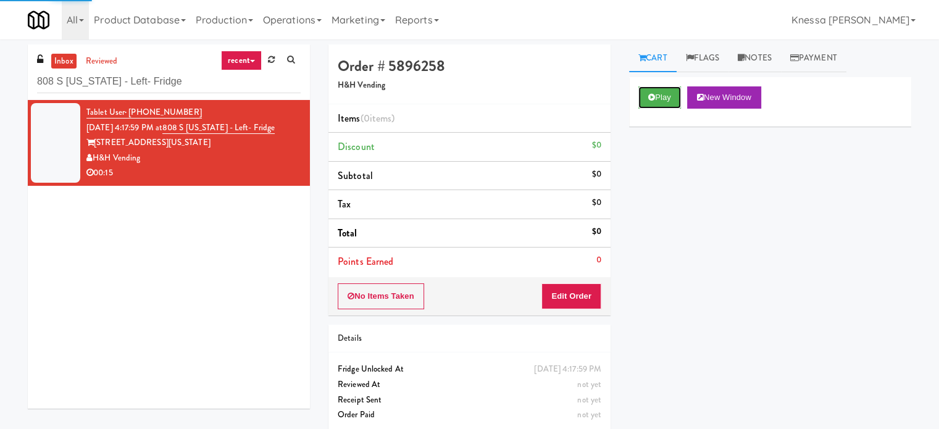
click at [662, 93] on button "Play" at bounding box center [660, 97] width 43 height 22
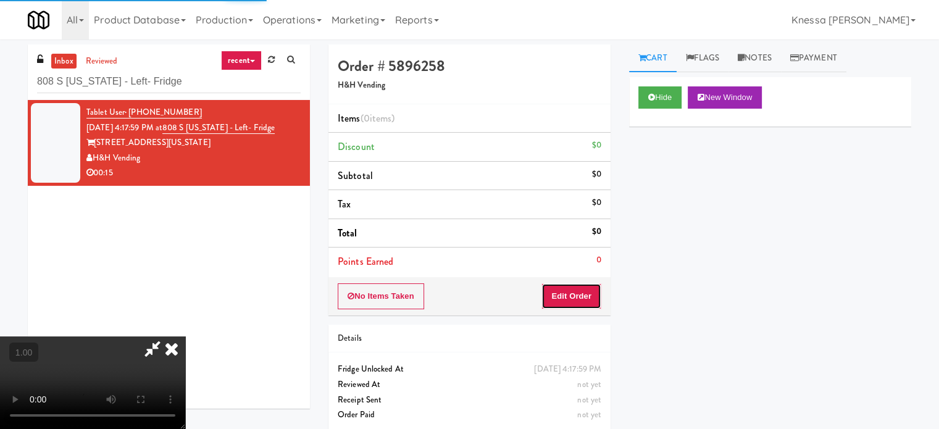
click at [568, 291] on button "Edit Order" at bounding box center [572, 296] width 60 height 26
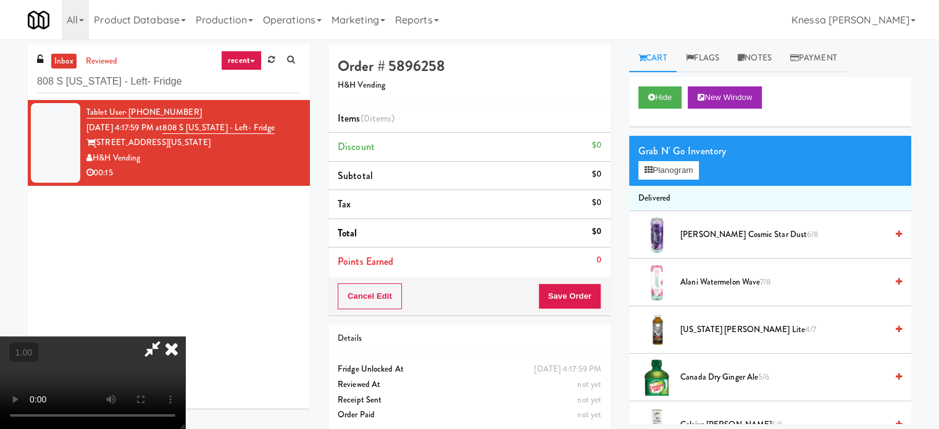
click at [185, 337] on video at bounding box center [92, 383] width 185 height 93
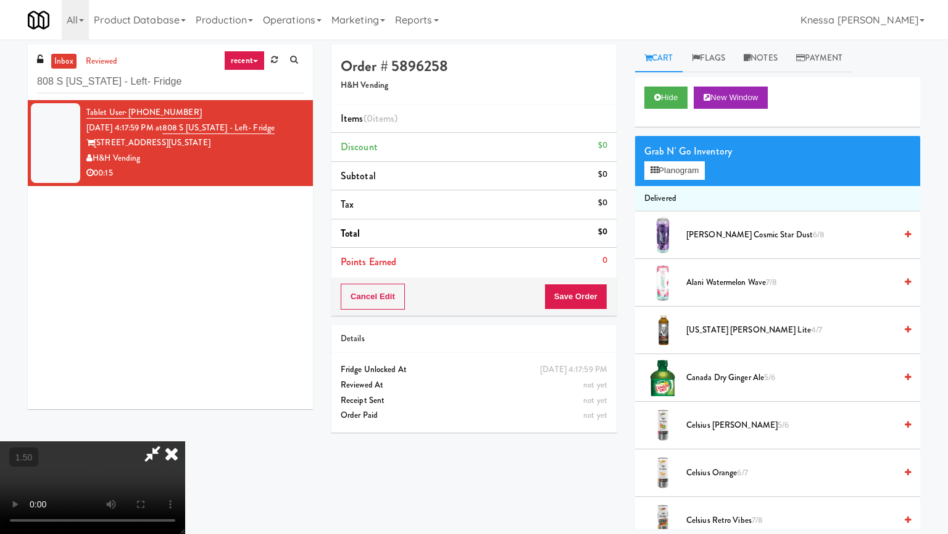
click at [185, 429] on video at bounding box center [92, 487] width 185 height 93
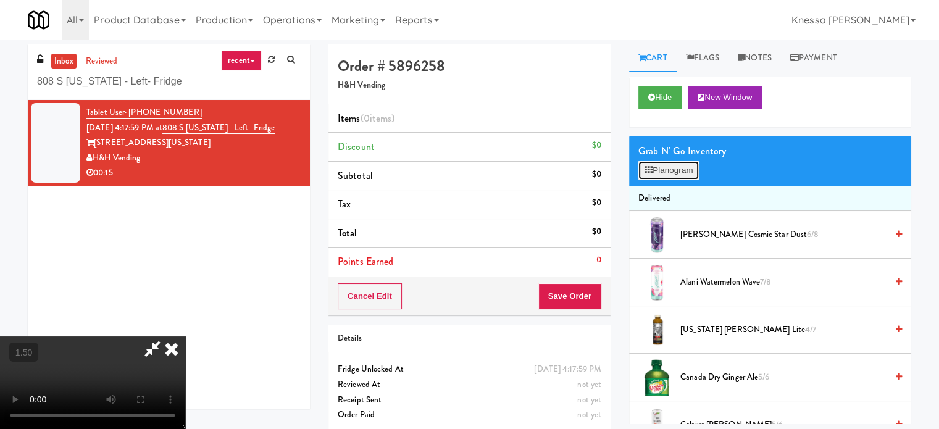
click at [669, 172] on button "Planogram" at bounding box center [669, 170] width 61 height 19
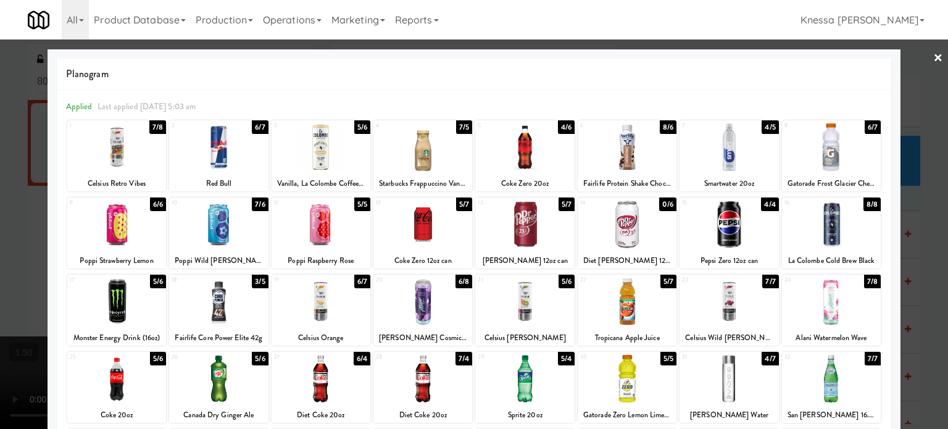
click at [722, 227] on div at bounding box center [729, 225] width 99 height 48
click at [0, 327] on div at bounding box center [474, 214] width 948 height 429
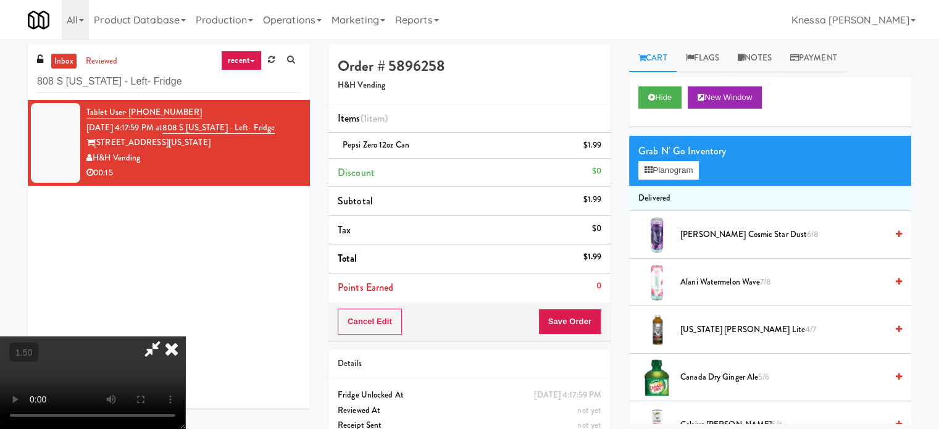
click at [135, 337] on video at bounding box center [92, 383] width 185 height 93
click at [685, 166] on button "Planogram" at bounding box center [669, 170] width 61 height 19
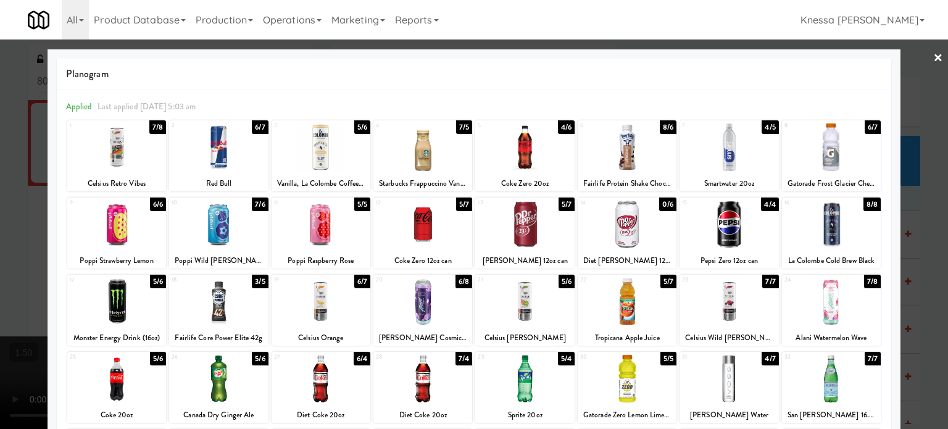
click at [225, 233] on div at bounding box center [218, 225] width 99 height 48
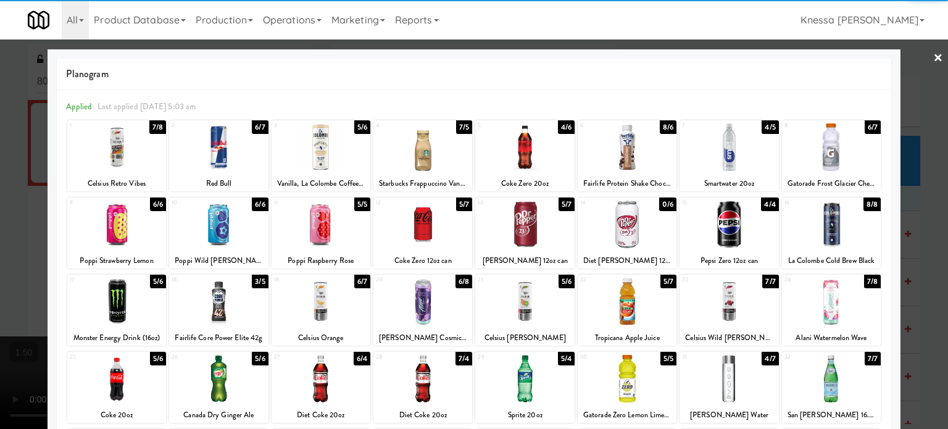
click at [0, 246] on div at bounding box center [474, 214] width 948 height 429
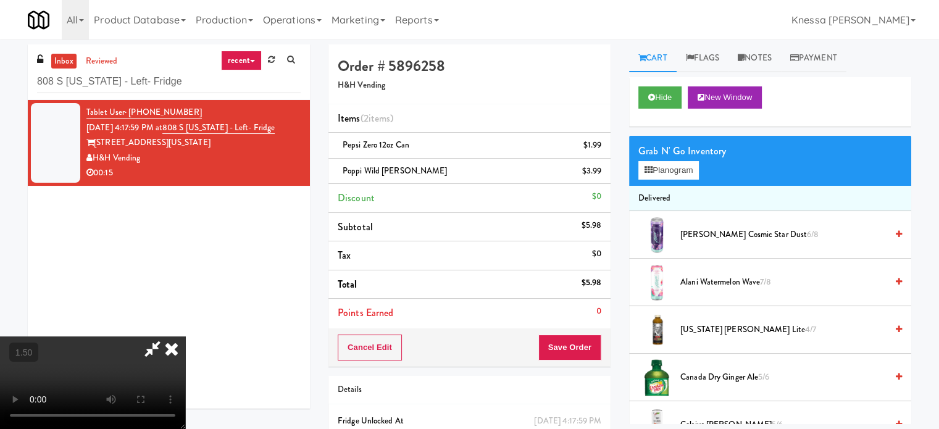
click at [136, 337] on video at bounding box center [92, 383] width 185 height 93
click at [588, 346] on button "Save Order" at bounding box center [569, 348] width 63 height 26
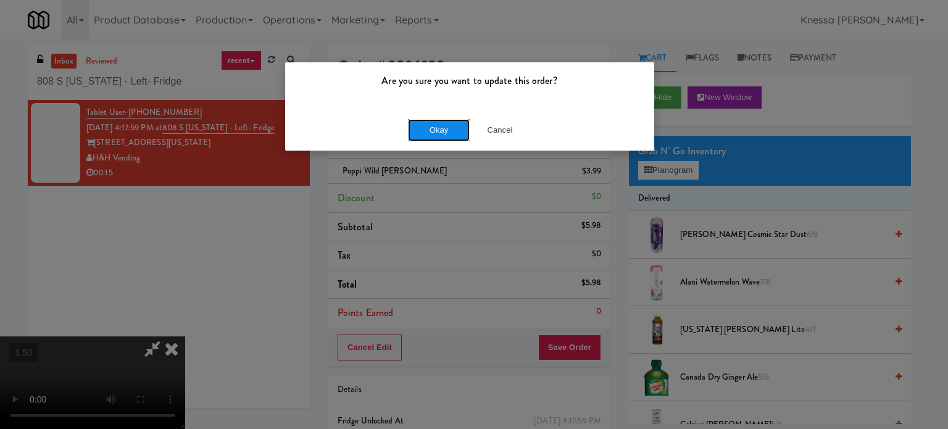
click at [440, 136] on button "Okay" at bounding box center [439, 130] width 62 height 22
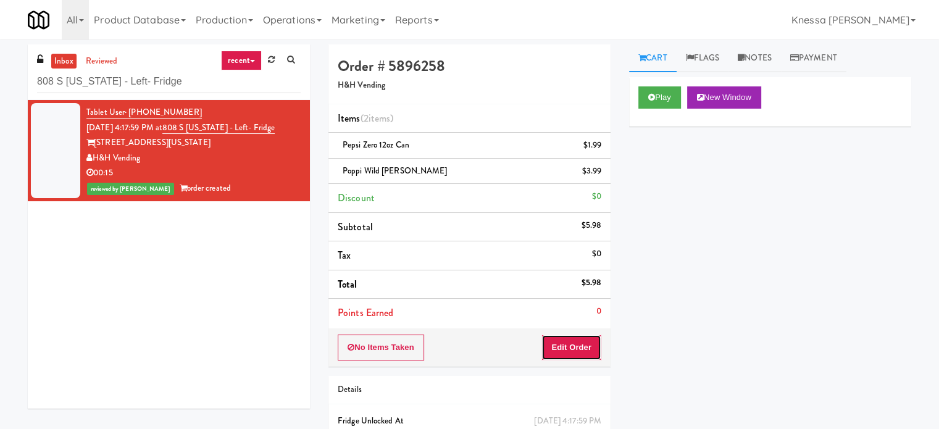
click at [561, 348] on button "Edit Order" at bounding box center [572, 348] width 60 height 26
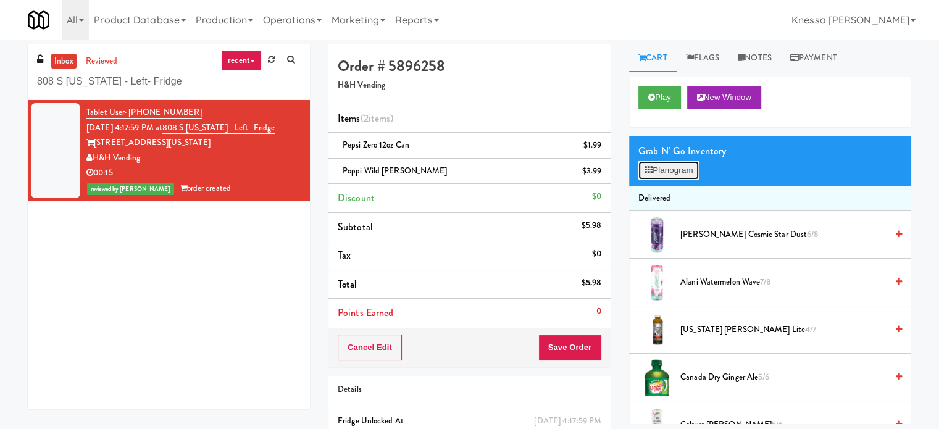
click at [677, 175] on button "Planogram" at bounding box center [669, 170] width 61 height 19
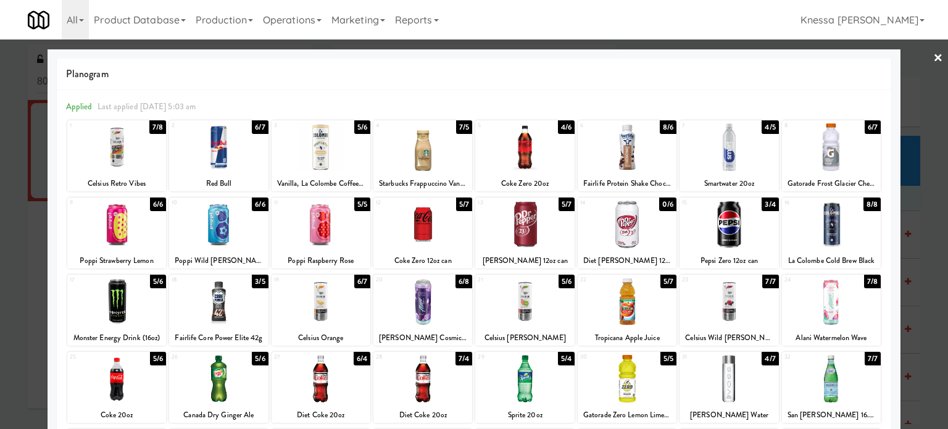
click at [934, 59] on link "×" at bounding box center [939, 59] width 10 height 38
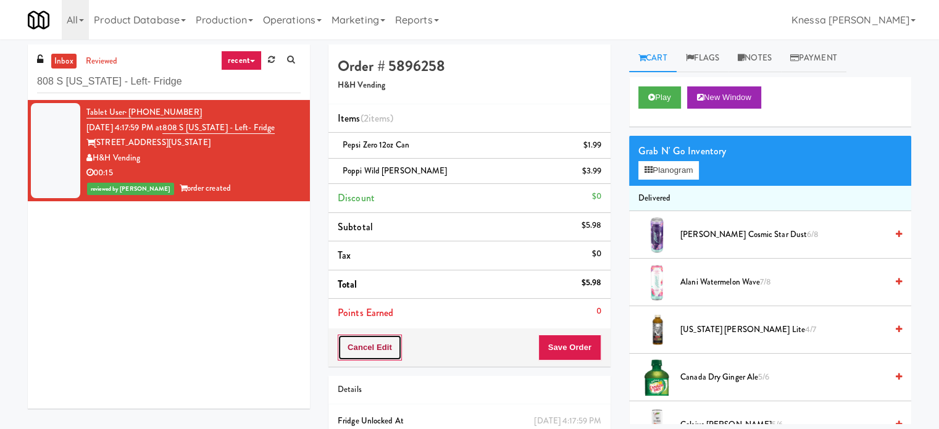
click at [375, 351] on button "Cancel Edit" at bounding box center [370, 348] width 64 height 26
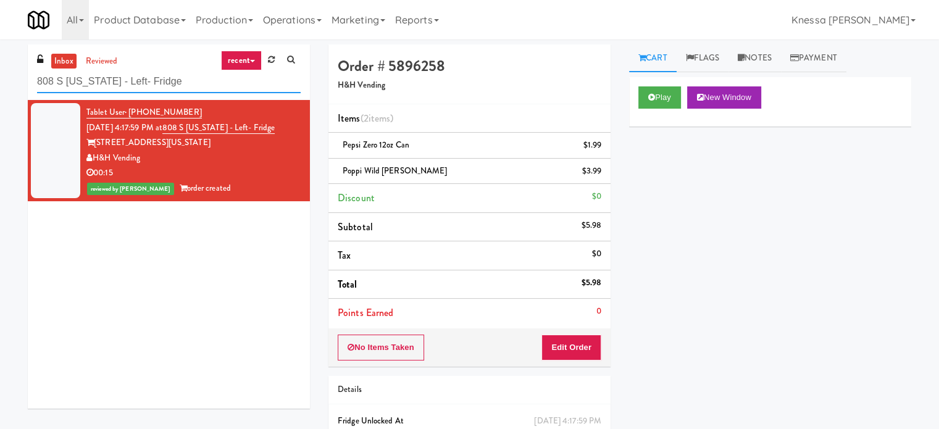
paste input "BestMed Patterson"
click at [149, 88] on input "808 S Michigan - Left- Fridge" at bounding box center [169, 81] width 264 height 23
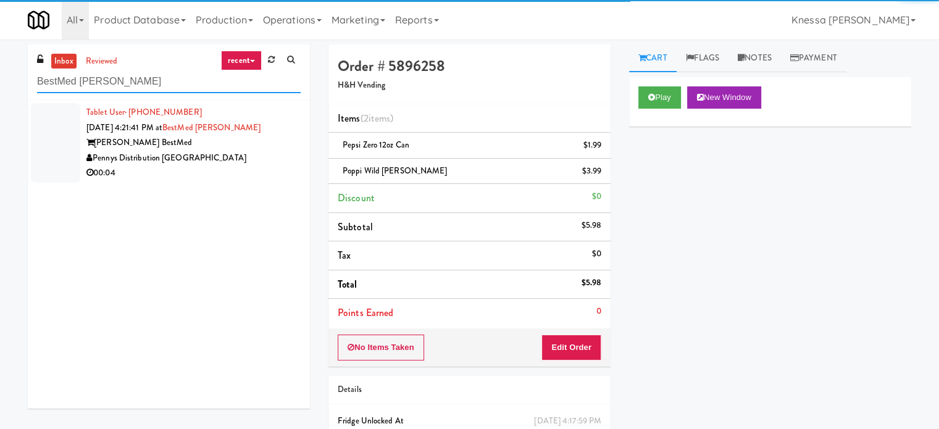
type input "BestMed Patterson"
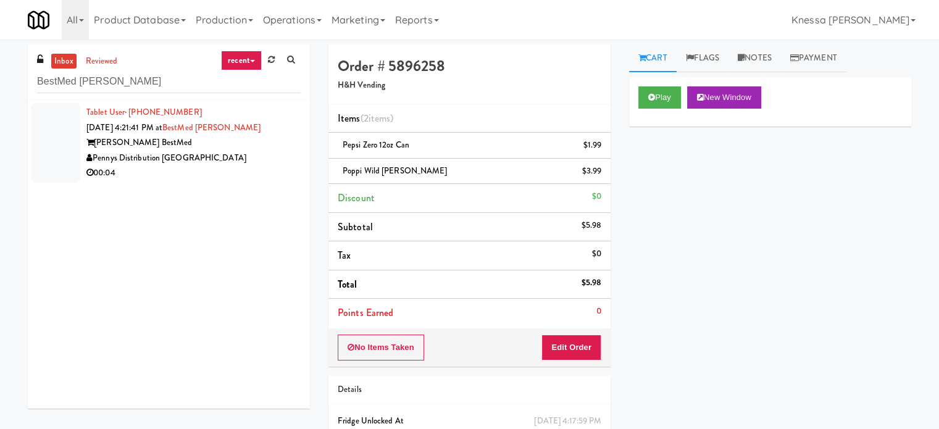
click at [248, 155] on div "Pennys Distribution [GEOGRAPHIC_DATA]" at bounding box center [193, 158] width 214 height 15
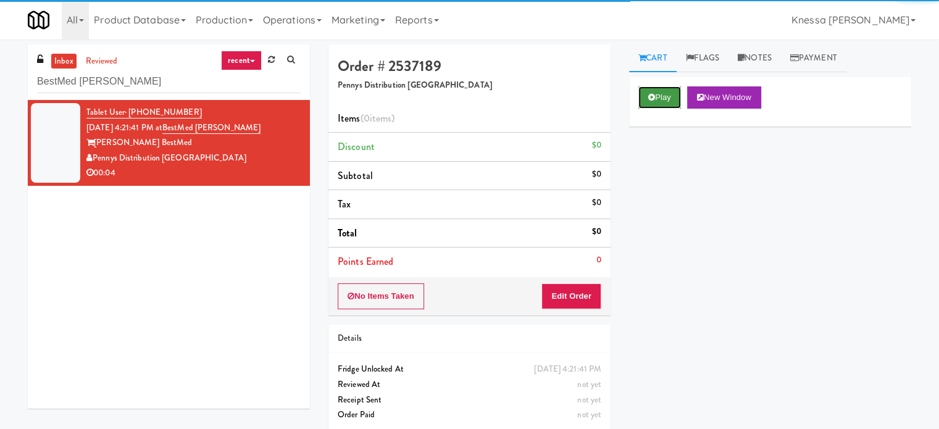
click at [671, 99] on button "Play" at bounding box center [660, 97] width 43 height 22
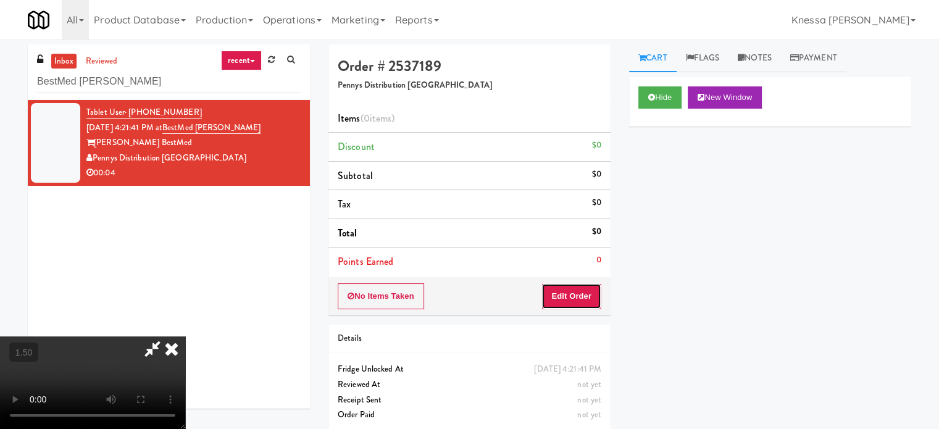
click at [595, 291] on button "Edit Order" at bounding box center [572, 296] width 60 height 26
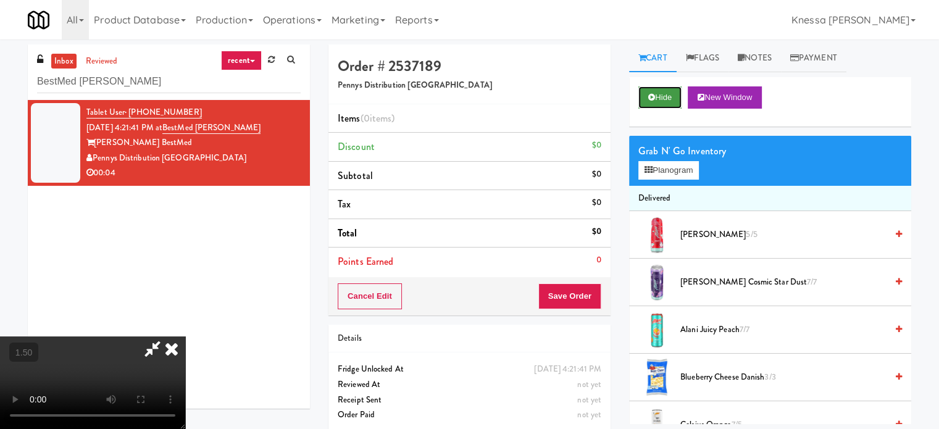
click at [671, 108] on button "Hide" at bounding box center [660, 97] width 43 height 22
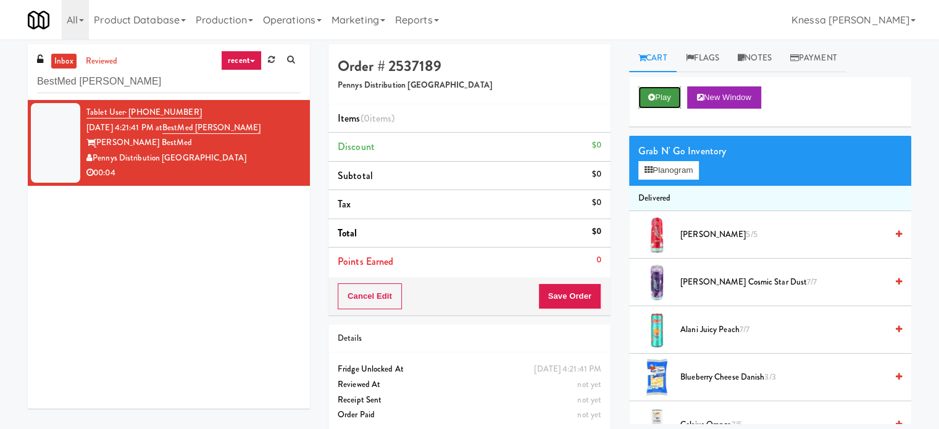
click at [671, 108] on button "Play" at bounding box center [660, 97] width 43 height 22
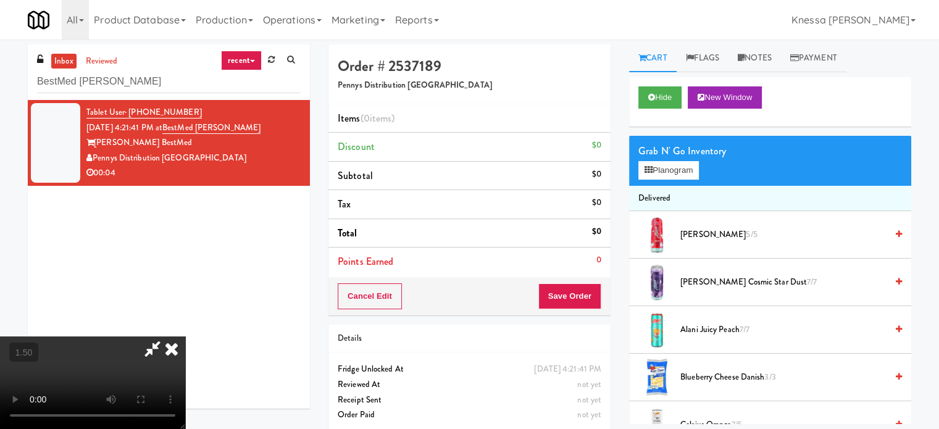
click at [185, 337] on video at bounding box center [92, 383] width 185 height 93
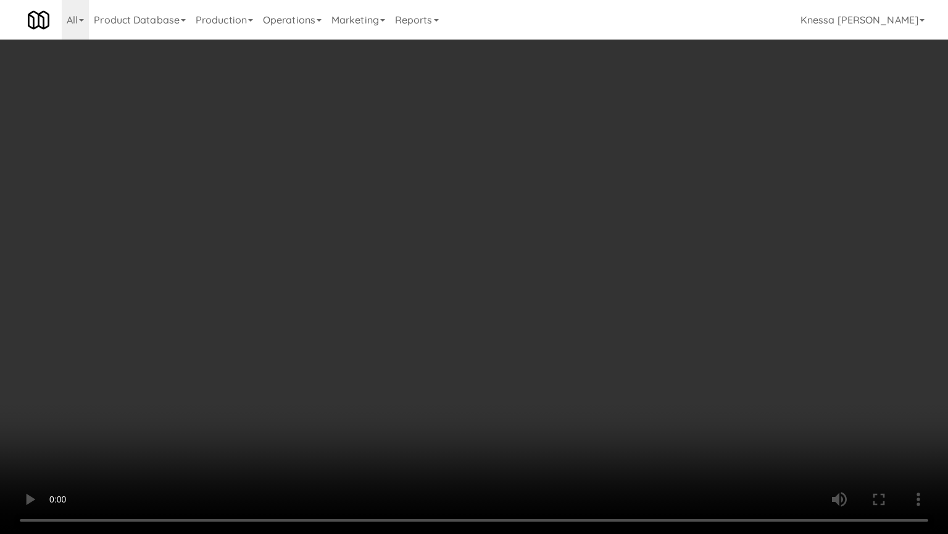
click at [538, 275] on video at bounding box center [474, 267] width 948 height 534
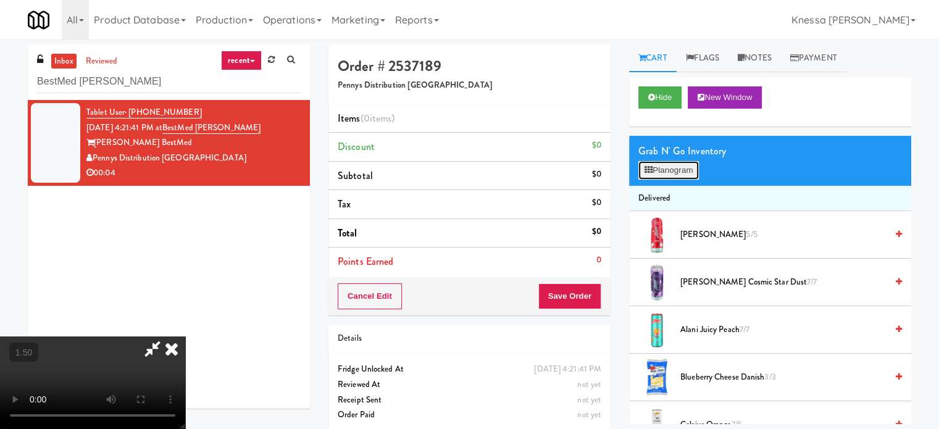
click at [692, 167] on button "Planogram" at bounding box center [669, 170] width 61 height 19
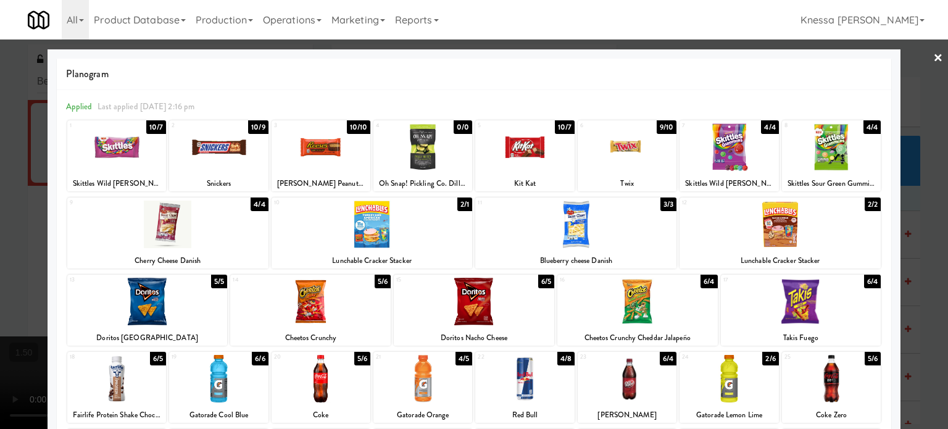
click at [242, 157] on div at bounding box center [218, 148] width 99 height 48
click at [0, 207] on div at bounding box center [474, 214] width 948 height 429
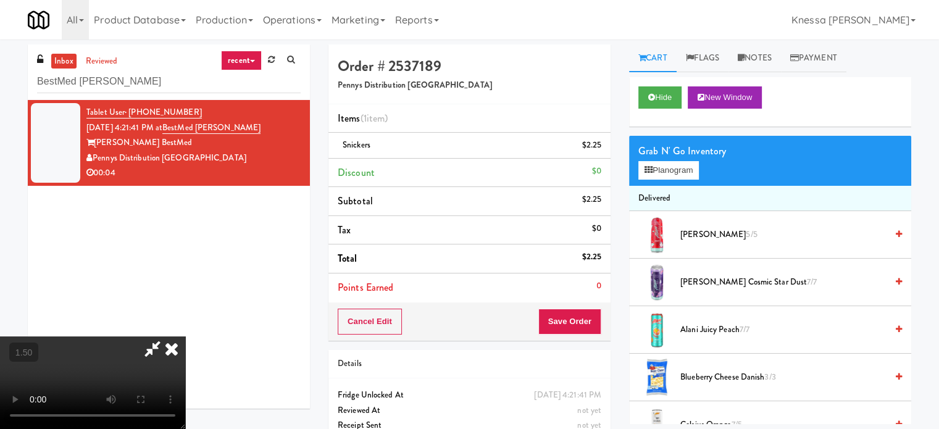
click at [171, 337] on video at bounding box center [92, 383] width 185 height 93
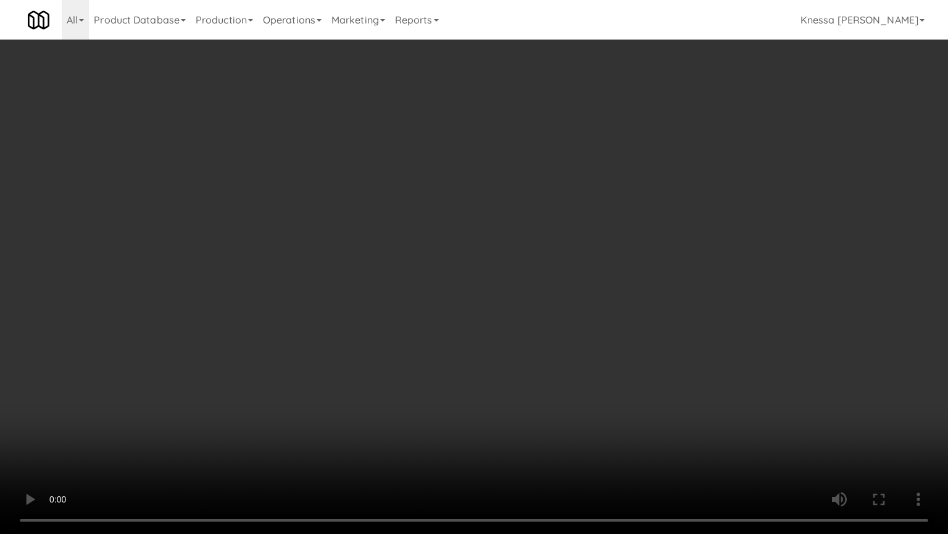
click at [567, 304] on video at bounding box center [474, 267] width 948 height 534
click at [500, 378] on video at bounding box center [474, 267] width 948 height 534
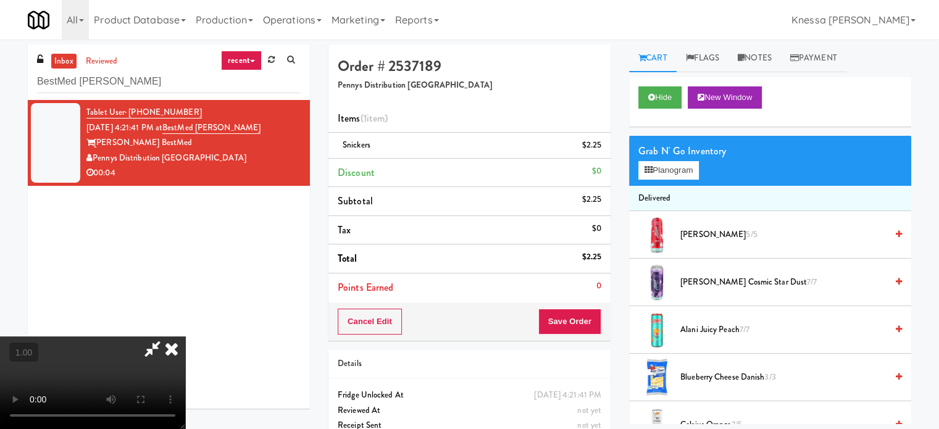
click at [185, 337] on icon at bounding box center [171, 349] width 27 height 25
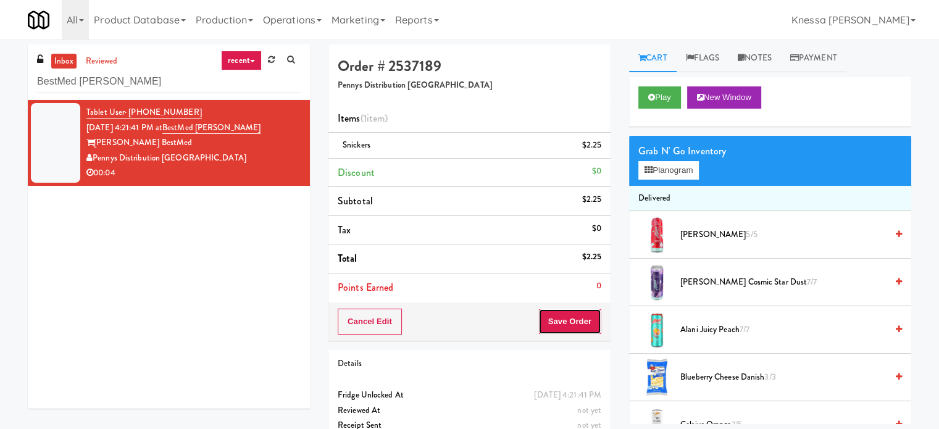
click at [560, 327] on button "Save Order" at bounding box center [569, 322] width 63 height 26
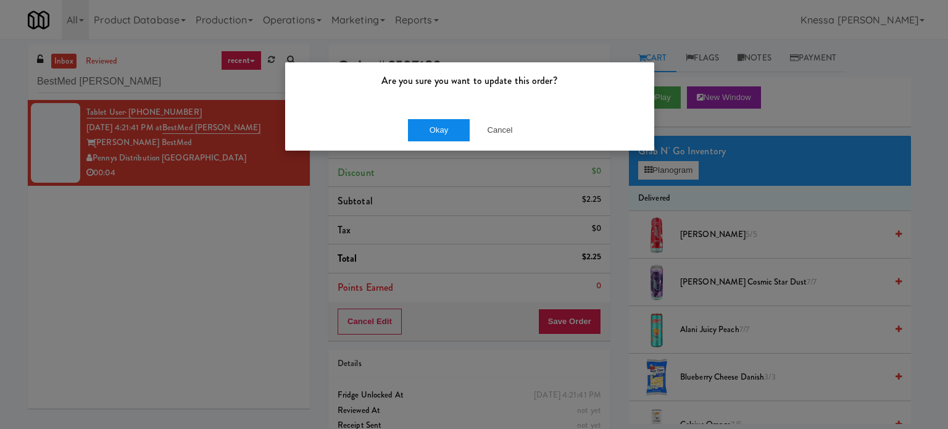
click at [419, 130] on button "Okay" at bounding box center [439, 130] width 62 height 22
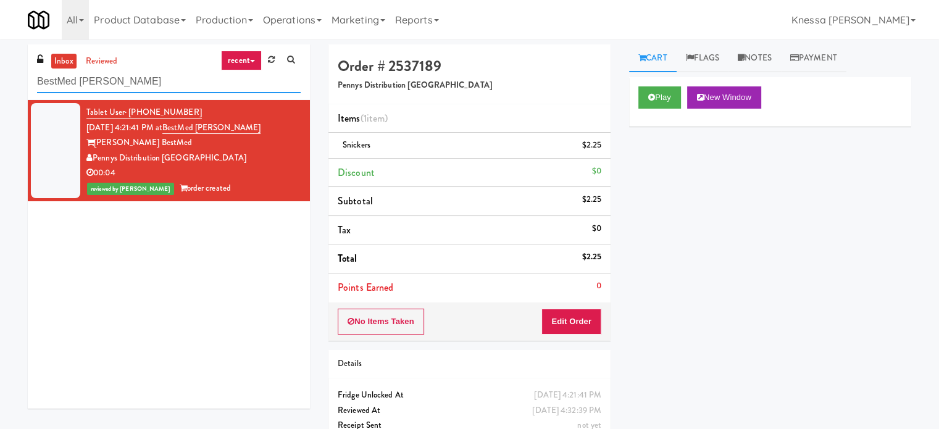
click at [151, 88] on input "BestMed Patterson" at bounding box center [169, 81] width 264 height 23
paste input "Atwater - Cooler - Left"
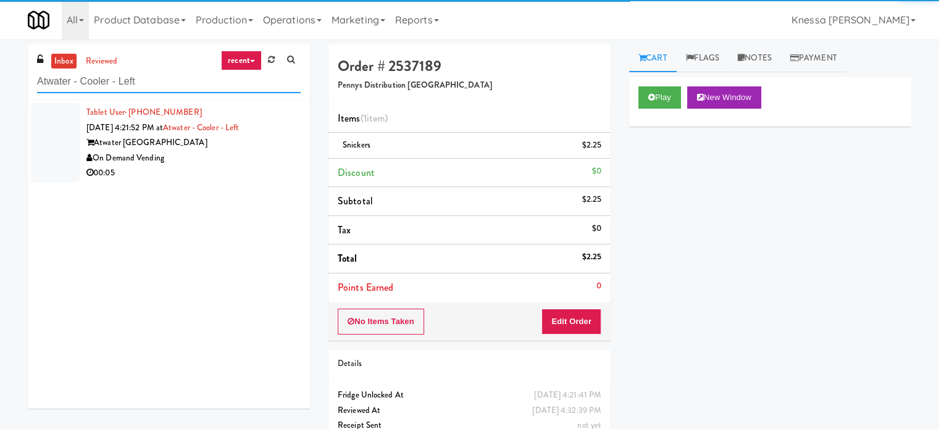
type input "Atwater - Cooler - Left"
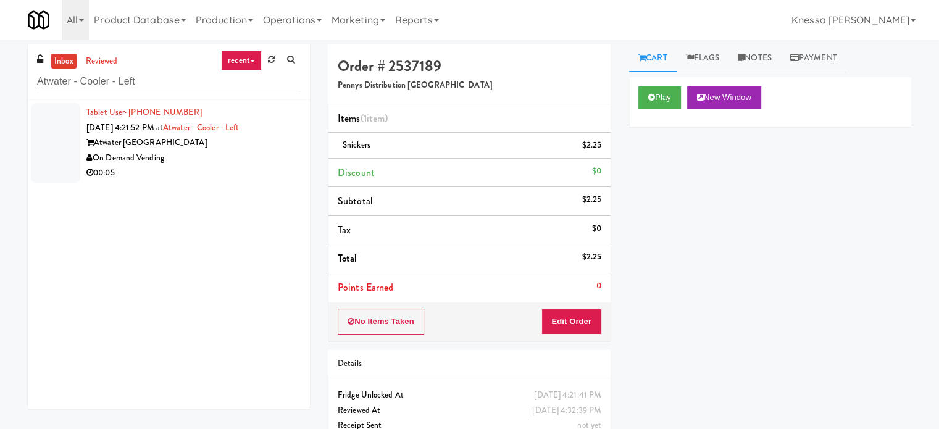
click at [269, 186] on div "Tablet User · (773) 552-1371 Oct 3, 2025 4:21:52 PM at Atwater - Cooler - Left …" at bounding box center [169, 254] width 282 height 309
click at [267, 172] on div "00:05" at bounding box center [193, 172] width 214 height 15
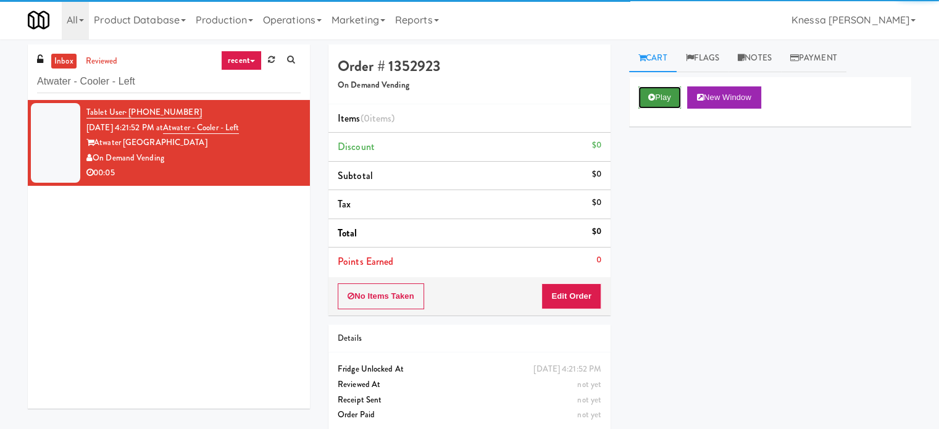
click at [663, 94] on button "Play" at bounding box center [660, 97] width 43 height 22
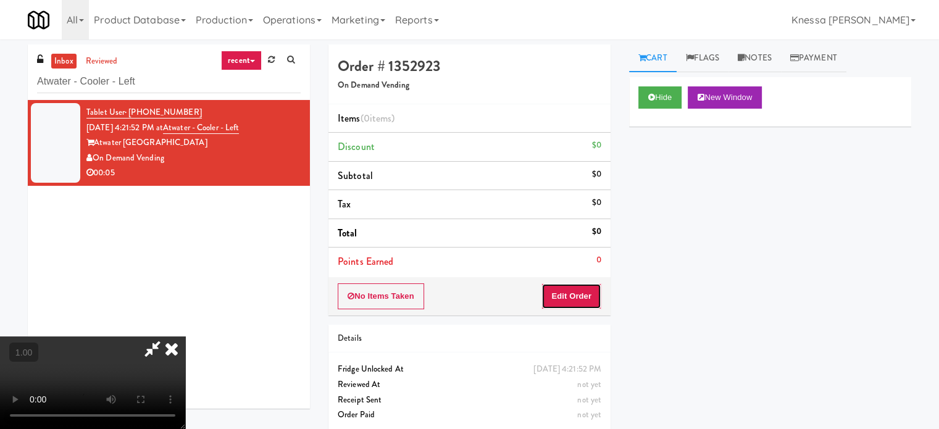
click at [588, 286] on button "Edit Order" at bounding box center [572, 296] width 60 height 26
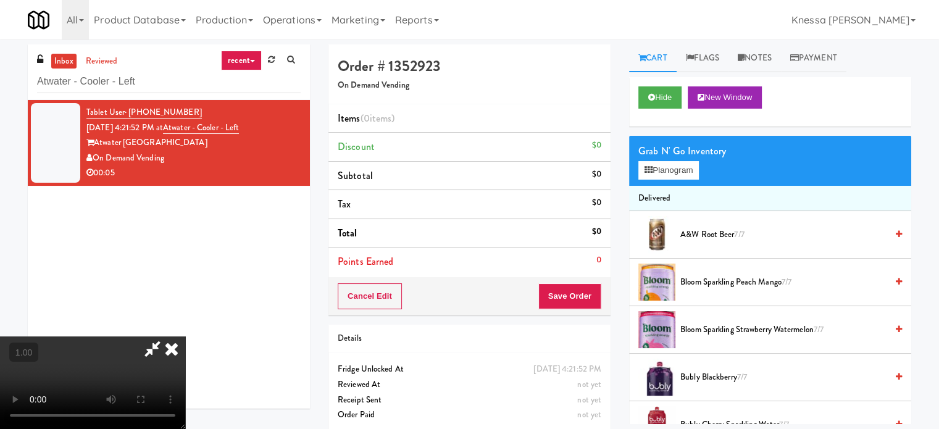
click at [185, 337] on video at bounding box center [92, 383] width 185 height 93
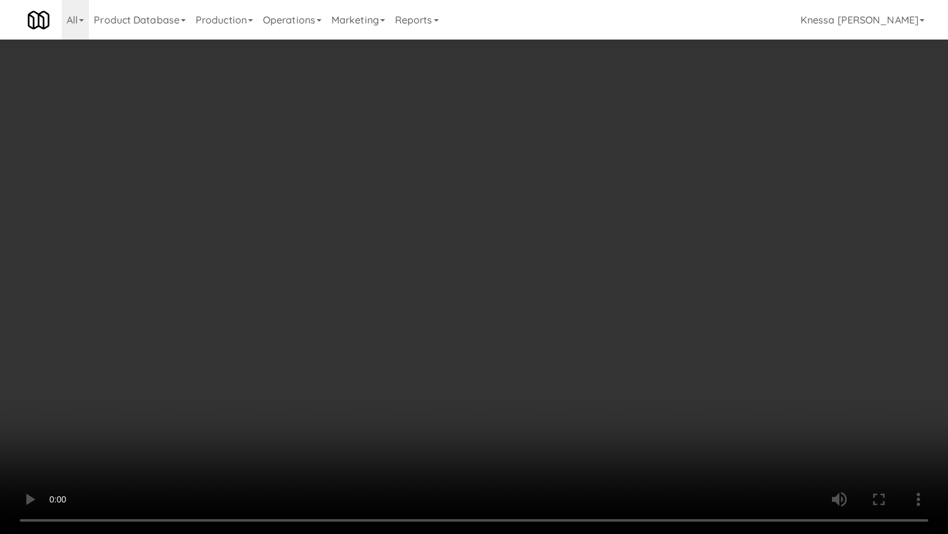
click at [105, 415] on video at bounding box center [474, 267] width 948 height 534
click at [365, 380] on video at bounding box center [474, 267] width 948 height 534
click at [453, 425] on video at bounding box center [474, 267] width 948 height 534
click at [285, 362] on video at bounding box center [474, 267] width 948 height 534
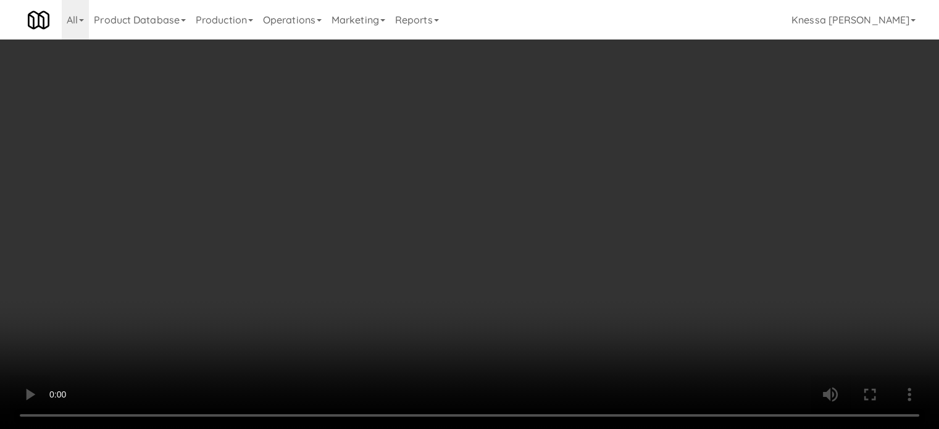
scroll to position [40, 0]
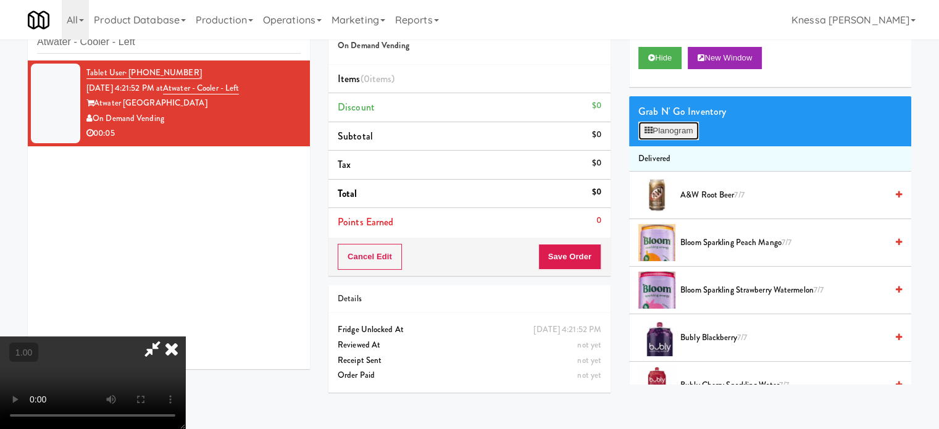
click at [672, 127] on button "Planogram" at bounding box center [669, 131] width 61 height 19
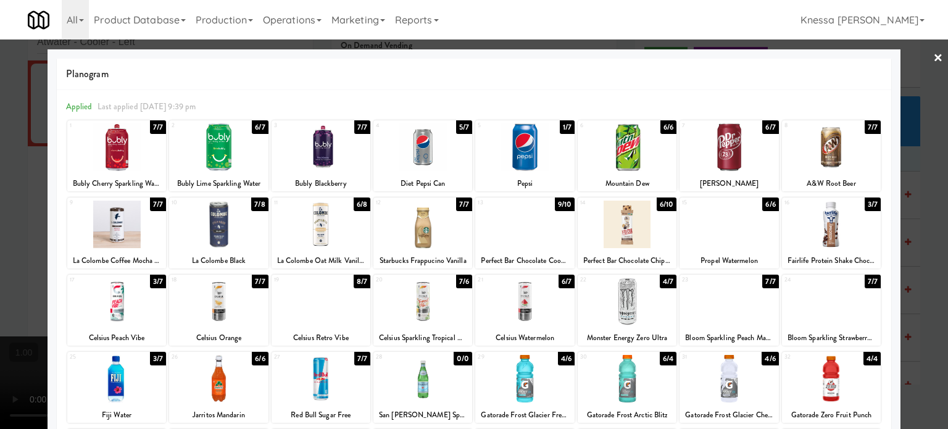
click at [814, 228] on div at bounding box center [831, 225] width 99 height 48
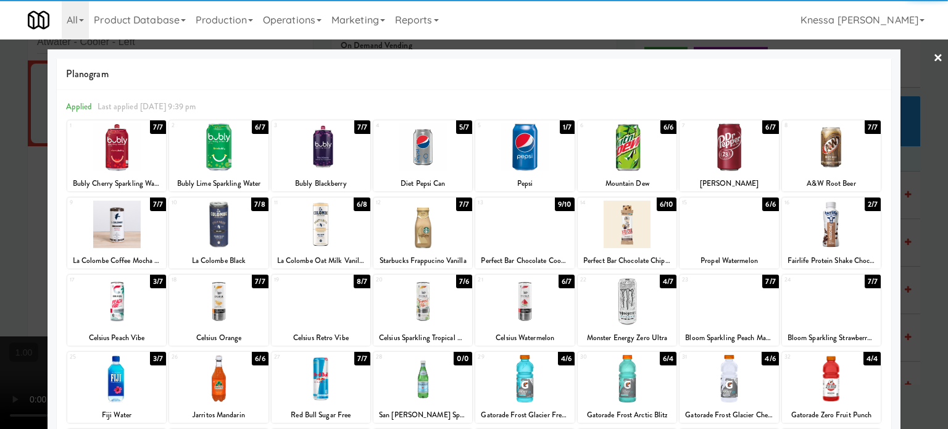
click at [926, 212] on div at bounding box center [474, 214] width 948 height 429
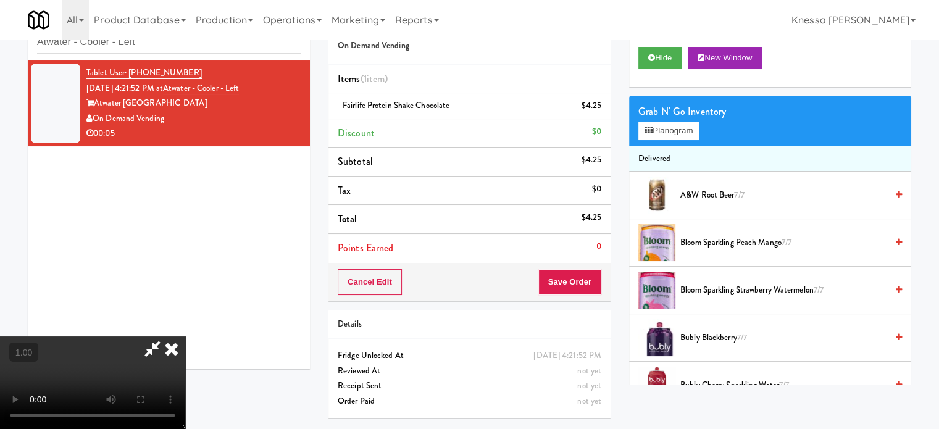
click at [185, 337] on icon at bounding box center [171, 349] width 27 height 25
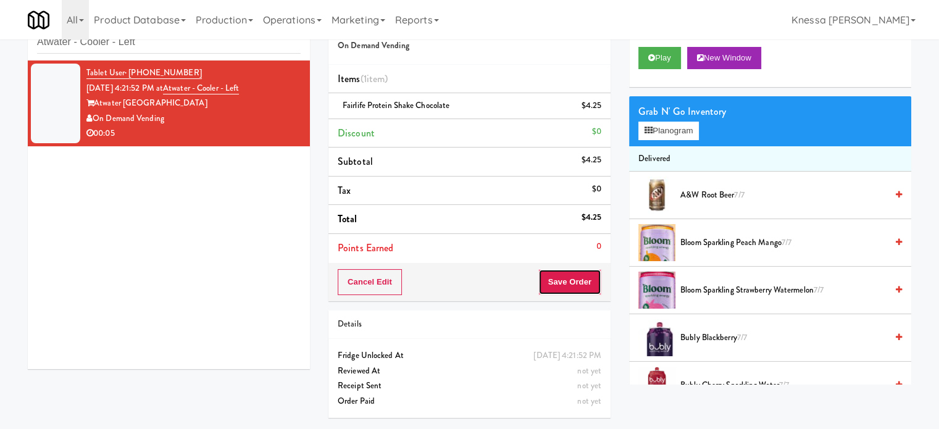
click at [560, 289] on button "Save Order" at bounding box center [569, 282] width 63 height 26
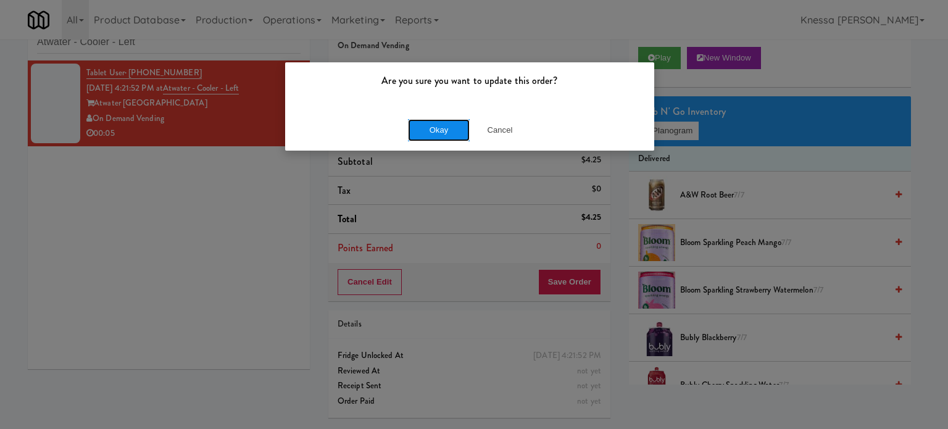
click at [432, 129] on button "Okay" at bounding box center [439, 130] width 62 height 22
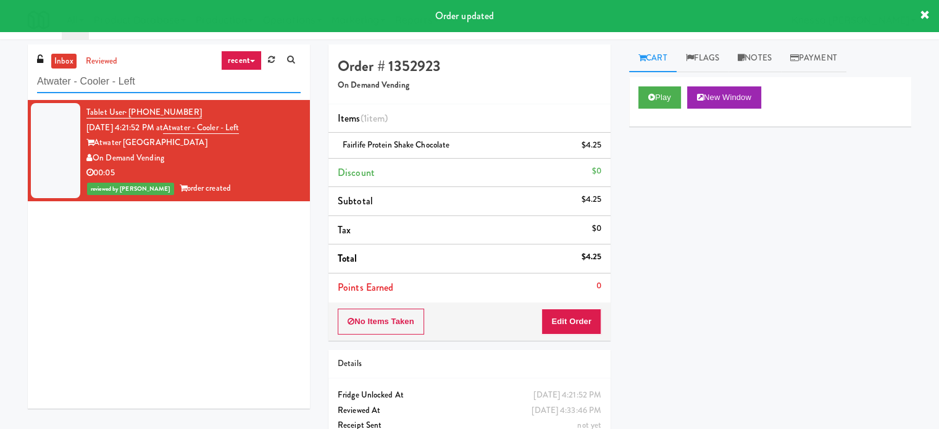
paste input "Elara - Cooler - Righ"
click at [210, 85] on input "Elara - Cooler - Right" at bounding box center [169, 81] width 264 height 23
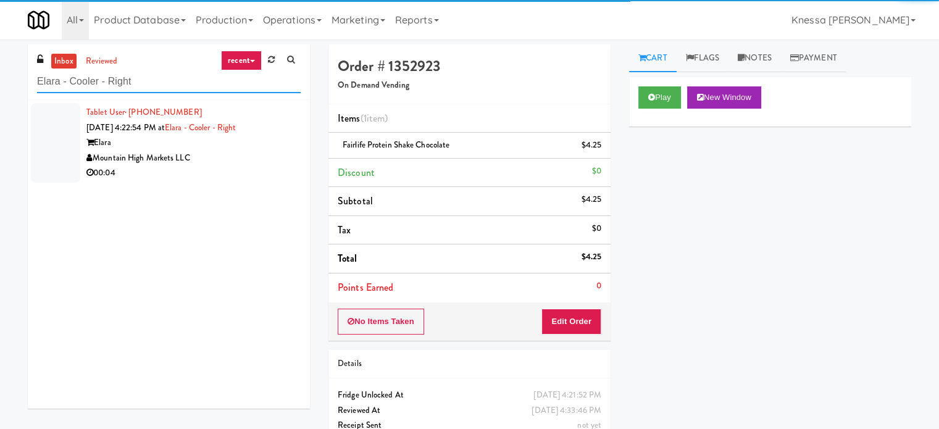
type input "Elara - Cooler - Right"
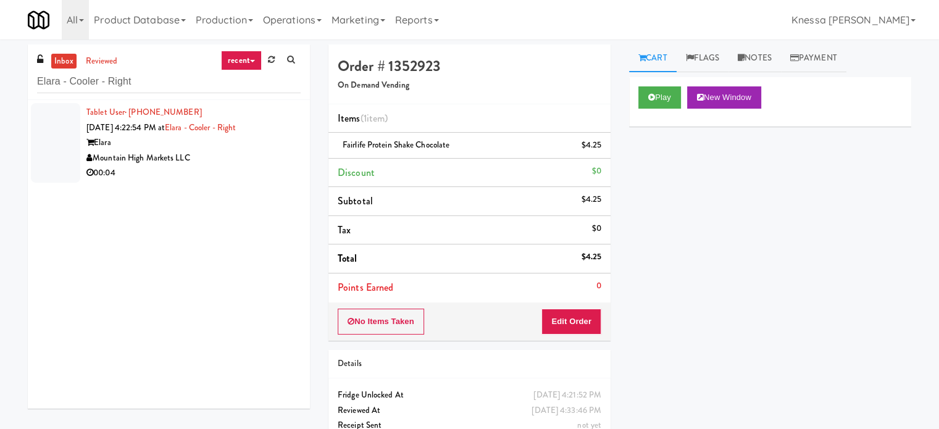
click at [266, 160] on div "Mountain High Markets LLC" at bounding box center [193, 158] width 214 height 15
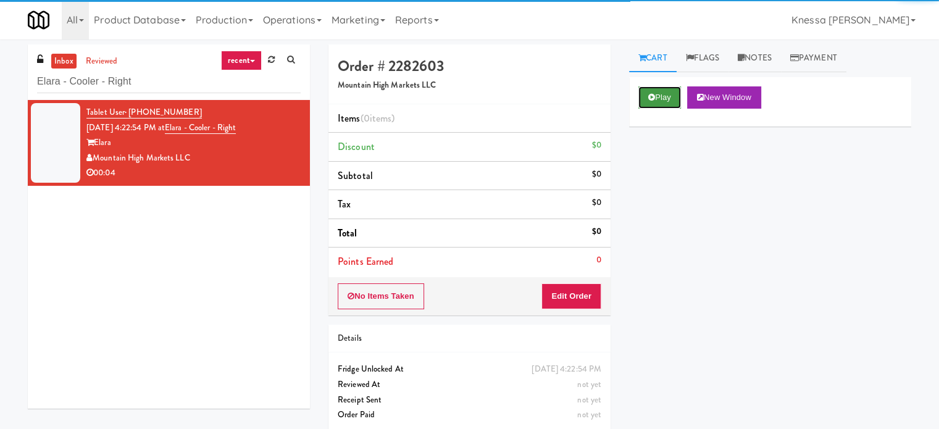
click at [681, 91] on button "Play" at bounding box center [660, 97] width 43 height 22
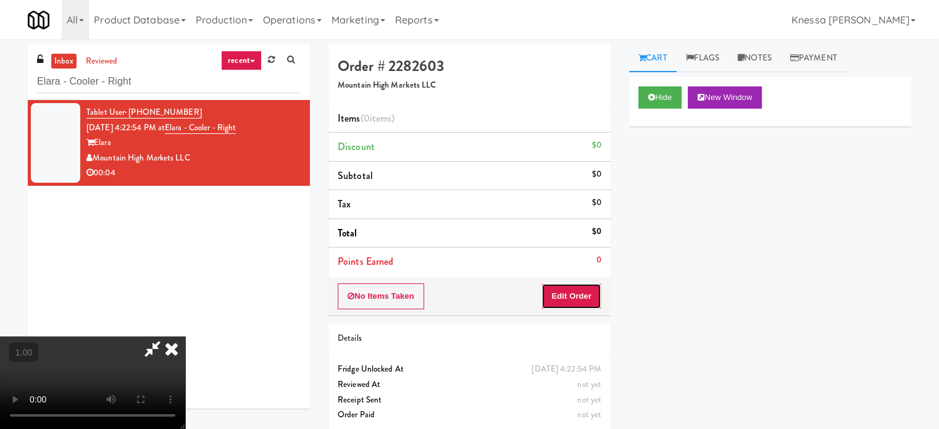
click at [580, 286] on button "Edit Order" at bounding box center [572, 296] width 60 height 26
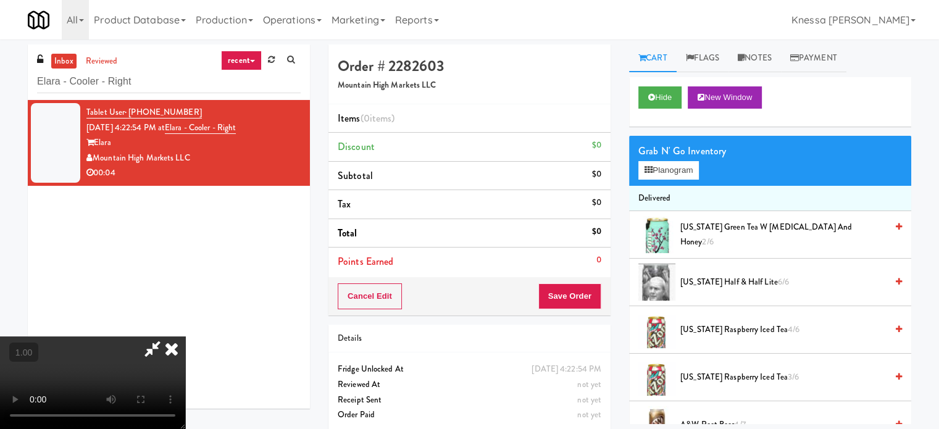
click at [185, 358] on video at bounding box center [92, 383] width 185 height 93
click at [666, 175] on button "Planogram" at bounding box center [669, 170] width 61 height 19
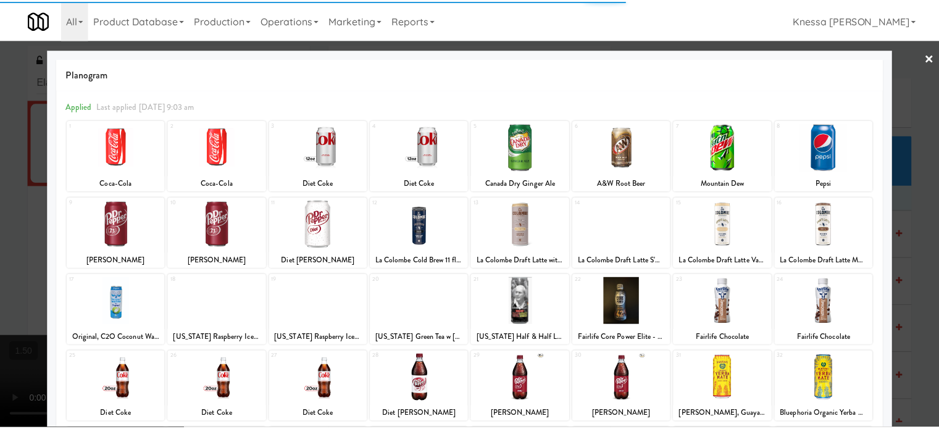
scroll to position [177, 0]
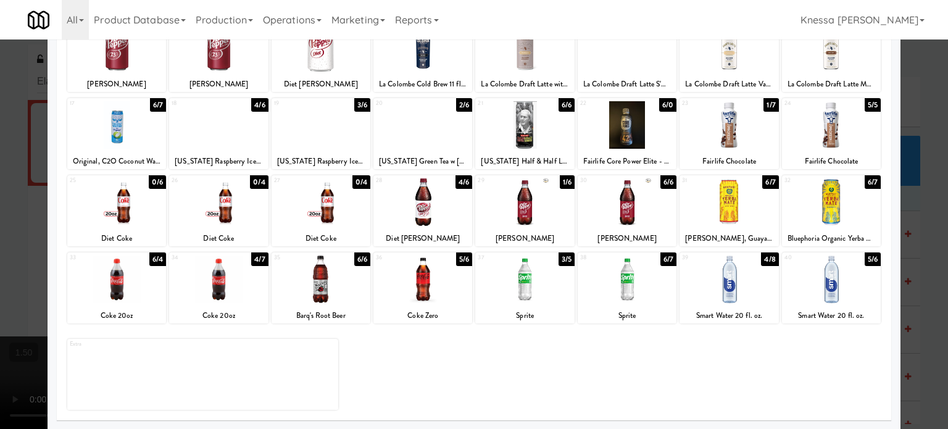
click at [508, 287] on div at bounding box center [524, 280] width 99 height 48
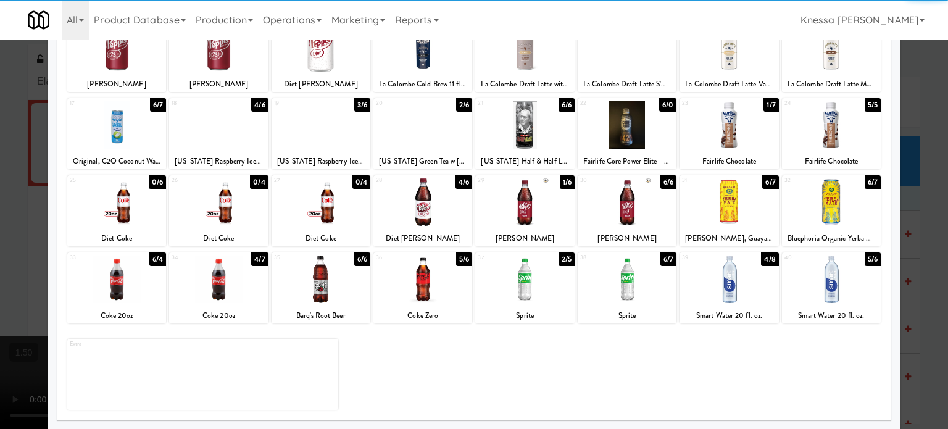
click at [0, 193] on div at bounding box center [474, 214] width 948 height 429
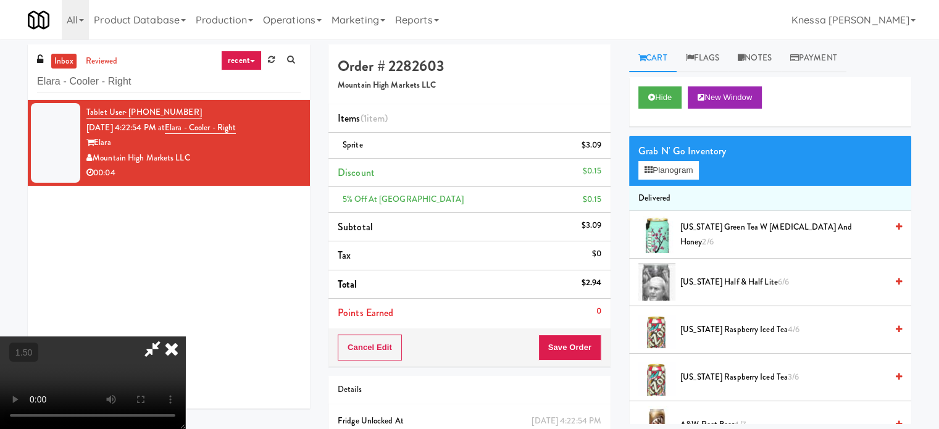
click at [185, 337] on video at bounding box center [92, 383] width 185 height 93
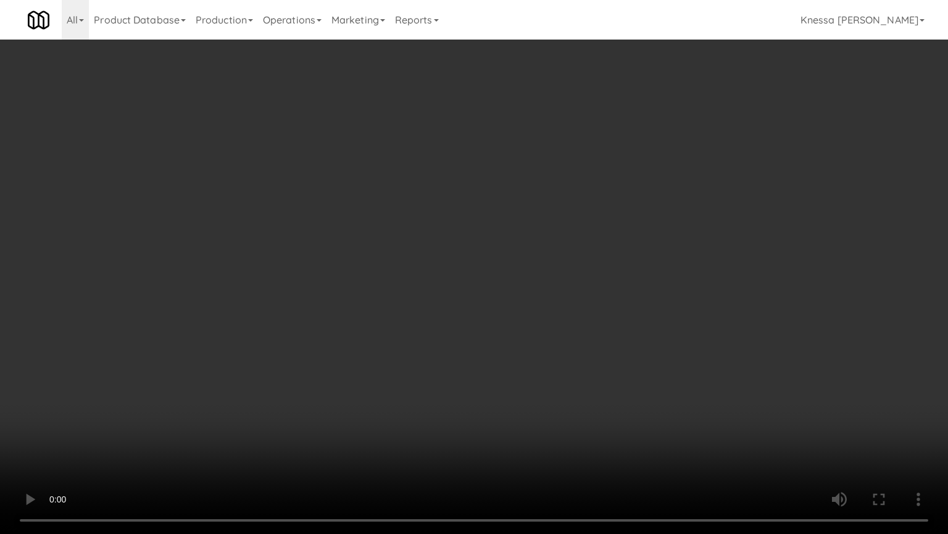
click at [464, 410] on video at bounding box center [474, 267] width 948 height 534
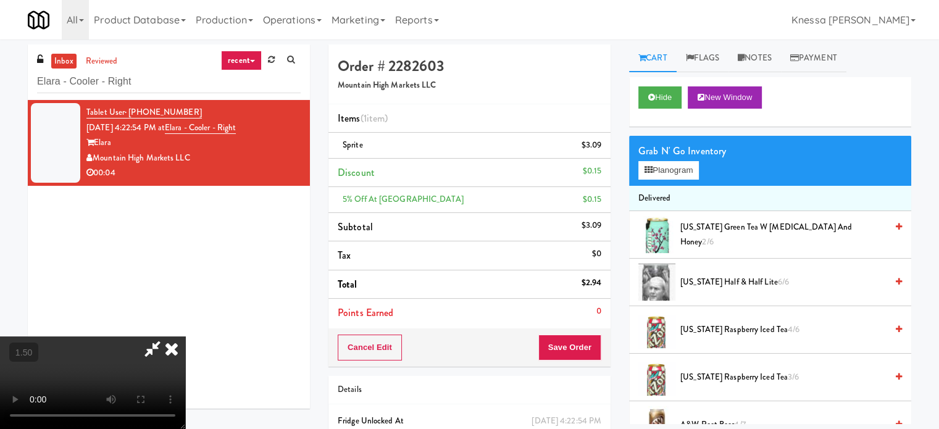
click at [185, 337] on icon at bounding box center [171, 349] width 27 height 25
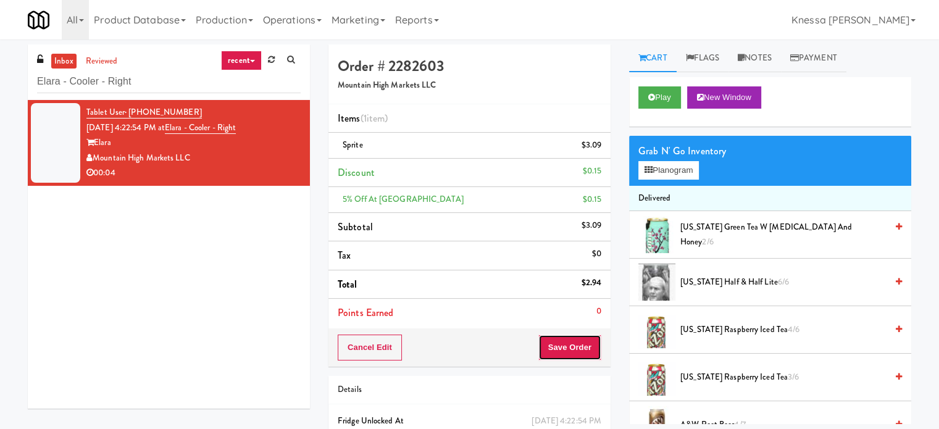
click at [563, 342] on button "Save Order" at bounding box center [569, 348] width 63 height 26
click at [108, 57] on link "reviewed" at bounding box center [102, 61] width 38 height 15
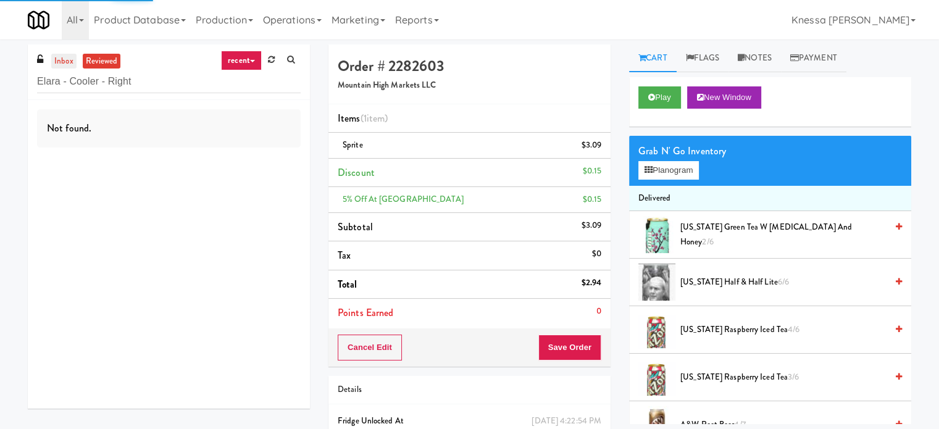
click at [62, 64] on link "inbox" at bounding box center [63, 61] width 25 height 15
click at [104, 61] on link "reviewed" at bounding box center [102, 61] width 38 height 15
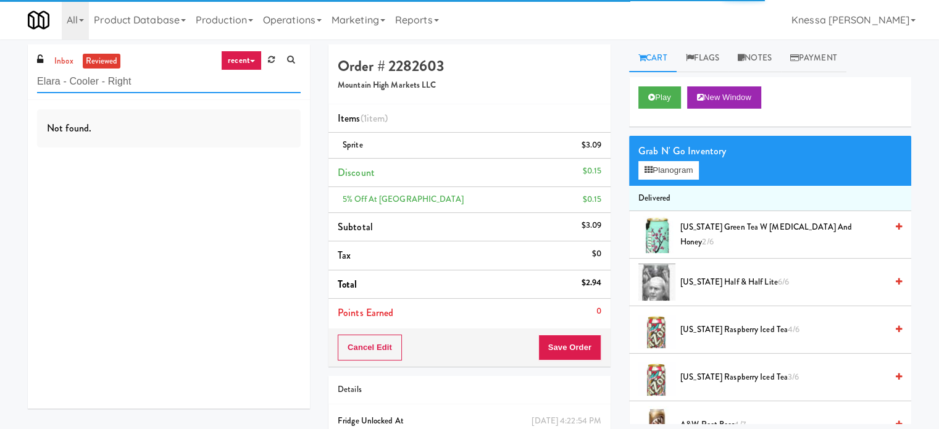
click at [177, 83] on input "Elara - Cooler - Right" at bounding box center [169, 81] width 264 height 23
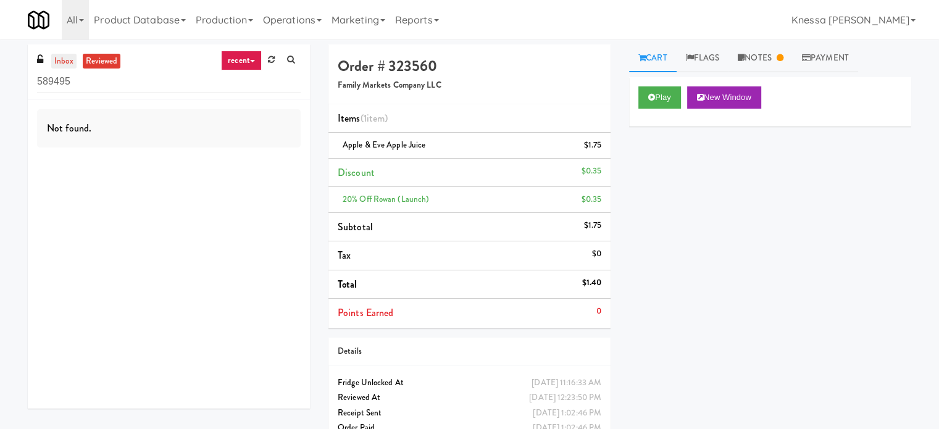
click at [62, 54] on link "inbox" at bounding box center [63, 61] width 25 height 15
click at [174, 77] on input "589495" at bounding box center [169, 81] width 264 height 23
paste input "Elara - Cooler - Right"
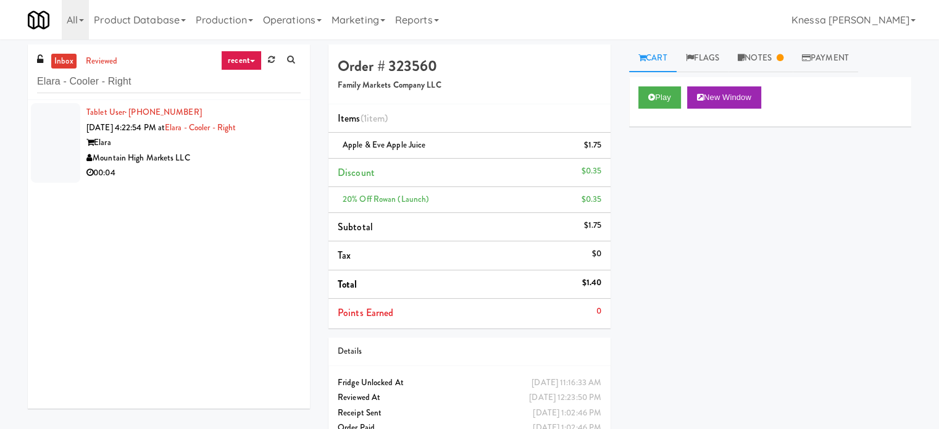
click at [251, 170] on div "00:04" at bounding box center [193, 172] width 214 height 15
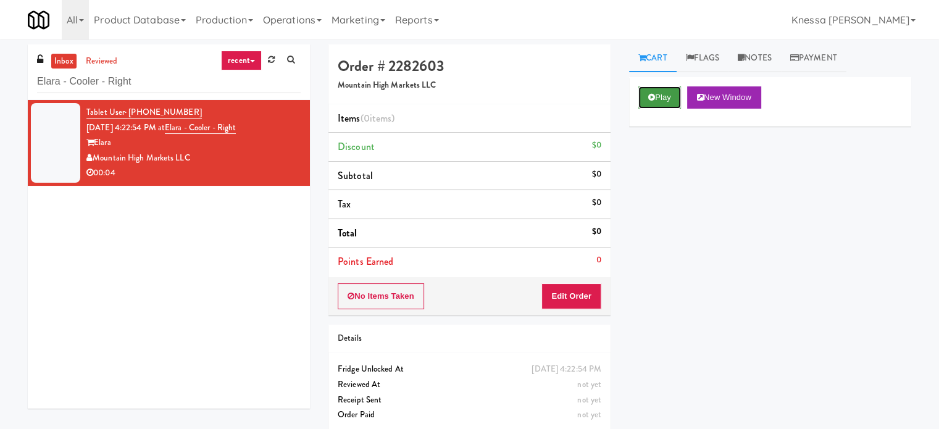
click at [663, 91] on button "Play" at bounding box center [660, 97] width 43 height 22
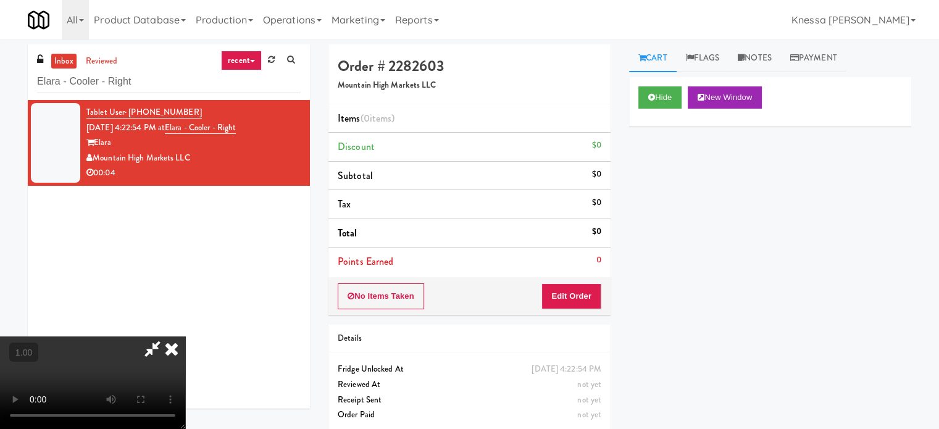
click at [185, 337] on video at bounding box center [92, 383] width 185 height 93
click at [185, 337] on icon at bounding box center [171, 349] width 27 height 25
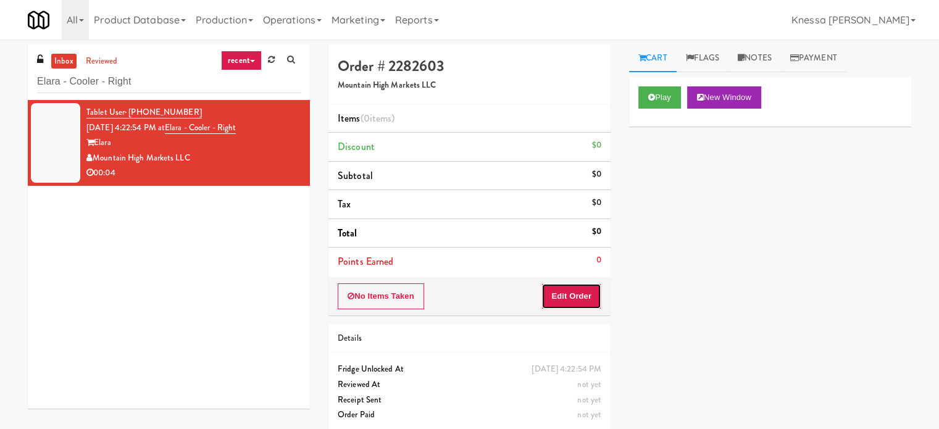
click at [593, 303] on button "Edit Order" at bounding box center [572, 296] width 60 height 26
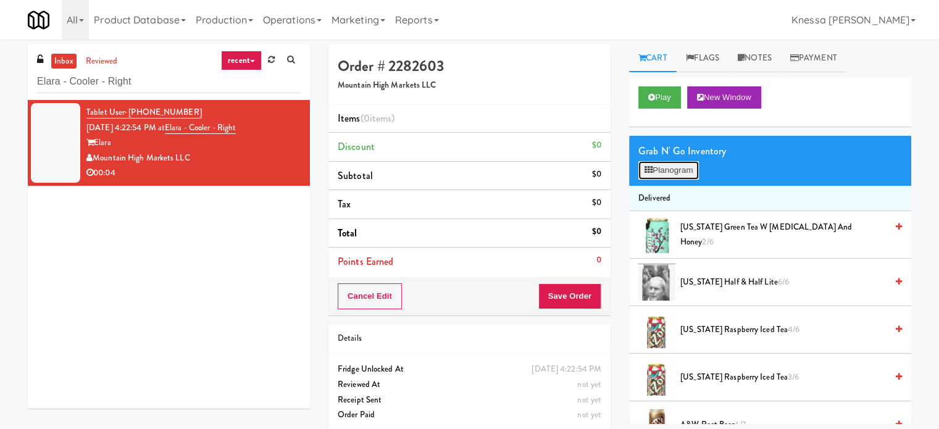
drag, startPoint x: 679, startPoint y: 160, endPoint x: 679, endPoint y: 170, distance: 9.9
click at [679, 170] on button "Planogram" at bounding box center [669, 170] width 61 height 19
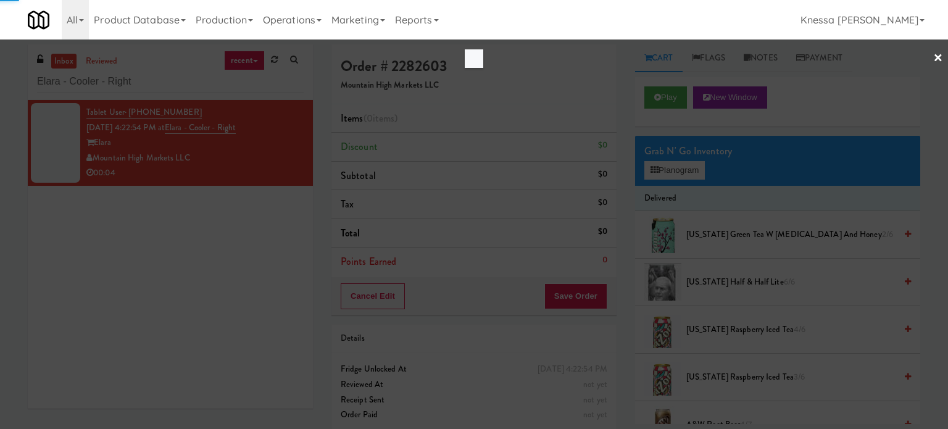
click at [679, 170] on div at bounding box center [474, 214] width 948 height 429
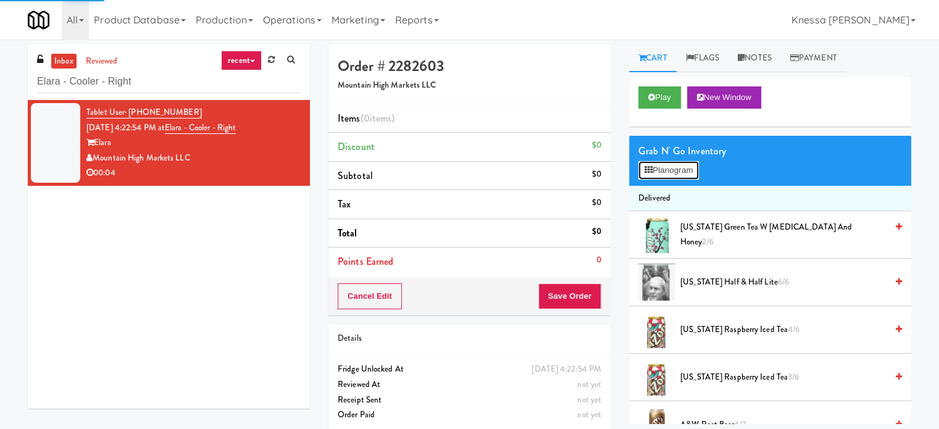
click at [679, 170] on button "Planogram" at bounding box center [669, 170] width 61 height 19
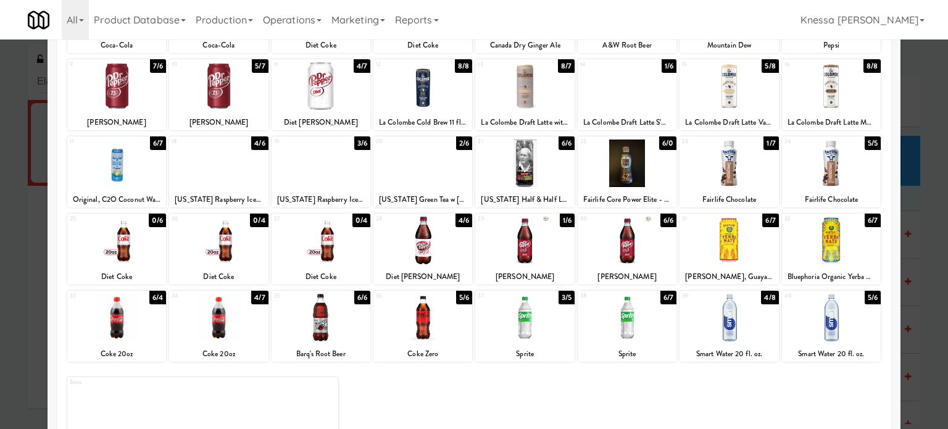
scroll to position [148, 0]
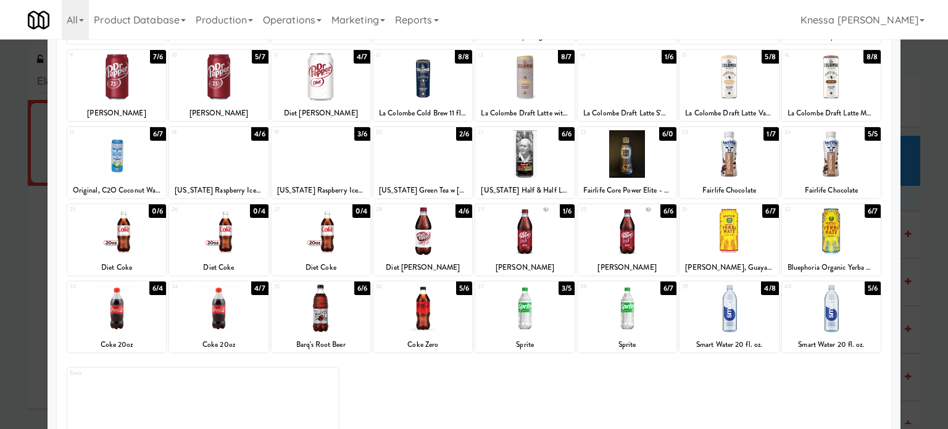
click at [518, 335] on div "37 3/5 Sprite" at bounding box center [524, 317] width 99 height 71
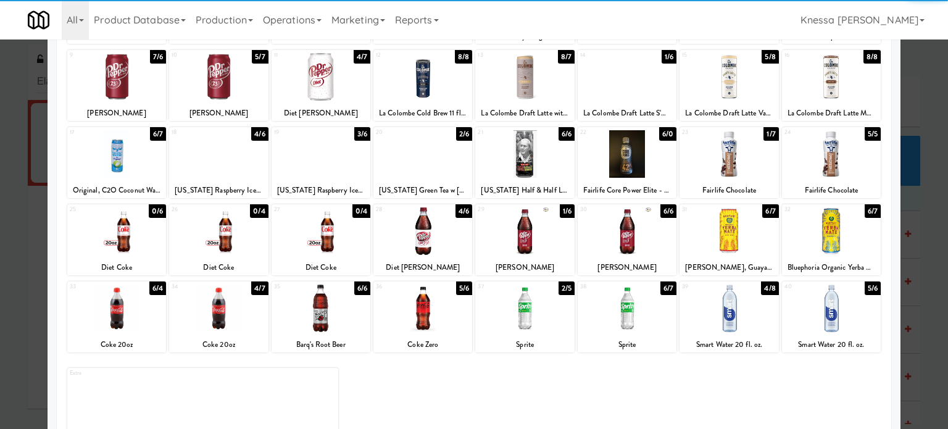
click at [0, 169] on div at bounding box center [474, 214] width 948 height 429
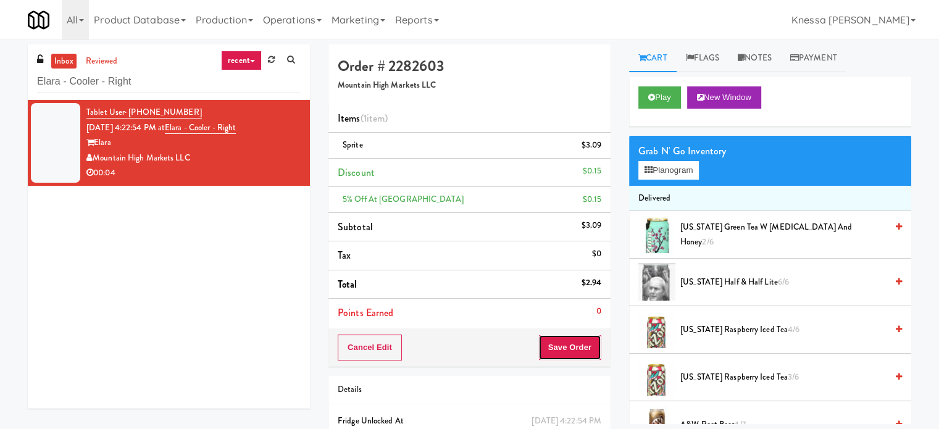
click at [566, 353] on button "Save Order" at bounding box center [569, 348] width 63 height 26
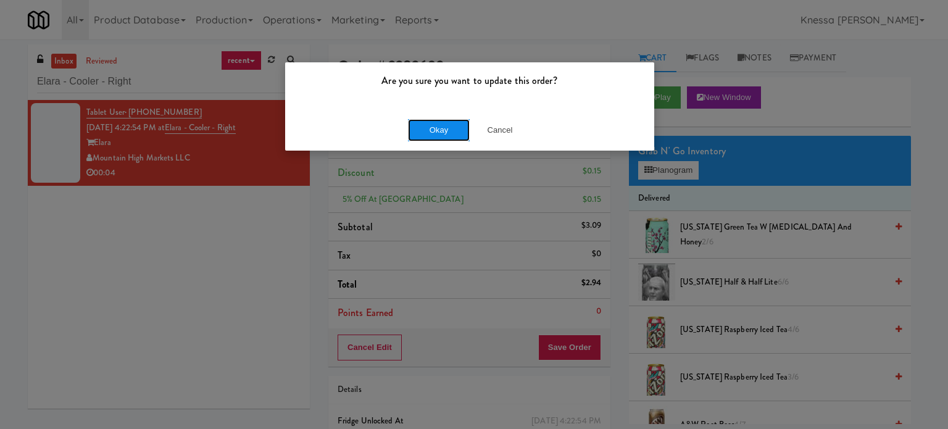
click at [450, 127] on button "Okay" at bounding box center [439, 130] width 62 height 22
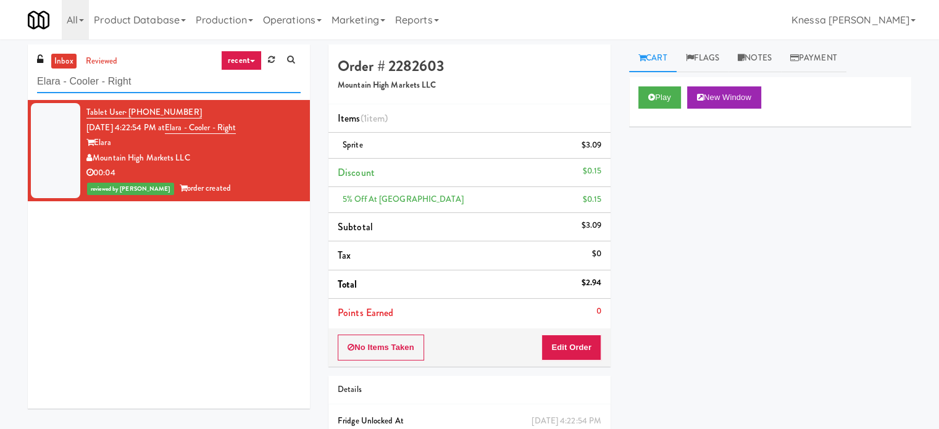
click at [188, 80] on input "Elara - Cooler - Right" at bounding box center [169, 81] width 264 height 23
paste input "Ascend Cooler"
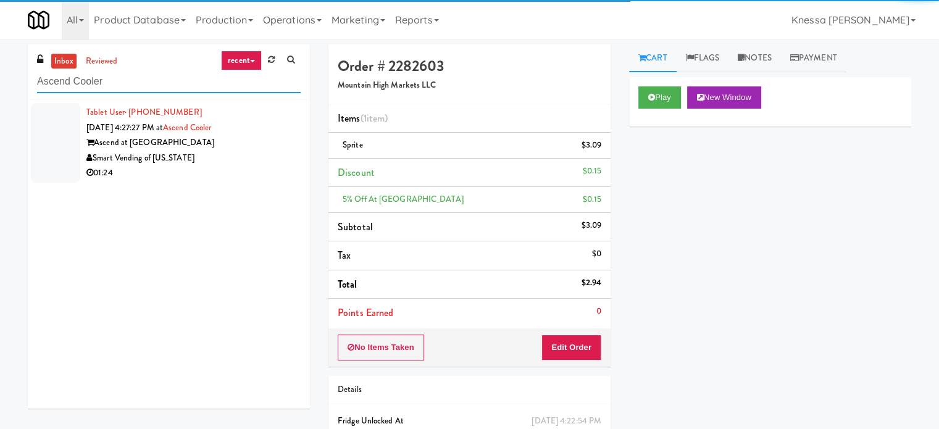
type input "Ascend Cooler"
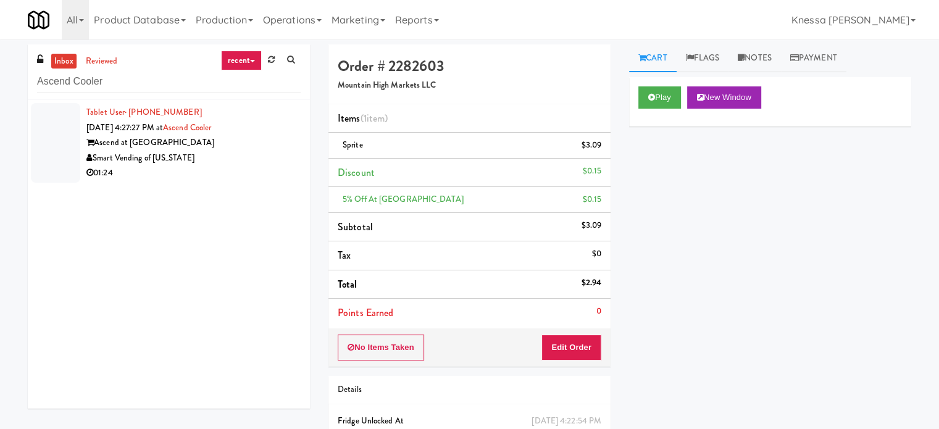
click at [228, 181] on li "Tablet User · (757) 389-1239 [DATE] 4:27:27 PM at Ascend Cooler Ascend at [GEOG…" at bounding box center [169, 143] width 282 height 86
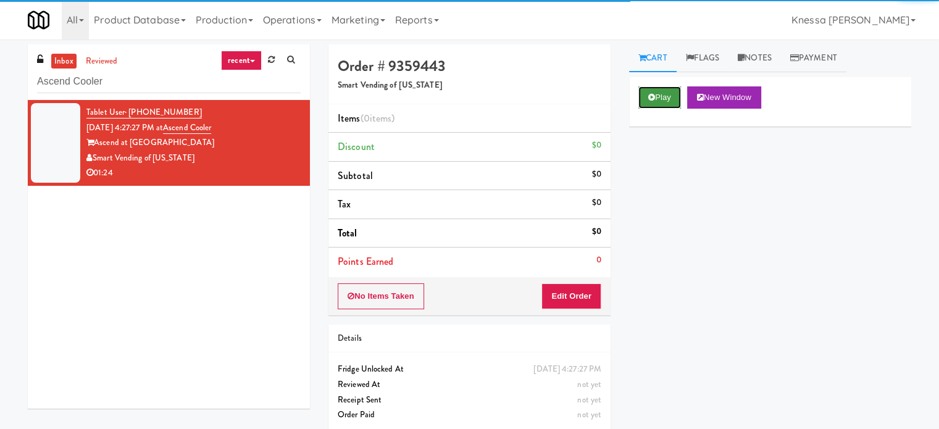
click at [652, 107] on button "Play" at bounding box center [660, 97] width 43 height 22
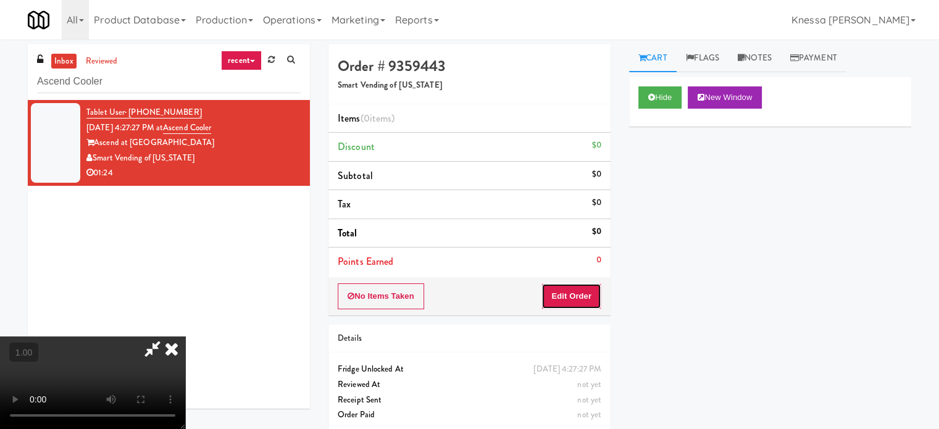
click at [571, 288] on button "Edit Order" at bounding box center [572, 296] width 60 height 26
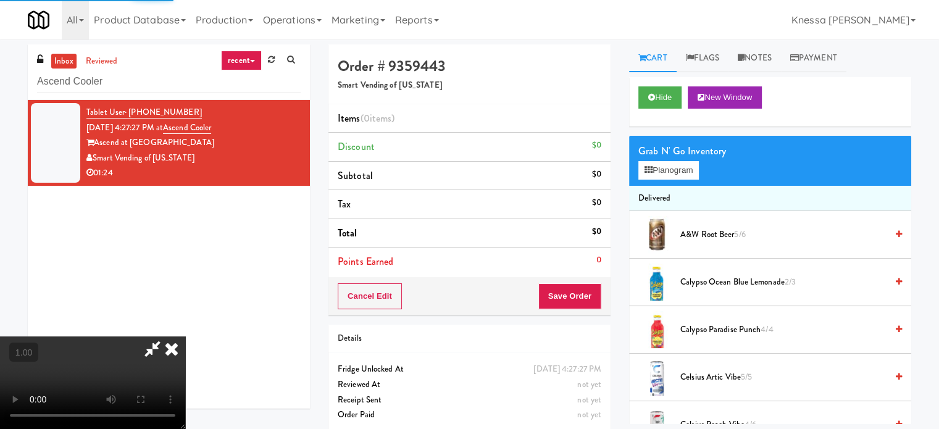
click at [185, 337] on video at bounding box center [92, 383] width 185 height 93
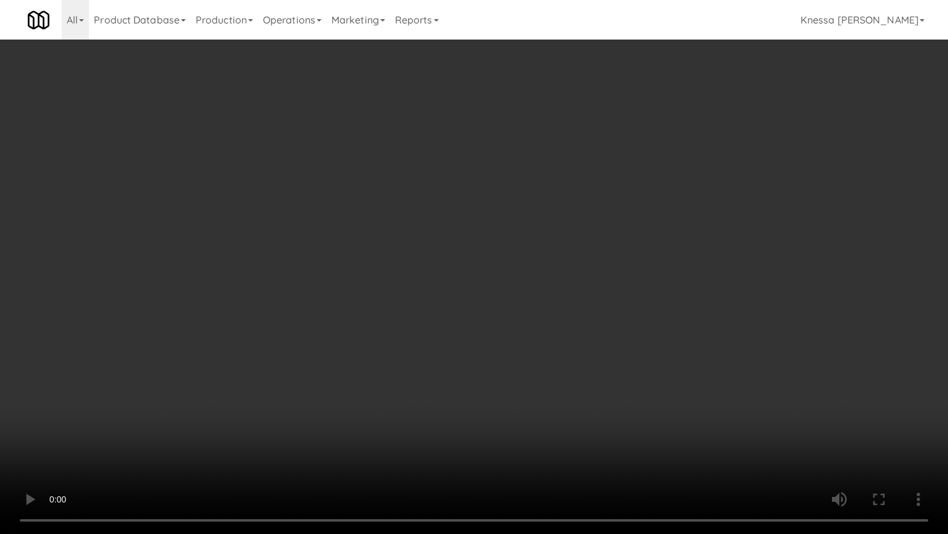
click at [357, 401] on video at bounding box center [474, 267] width 948 height 534
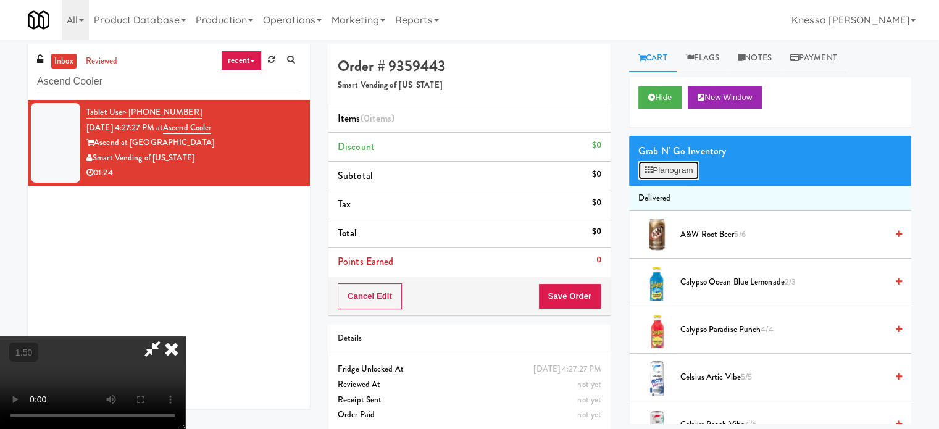
click at [669, 175] on button "Planogram" at bounding box center [669, 170] width 61 height 19
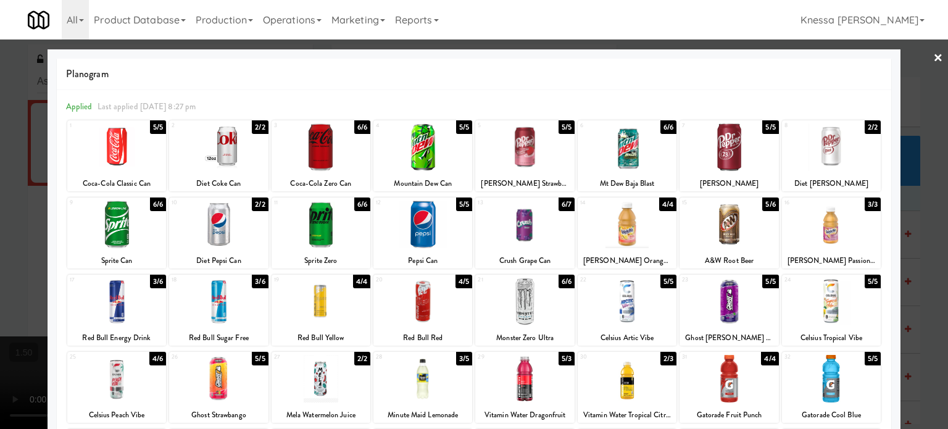
click at [632, 222] on div at bounding box center [627, 225] width 99 height 48
click at [0, 187] on div at bounding box center [474, 214] width 948 height 429
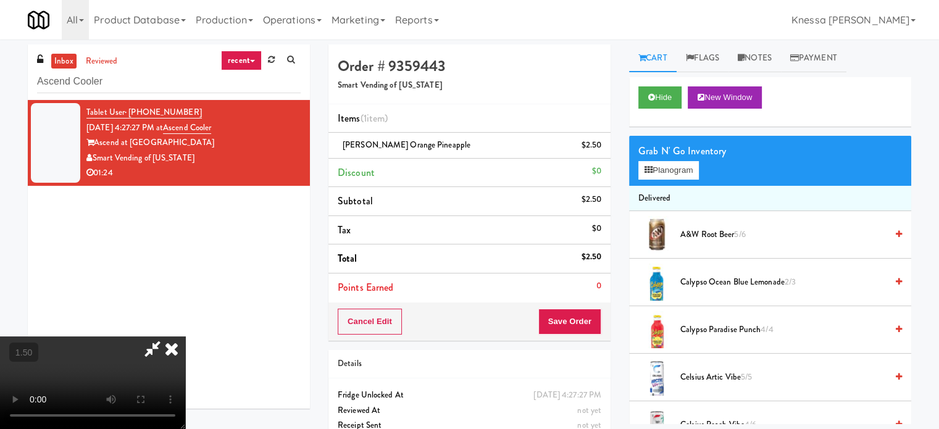
click at [185, 337] on video at bounding box center [92, 383] width 185 height 93
click at [685, 168] on button "Planogram" at bounding box center [669, 170] width 61 height 19
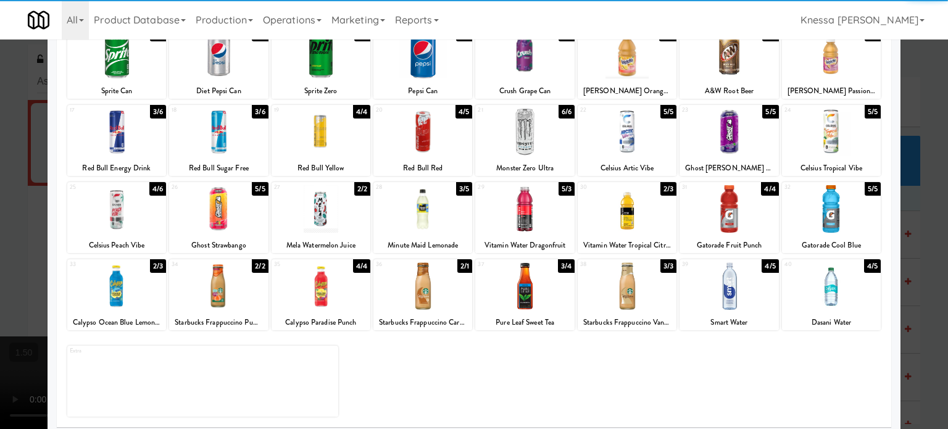
scroll to position [170, 0]
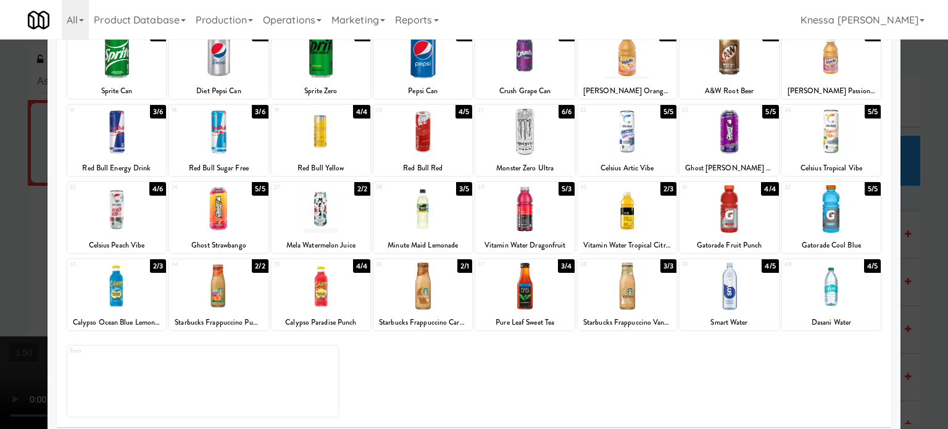
click at [522, 222] on div at bounding box center [524, 209] width 99 height 48
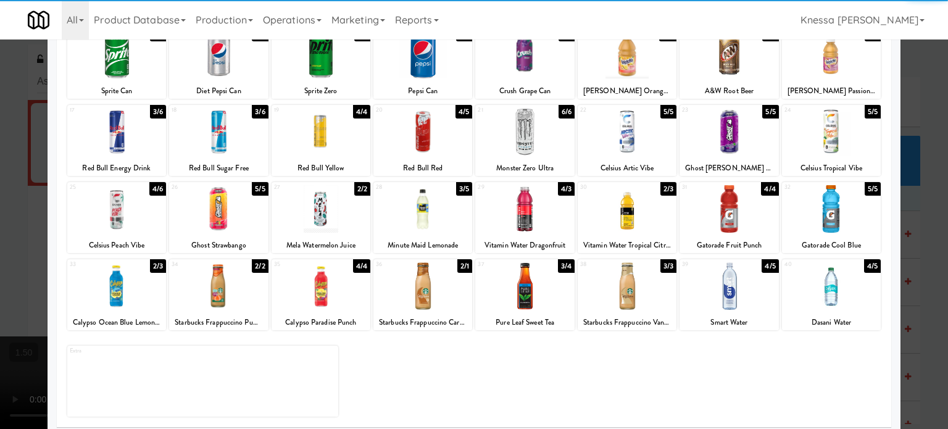
click at [0, 244] on div at bounding box center [474, 214] width 948 height 429
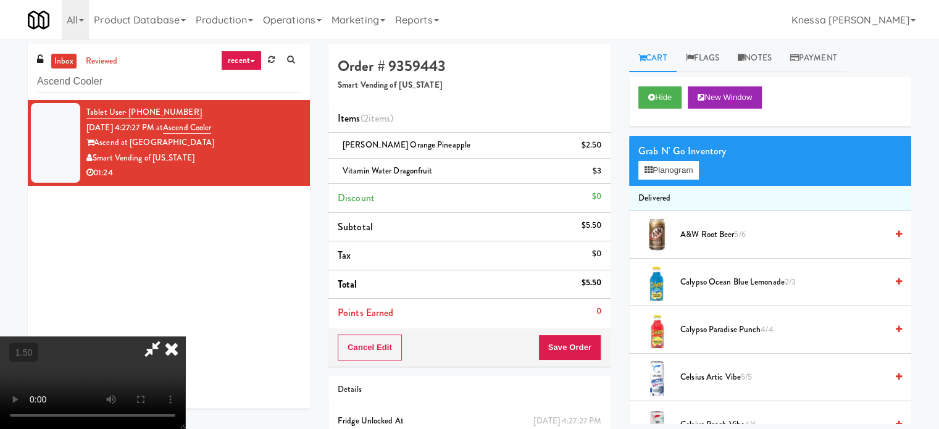
click at [165, 337] on video at bounding box center [92, 383] width 185 height 93
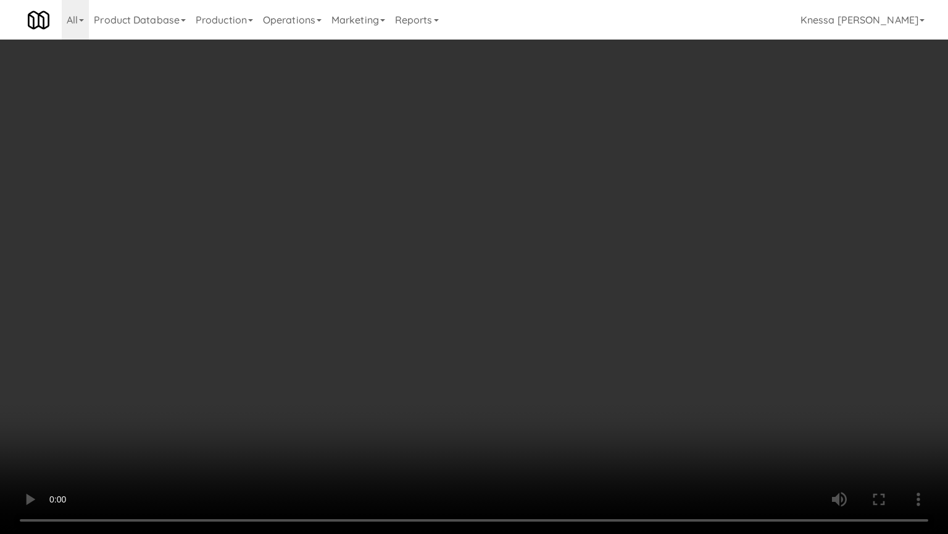
click at [613, 393] on video at bounding box center [474, 267] width 948 height 534
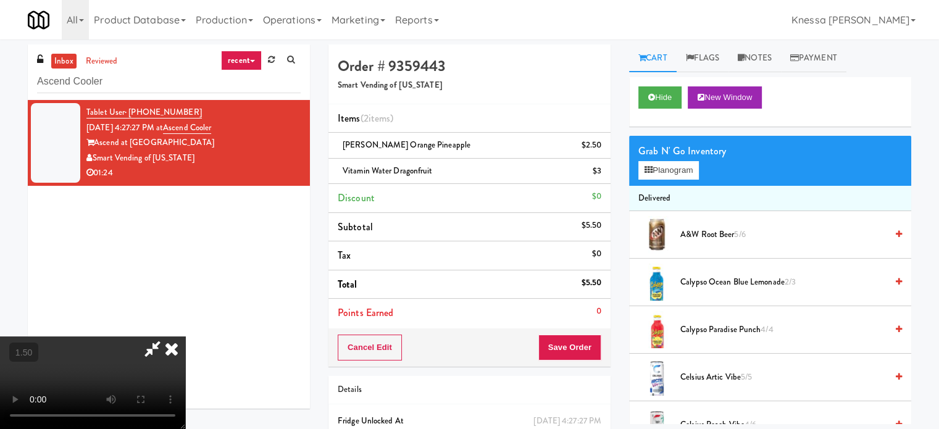
click at [185, 337] on icon at bounding box center [171, 349] width 27 height 25
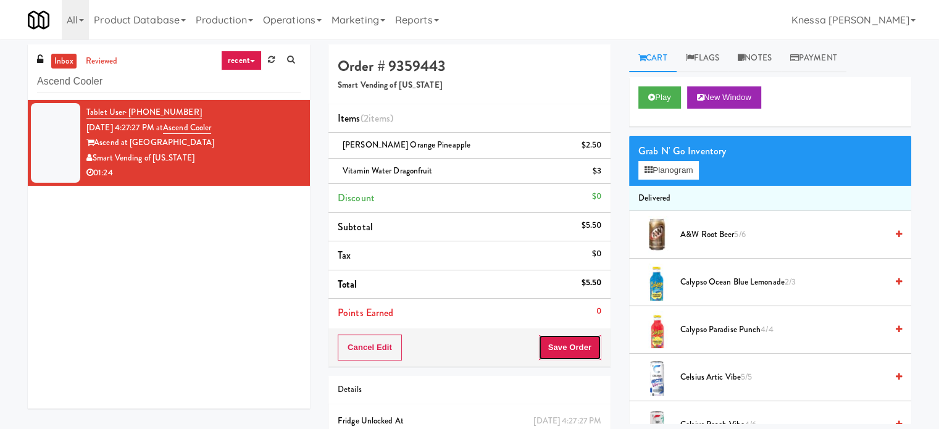
click at [570, 346] on button "Save Order" at bounding box center [569, 348] width 63 height 26
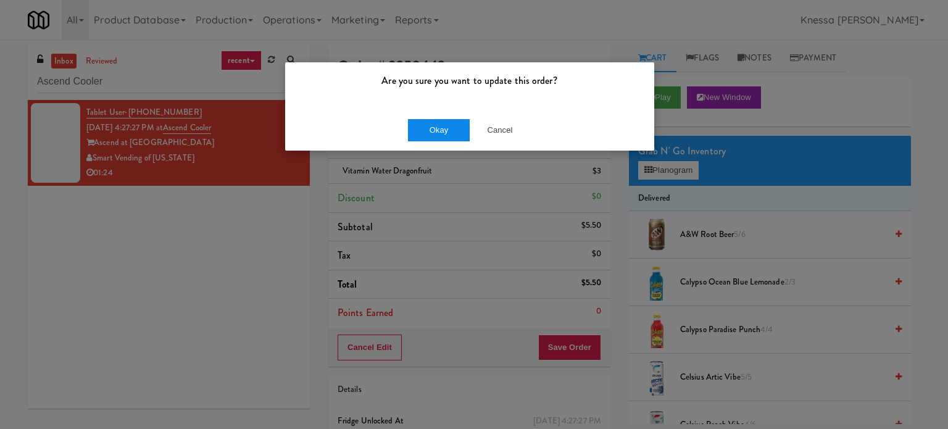
click at [428, 140] on div "Okay Cancel" at bounding box center [469, 129] width 369 height 41
click at [428, 140] on button "Okay" at bounding box center [439, 130] width 62 height 22
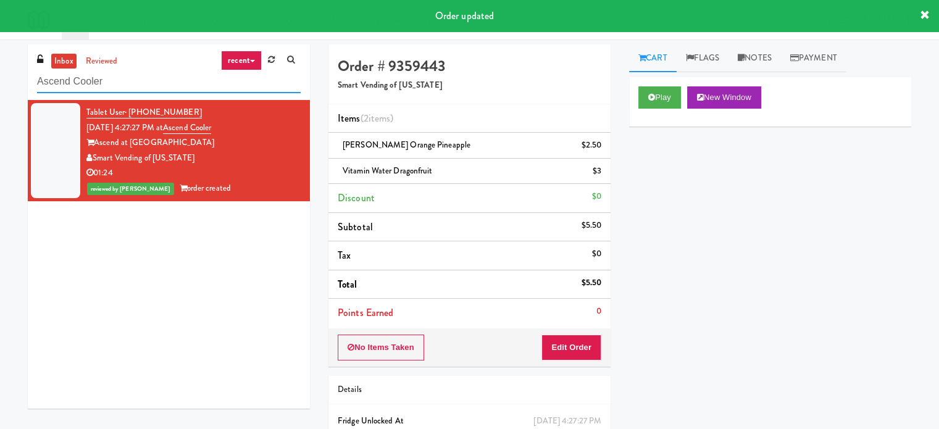
paste input "Platform - Cooler - Left"
click at [169, 86] on input "Platform - Cooler - Left" at bounding box center [169, 81] width 264 height 23
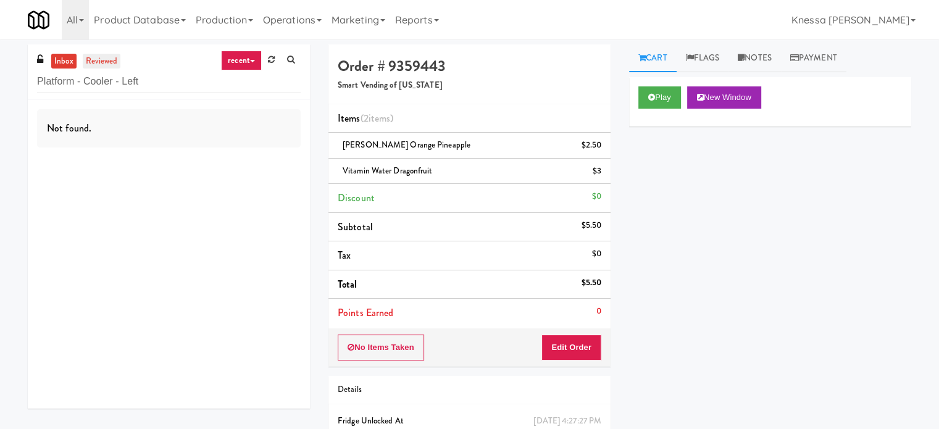
click at [99, 54] on link "reviewed" at bounding box center [102, 61] width 38 height 15
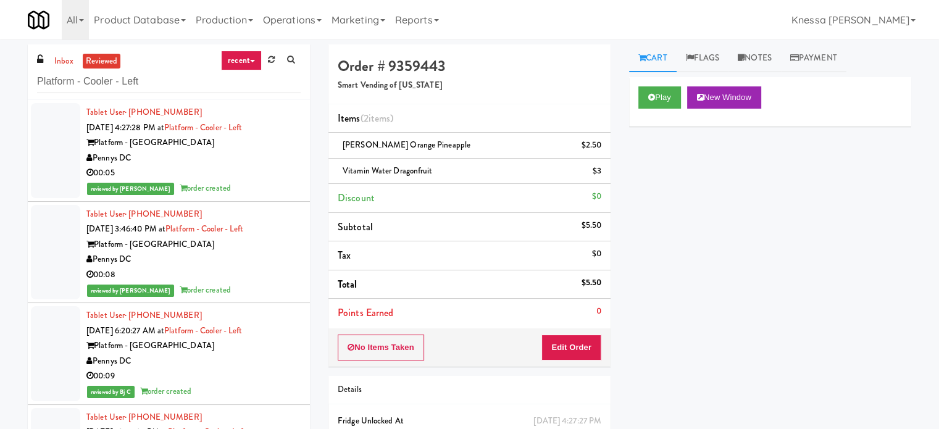
click at [279, 166] on div "00:05" at bounding box center [193, 172] width 214 height 15
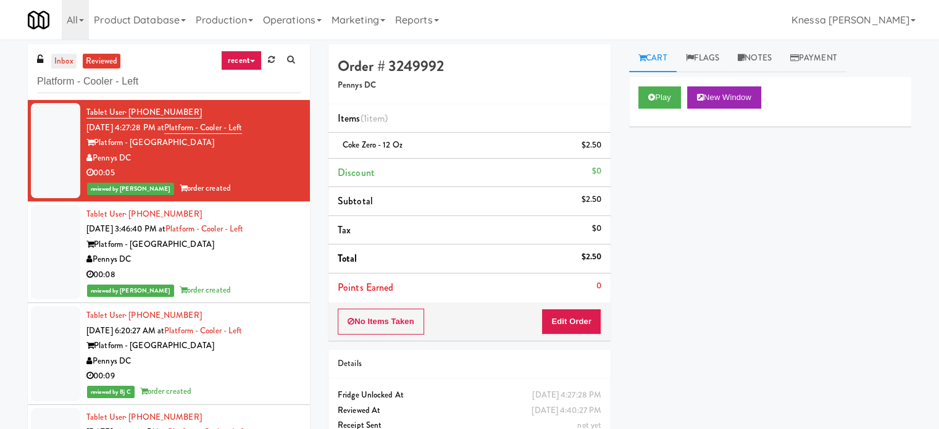
click at [62, 65] on link "inbox" at bounding box center [63, 61] width 25 height 15
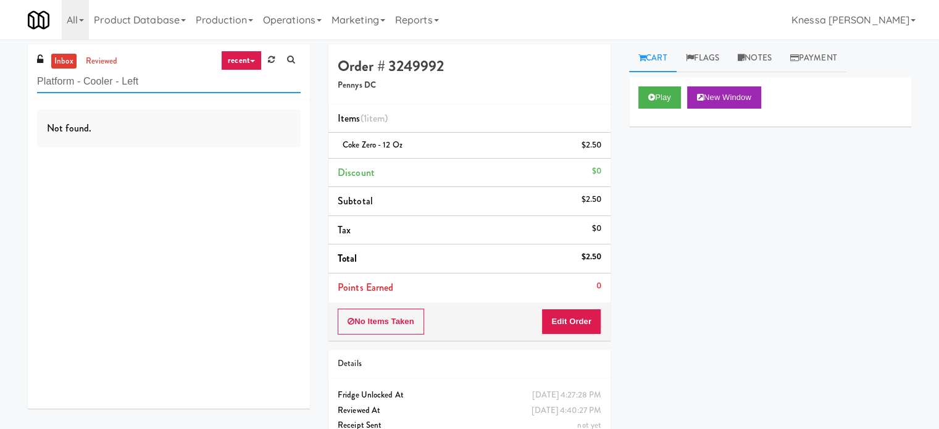
paste input "[PERSON_NAME]"
click at [163, 85] on input "[PERSON_NAME]" at bounding box center [169, 81] width 264 height 23
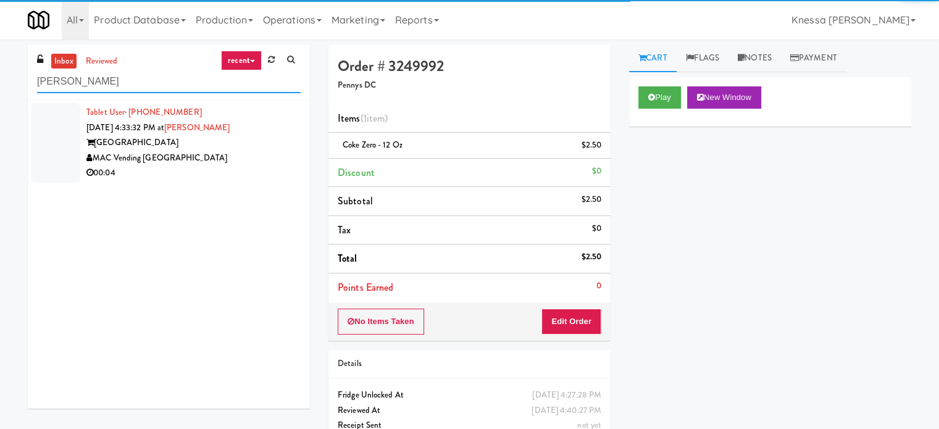
type input "[PERSON_NAME]"
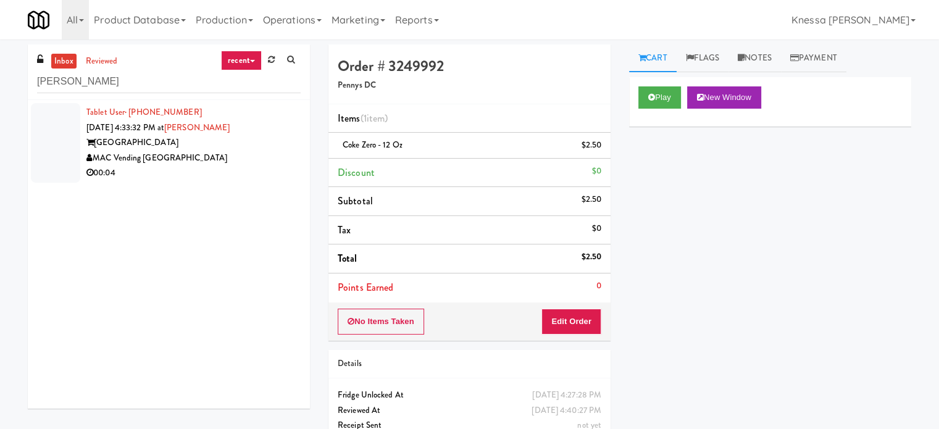
click at [245, 159] on div "MAC Vending [GEOGRAPHIC_DATA]" at bounding box center [193, 158] width 214 height 15
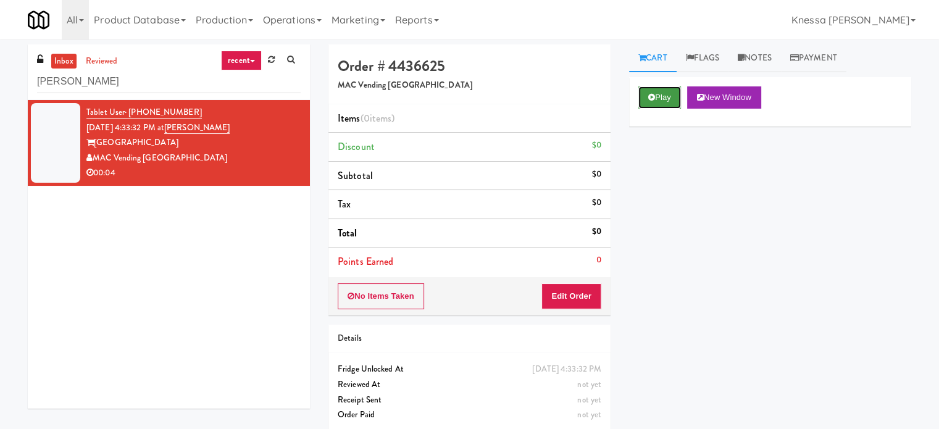
click at [664, 101] on button "Play" at bounding box center [660, 97] width 43 height 22
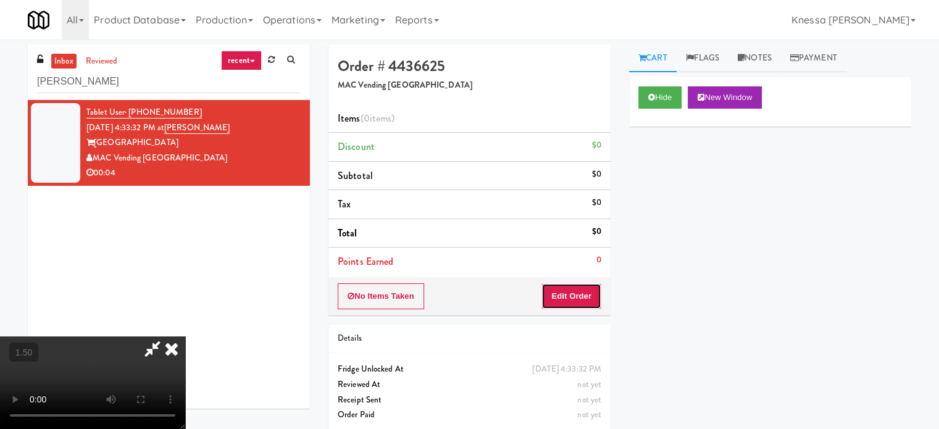
click at [572, 291] on button "Edit Order" at bounding box center [572, 296] width 60 height 26
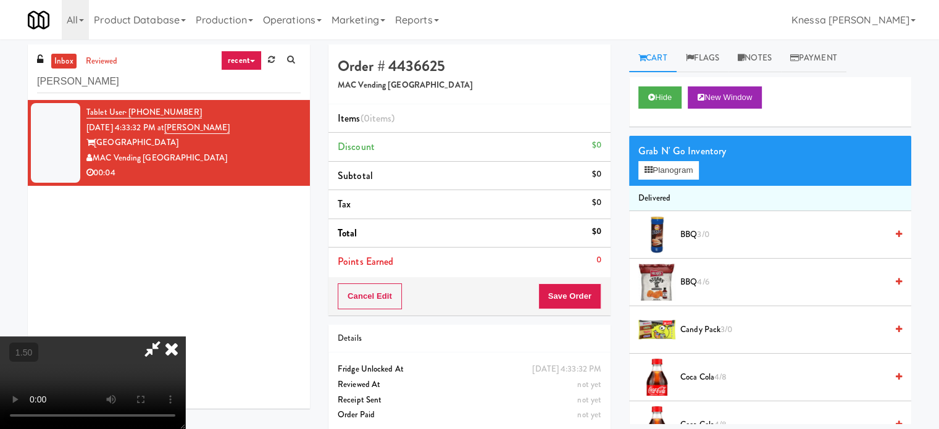
click at [185, 337] on video at bounding box center [92, 383] width 185 height 93
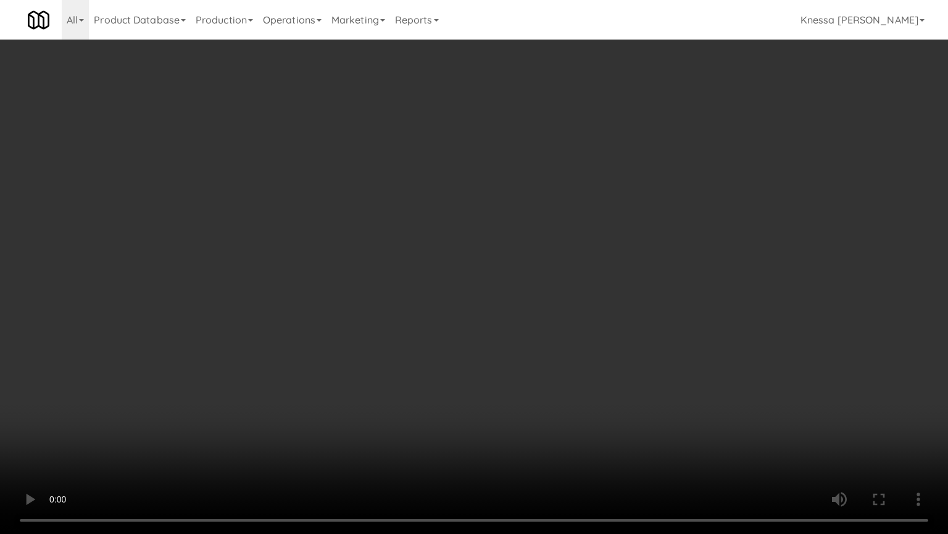
click at [393, 408] on video at bounding box center [474, 267] width 948 height 534
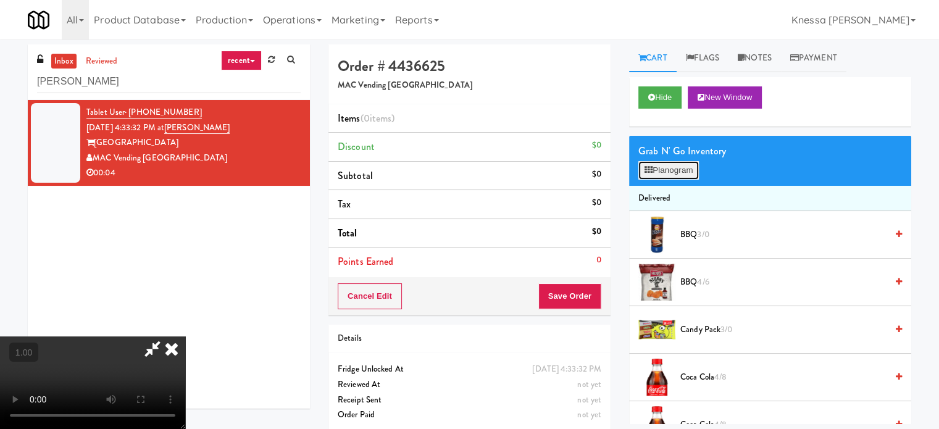
click at [663, 161] on button "Planogram" at bounding box center [669, 170] width 61 height 19
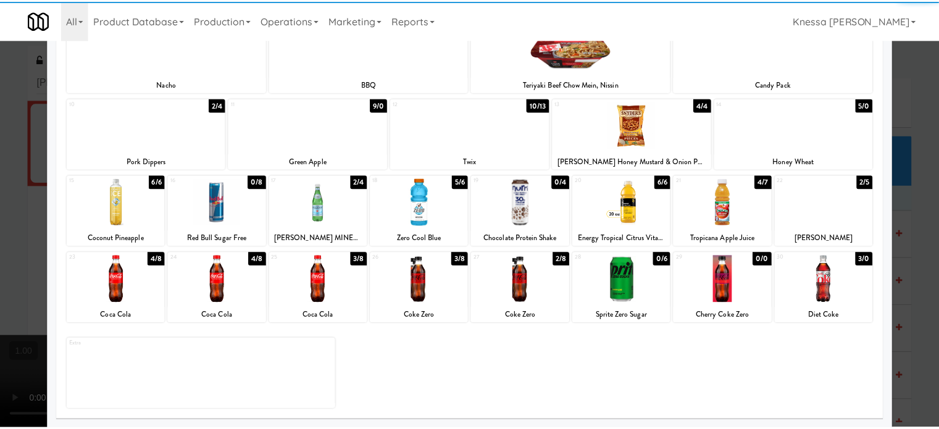
scroll to position [176, 0]
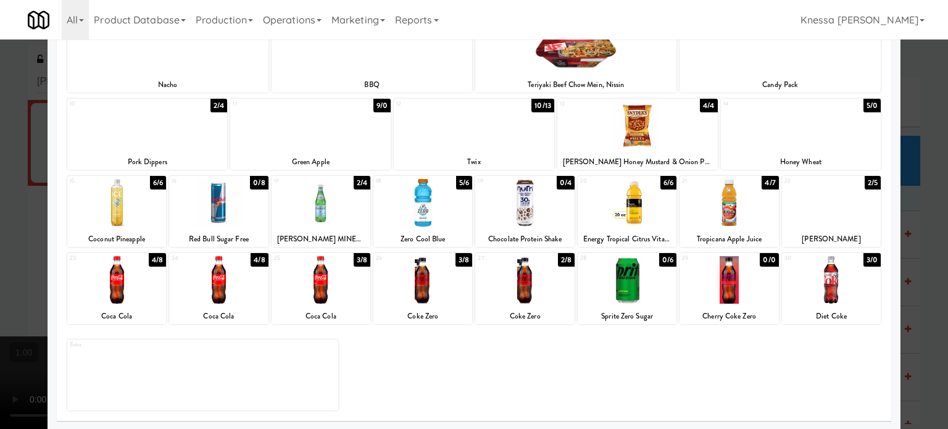
click at [419, 288] on div at bounding box center [423, 280] width 99 height 48
click at [0, 133] on div at bounding box center [474, 214] width 948 height 429
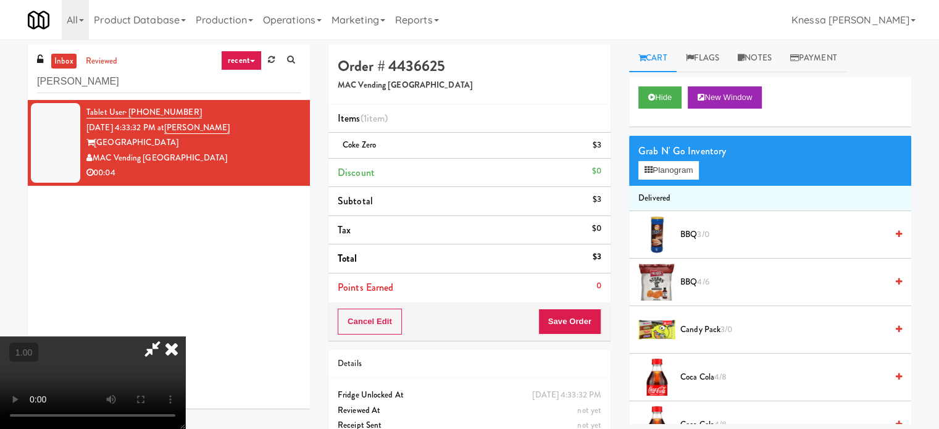
click at [183, 337] on video at bounding box center [92, 383] width 185 height 93
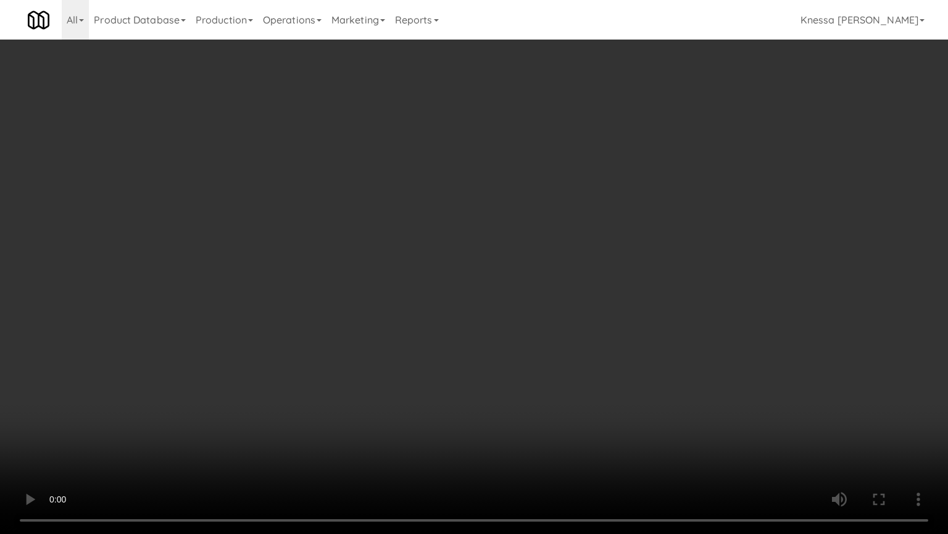
click at [548, 361] on video at bounding box center [474, 267] width 948 height 534
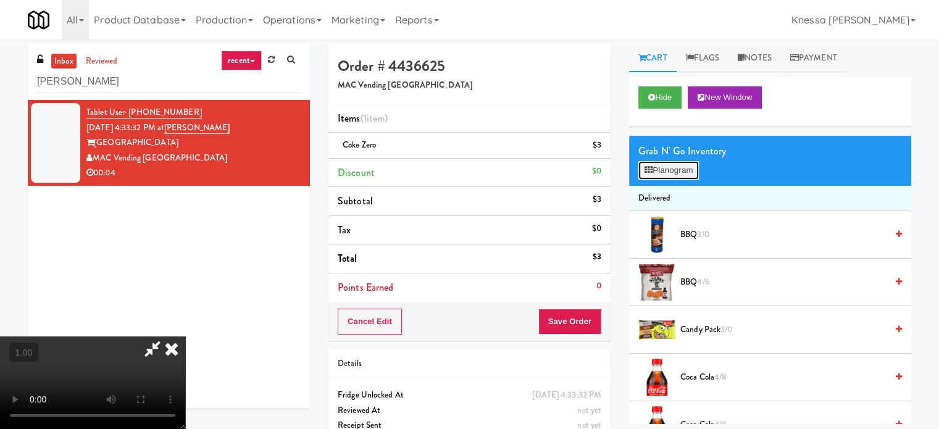
click at [653, 177] on button "Planogram" at bounding box center [669, 170] width 61 height 19
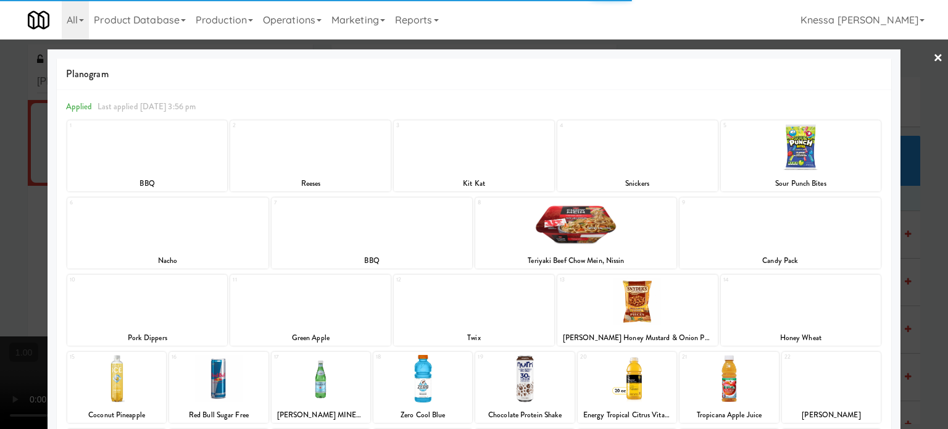
scroll to position [177, 0]
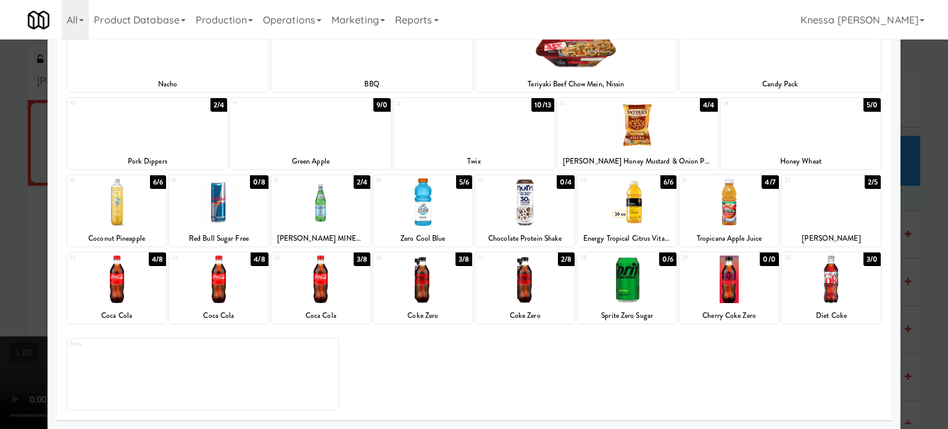
click at [831, 303] on div "30 3/0 Diet Coke" at bounding box center [831, 288] width 99 height 71
click at [932, 239] on div at bounding box center [474, 214] width 948 height 429
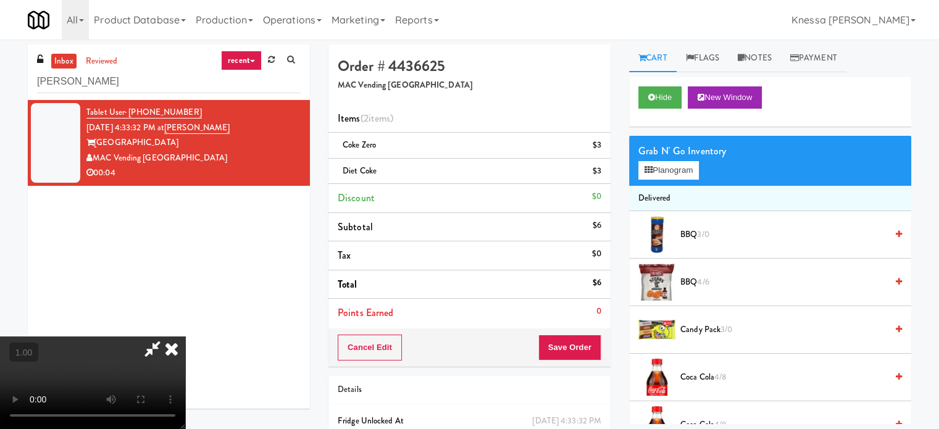
click at [167, 337] on icon at bounding box center [152, 349] width 28 height 25
click at [567, 353] on button "Save Order" at bounding box center [569, 348] width 63 height 26
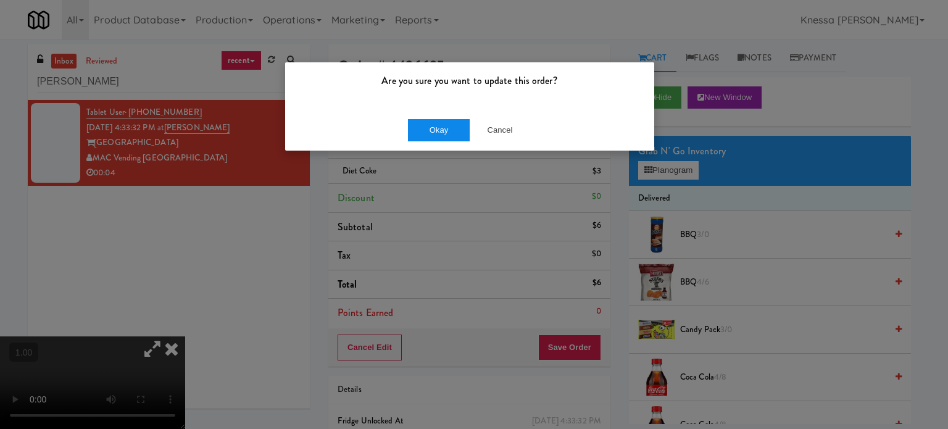
click at [443, 131] on button "Okay" at bounding box center [439, 130] width 62 height 22
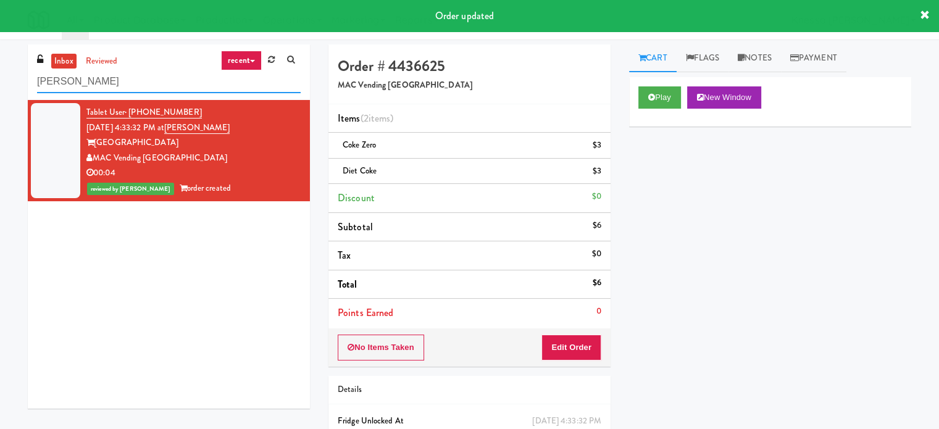
paste input "Phase II - Combo Cooler"
click at [203, 87] on input "Phase II - Combo Cooler" at bounding box center [169, 81] width 264 height 23
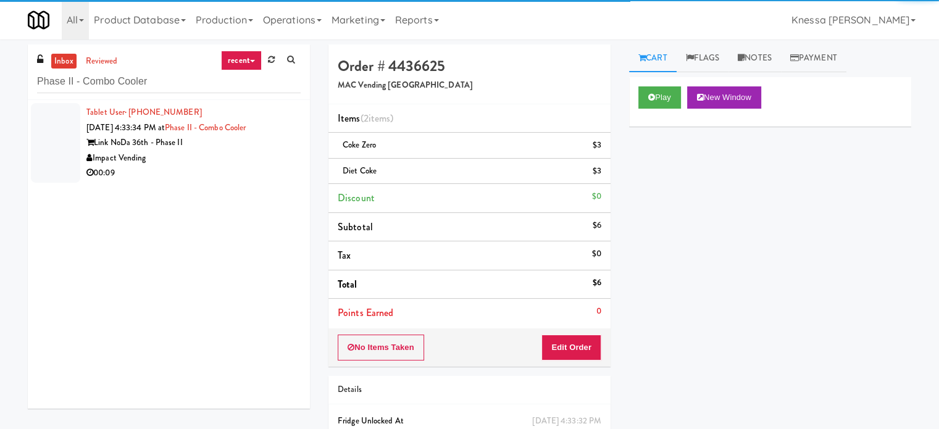
click at [256, 161] on div "Impact Vending" at bounding box center [193, 158] width 214 height 15
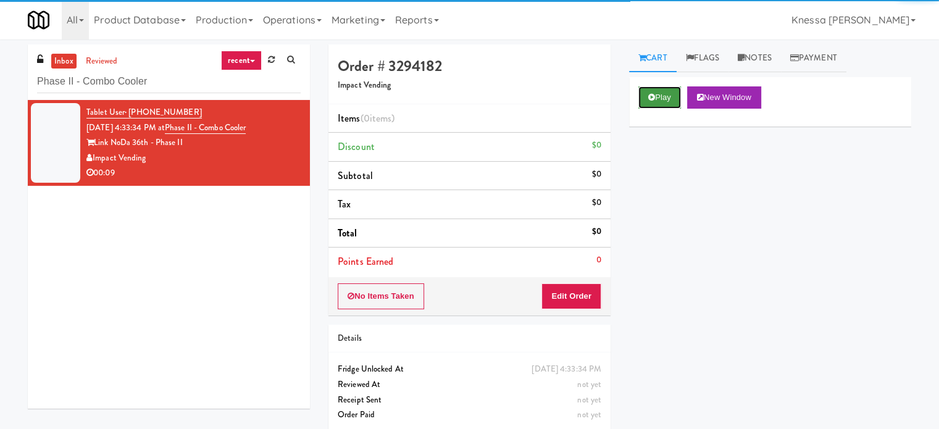
click at [671, 103] on button "Play" at bounding box center [660, 97] width 43 height 22
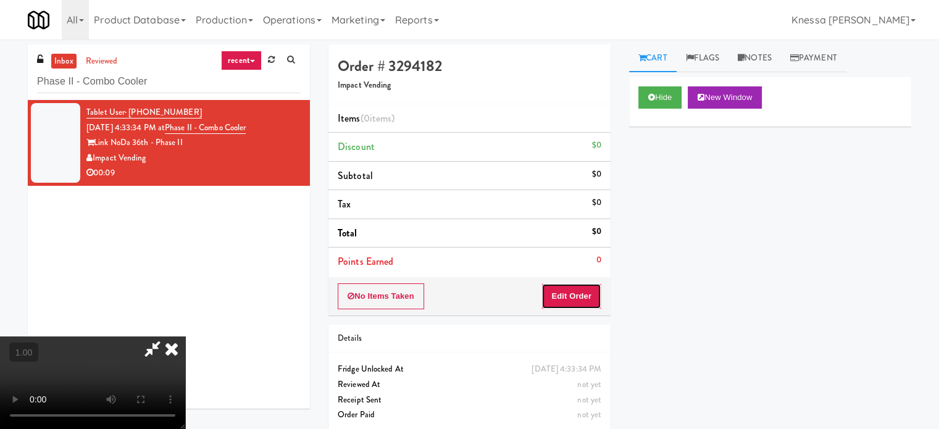
click at [574, 303] on button "Edit Order" at bounding box center [572, 296] width 60 height 26
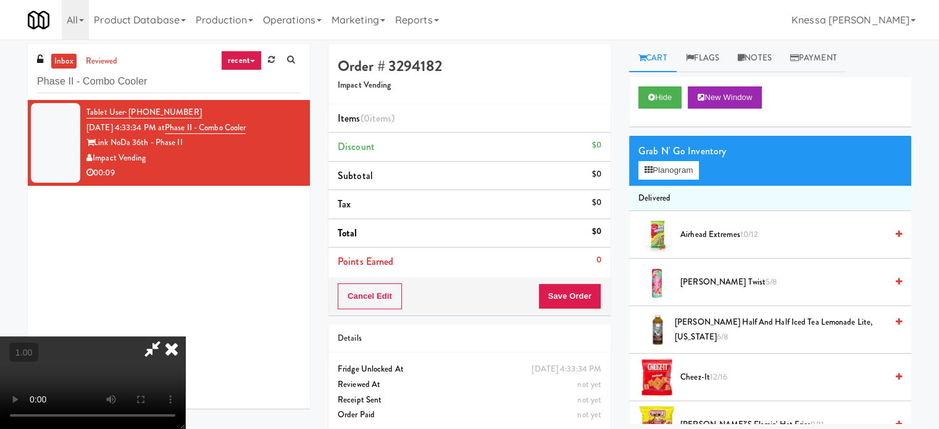
click at [185, 337] on video at bounding box center [92, 383] width 185 height 93
click at [676, 182] on div "Grab N' Go Inventory Planogram" at bounding box center [770, 161] width 282 height 50
click at [677, 176] on button "Planogram" at bounding box center [669, 170] width 61 height 19
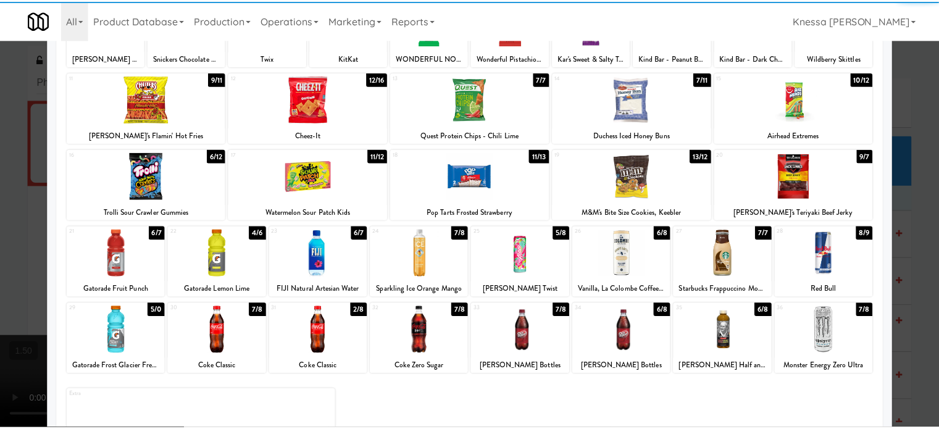
scroll to position [126, 0]
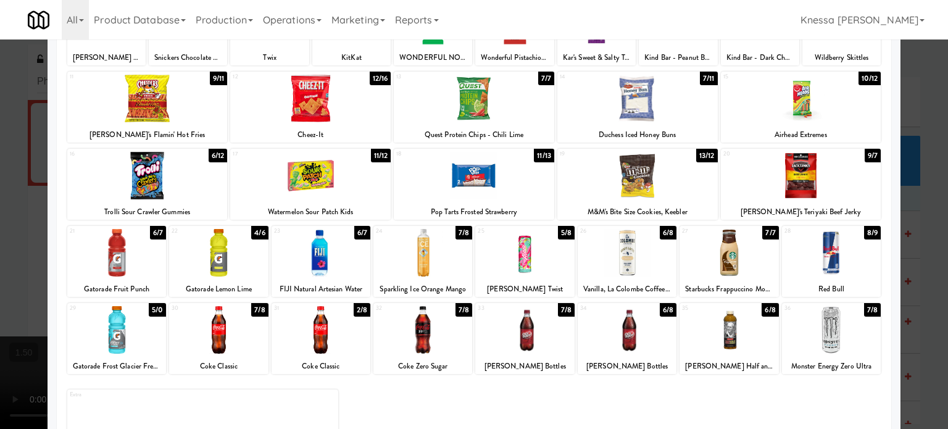
click at [624, 257] on div at bounding box center [627, 253] width 99 height 48
click at [0, 224] on div at bounding box center [474, 214] width 948 height 429
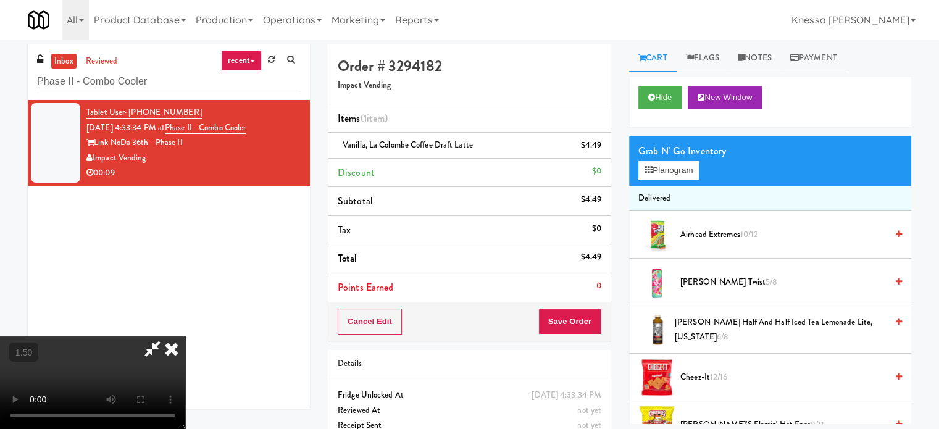
click at [173, 337] on video at bounding box center [92, 383] width 185 height 93
click at [185, 337] on icon at bounding box center [171, 349] width 27 height 25
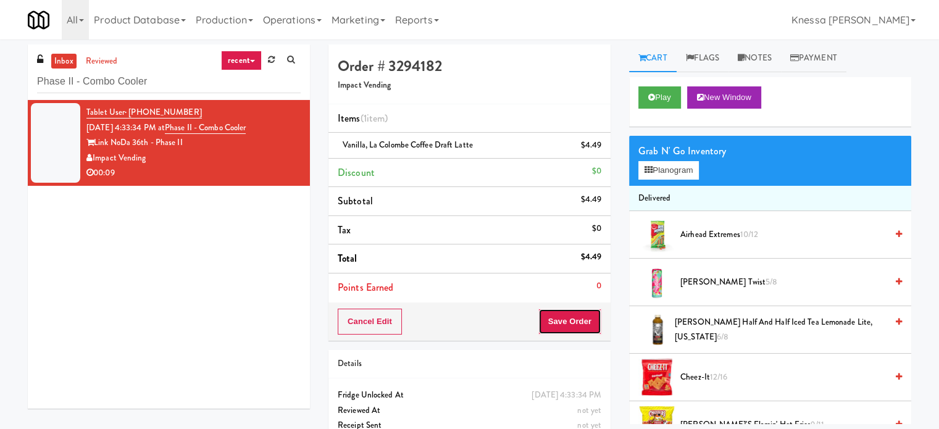
click at [597, 313] on button "Save Order" at bounding box center [569, 322] width 63 height 26
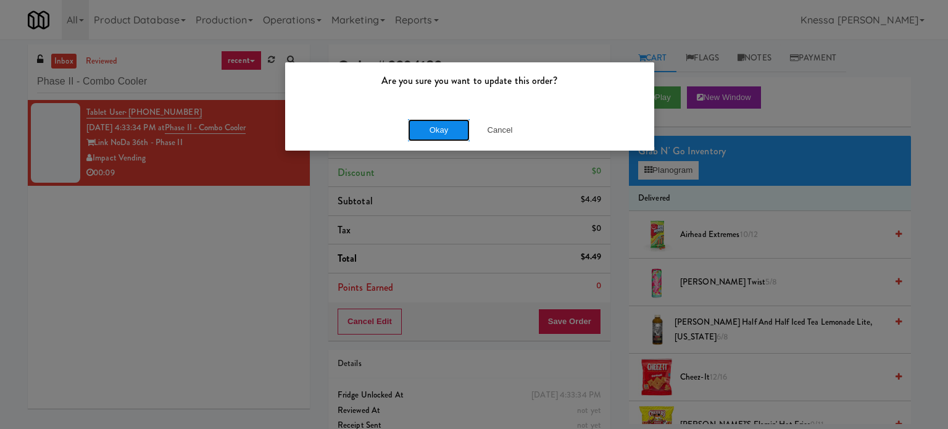
click at [412, 124] on button "Okay" at bounding box center [439, 130] width 62 height 22
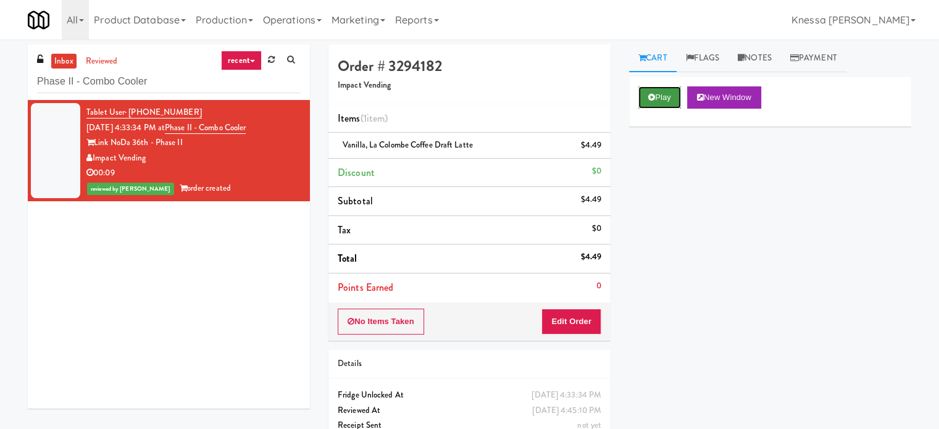
click at [641, 94] on button "Play" at bounding box center [660, 97] width 43 height 22
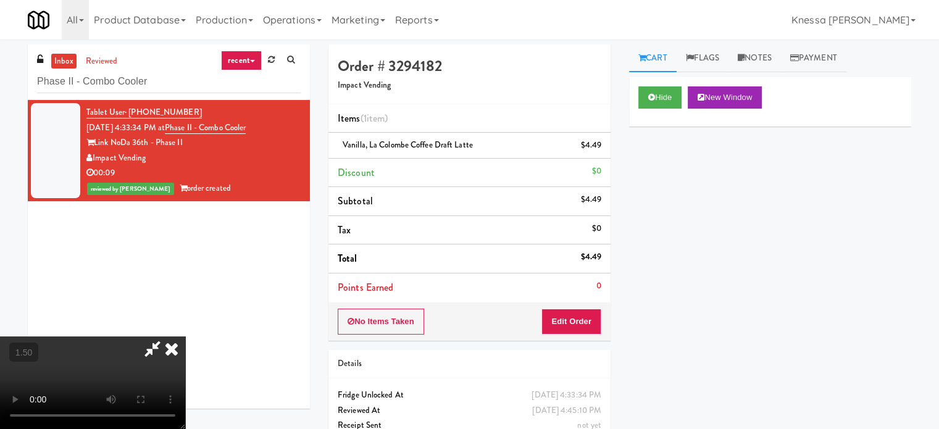
click at [185, 337] on video at bounding box center [92, 383] width 185 height 93
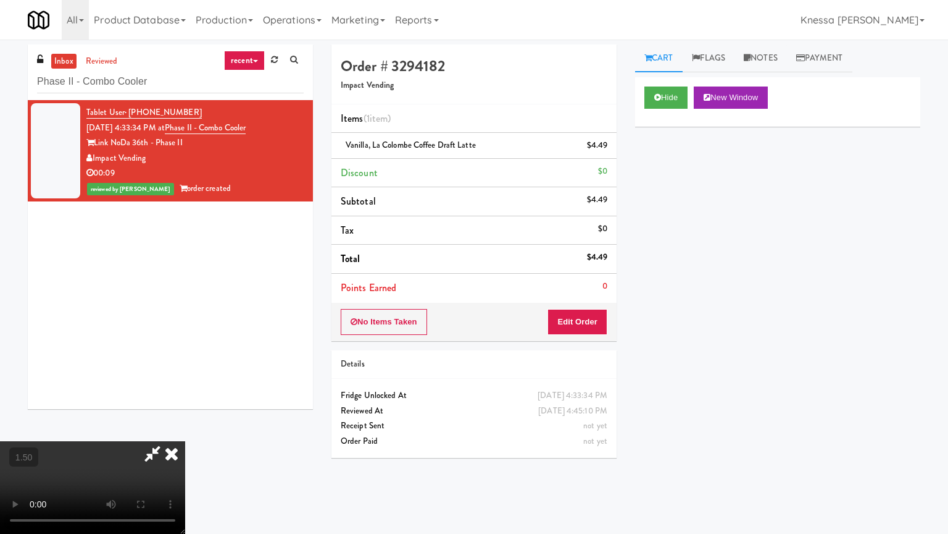
click at [185, 429] on video at bounding box center [92, 487] width 185 height 93
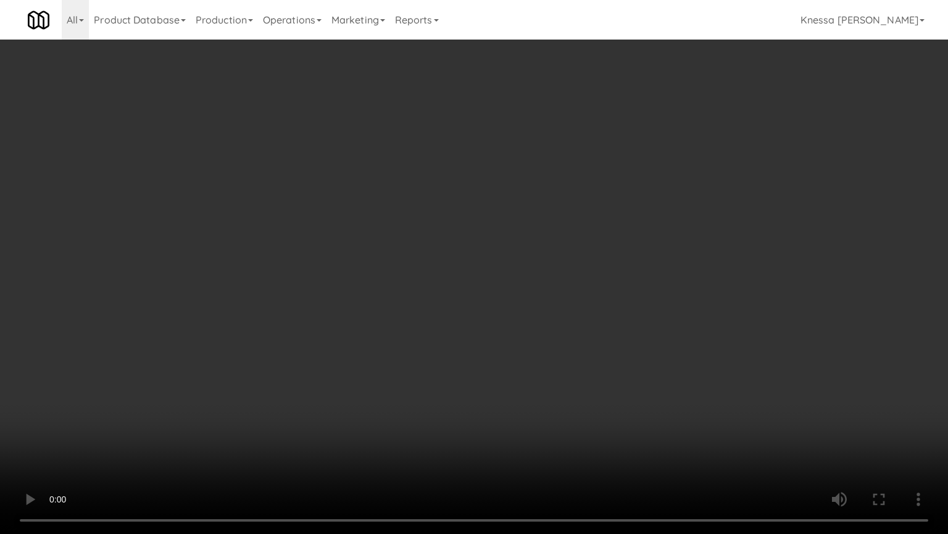
click at [546, 212] on video at bounding box center [474, 267] width 948 height 534
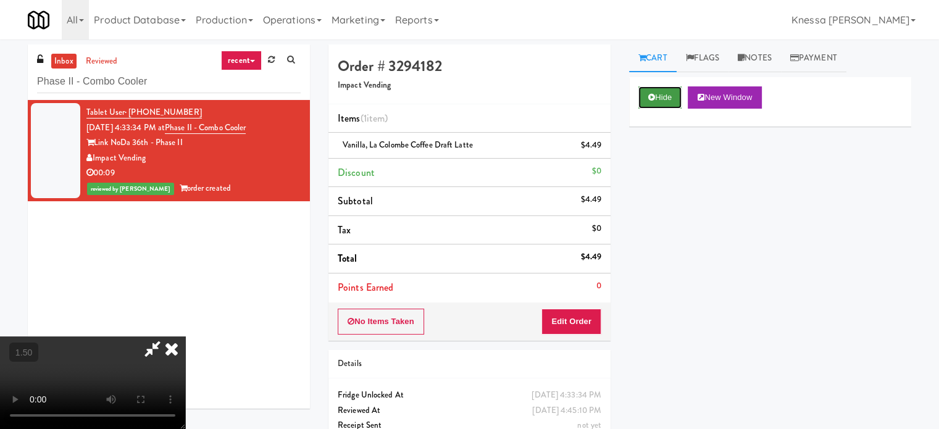
click at [674, 91] on button "Hide" at bounding box center [660, 97] width 43 height 22
click at [185, 337] on video at bounding box center [92, 383] width 185 height 93
click at [185, 337] on icon at bounding box center [171, 349] width 27 height 25
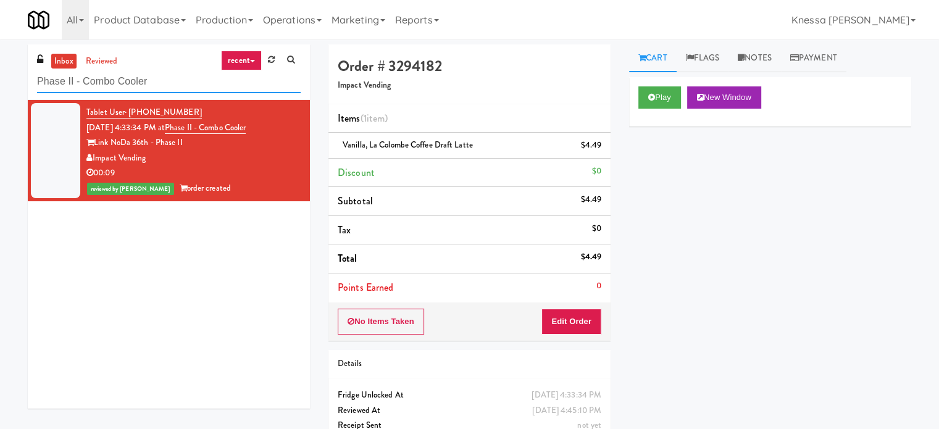
paste input "1140 S Wabash - Left - Fridge"
click at [137, 83] on input "1140 S Wabash - Left - Fridge" at bounding box center [169, 81] width 264 height 23
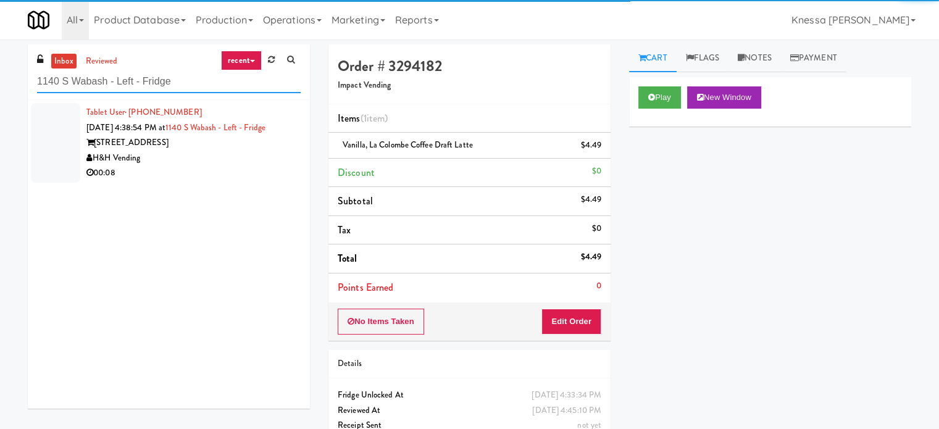
type input "1140 S Wabash - Left - Fridge"
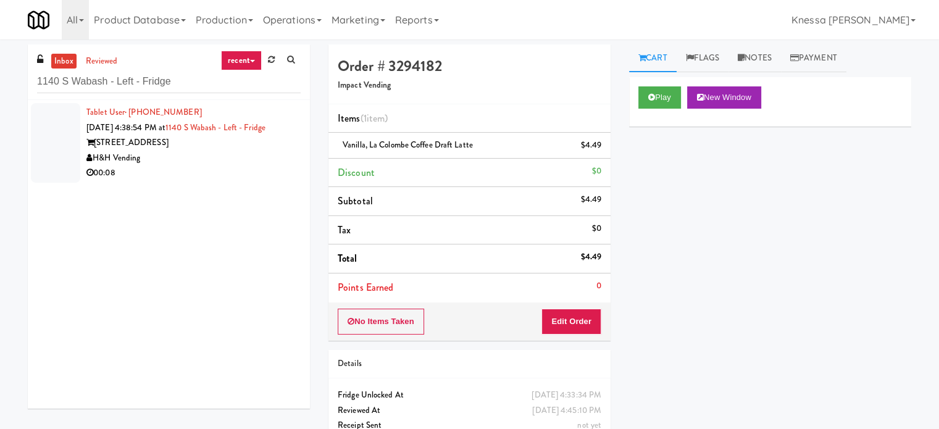
click at [245, 156] on div "H&H Vending" at bounding box center [193, 158] width 214 height 15
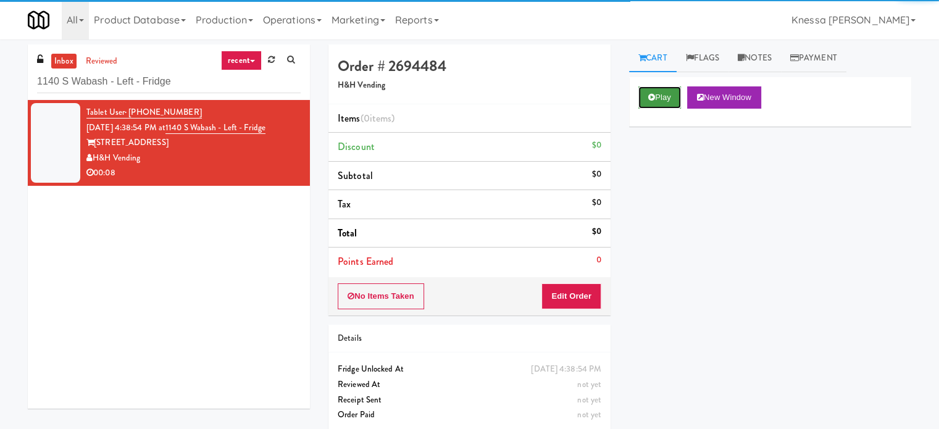
click at [661, 108] on button "Play" at bounding box center [660, 97] width 43 height 22
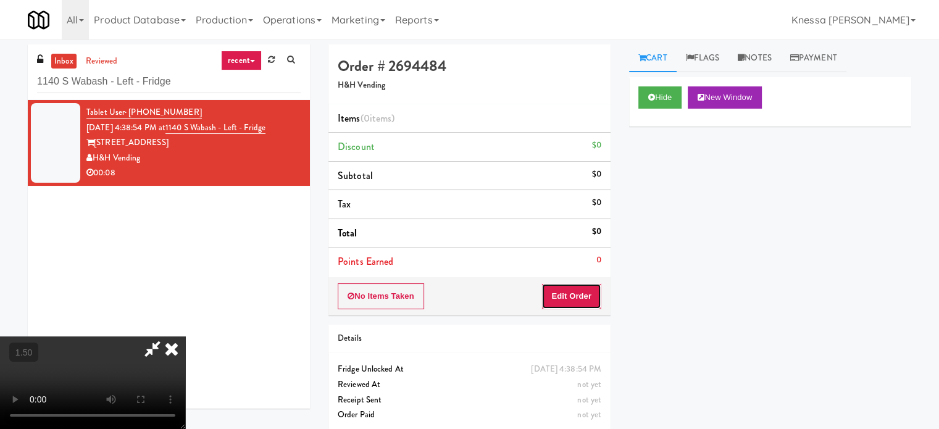
click at [564, 296] on button "Edit Order" at bounding box center [572, 296] width 60 height 26
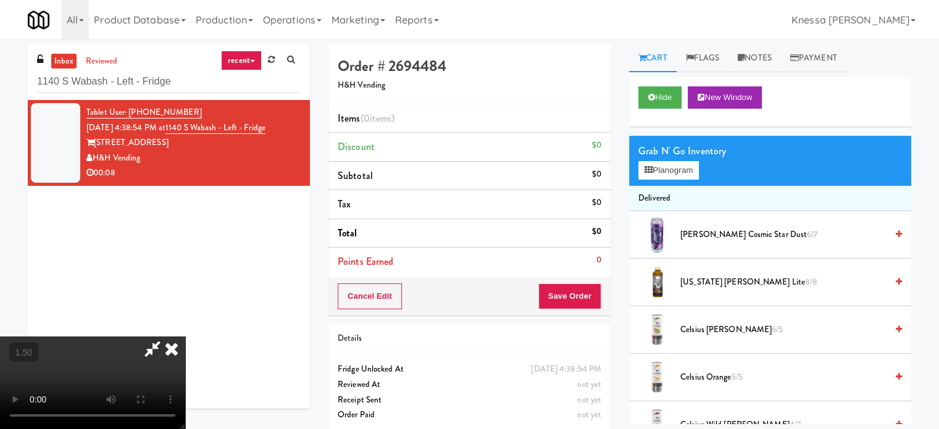
click at [185, 337] on video at bounding box center [92, 383] width 185 height 93
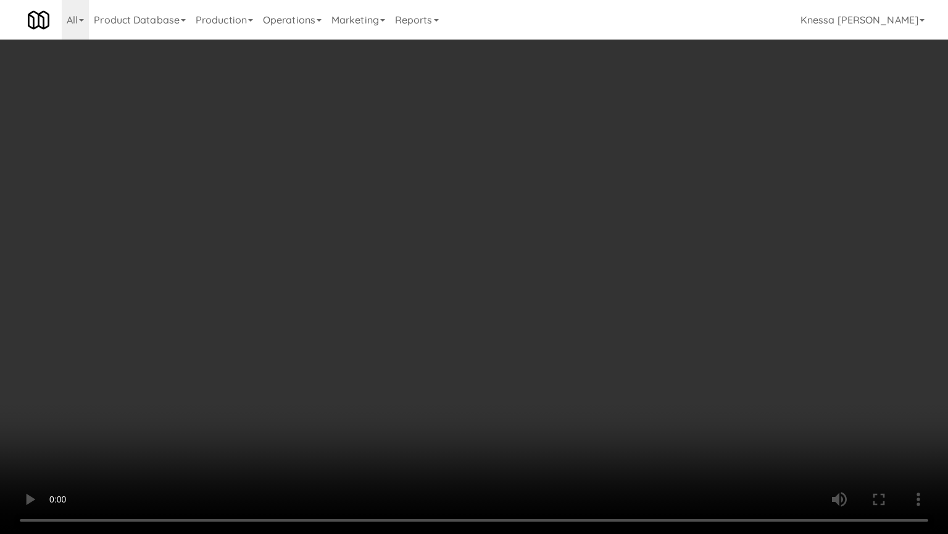
click at [485, 326] on video at bounding box center [474, 267] width 948 height 534
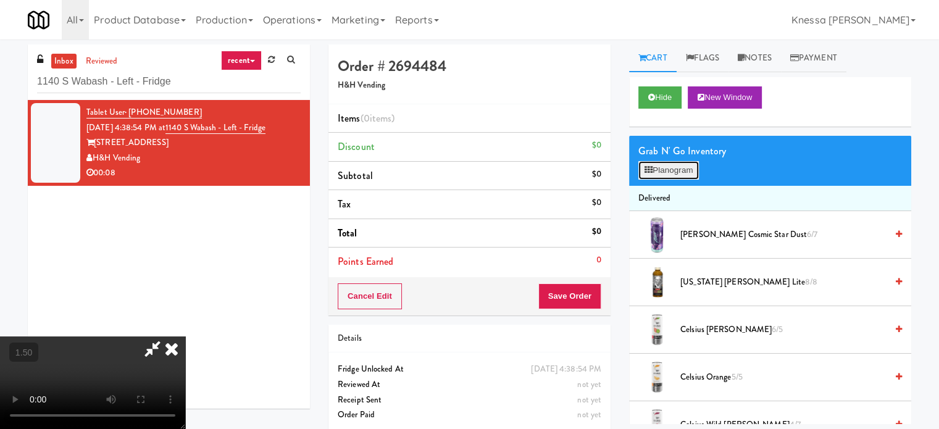
click at [672, 165] on button "Planogram" at bounding box center [669, 170] width 61 height 19
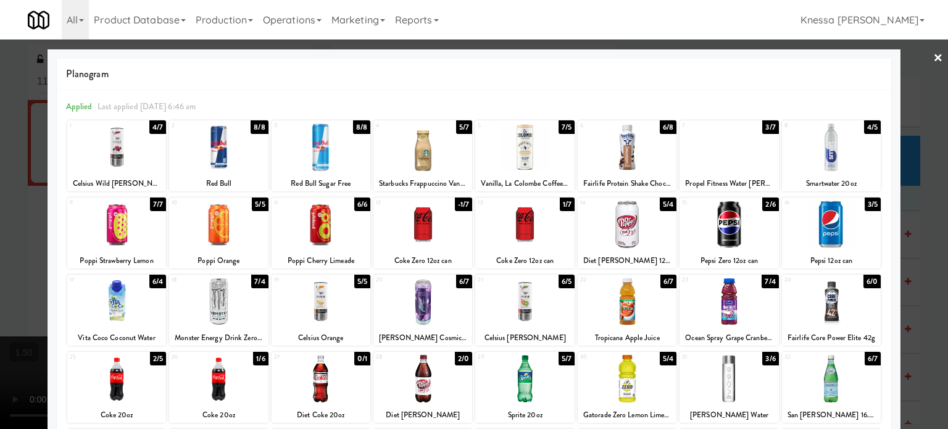
click at [727, 212] on div at bounding box center [729, 225] width 99 height 48
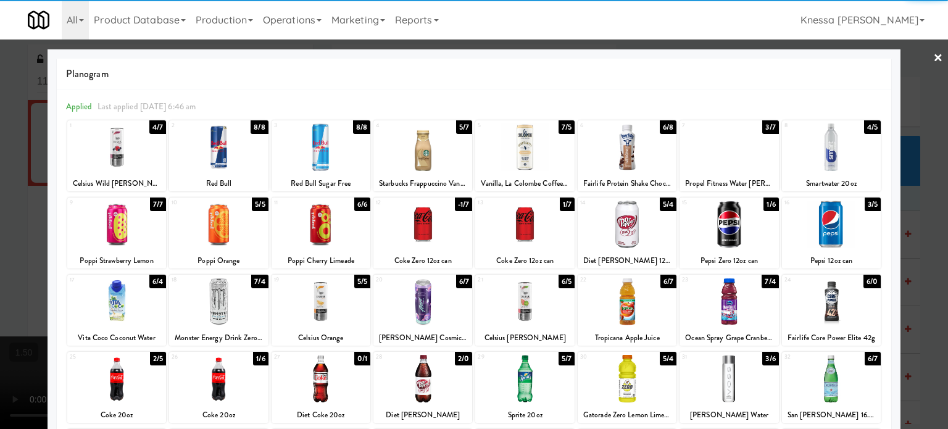
click at [20, 198] on div at bounding box center [474, 214] width 948 height 429
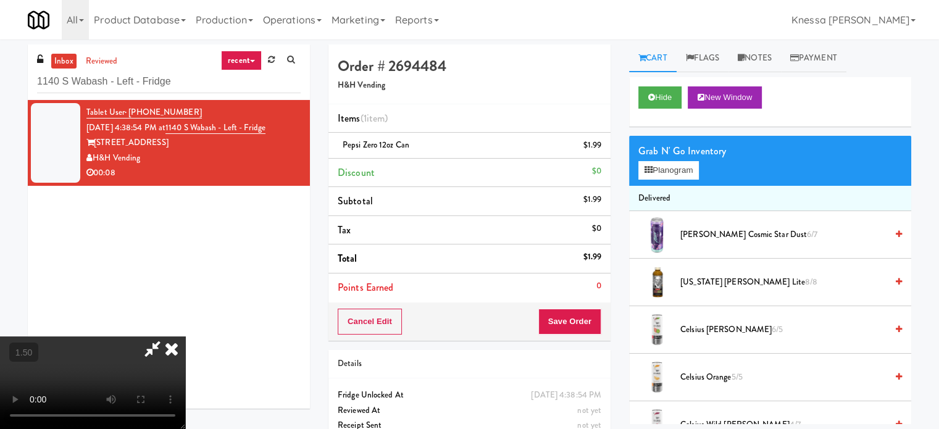
click at [185, 337] on icon at bounding box center [171, 349] width 27 height 25
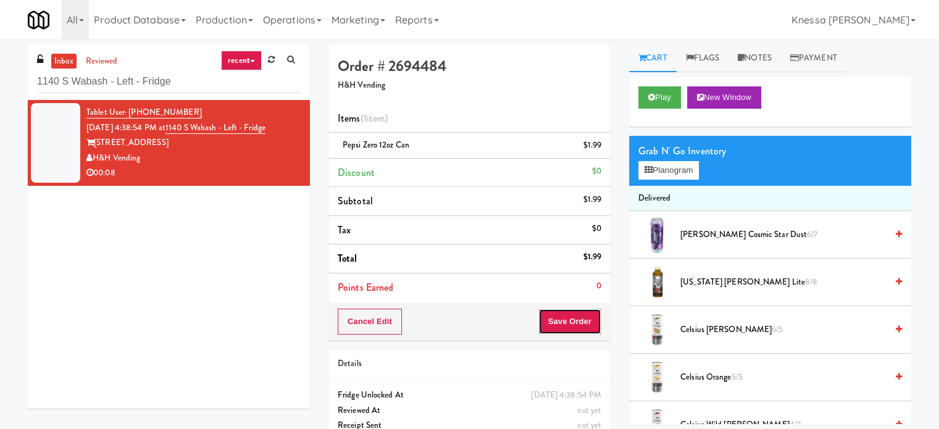
click at [572, 322] on button "Save Order" at bounding box center [569, 322] width 63 height 26
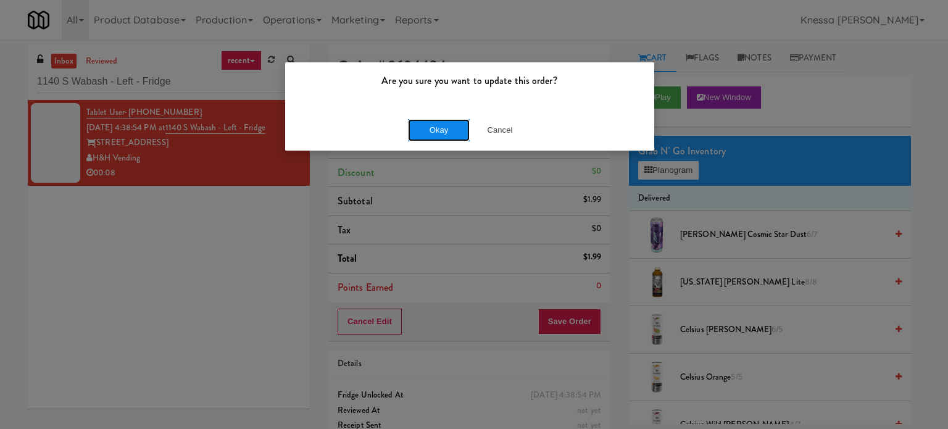
click at [435, 135] on button "Okay" at bounding box center [439, 130] width 62 height 22
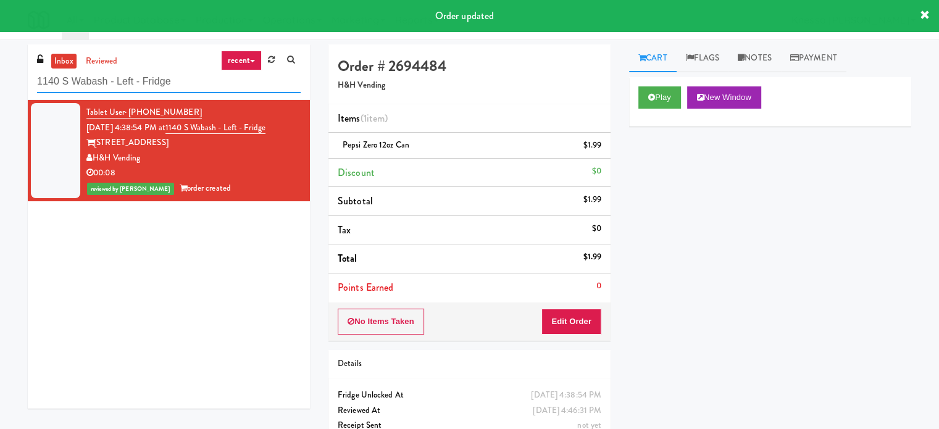
click at [237, 80] on input "1140 S Wabash - Left - Fridge" at bounding box center [169, 81] width 264 height 23
paste input "Union24 - Ambient - Left (Little Lobby)"
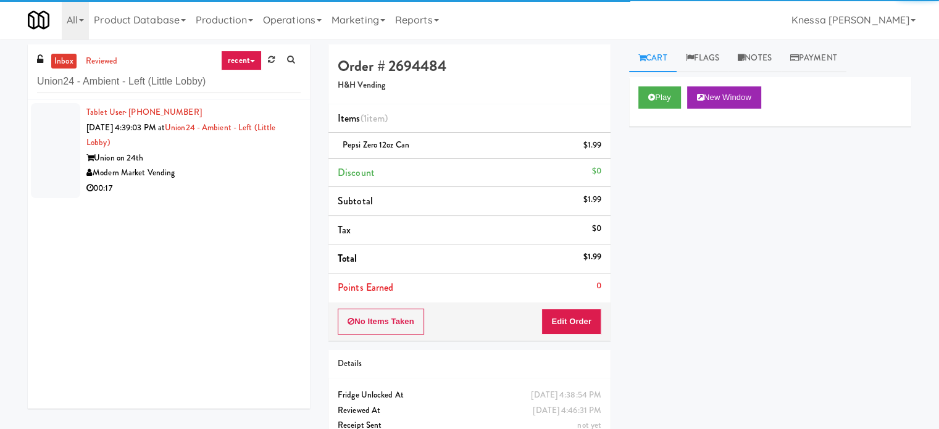
click at [269, 162] on div "Union on 24th" at bounding box center [193, 158] width 214 height 15
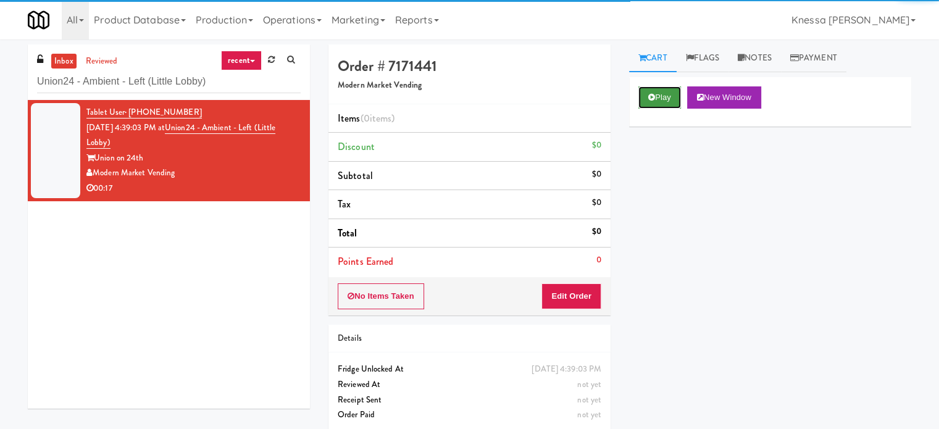
click at [677, 93] on button "Play" at bounding box center [660, 97] width 43 height 22
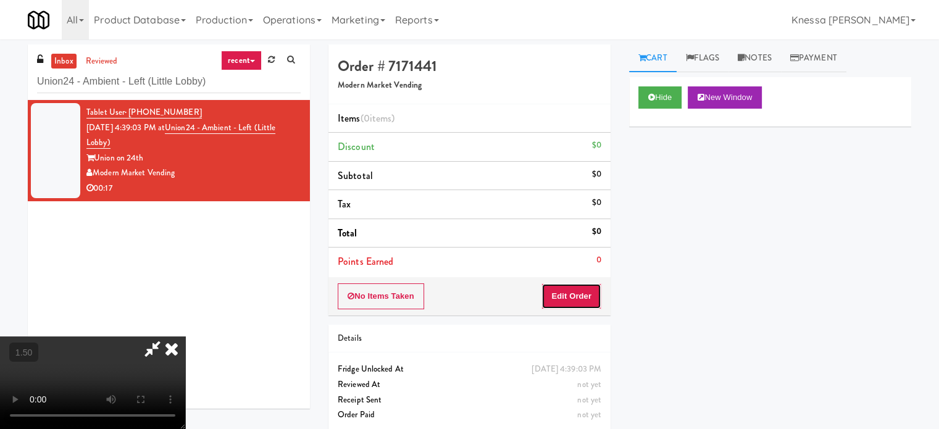
click at [584, 305] on button "Edit Order" at bounding box center [572, 296] width 60 height 26
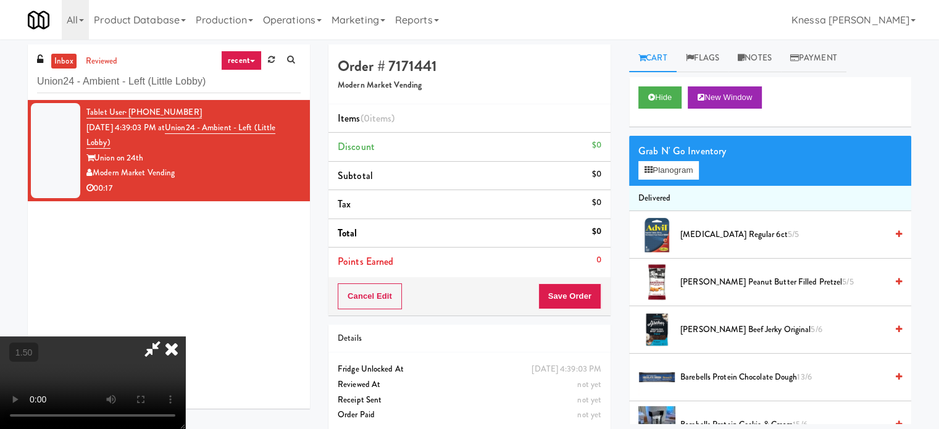
click at [185, 337] on video at bounding box center [92, 383] width 185 height 93
click at [671, 170] on button "Planogram" at bounding box center [669, 170] width 61 height 19
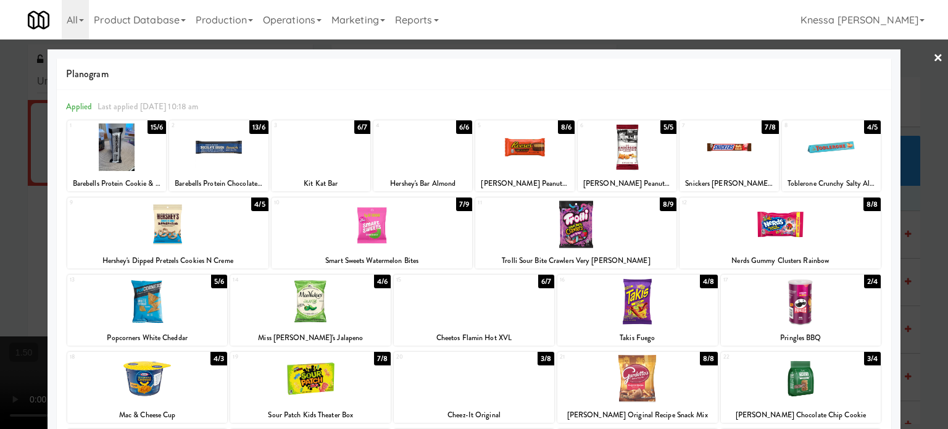
click at [388, 224] on div at bounding box center [372, 225] width 201 height 48
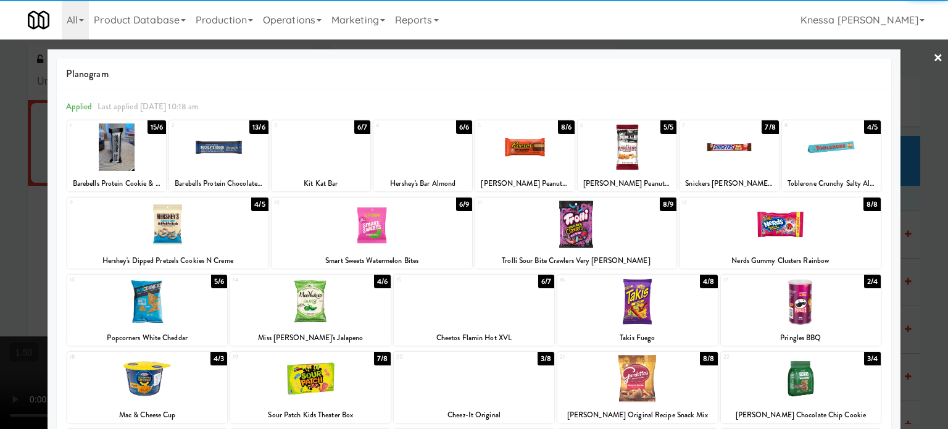
click at [0, 212] on div at bounding box center [474, 214] width 948 height 429
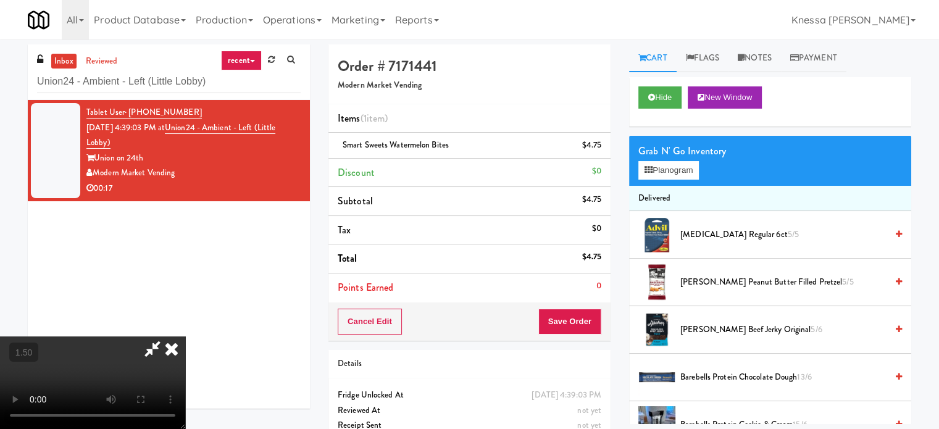
click at [185, 337] on icon at bounding box center [171, 349] width 27 height 25
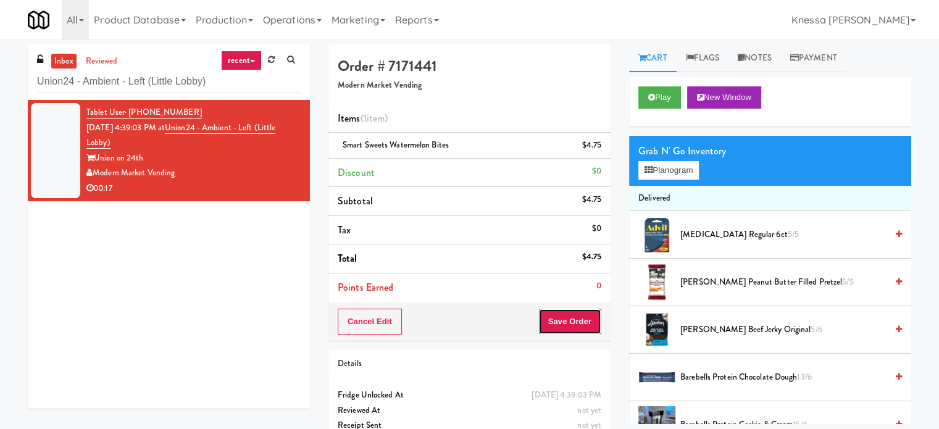
click at [568, 317] on button "Save Order" at bounding box center [569, 322] width 63 height 26
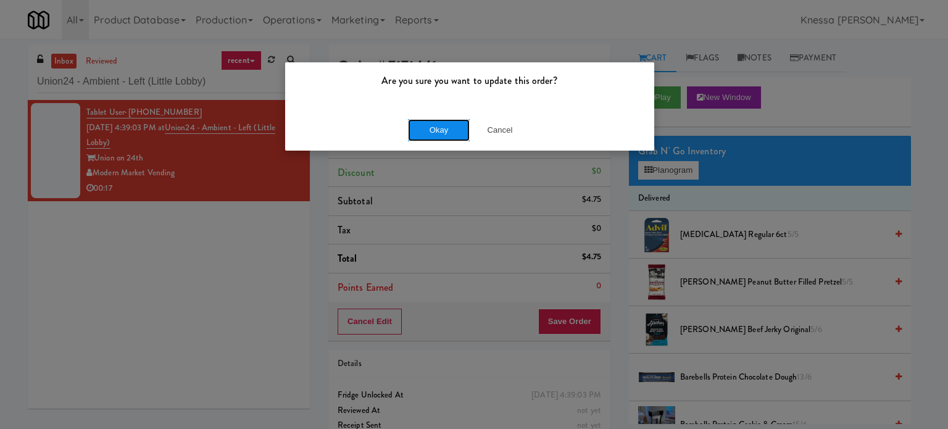
click at [453, 135] on button "Okay" at bounding box center [439, 130] width 62 height 22
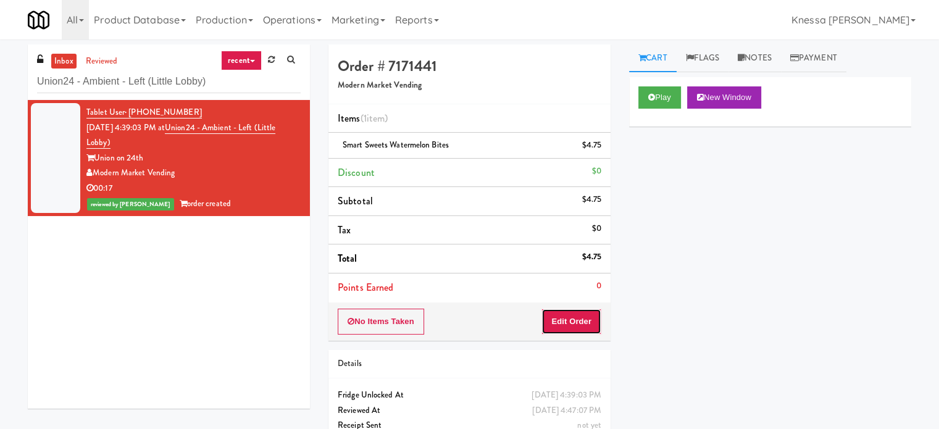
click at [567, 330] on button "Edit Order" at bounding box center [572, 322] width 60 height 26
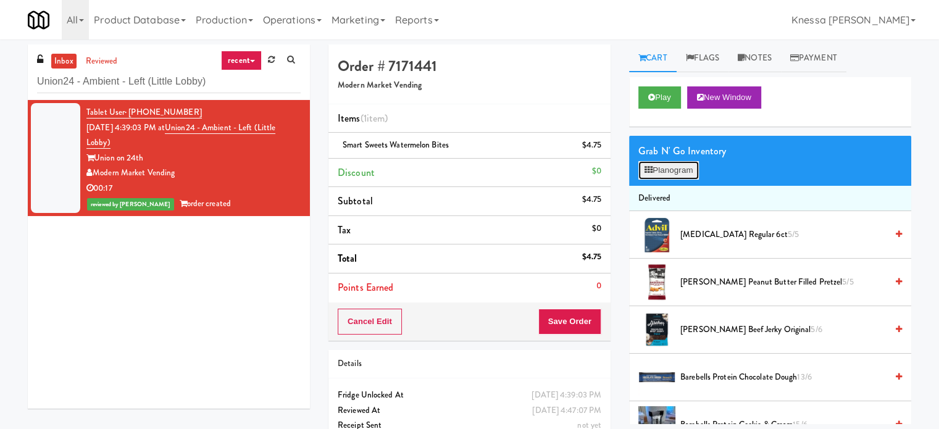
click at [672, 177] on button "Planogram" at bounding box center [669, 170] width 61 height 19
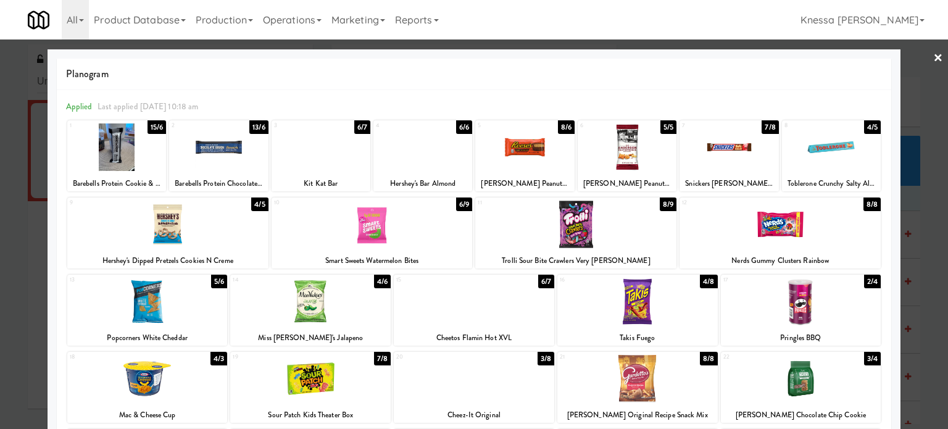
click at [934, 51] on link "×" at bounding box center [939, 59] width 10 height 38
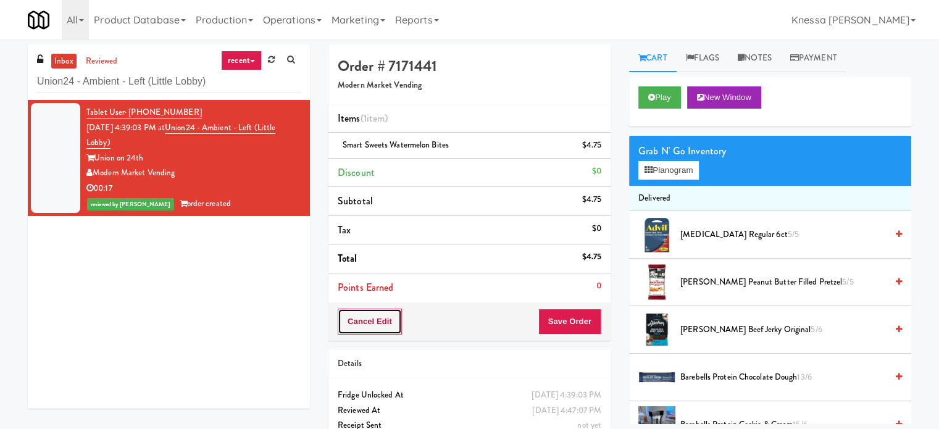
click at [377, 325] on button "Cancel Edit" at bounding box center [370, 322] width 64 height 26
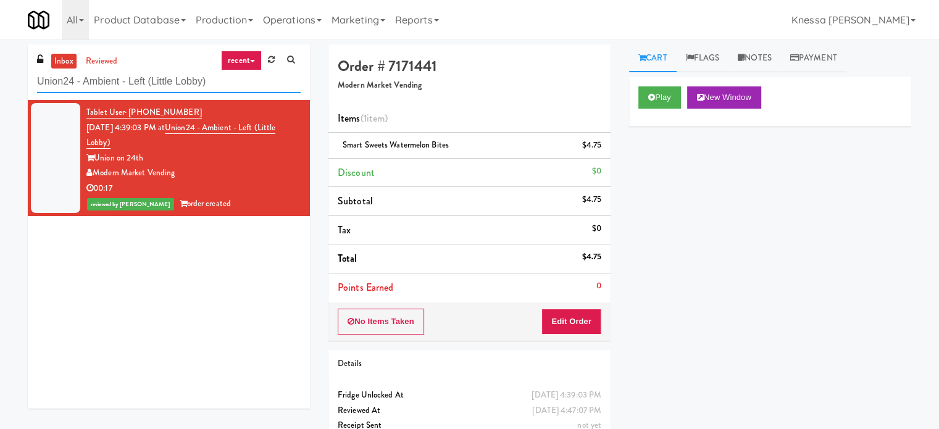
paste input "Ellicott House - Fridge"
click at [112, 73] on input "Ellicott House - Fridge" at bounding box center [169, 81] width 264 height 23
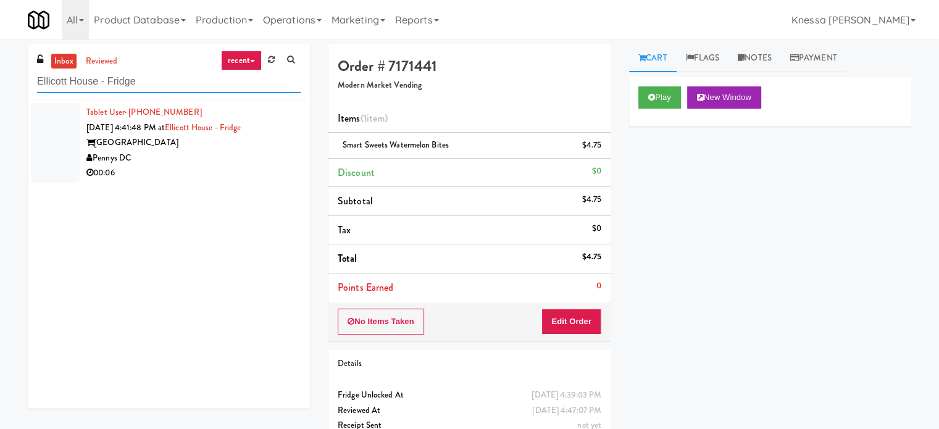
type input "Ellicott House - Fridge"
drag, startPoint x: 241, startPoint y: 200, endPoint x: 243, endPoint y: 180, distance: 19.8
click at [243, 180] on div "Tablet User · (720) 909-5535 [DATE] 4:41:48 PM at [GEOGRAPHIC_DATA] - [GEOGRAPH…" at bounding box center [169, 254] width 282 height 309
click at [243, 180] on li "Tablet User · (720) 909-5535 [DATE] 4:41:48 PM at [GEOGRAPHIC_DATA] - [GEOGRAPH…" at bounding box center [169, 143] width 282 height 86
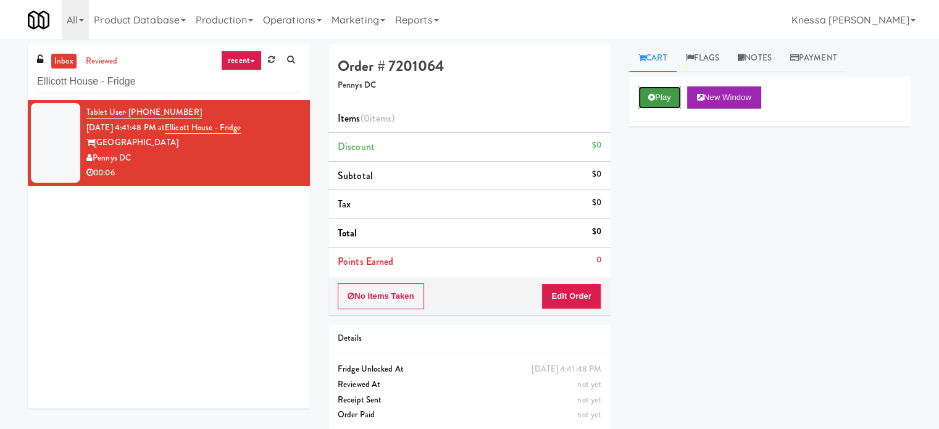
click at [653, 103] on button "Play" at bounding box center [660, 97] width 43 height 22
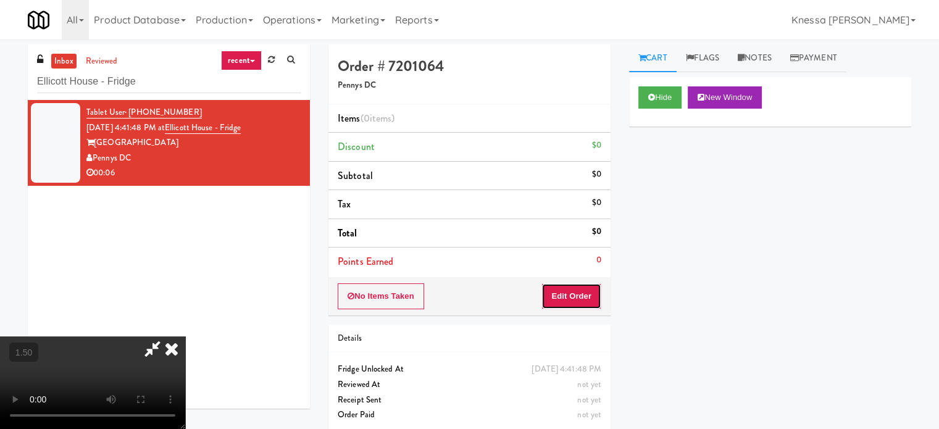
click at [570, 298] on button "Edit Order" at bounding box center [572, 296] width 60 height 26
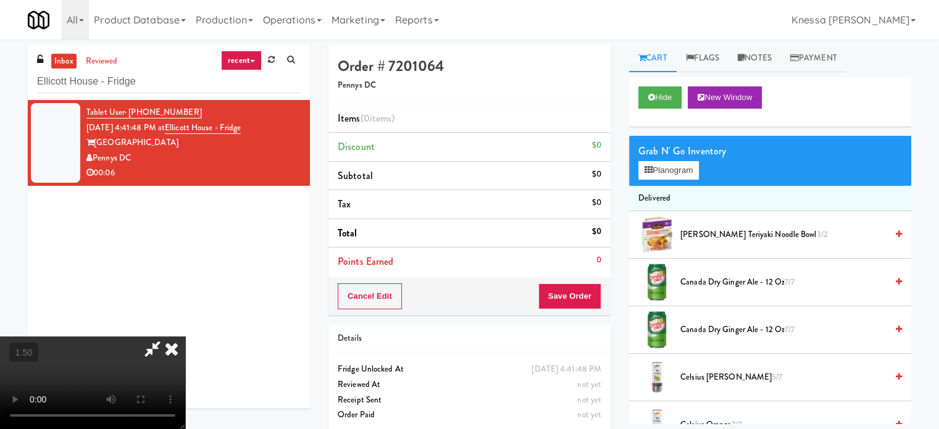
click at [185, 337] on video at bounding box center [92, 383] width 185 height 93
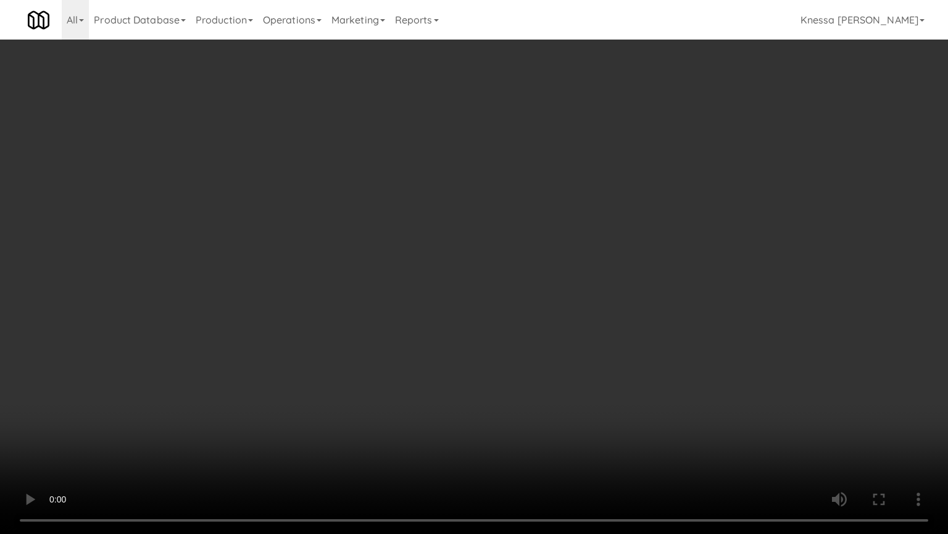
click at [380, 427] on video at bounding box center [474, 267] width 948 height 534
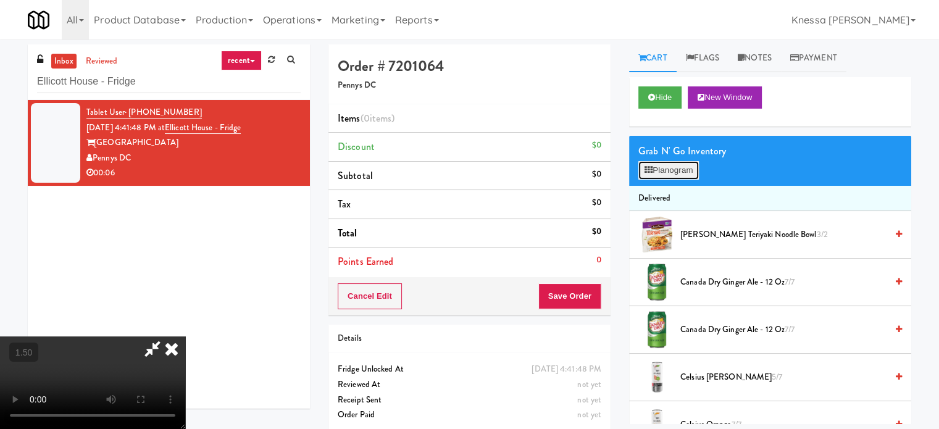
click at [663, 172] on button "Planogram" at bounding box center [669, 170] width 61 height 19
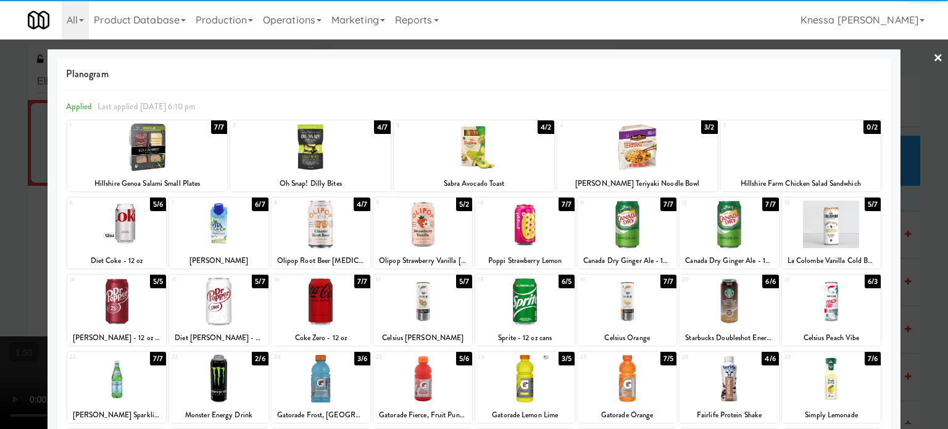
scroll to position [177, 0]
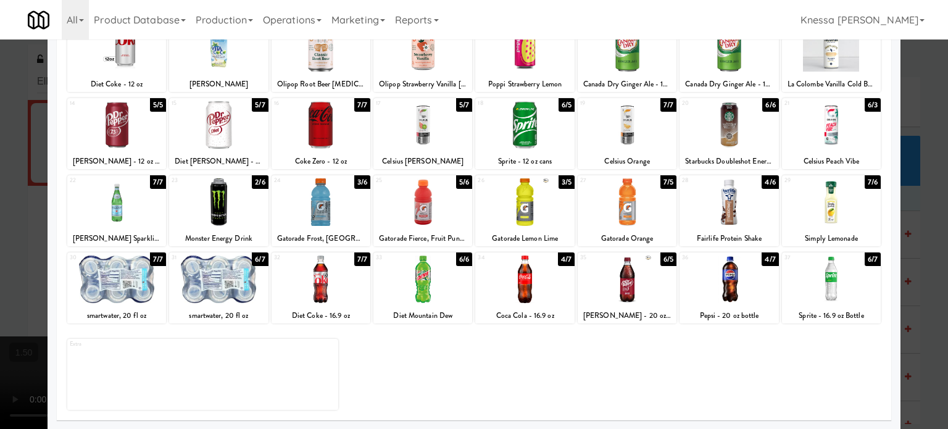
click at [829, 280] on div at bounding box center [831, 280] width 99 height 48
click at [911, 246] on div at bounding box center [474, 214] width 948 height 429
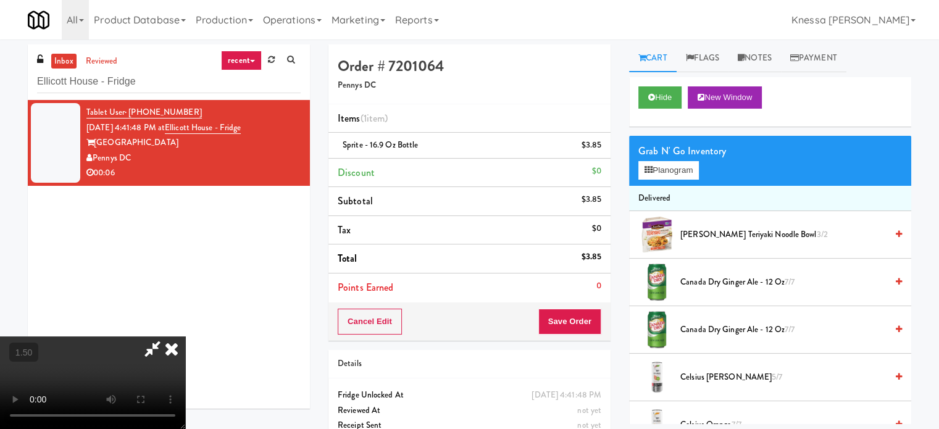
click at [185, 338] on video at bounding box center [92, 383] width 185 height 93
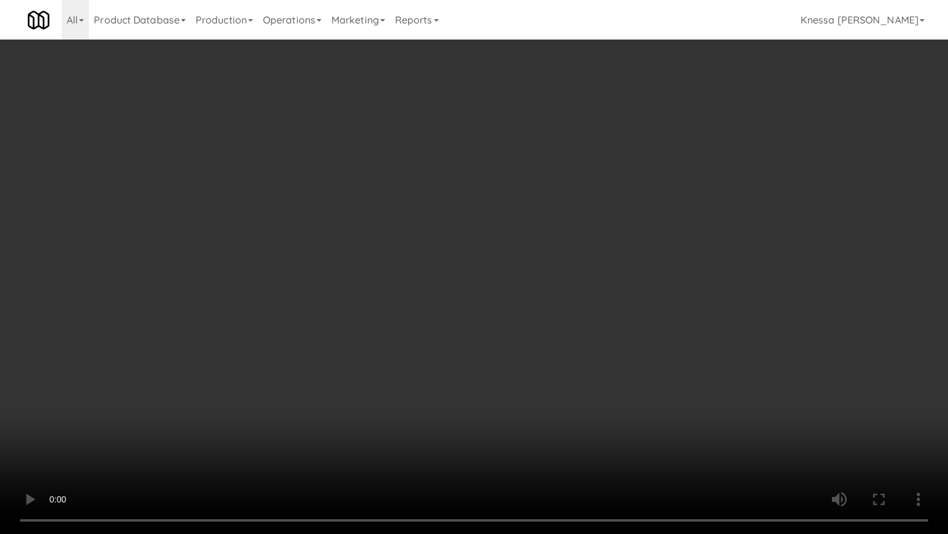
click at [502, 388] on video at bounding box center [474, 267] width 948 height 534
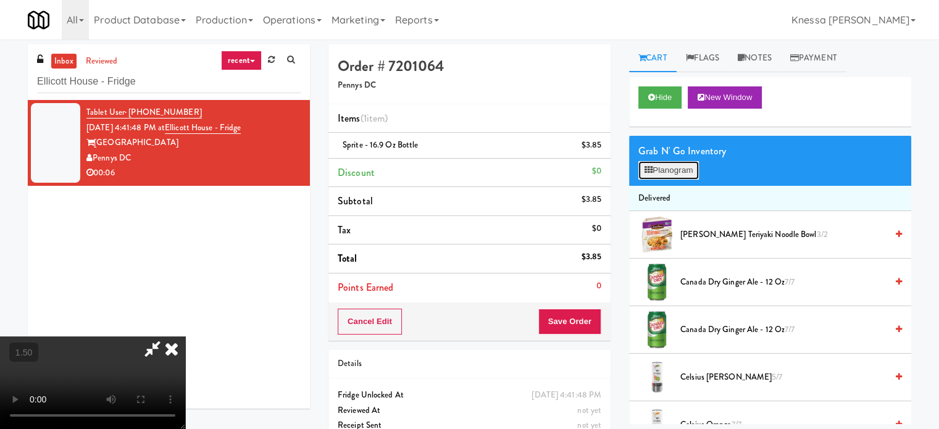
click at [659, 175] on button "Planogram" at bounding box center [669, 170] width 61 height 19
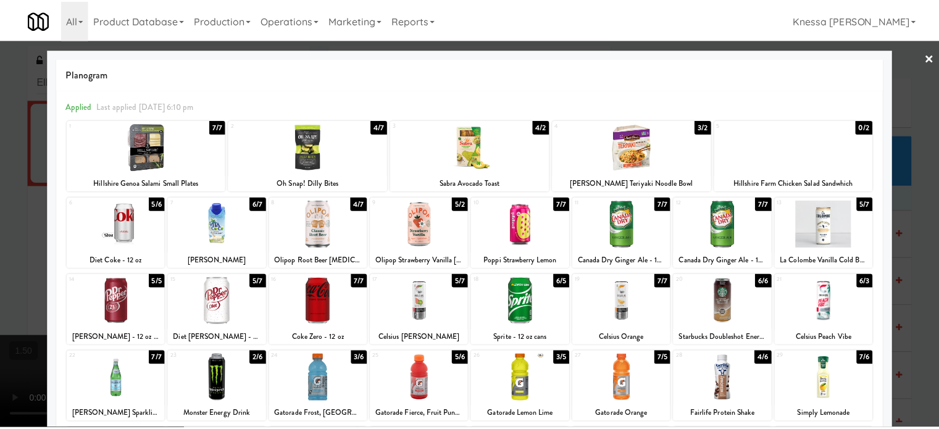
scroll to position [177, 0]
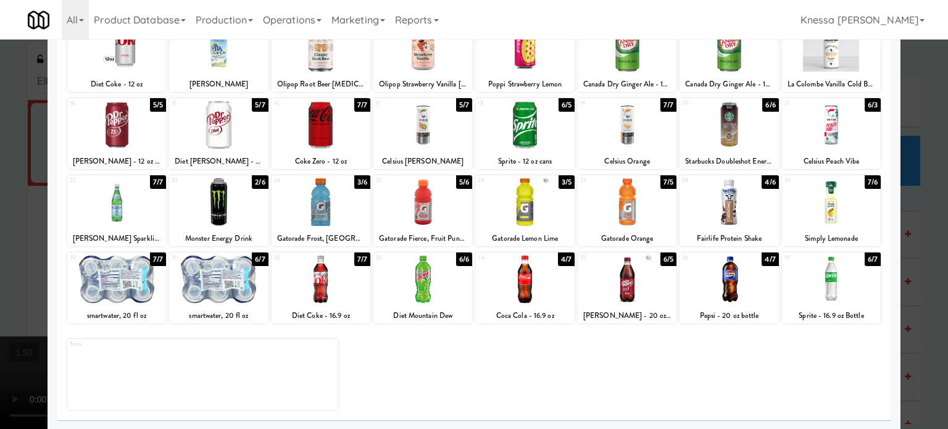
click at [534, 277] on div at bounding box center [524, 280] width 99 height 48
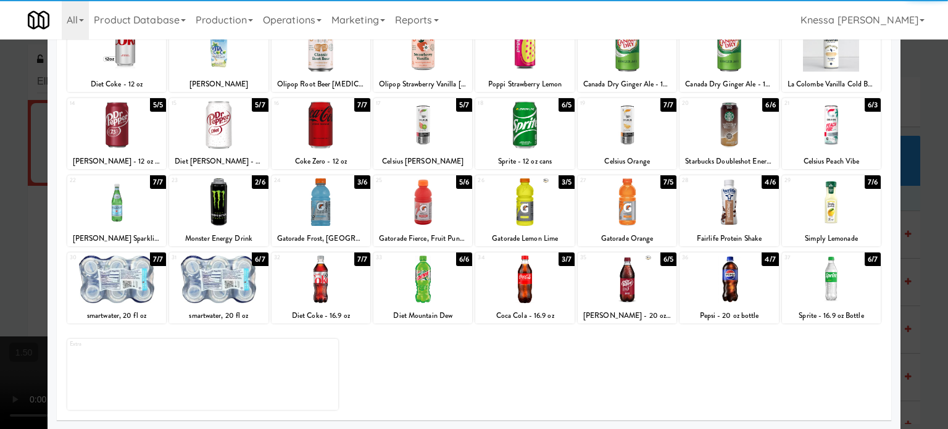
click at [0, 195] on div at bounding box center [474, 214] width 948 height 429
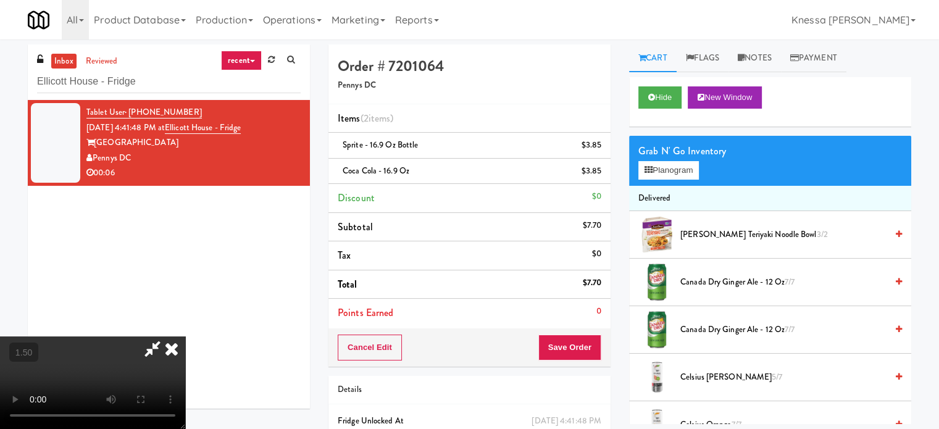
click at [185, 337] on video at bounding box center [92, 383] width 185 height 93
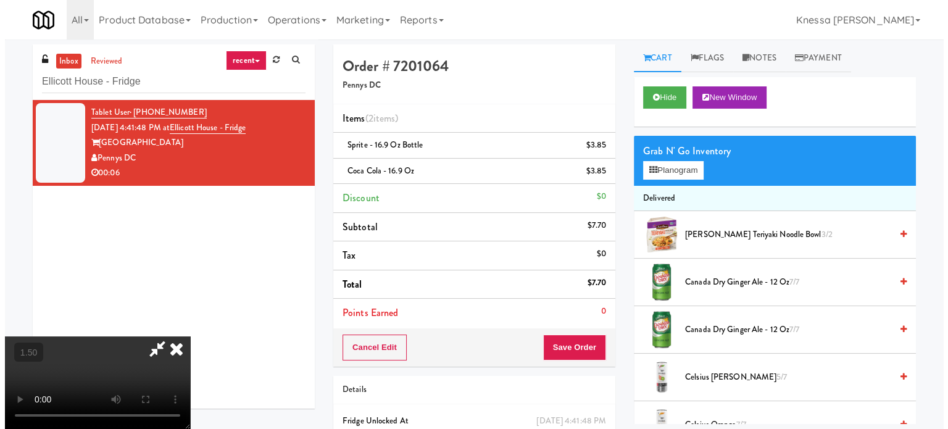
scroll to position [0, 0]
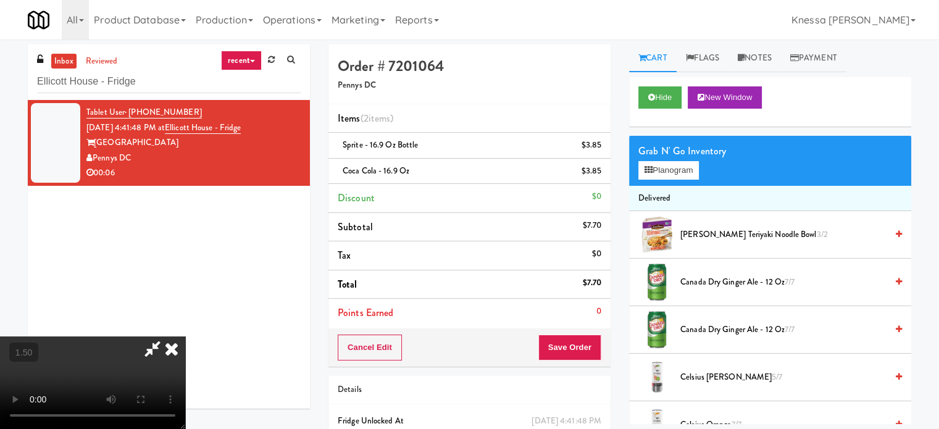
click at [185, 337] on icon at bounding box center [171, 349] width 27 height 25
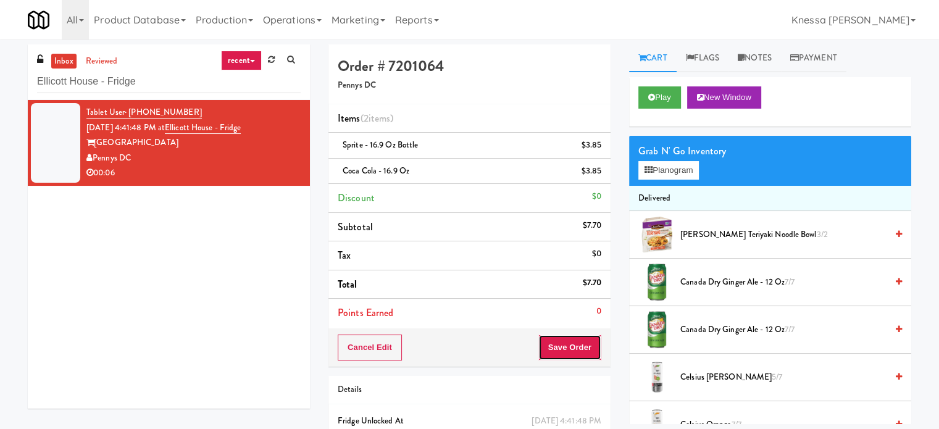
click at [563, 335] on button "Save Order" at bounding box center [569, 348] width 63 height 26
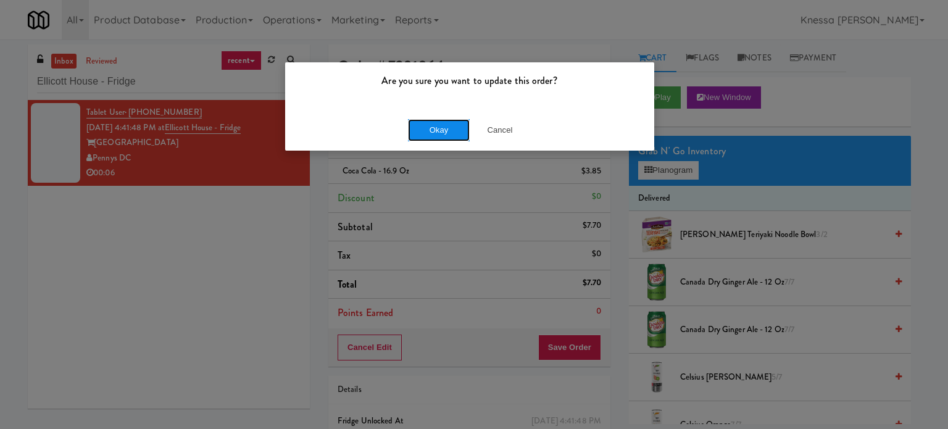
click at [438, 125] on button "Okay" at bounding box center [439, 130] width 62 height 22
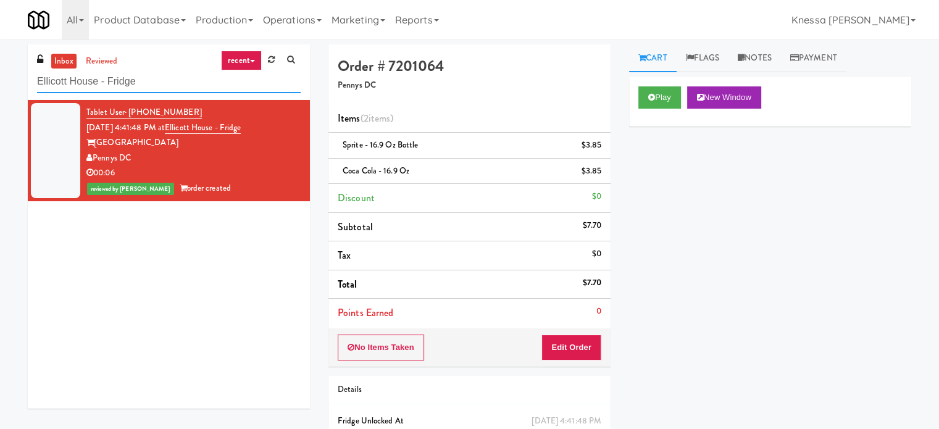
paste input "Cirrus - Pantry - Left"
click at [186, 81] on input "Cirrus - Pantry - Left" at bounding box center [169, 81] width 264 height 23
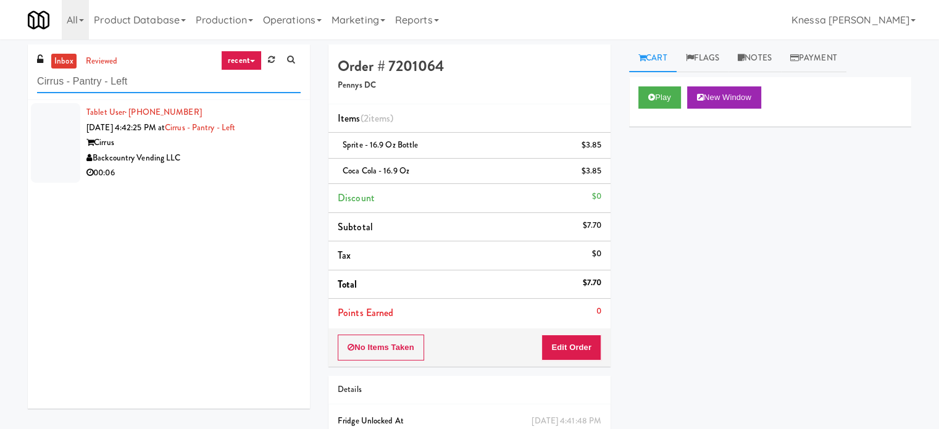
type input "Cirrus - Pantry - Left"
click at [276, 169] on div "00:06" at bounding box center [193, 172] width 214 height 15
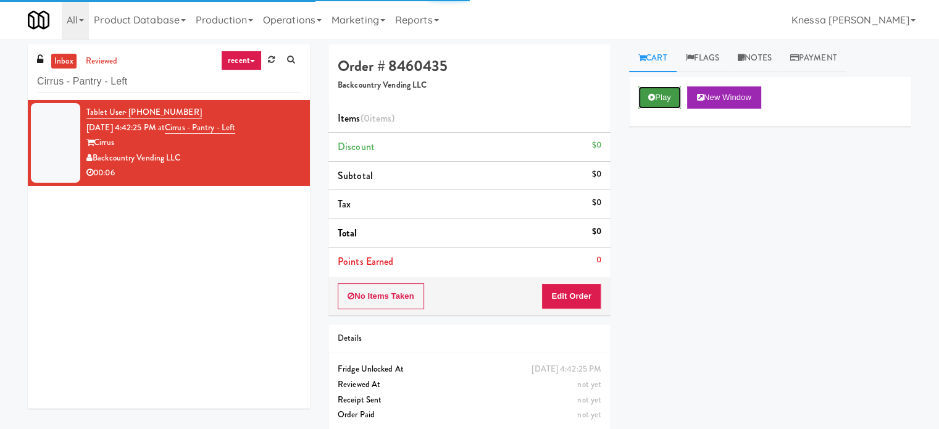
click at [649, 101] on button "Play" at bounding box center [660, 97] width 43 height 22
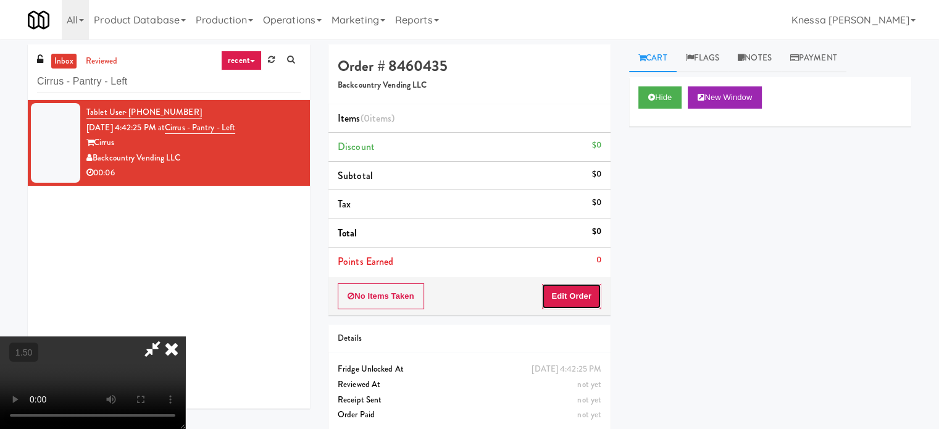
click at [593, 293] on button "Edit Order" at bounding box center [572, 296] width 60 height 26
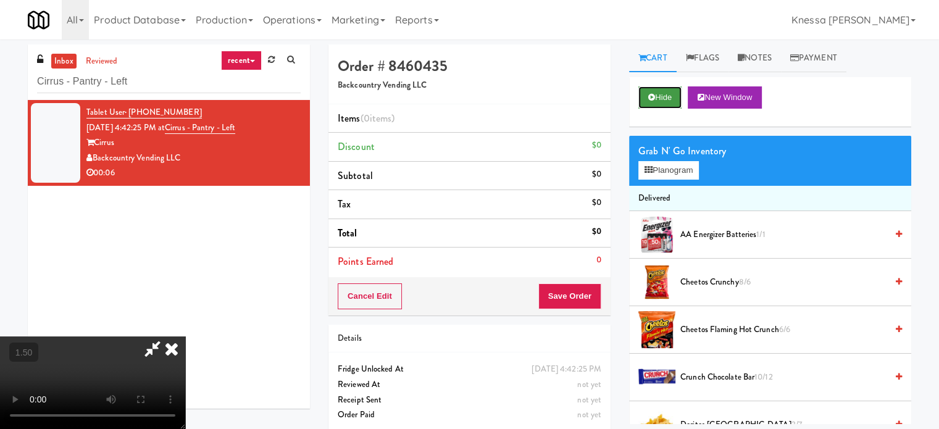
click at [659, 108] on button "Hide" at bounding box center [660, 97] width 43 height 22
click at [185, 337] on video at bounding box center [92, 383] width 185 height 93
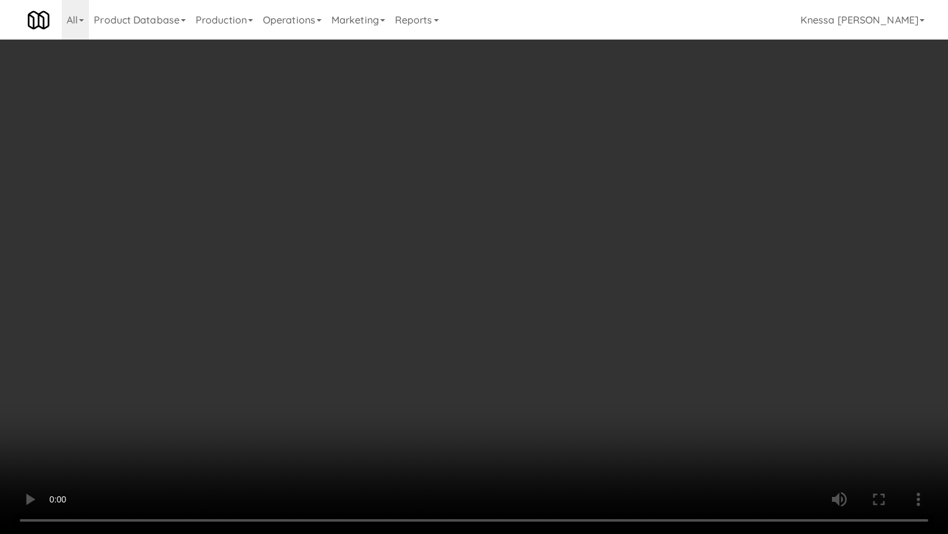
click at [453, 321] on video at bounding box center [474, 267] width 948 height 534
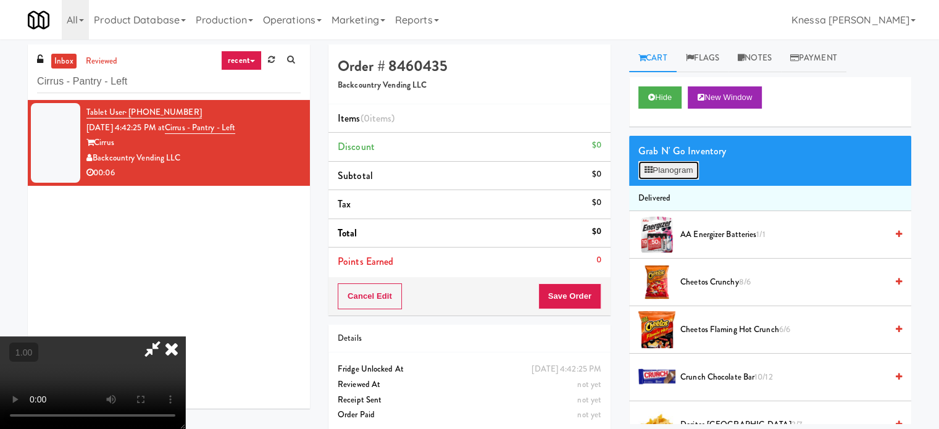
click at [664, 165] on button "Planogram" at bounding box center [669, 170] width 61 height 19
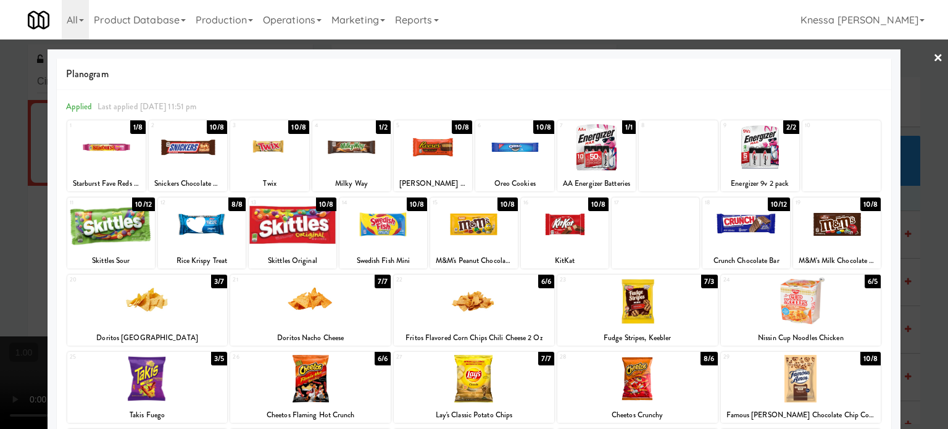
click at [267, 157] on div at bounding box center [269, 148] width 78 height 48
click at [515, 153] on div at bounding box center [514, 148] width 78 height 48
click at [15, 249] on div at bounding box center [474, 214] width 948 height 429
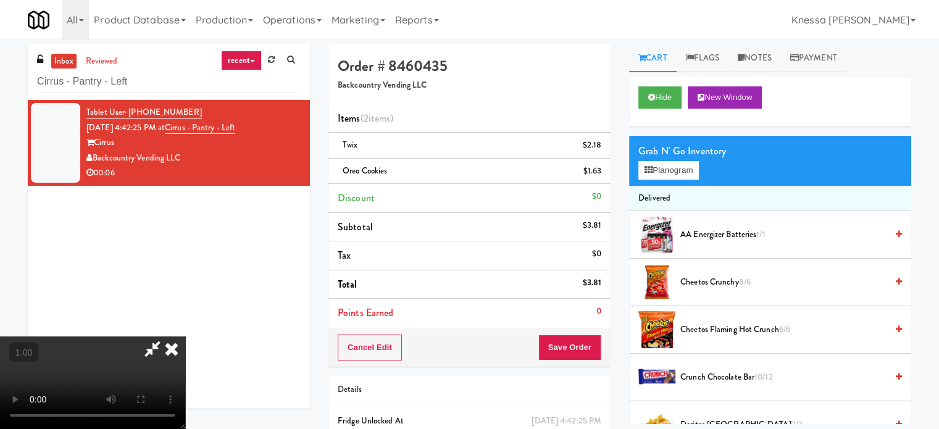
click at [185, 337] on video at bounding box center [92, 383] width 185 height 93
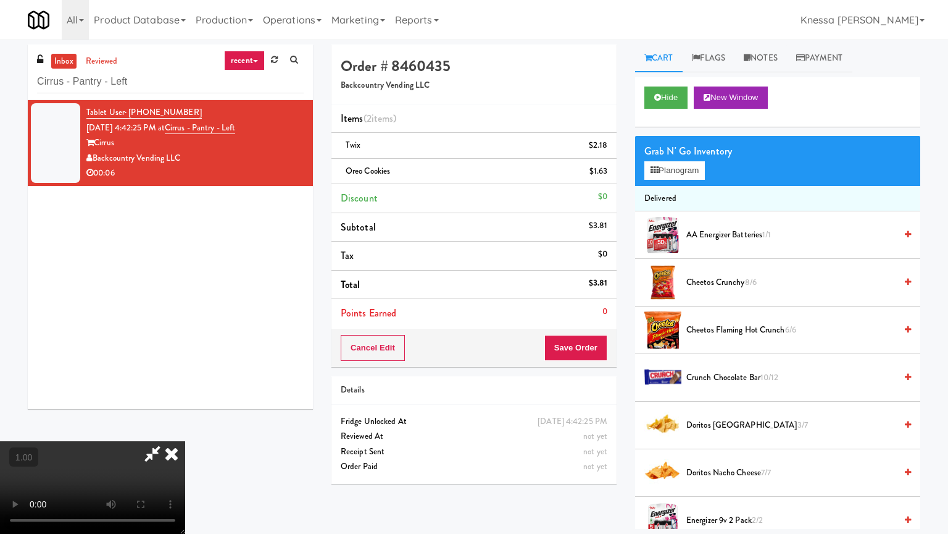
click at [185, 429] on video at bounding box center [92, 487] width 185 height 93
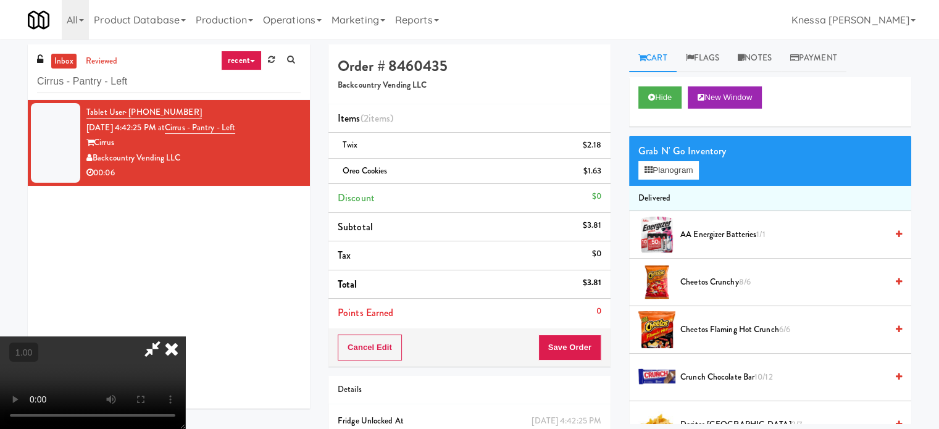
click at [185, 337] on icon at bounding box center [171, 349] width 27 height 25
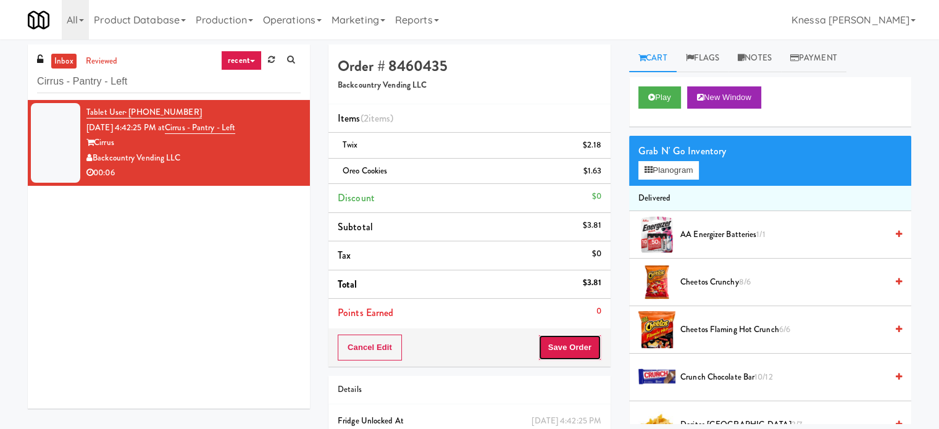
click at [572, 348] on button "Save Order" at bounding box center [569, 348] width 63 height 26
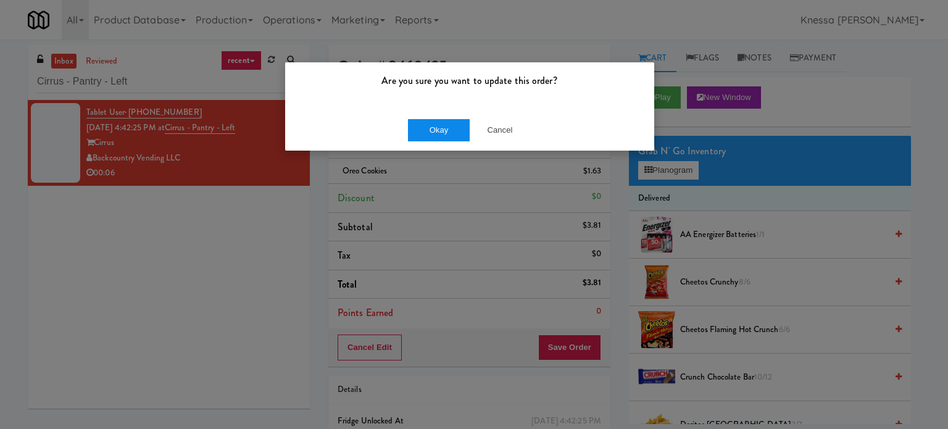
click at [447, 133] on button "Okay" at bounding box center [439, 130] width 62 height 22
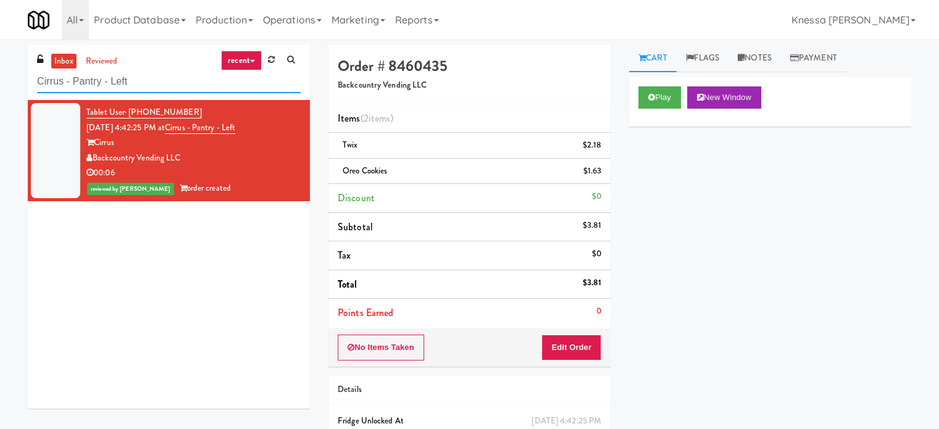
click at [200, 78] on input "Cirrus - Pantry - Left" at bounding box center [169, 81] width 264 height 23
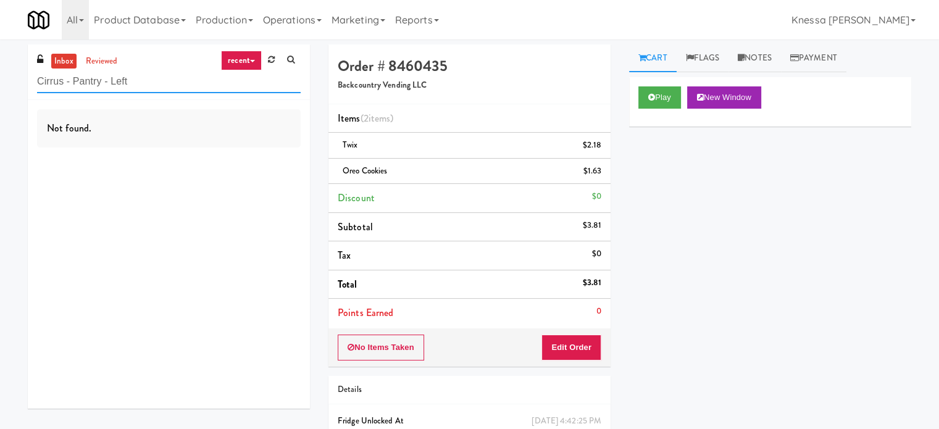
paste input "520 N [PERSON_NAME] - Right - [GEOGRAPHIC_DATA]"
click at [209, 83] on input "520 N [PERSON_NAME] - Right - Ambient" at bounding box center [169, 81] width 264 height 23
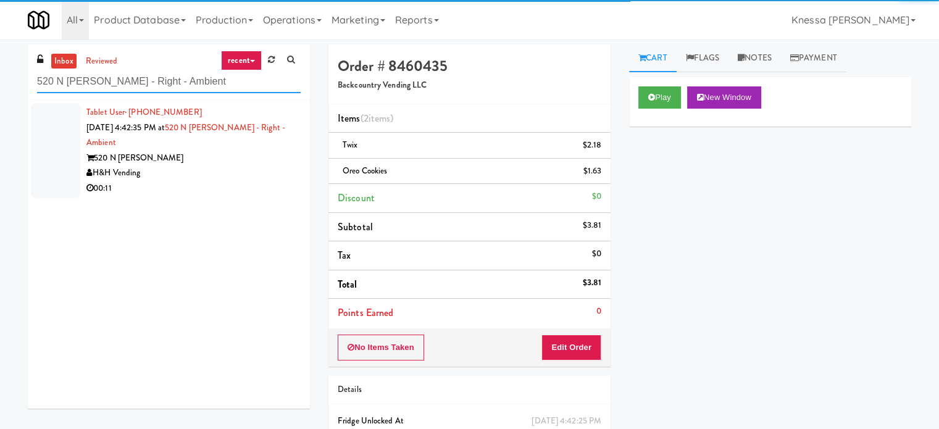
type input "520 N [PERSON_NAME] - Right - Ambient"
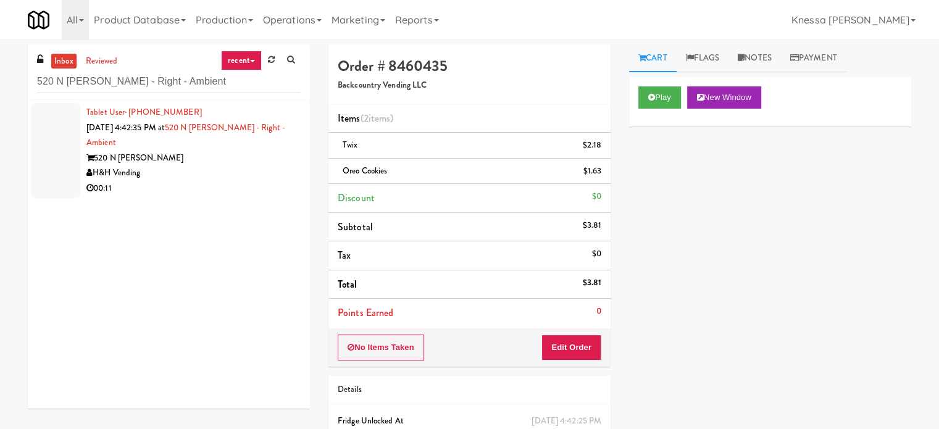
click at [245, 153] on div "520 N [PERSON_NAME]" at bounding box center [193, 158] width 214 height 15
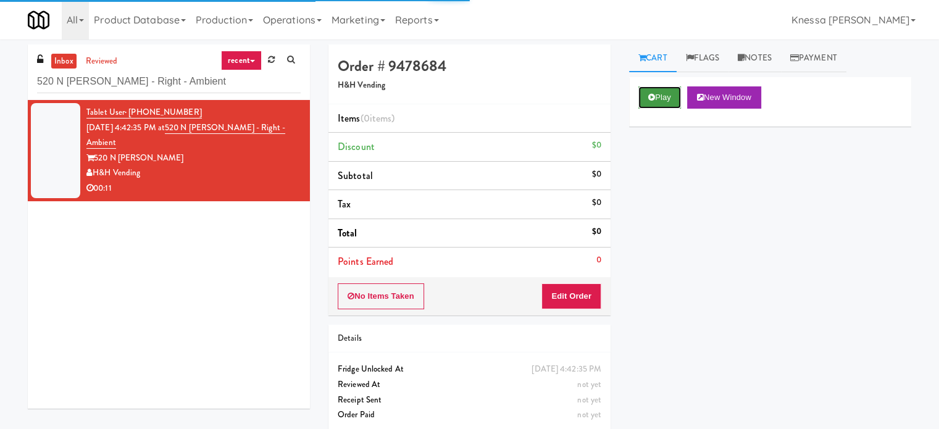
click at [670, 86] on button "Play" at bounding box center [660, 97] width 43 height 22
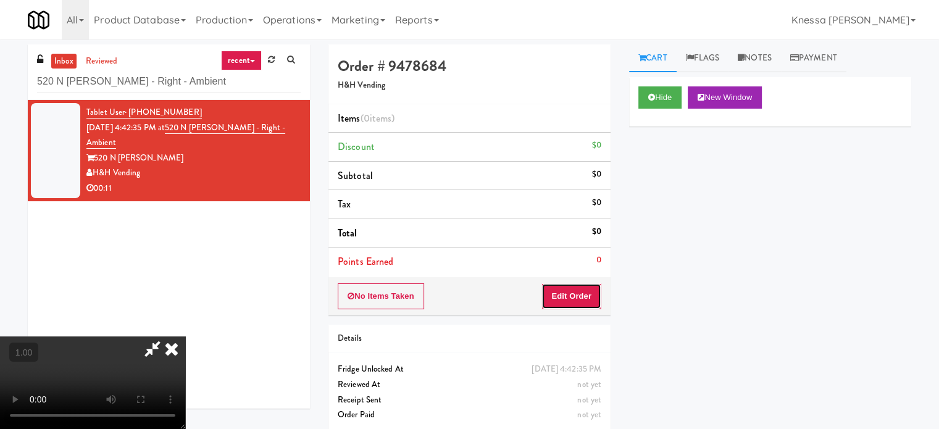
click at [579, 295] on button "Edit Order" at bounding box center [572, 296] width 60 height 26
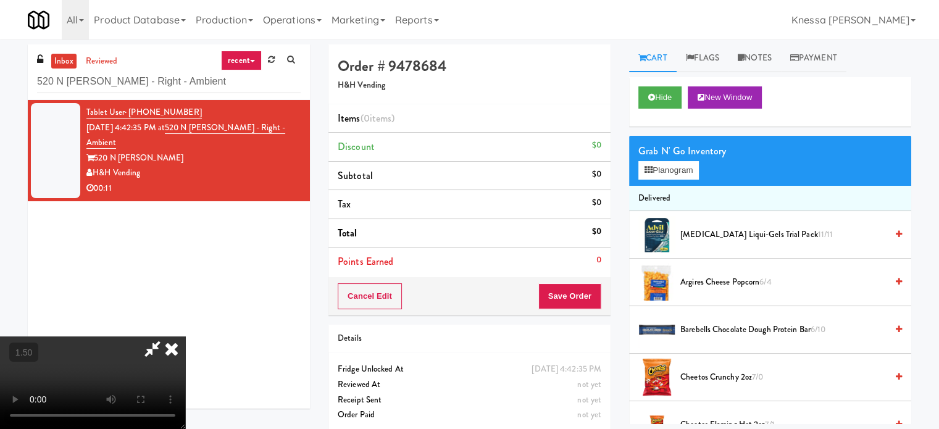
click at [185, 337] on video at bounding box center [92, 383] width 185 height 93
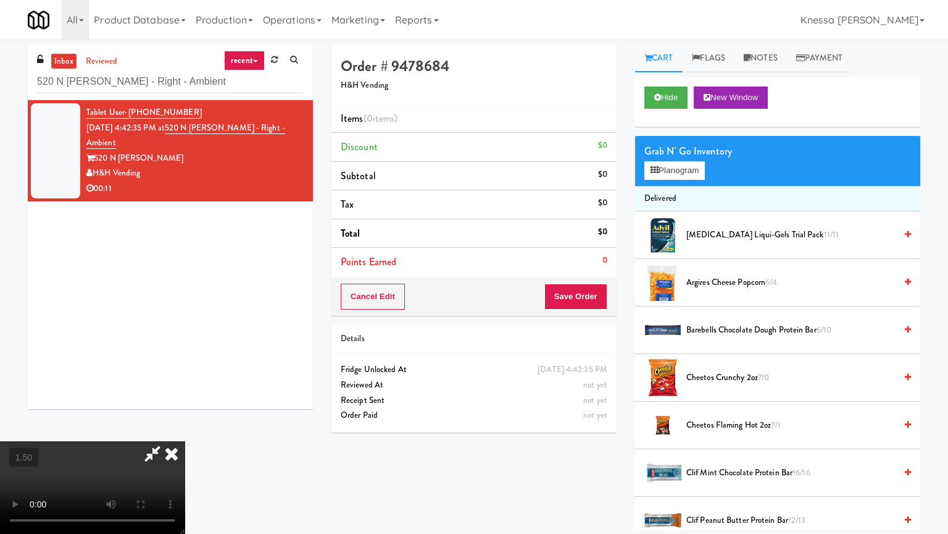
click at [185, 429] on video at bounding box center [92, 487] width 185 height 93
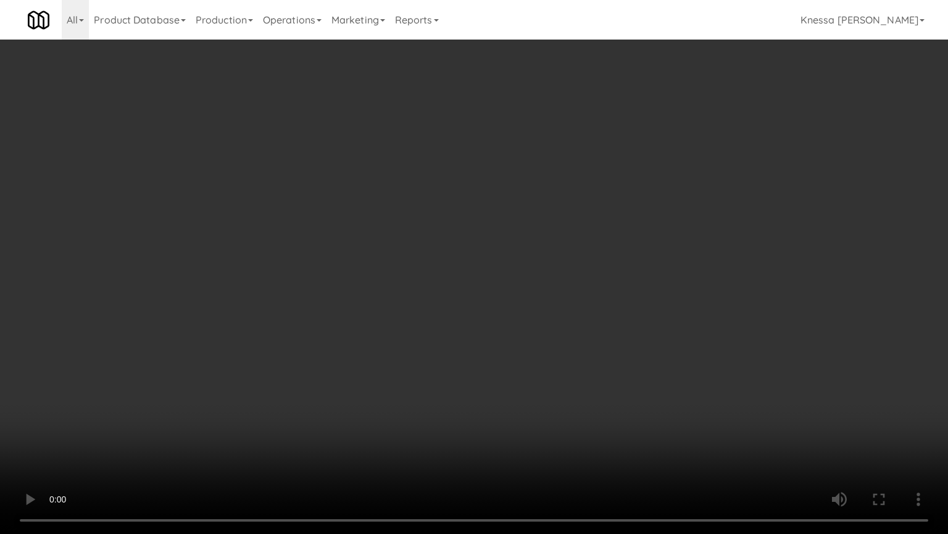
click at [543, 248] on video at bounding box center [474, 267] width 948 height 534
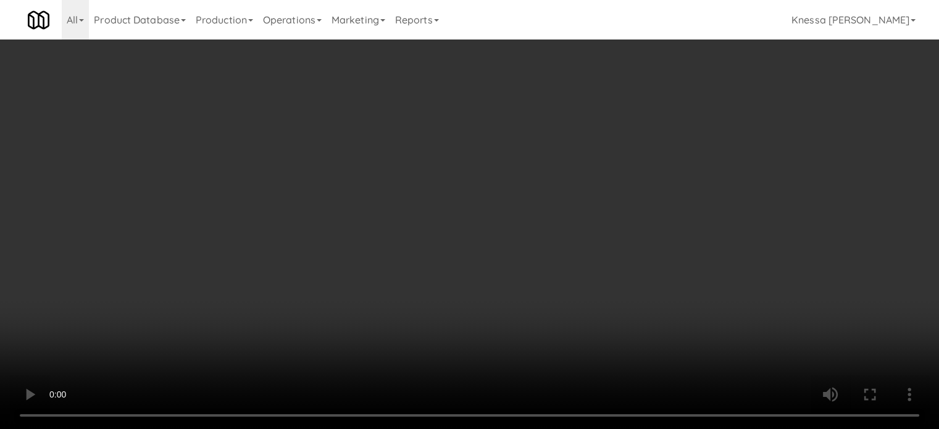
drag, startPoint x: 658, startPoint y: 83, endPoint x: 658, endPoint y: 91, distance: 8.1
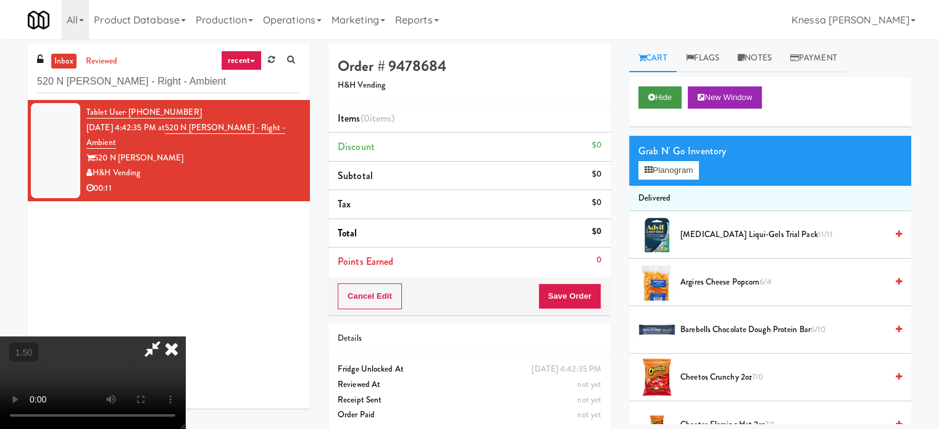
click at [658, 91] on div "Hide New Window" at bounding box center [770, 101] width 282 height 49
click at [658, 91] on button "Hide" at bounding box center [660, 97] width 43 height 22
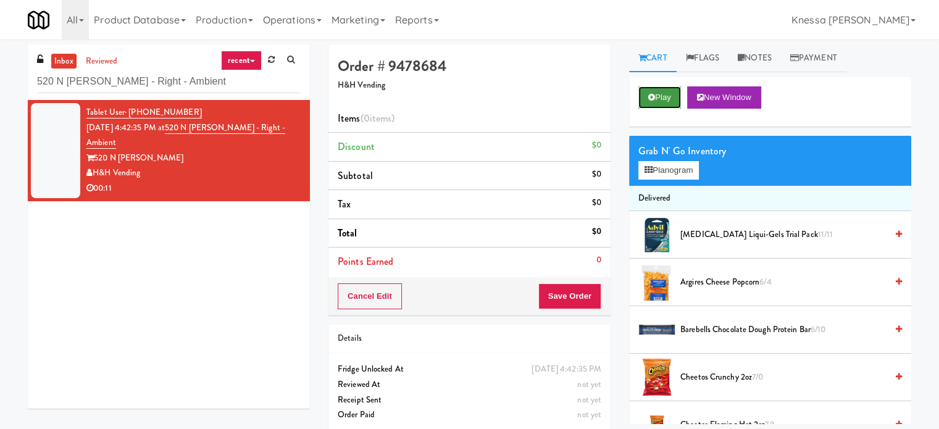
click at [658, 91] on button "Play" at bounding box center [660, 97] width 43 height 22
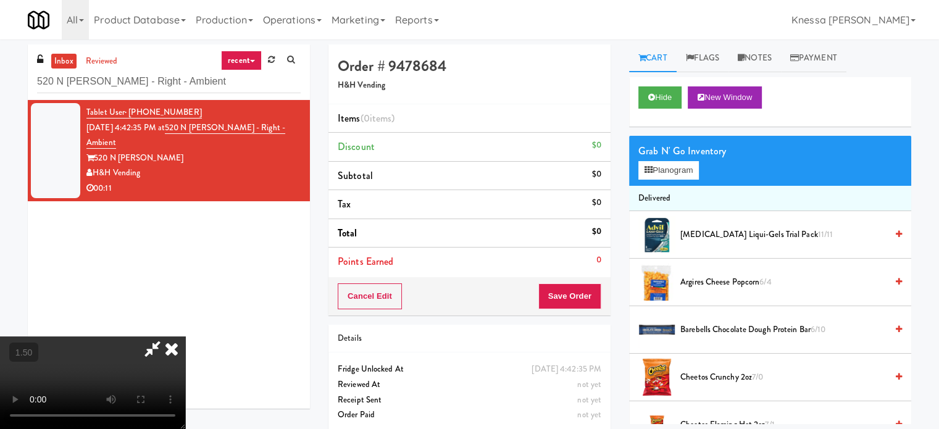
click at [185, 337] on video at bounding box center [92, 383] width 185 height 93
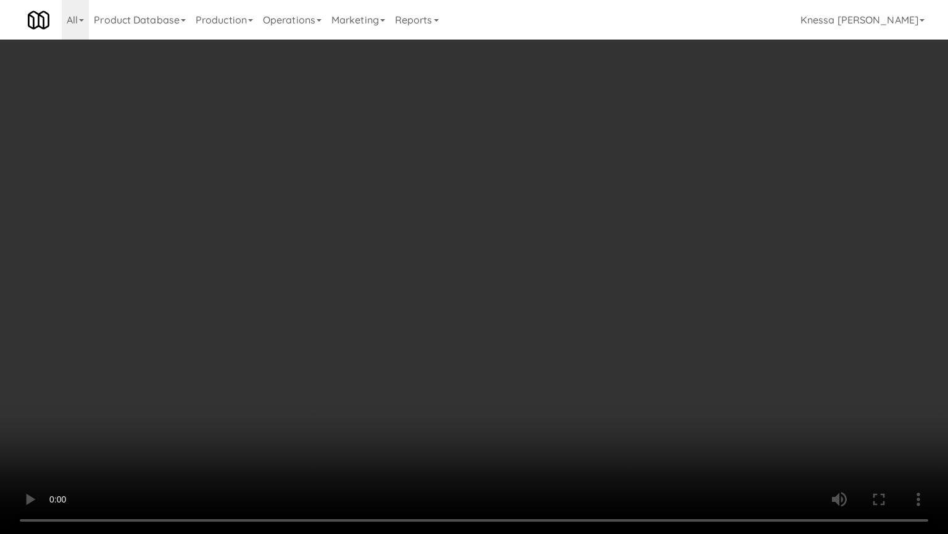
click at [528, 362] on video at bounding box center [474, 267] width 948 height 534
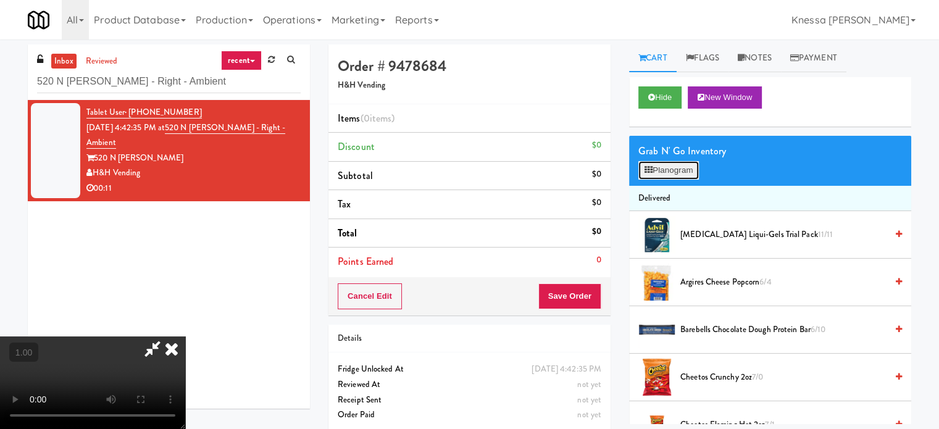
click at [662, 177] on button "Planogram" at bounding box center [669, 170] width 61 height 19
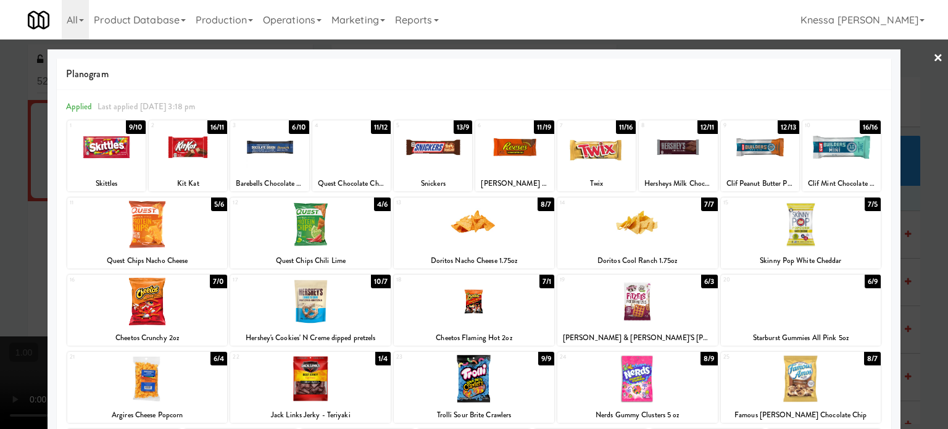
click at [590, 150] on div at bounding box center [597, 148] width 78 height 48
click at [427, 145] on div at bounding box center [433, 148] width 78 height 48
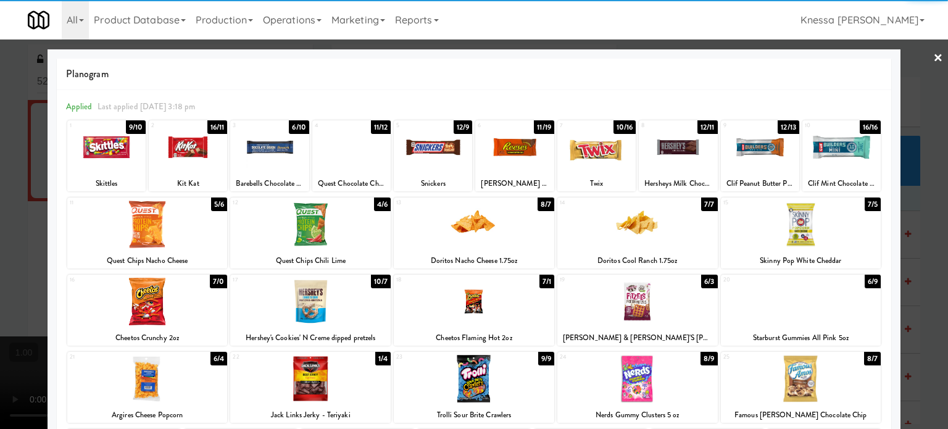
click at [6, 227] on div at bounding box center [474, 214] width 948 height 429
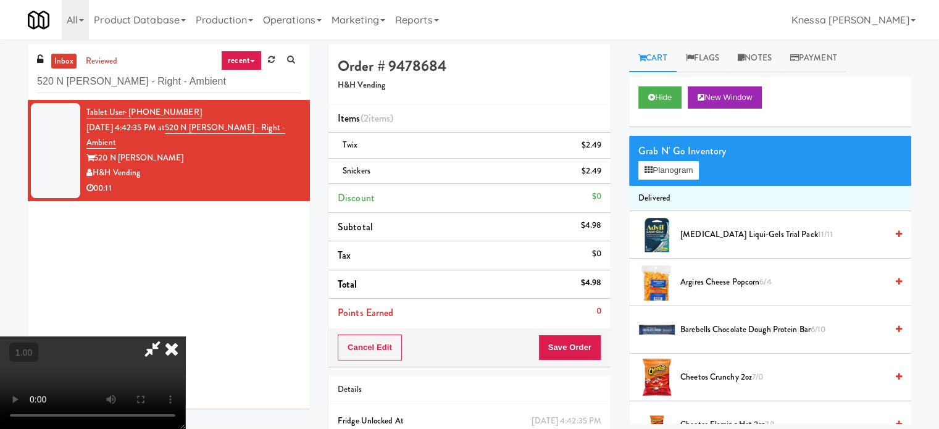
click at [177, 337] on video at bounding box center [92, 383] width 185 height 93
click at [185, 337] on icon at bounding box center [171, 349] width 27 height 25
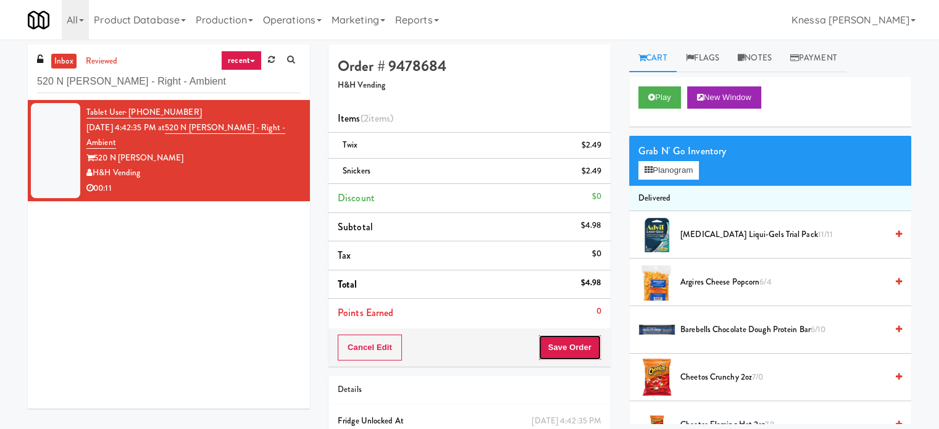
click at [568, 352] on button "Save Order" at bounding box center [569, 348] width 63 height 26
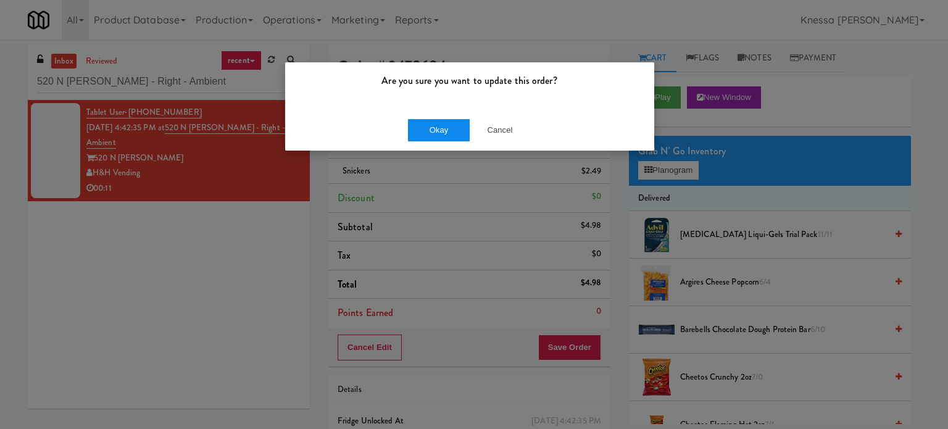
click at [448, 128] on button "Okay" at bounding box center [439, 130] width 62 height 22
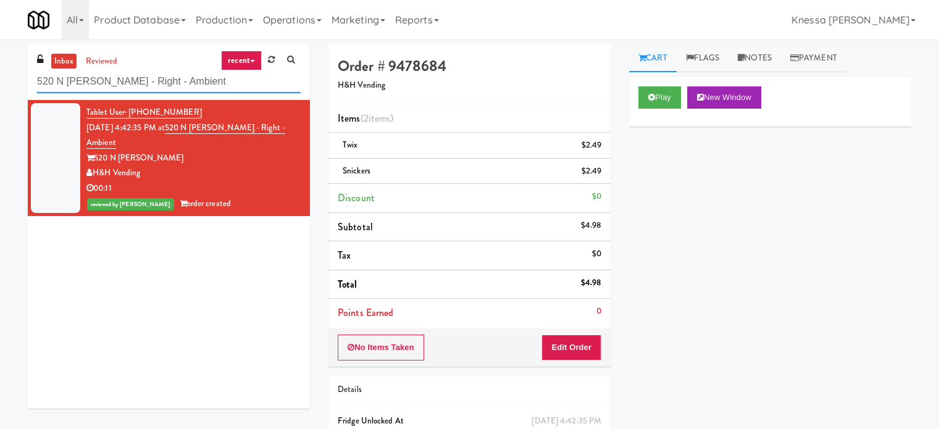
click at [175, 75] on input "520 N [PERSON_NAME] - Right - Ambient" at bounding box center [169, 81] width 264 height 23
paste input "C-Side Sports Snacks"
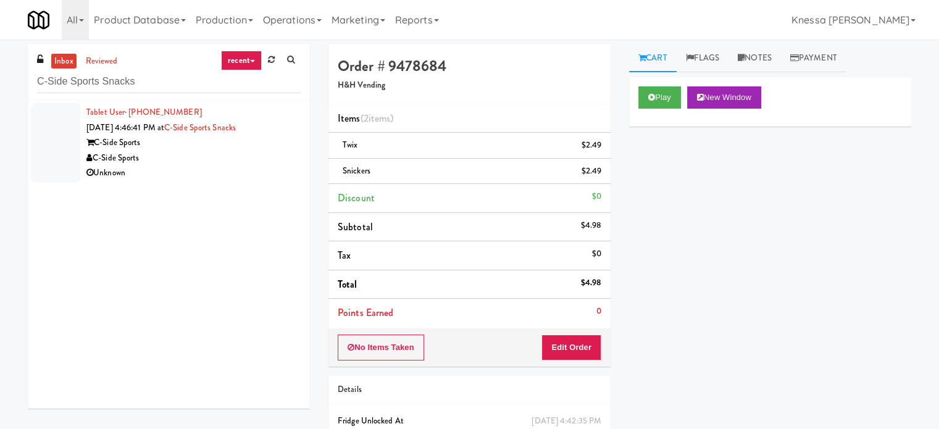
click at [246, 162] on div "C-Side Sports" at bounding box center [193, 158] width 214 height 15
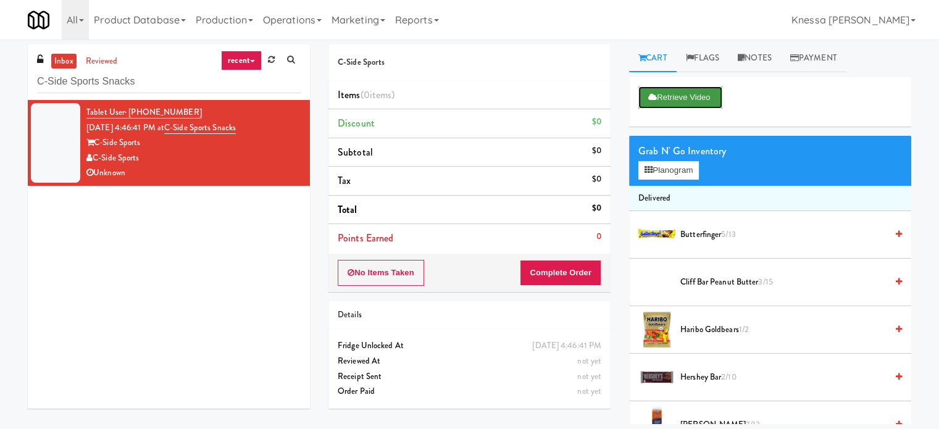
click at [677, 96] on button "Retrieve Video" at bounding box center [681, 97] width 84 height 22
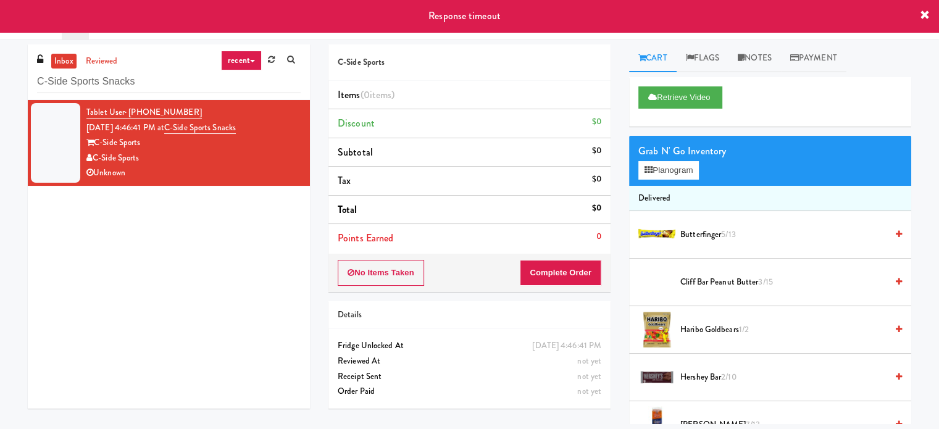
click at [486, 20] on span "Response timeout" at bounding box center [465, 16] width 72 height 14
copy body "Response timeout Are you sure you want to update this order? Okay Cancel Okay A…"
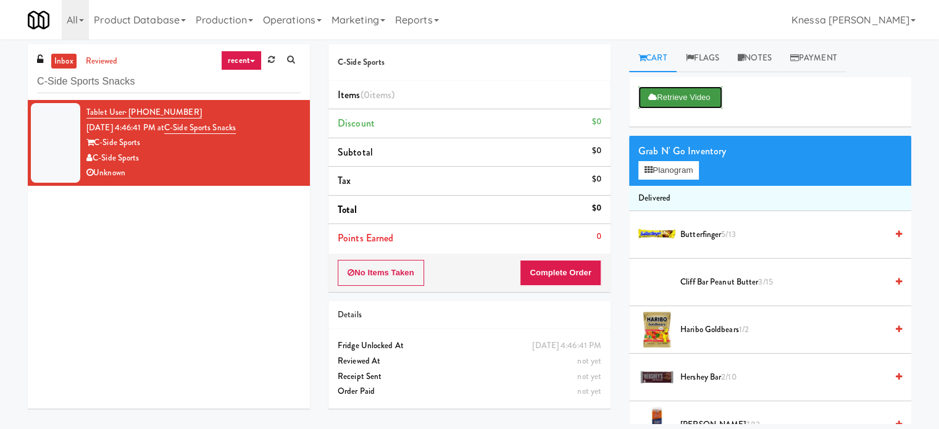
click at [669, 101] on button "Retrieve Video" at bounding box center [681, 97] width 84 height 22
click at [646, 106] on button "Retrieve Video" at bounding box center [681, 97] width 84 height 22
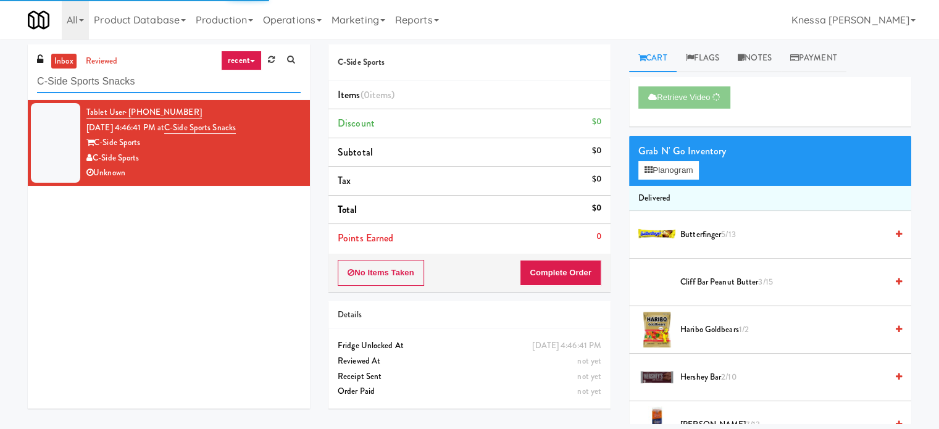
click at [168, 79] on input "C-Side Sports Snacks" at bounding box center [169, 81] width 264 height 23
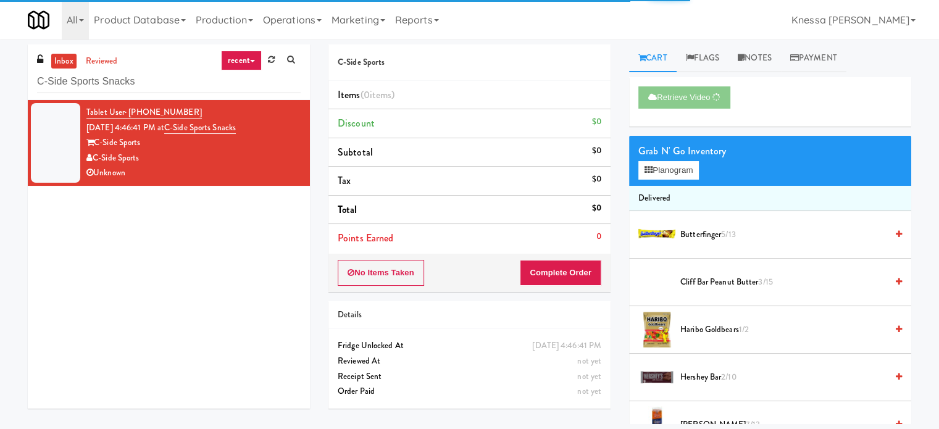
click at [380, 62] on h5 "C-Side Sports" at bounding box center [470, 62] width 264 height 9
copy h5 "C-Side Sports"
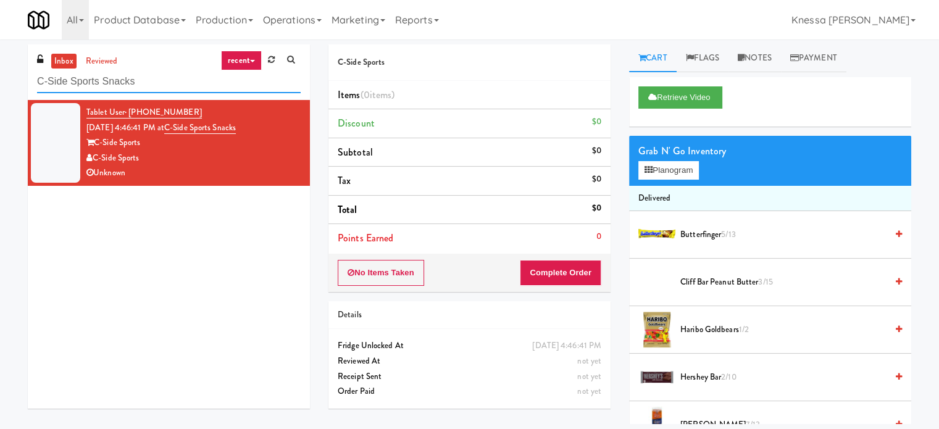
click at [199, 76] on input "C-Side Sports Snacks" at bounding box center [169, 81] width 264 height 23
paste input "Railside Fresh"
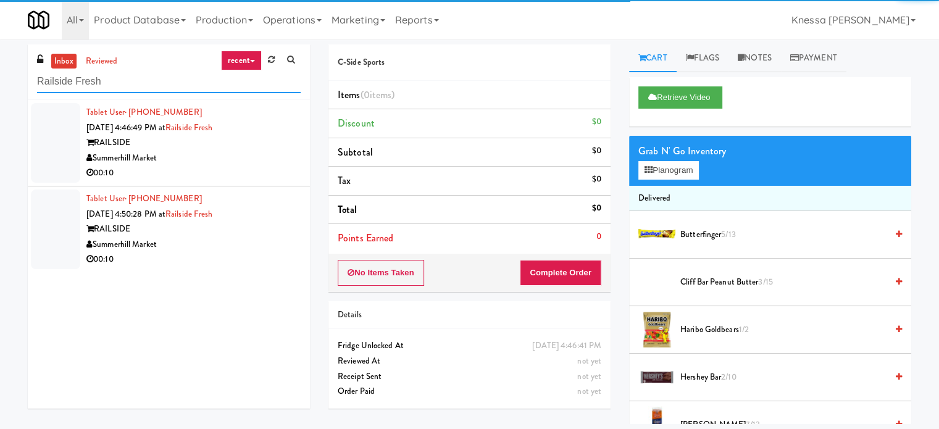
type input "Railside Fresh"
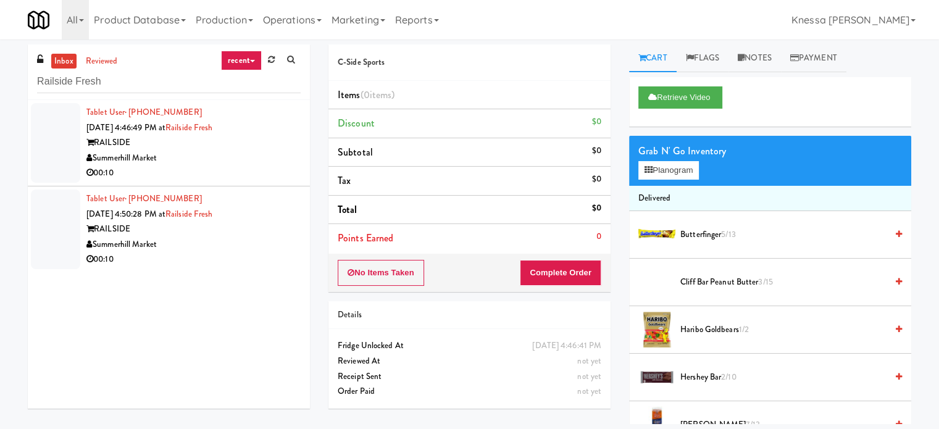
click at [252, 153] on div "Summerhill Market" at bounding box center [193, 158] width 214 height 15
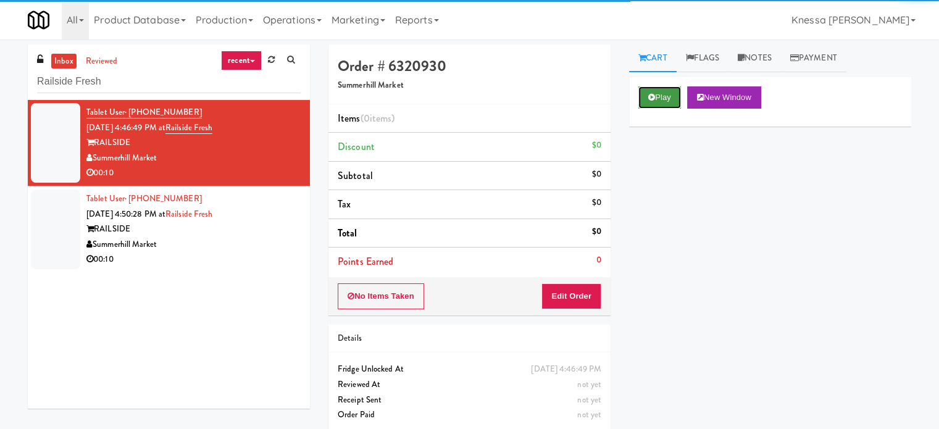
click at [651, 103] on button "Play" at bounding box center [660, 97] width 43 height 22
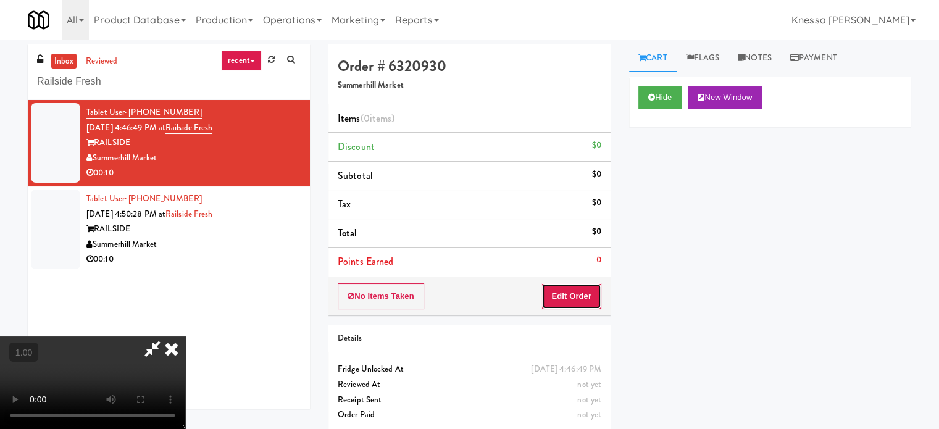
click at [591, 297] on button "Edit Order" at bounding box center [572, 296] width 60 height 26
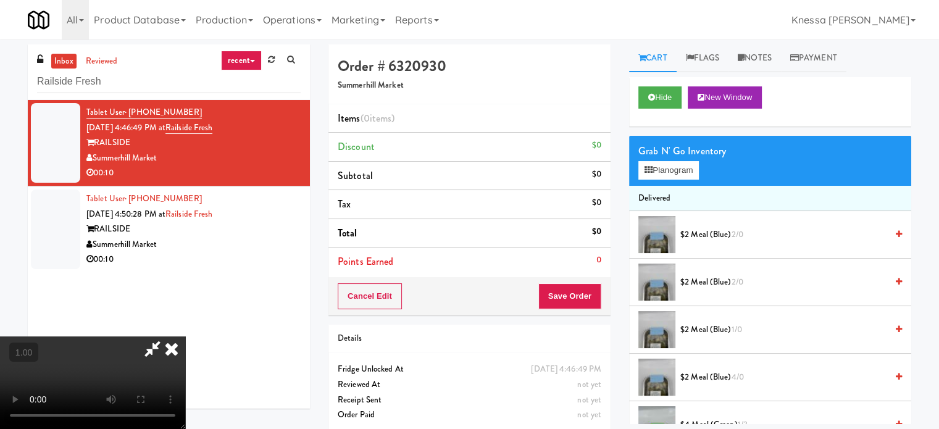
click at [185, 337] on video at bounding box center [92, 383] width 185 height 93
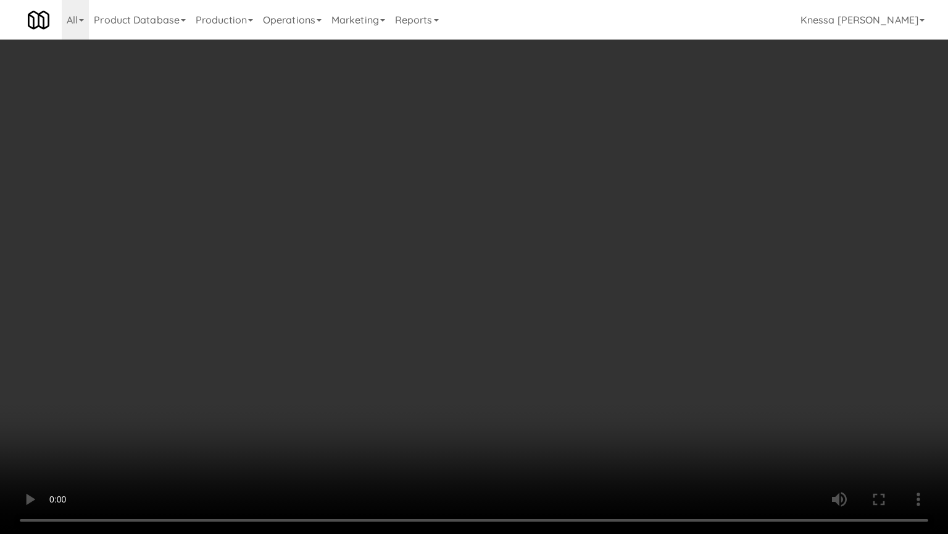
click at [425, 310] on video at bounding box center [474, 267] width 948 height 534
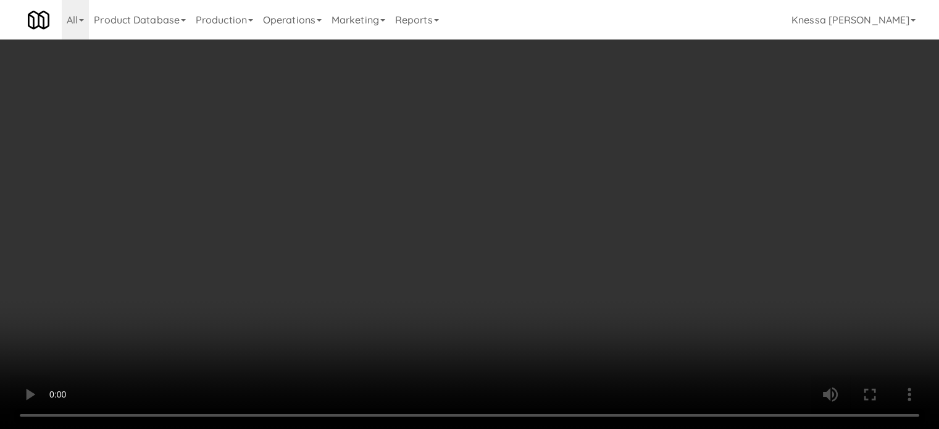
click at [285, 219] on video at bounding box center [469, 214] width 939 height 429
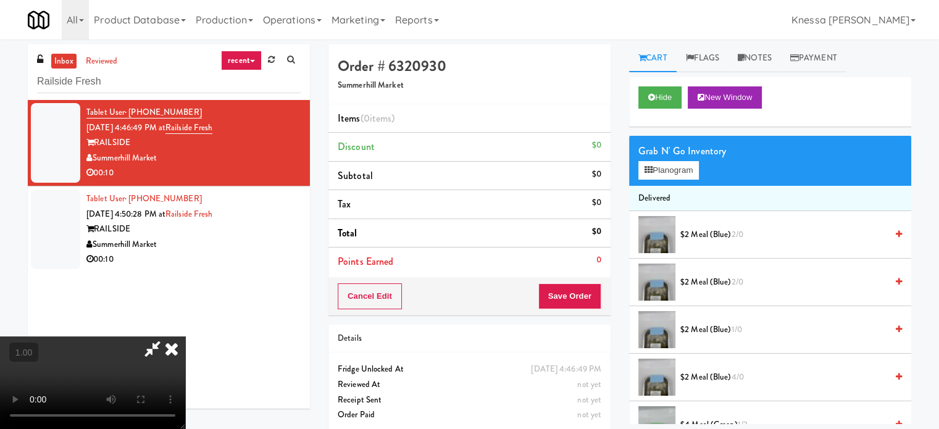
click at [185, 337] on video at bounding box center [92, 383] width 185 height 93
click at [690, 162] on button "Planogram" at bounding box center [669, 170] width 61 height 19
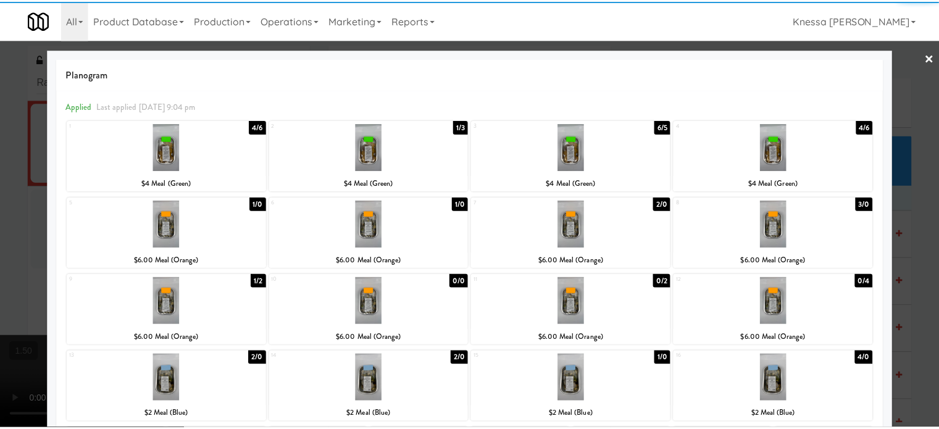
scroll to position [177, 0]
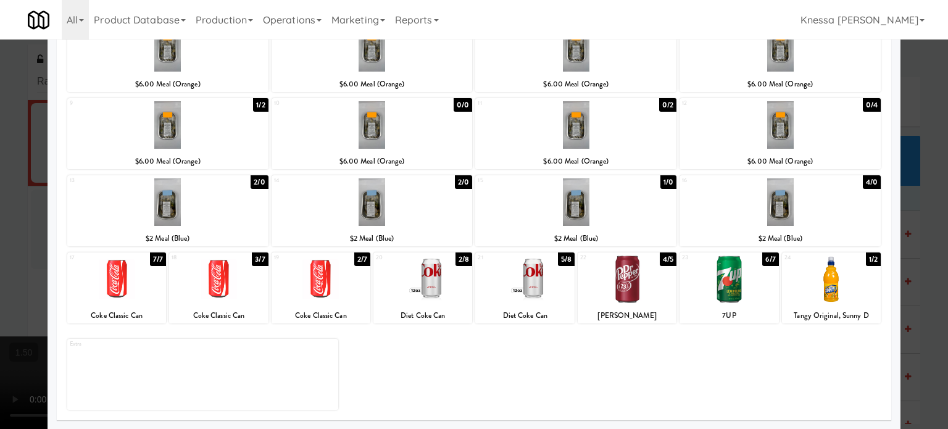
click at [205, 295] on div at bounding box center [218, 280] width 99 height 48
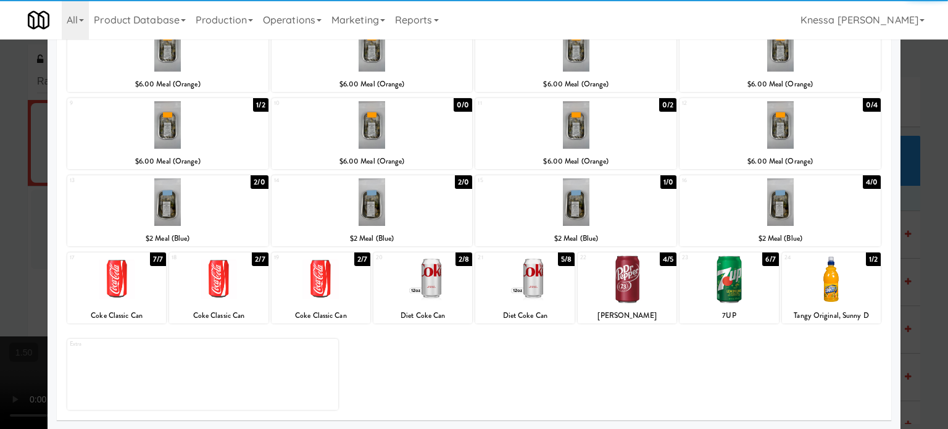
click at [0, 258] on div at bounding box center [474, 214] width 948 height 429
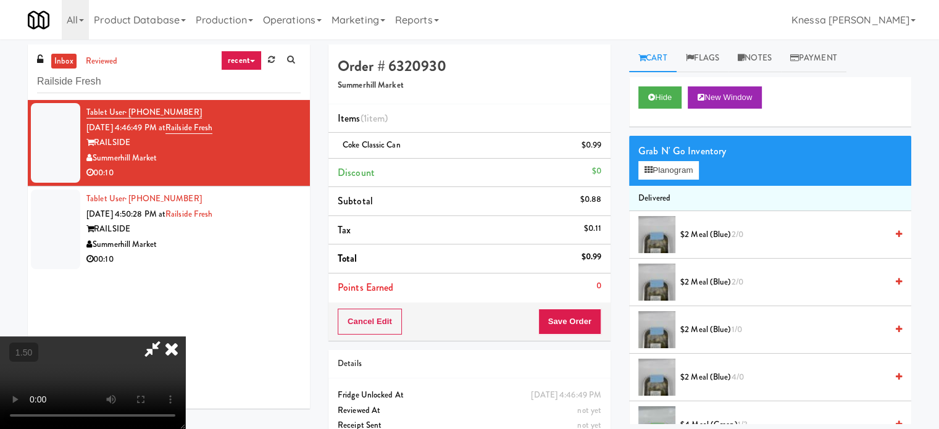
click at [185, 337] on icon at bounding box center [171, 349] width 27 height 25
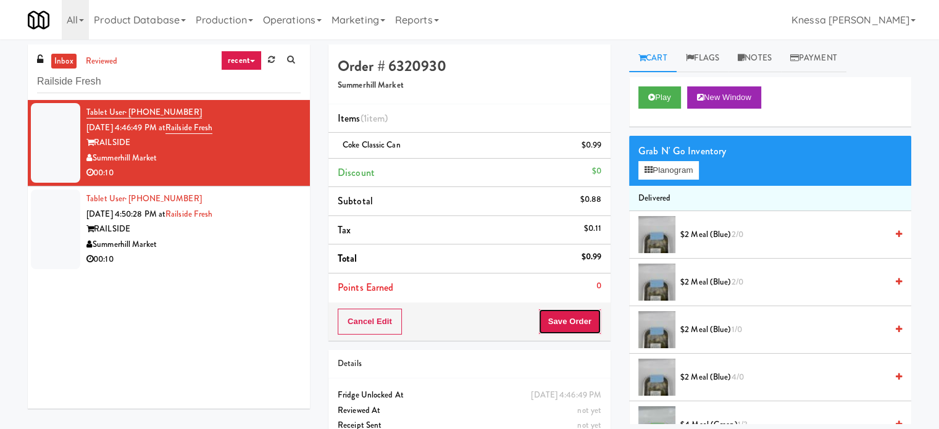
click at [570, 316] on button "Save Order" at bounding box center [569, 322] width 63 height 26
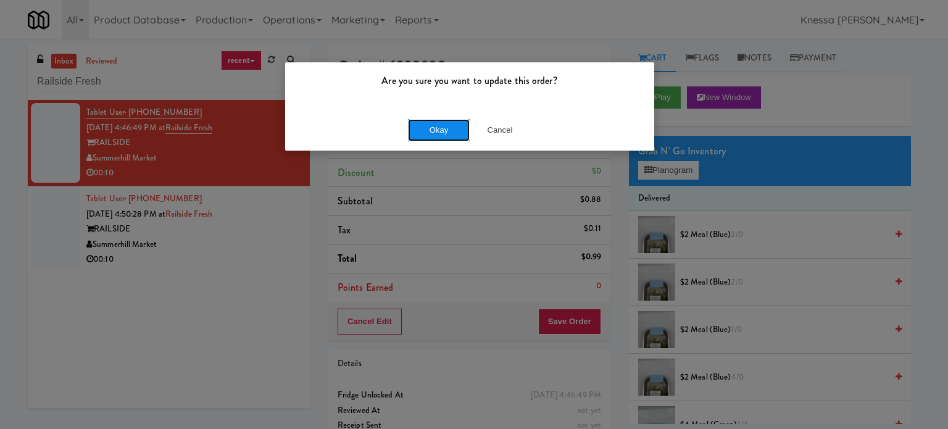
click at [432, 137] on button "Okay" at bounding box center [439, 130] width 62 height 22
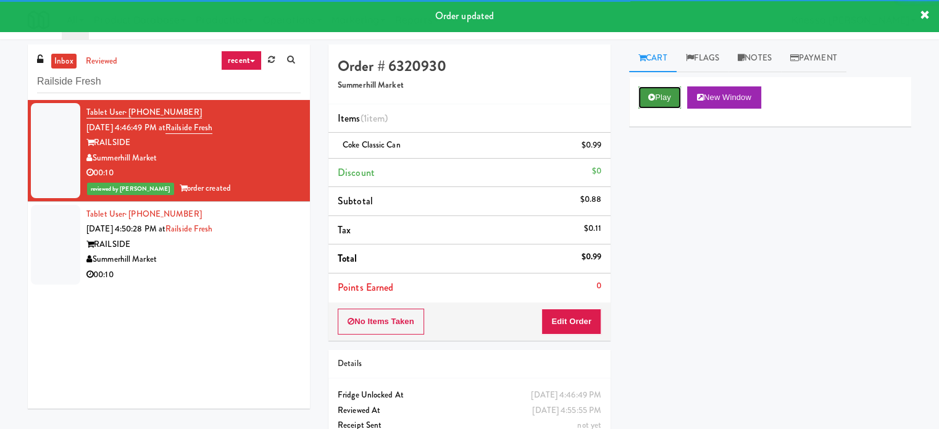
click at [659, 103] on button "Play" at bounding box center [660, 97] width 43 height 22
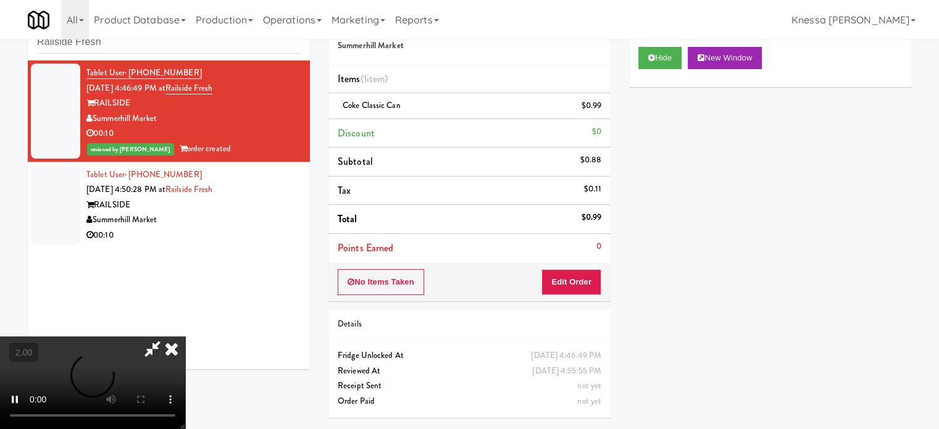
click at [167, 337] on icon at bounding box center [152, 349] width 28 height 25
click at [185, 337] on icon at bounding box center [171, 349] width 27 height 25
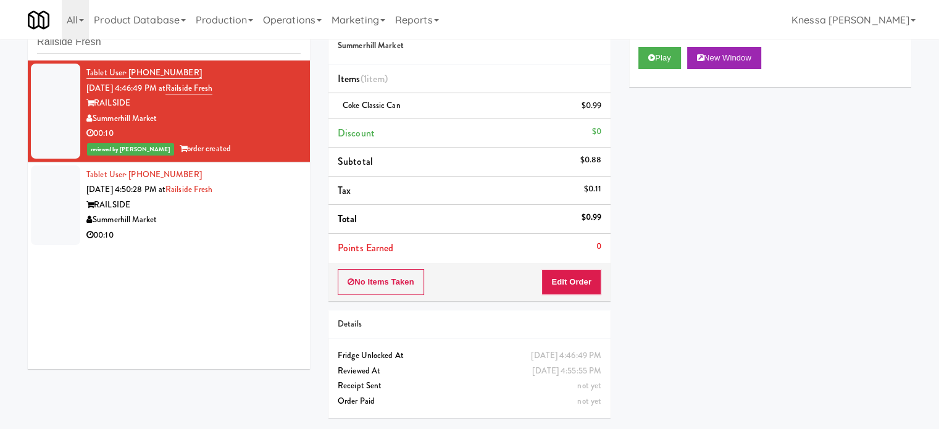
click at [247, 213] on div "Summerhill Market" at bounding box center [193, 219] width 214 height 15
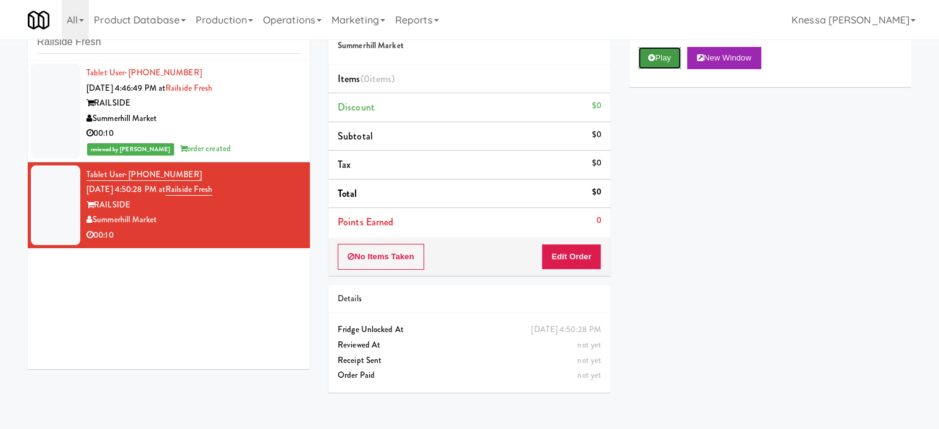
click at [666, 57] on button "Play" at bounding box center [660, 58] width 43 height 22
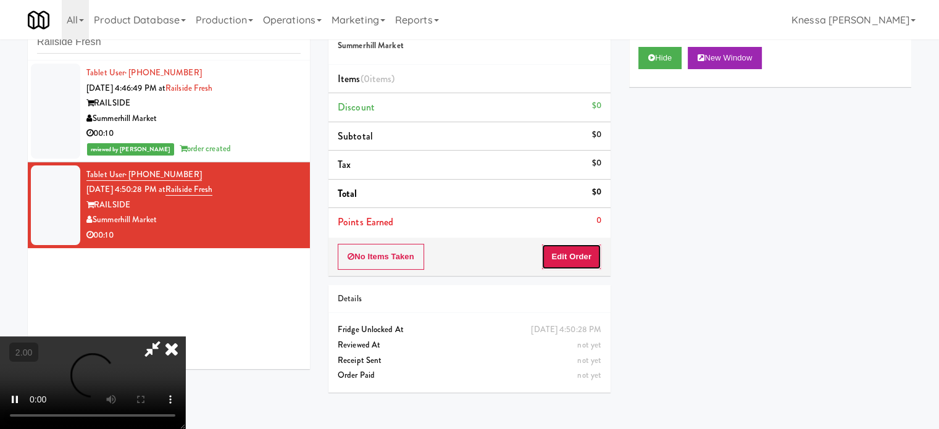
click at [581, 248] on button "Edit Order" at bounding box center [572, 257] width 60 height 26
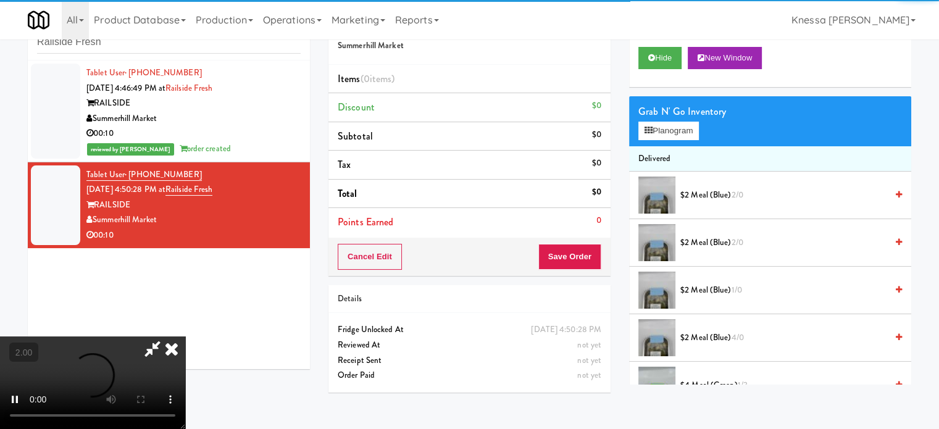
click at [185, 337] on video at bounding box center [92, 383] width 185 height 93
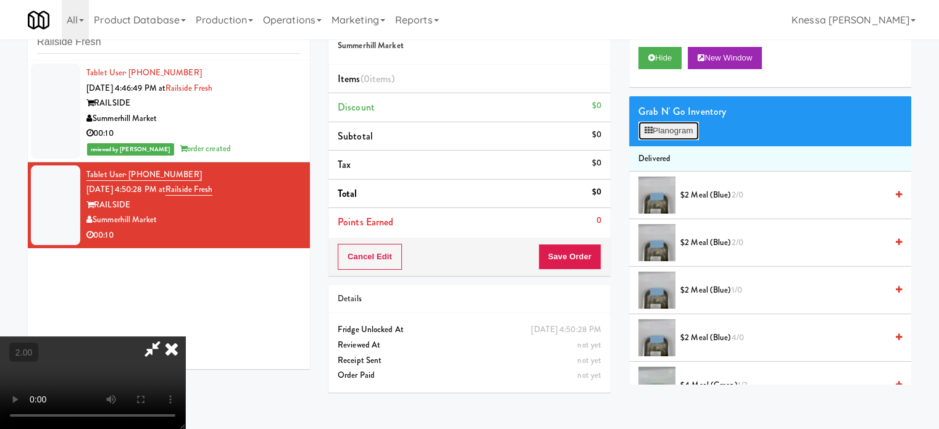
click at [690, 130] on button "Planogram" at bounding box center [669, 131] width 61 height 19
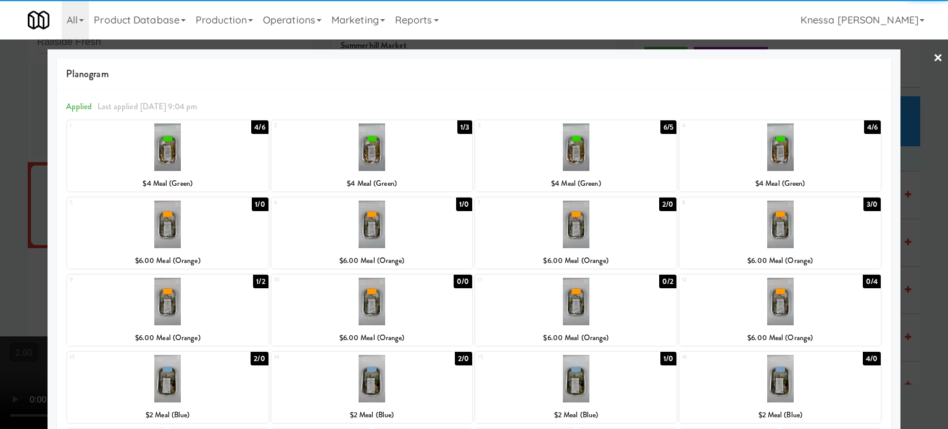
scroll to position [177, 0]
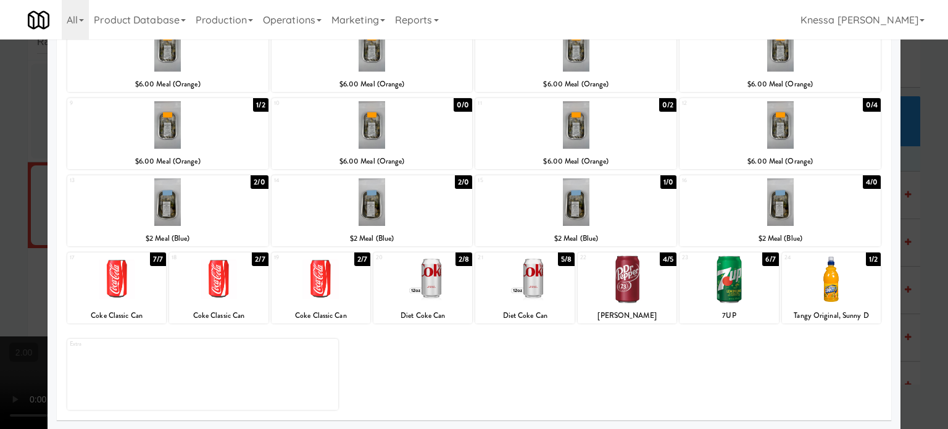
click at [0, 237] on div at bounding box center [474, 214] width 948 height 429
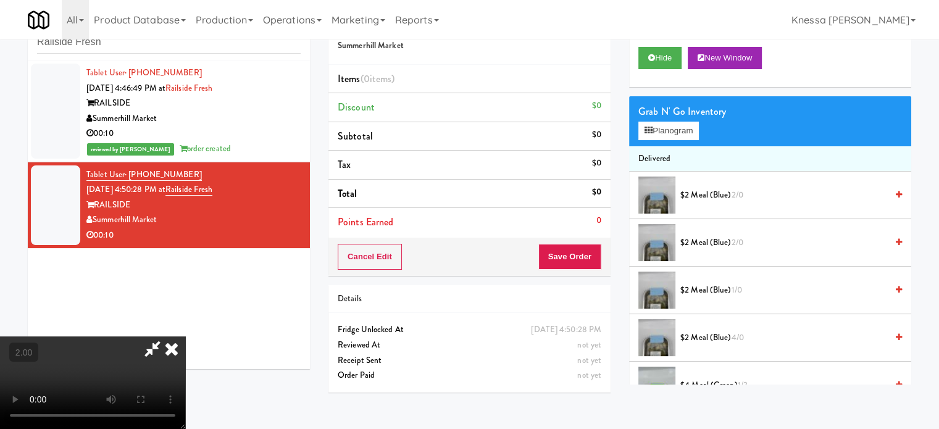
click at [185, 337] on video at bounding box center [92, 383] width 185 height 93
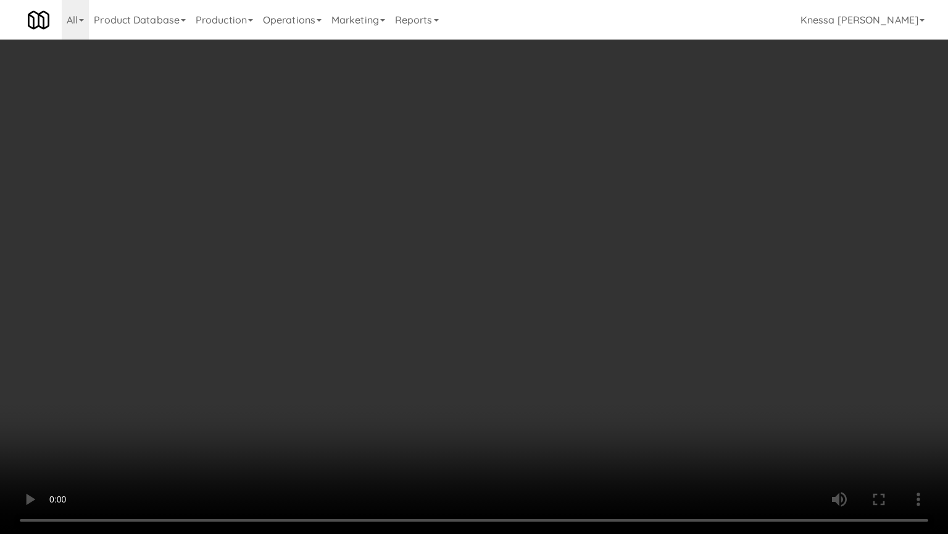
click at [591, 417] on video at bounding box center [474, 267] width 948 height 534
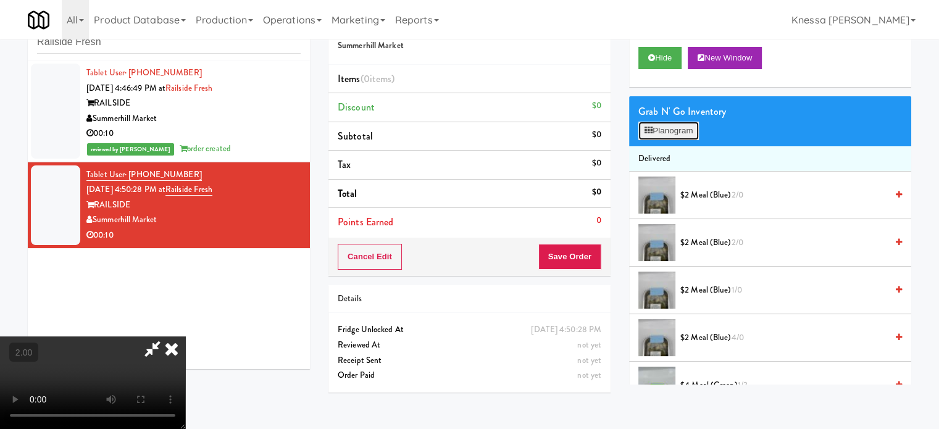
click at [667, 128] on button "Planogram" at bounding box center [669, 131] width 61 height 19
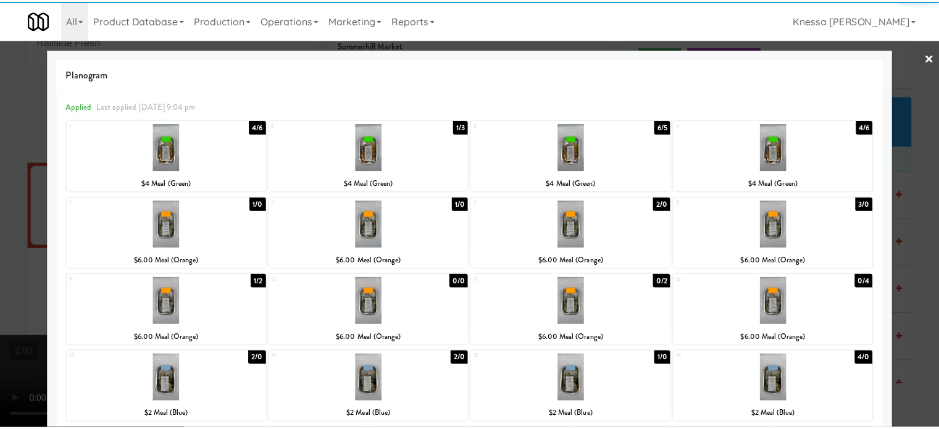
scroll to position [177, 0]
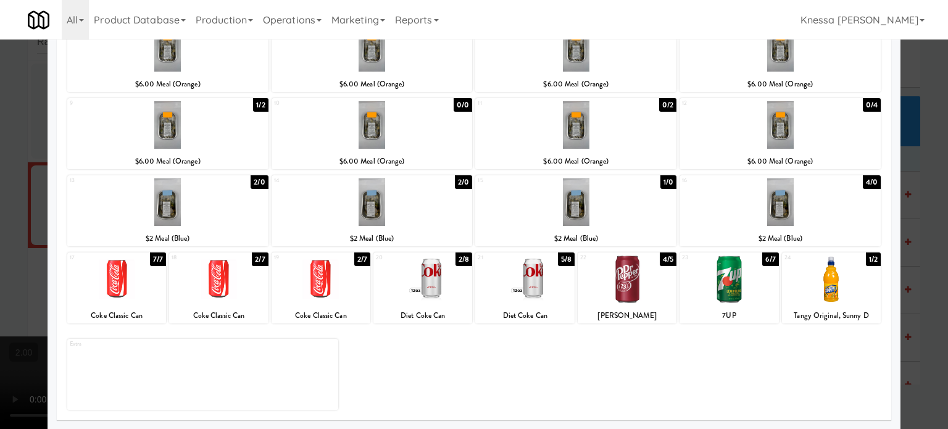
click at [535, 293] on div at bounding box center [524, 280] width 99 height 48
click at [37, 216] on div at bounding box center [474, 214] width 948 height 429
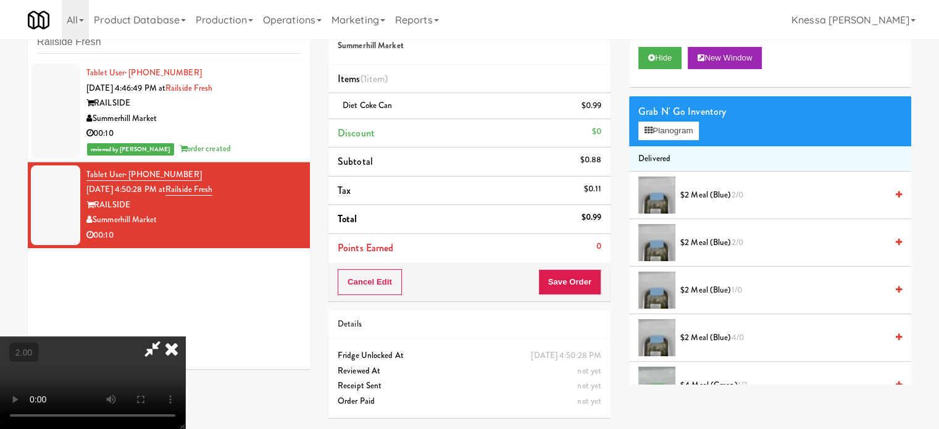
click at [185, 337] on icon at bounding box center [171, 349] width 27 height 25
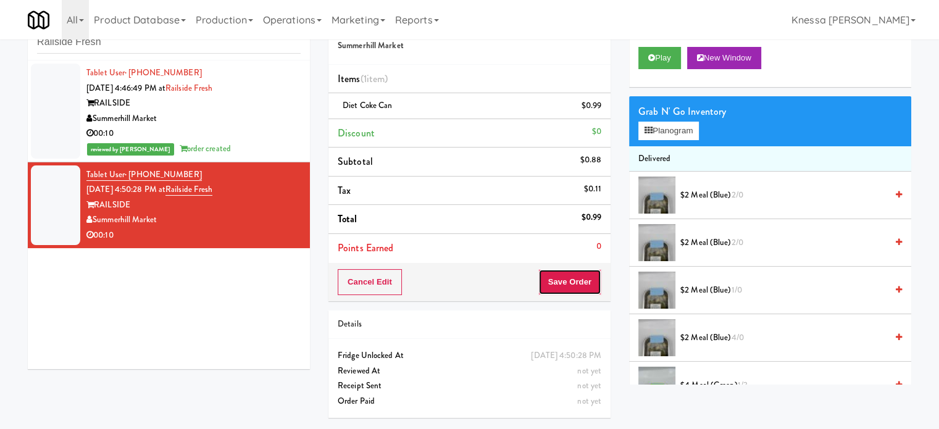
click at [566, 278] on button "Save Order" at bounding box center [569, 282] width 63 height 26
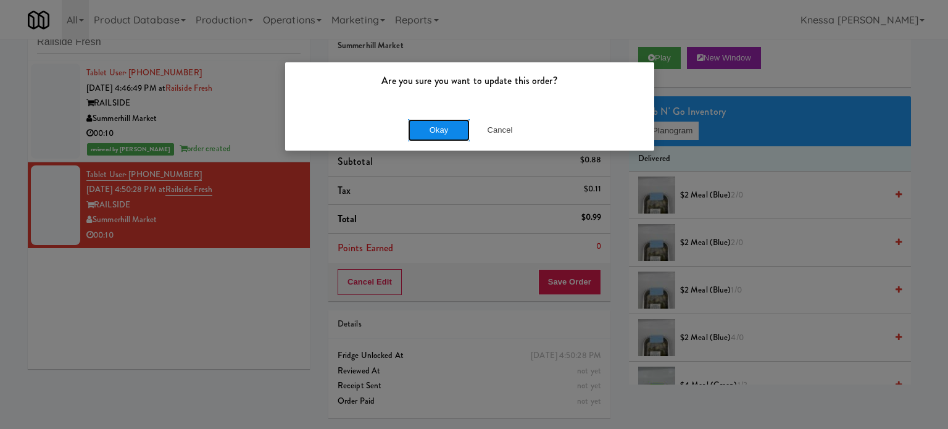
click at [445, 129] on button "Okay" at bounding box center [439, 130] width 62 height 22
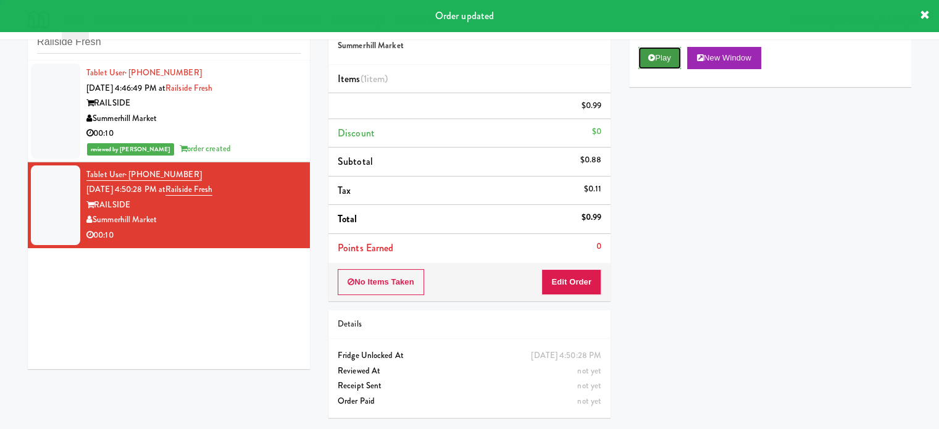
click at [667, 59] on button "Play" at bounding box center [660, 58] width 43 height 22
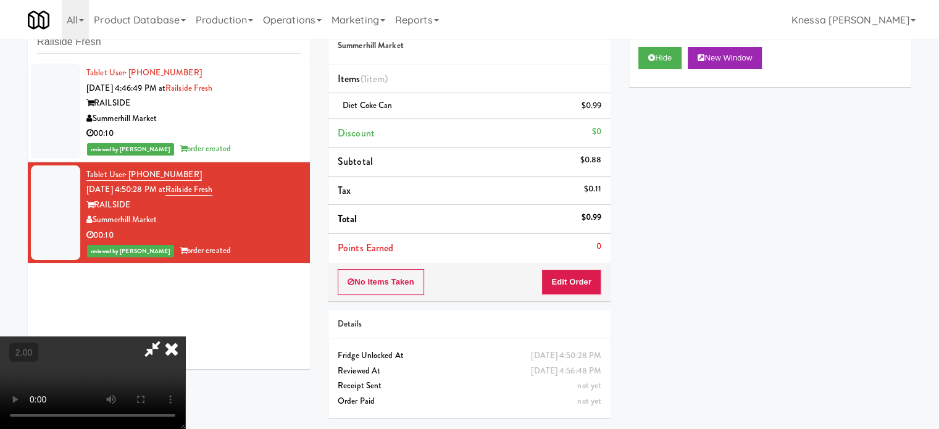
click at [185, 337] on video at bounding box center [92, 383] width 185 height 93
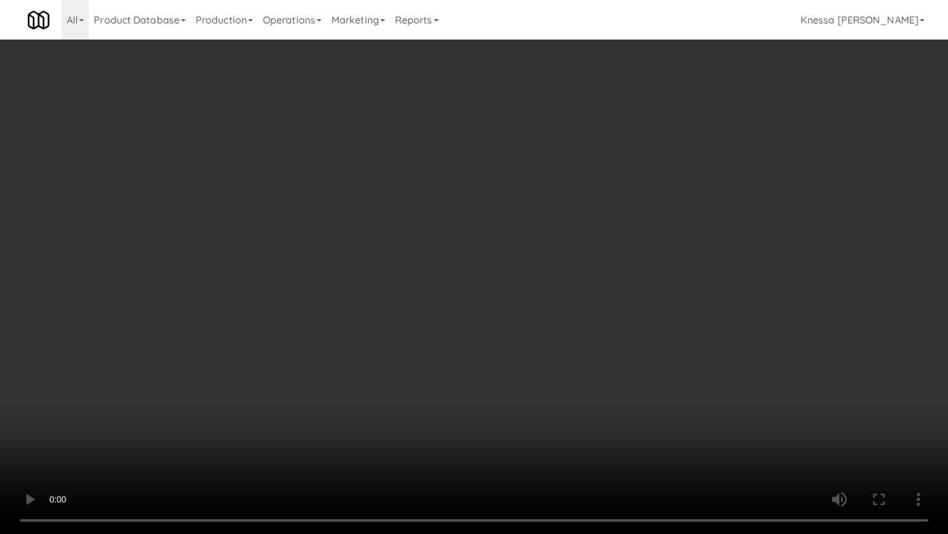
click at [668, 413] on video at bounding box center [474, 267] width 948 height 534
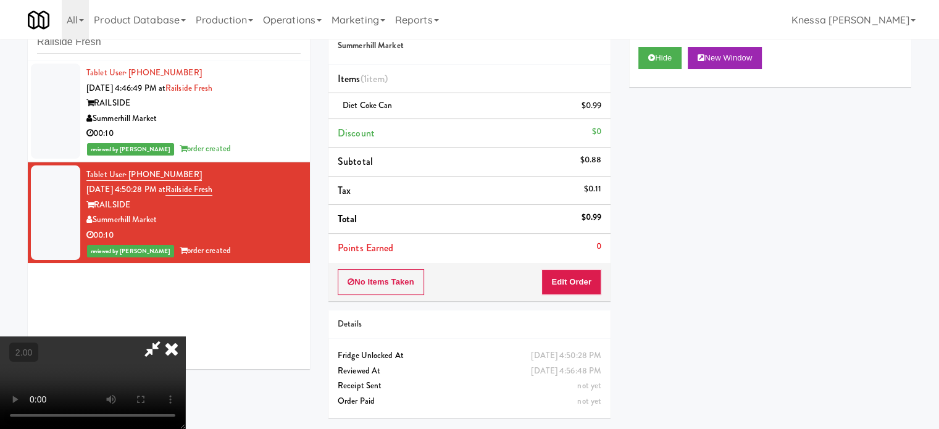
click at [185, 337] on icon at bounding box center [171, 349] width 27 height 25
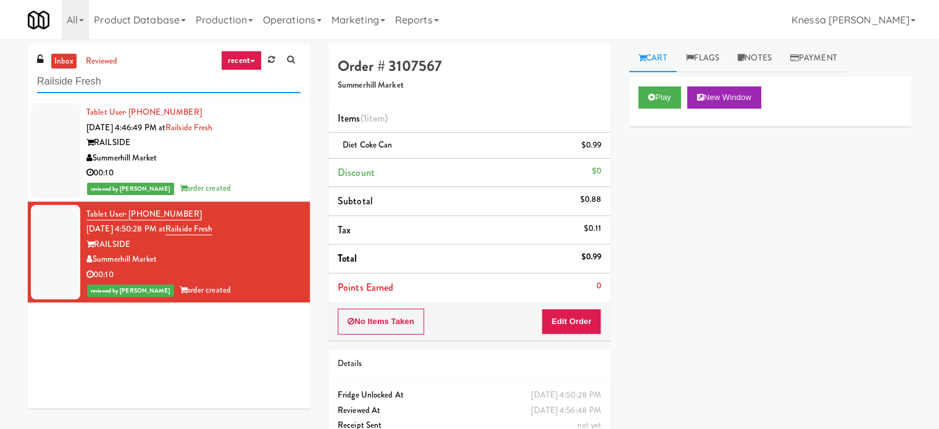
click at [176, 88] on input "Railside Fresh" at bounding box center [169, 81] width 264 height 23
paste input "Sharpest Rides - Cooler 2"
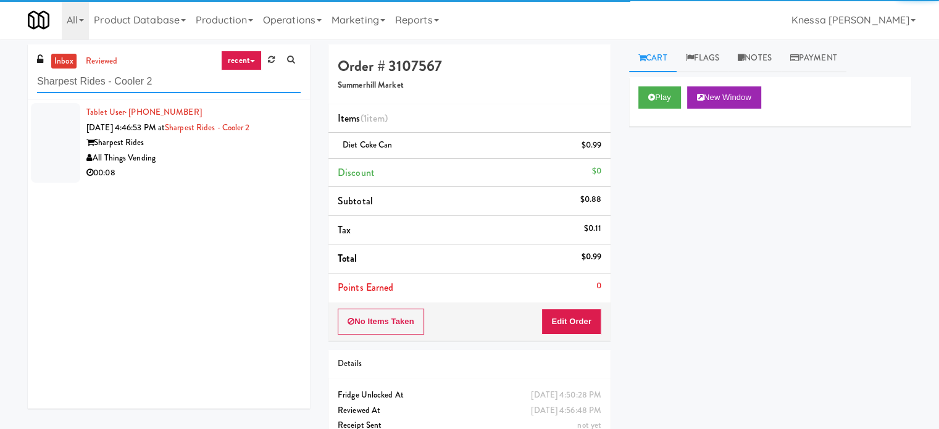
type input "Sharpest Rides - Cooler 2"
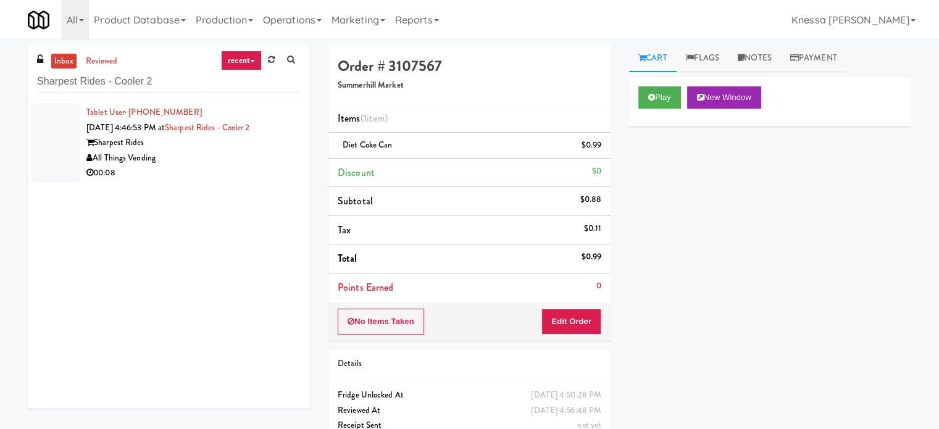
click at [253, 167] on div "00:08" at bounding box center [193, 172] width 214 height 15
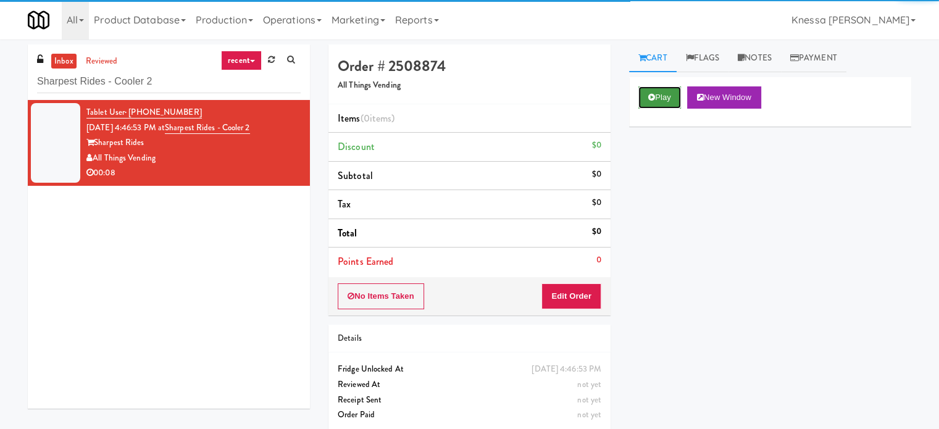
click at [659, 88] on button "Play" at bounding box center [660, 97] width 43 height 22
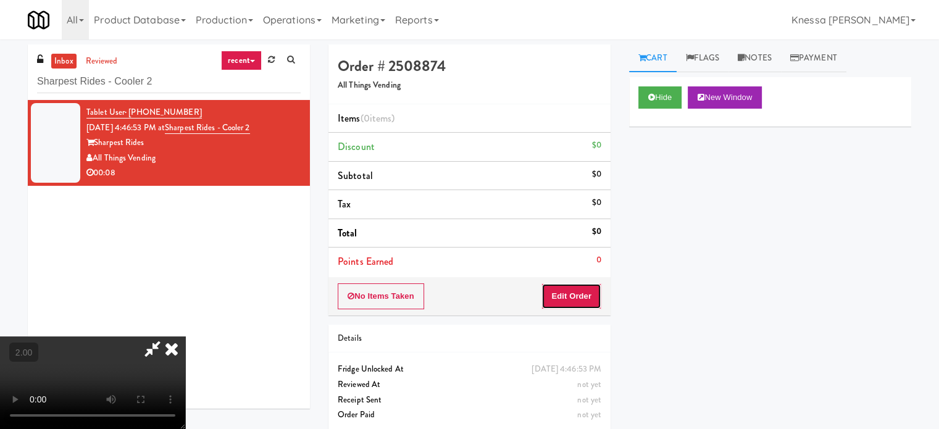
click at [574, 294] on button "Edit Order" at bounding box center [572, 296] width 60 height 26
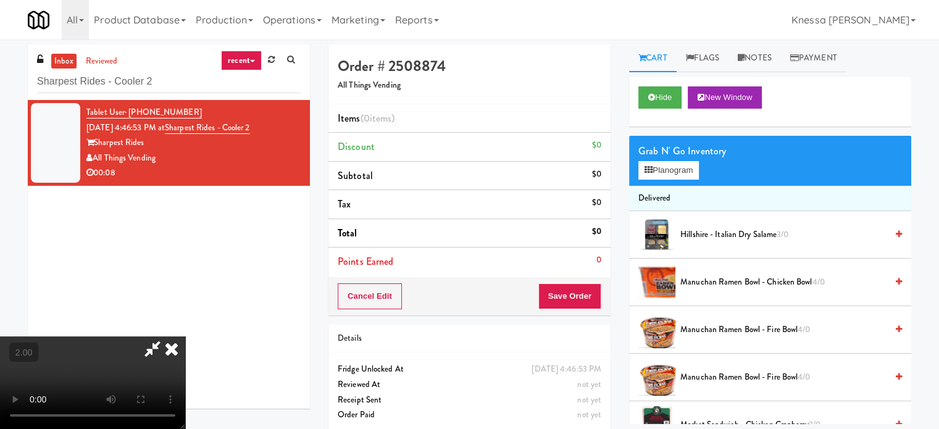
click at [185, 337] on video at bounding box center [92, 383] width 185 height 93
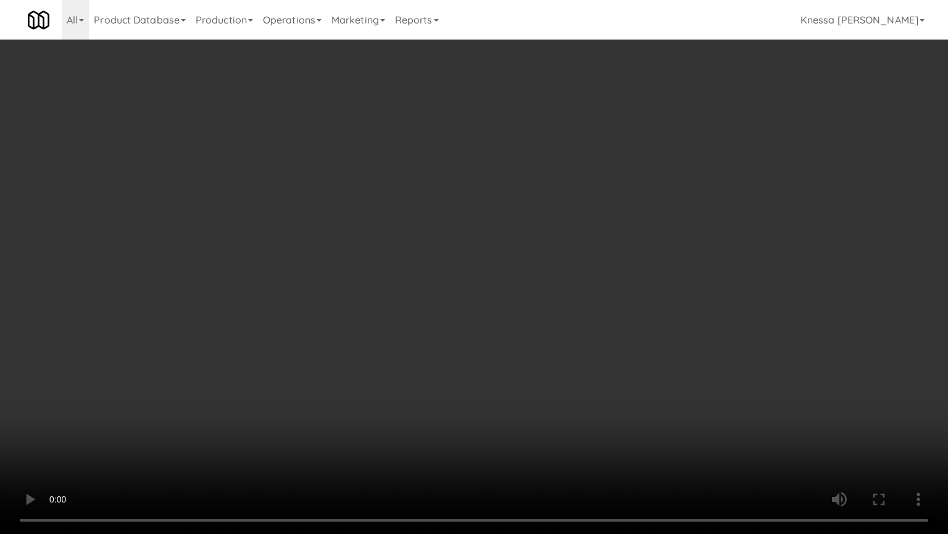
click at [443, 385] on video at bounding box center [474, 267] width 948 height 534
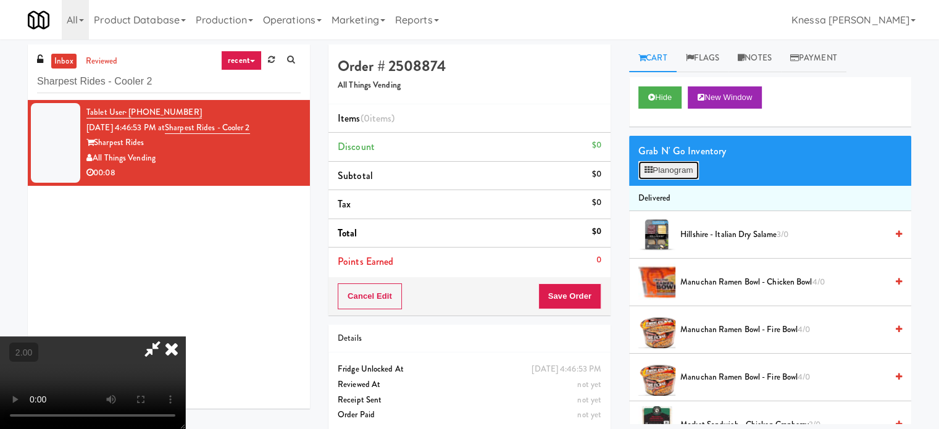
click at [668, 175] on button "Planogram" at bounding box center [669, 170] width 61 height 19
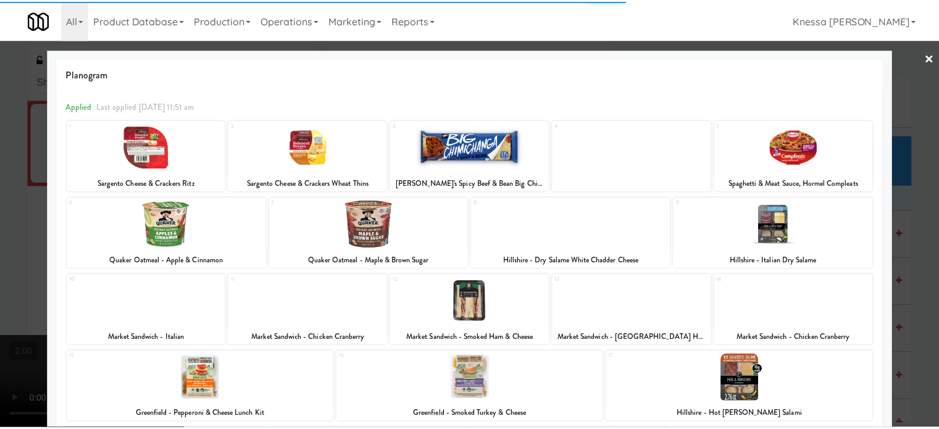
scroll to position [100, 0]
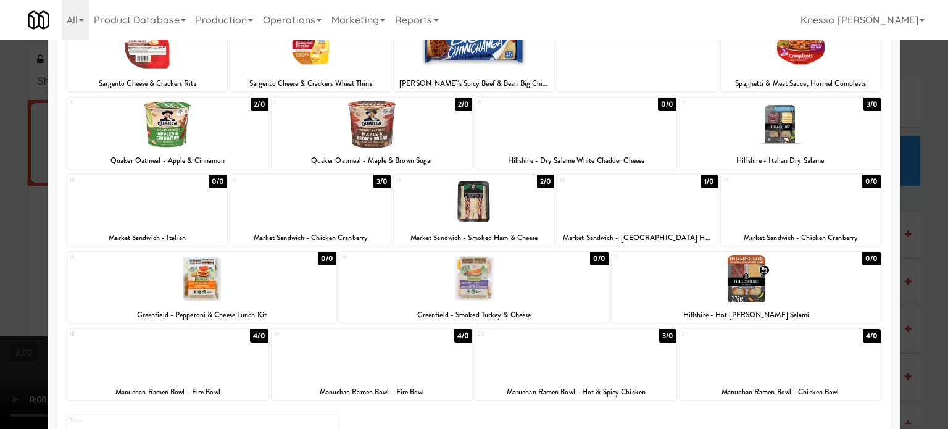
click at [125, 195] on div at bounding box center [147, 202] width 161 height 48
click at [0, 186] on div at bounding box center [474, 214] width 948 height 429
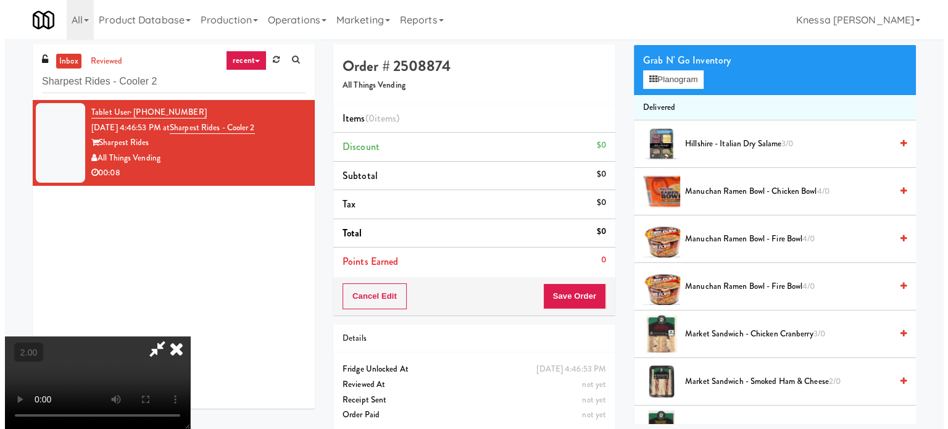
scroll to position [86, 0]
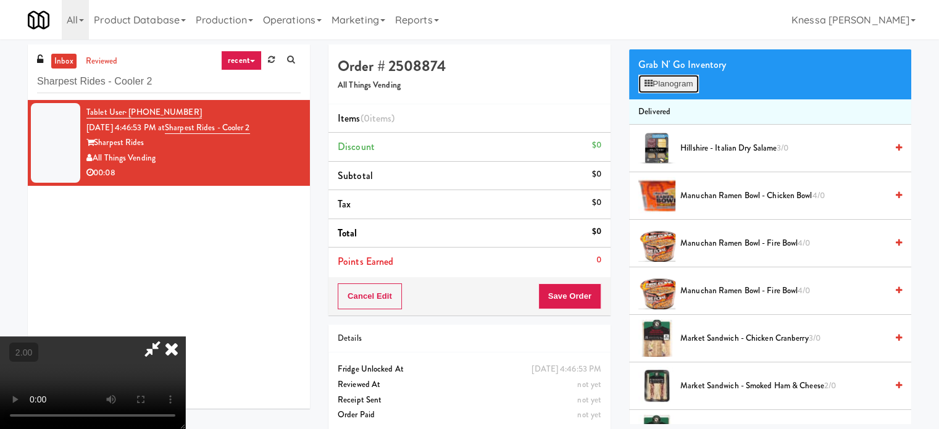
click at [674, 85] on button "Planogram" at bounding box center [669, 84] width 61 height 19
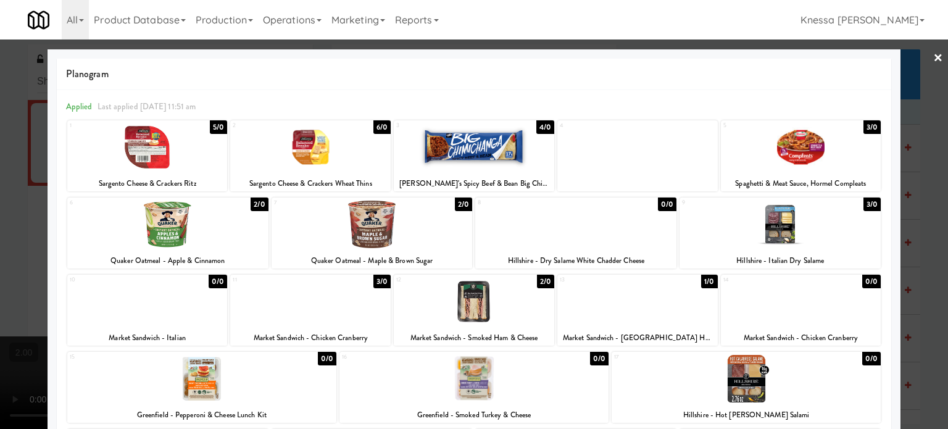
click at [0, 256] on div at bounding box center [474, 214] width 948 height 429
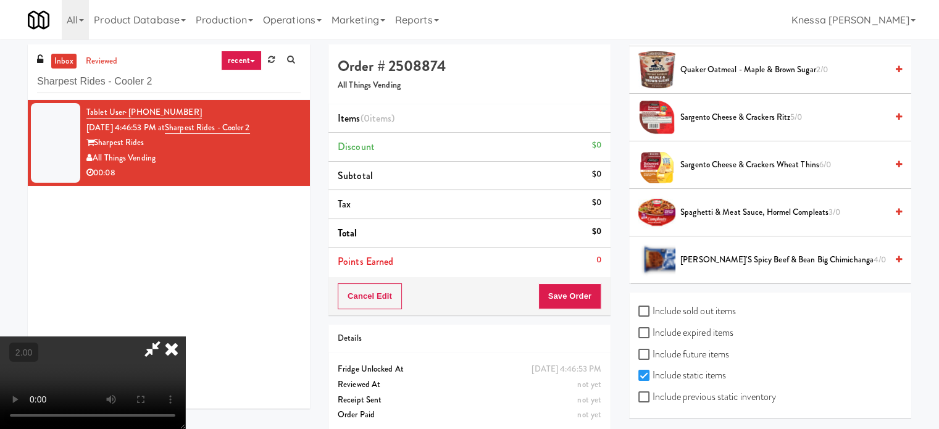
scroll to position [40, 0]
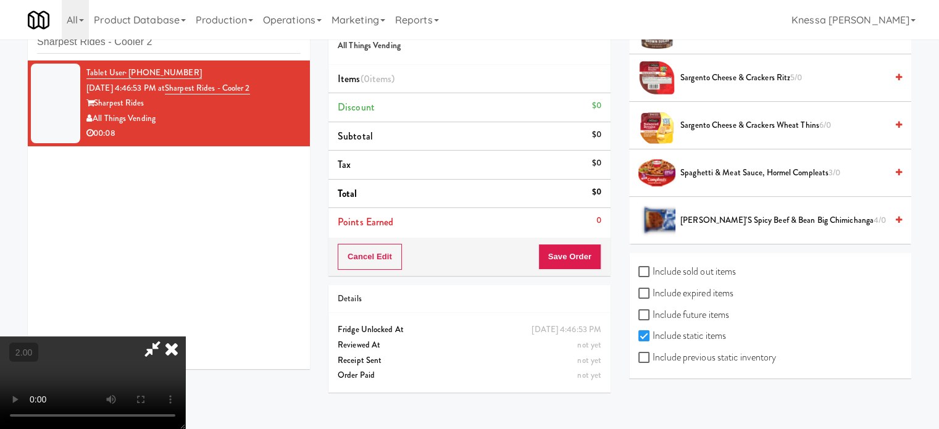
click at [681, 356] on label "Include previous static inventory" at bounding box center [708, 357] width 138 height 19
click at [653, 356] on input "Include previous static inventory" at bounding box center [646, 358] width 14 height 10
checkbox input "true"
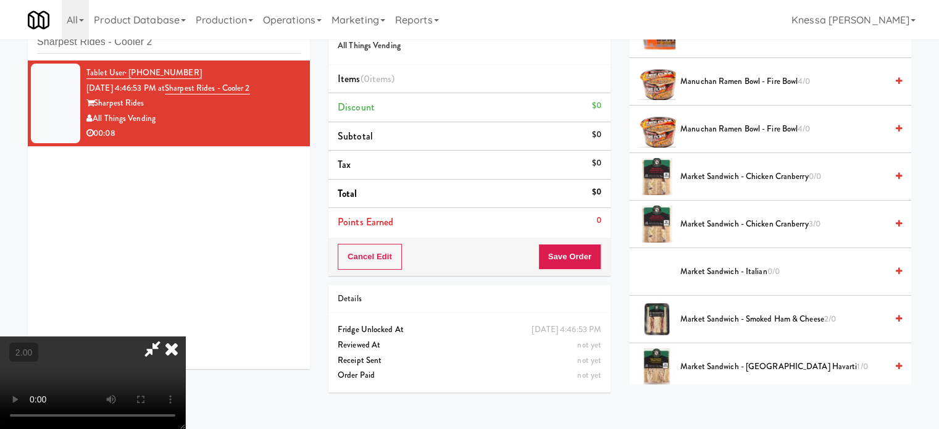
scroll to position [766, 0]
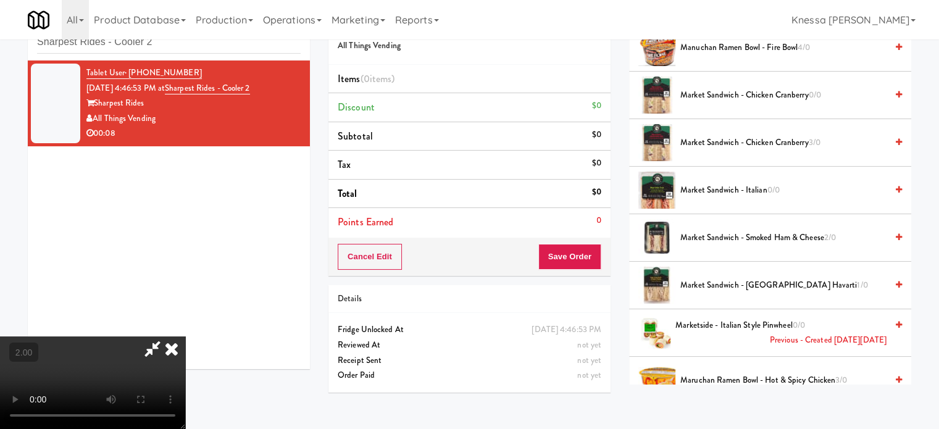
click at [782, 188] on span "Market Sandwich - Italian 0/0" at bounding box center [783, 190] width 206 height 15
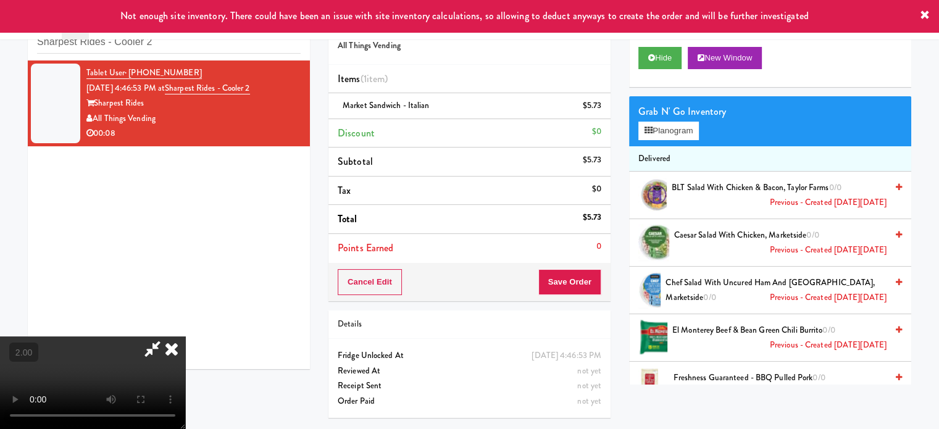
scroll to position [0, 0]
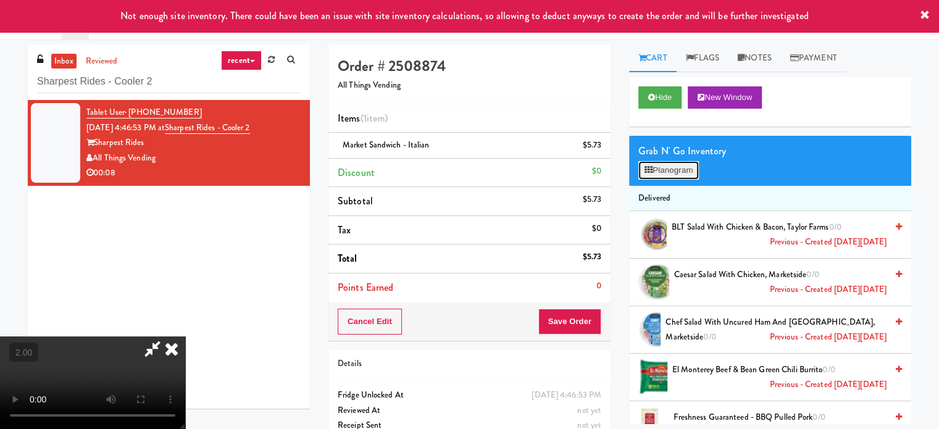
click at [664, 169] on button "Planogram" at bounding box center [669, 170] width 61 height 19
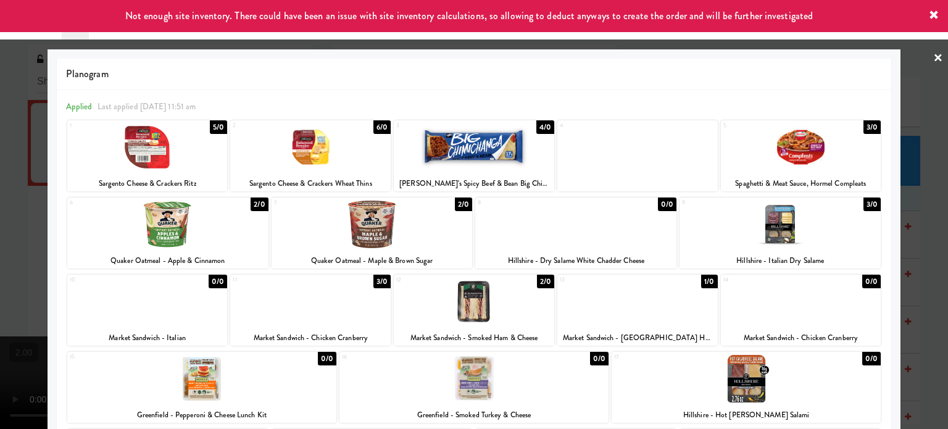
click at [0, 282] on div at bounding box center [474, 214] width 948 height 429
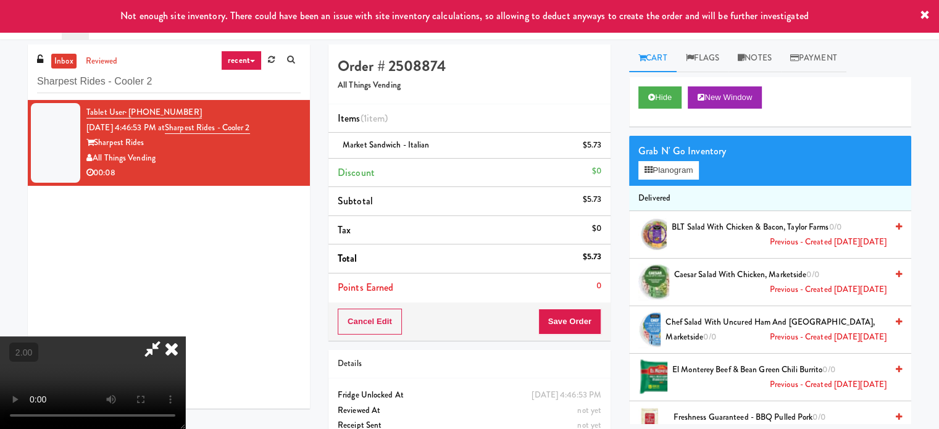
click at [185, 337] on video at bounding box center [92, 383] width 185 height 93
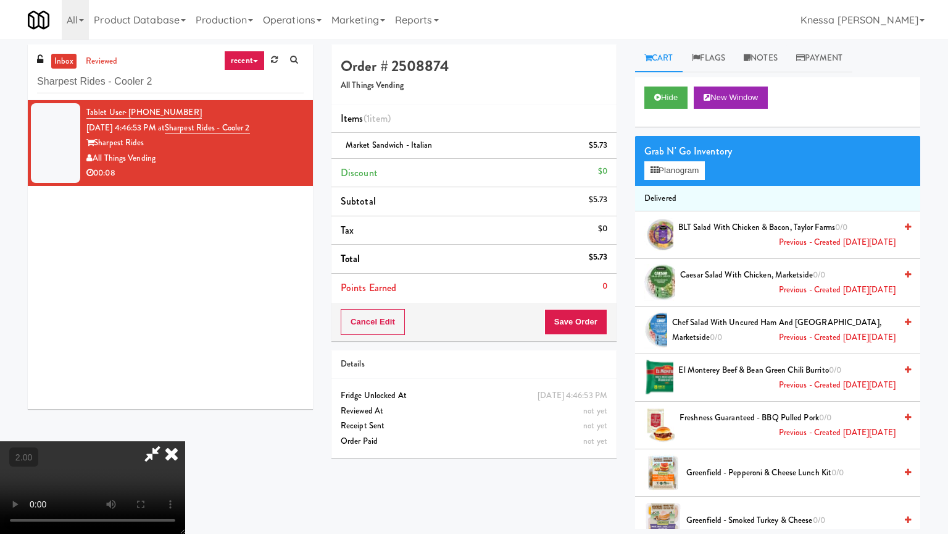
click at [185, 429] on video at bounding box center [92, 487] width 185 height 93
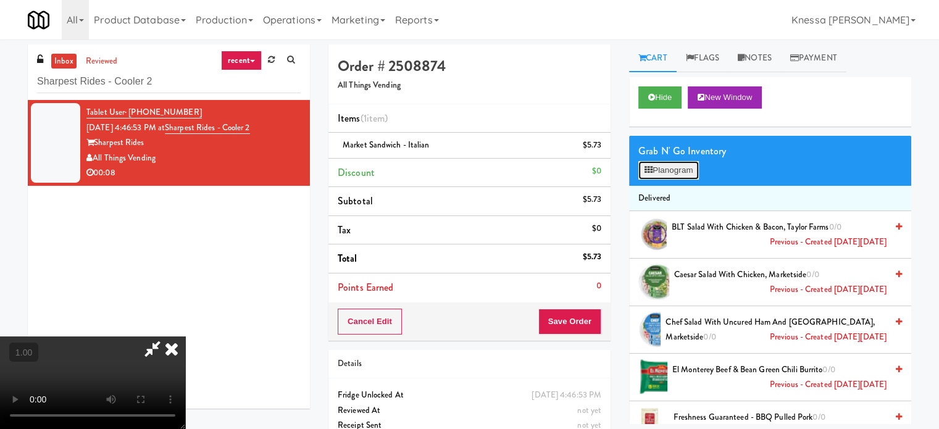
click at [662, 174] on button "Planogram" at bounding box center [669, 170] width 61 height 19
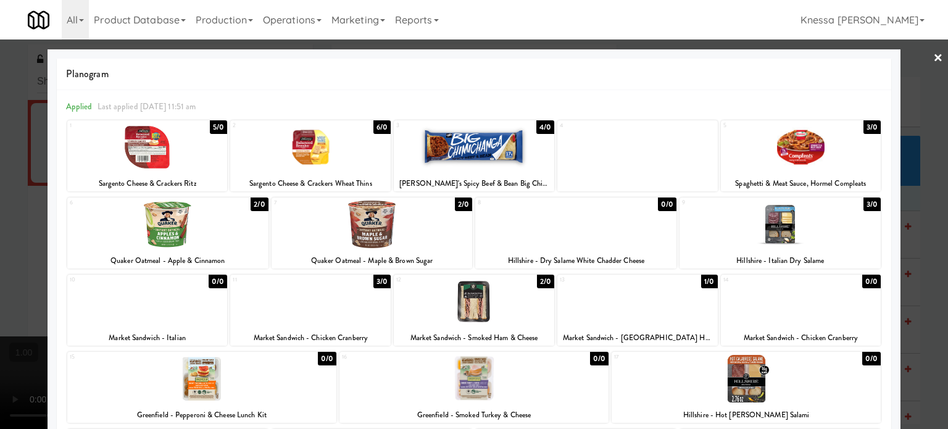
click at [450, 316] on div at bounding box center [474, 302] width 161 height 48
click at [0, 220] on div at bounding box center [474, 214] width 948 height 429
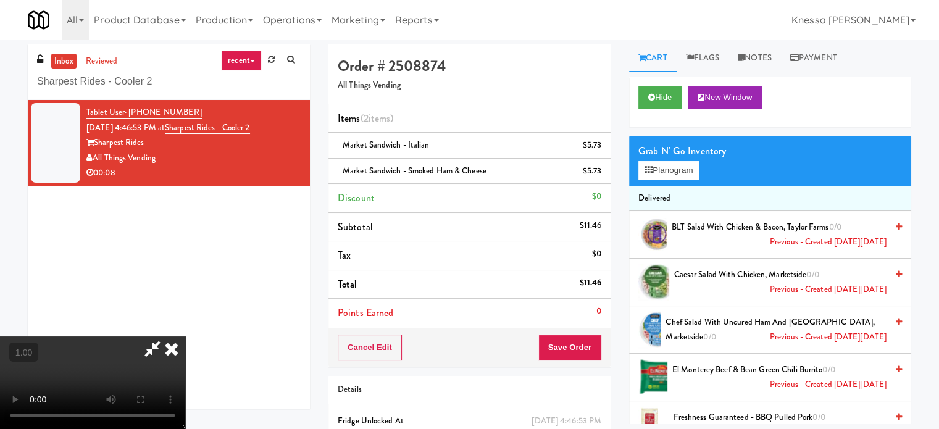
click at [185, 337] on video at bounding box center [92, 383] width 185 height 93
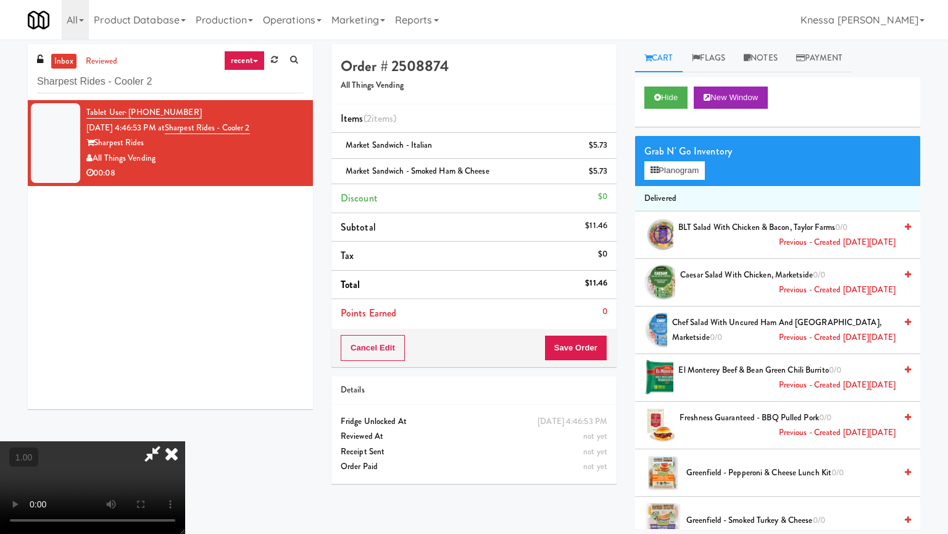
click at [185, 429] on video at bounding box center [92, 487] width 185 height 93
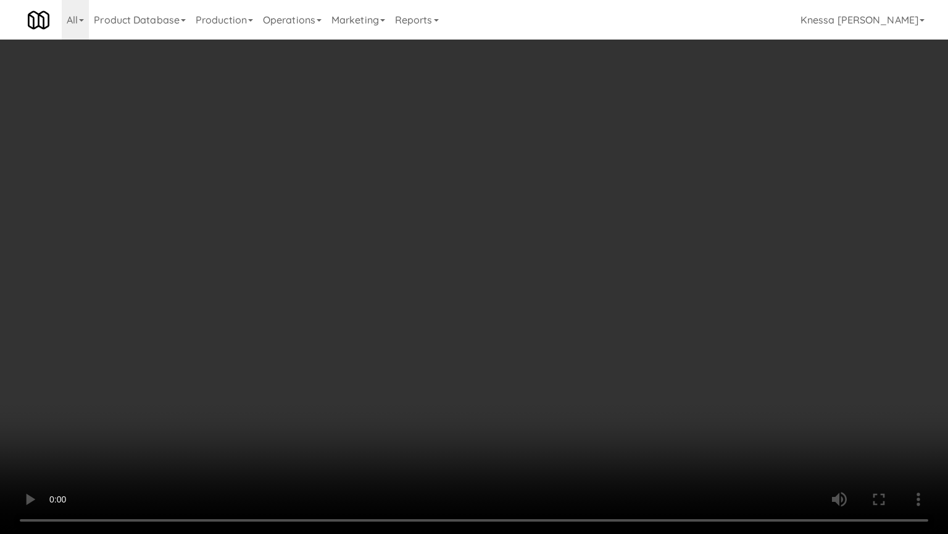
click at [459, 331] on video at bounding box center [474, 267] width 948 height 534
click at [421, 262] on video at bounding box center [474, 267] width 948 height 534
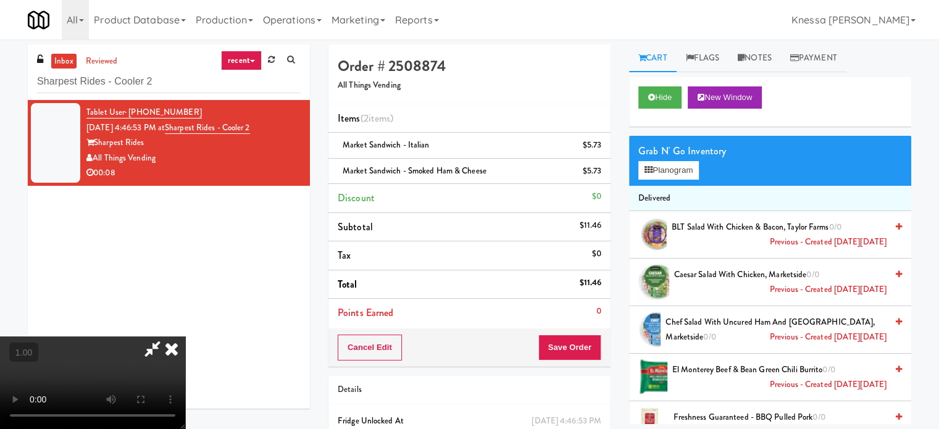
click at [185, 337] on icon at bounding box center [171, 349] width 27 height 25
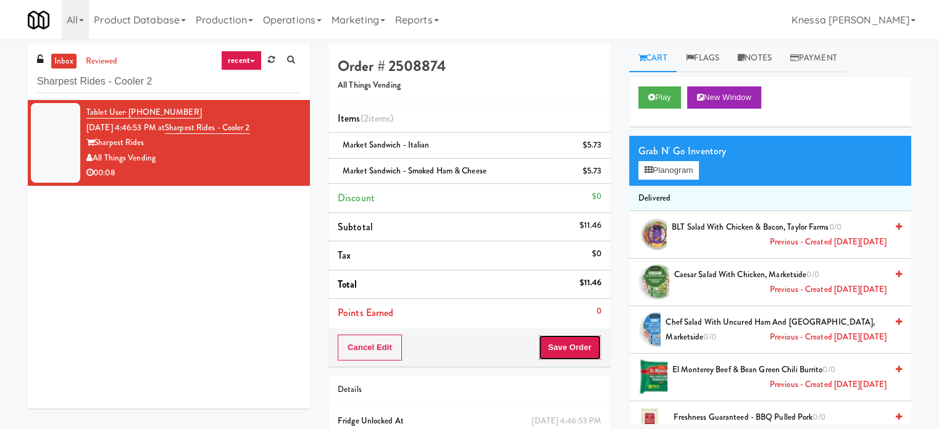
click at [578, 345] on button "Save Order" at bounding box center [569, 348] width 63 height 26
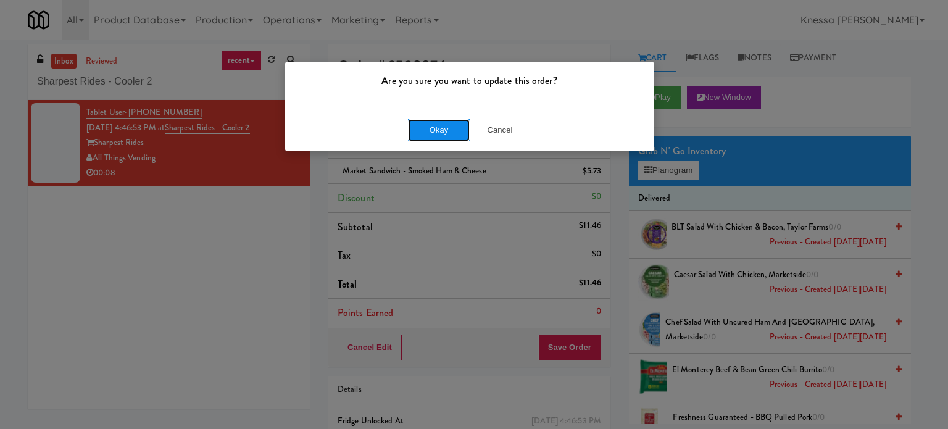
click at [412, 123] on button "Okay" at bounding box center [439, 130] width 62 height 22
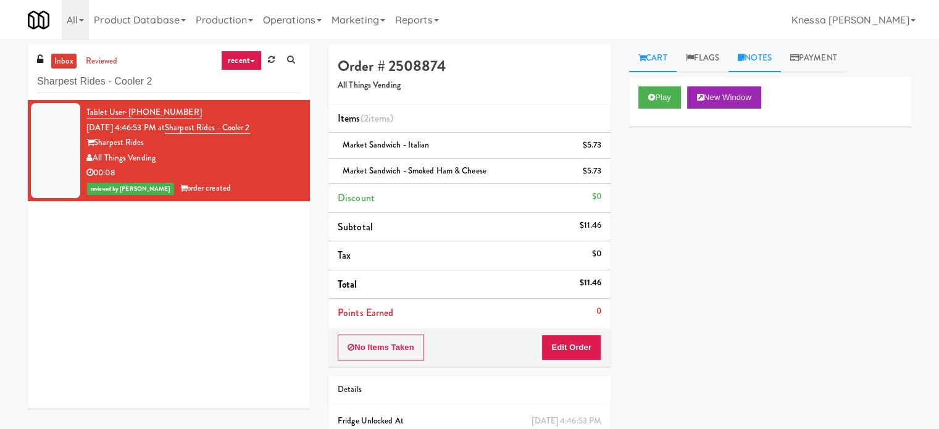
click at [763, 57] on link "Notes" at bounding box center [755, 58] width 52 height 28
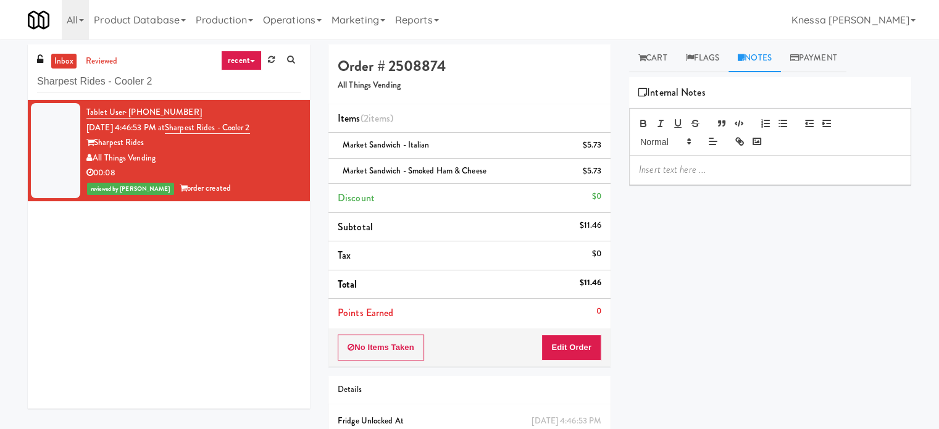
click at [729, 182] on div at bounding box center [770, 170] width 281 height 28
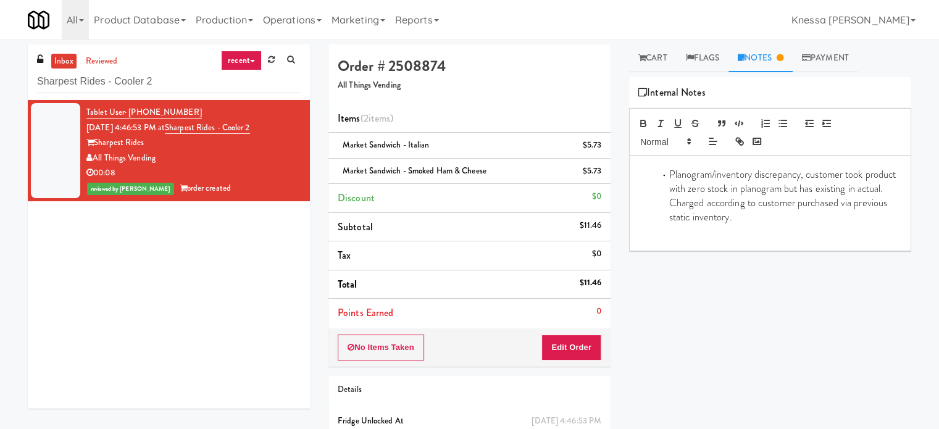
click at [664, 172] on li "Planogram/inventory discrepancy, customer took product with zero stock in plano…" at bounding box center [778, 196] width 248 height 56
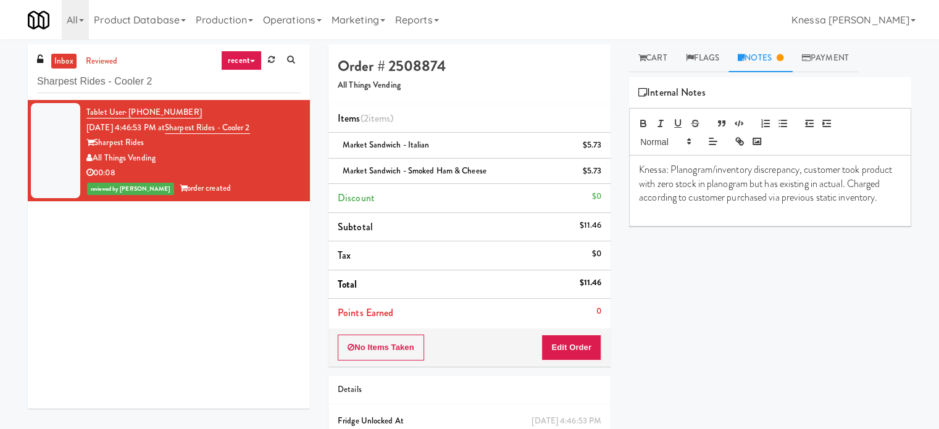
click at [398, 149] on span "Market Sandwich - Italian" at bounding box center [386, 145] width 87 height 12
copy span "Market Sandwich - Italian"
click at [670, 185] on p "Knessa: Planogram/inventory discrepancy, customer took product with zero stock …" at bounding box center [770, 183] width 262 height 41
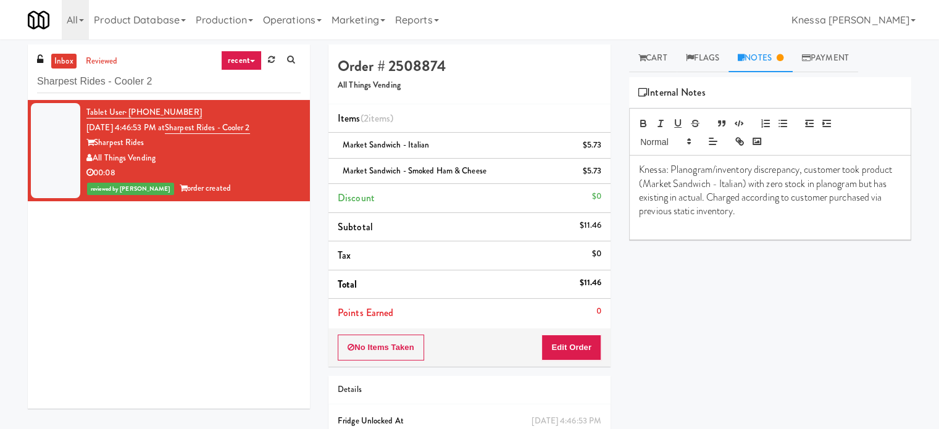
click at [739, 322] on div "Play New Window Primary Flag Clear Flag if unable to determine what was taken o…" at bounding box center [770, 308] width 282 height 463
click at [392, 89] on h5 "All Things Vending" at bounding box center [470, 85] width 264 height 9
copy h5 "All Things Vending"
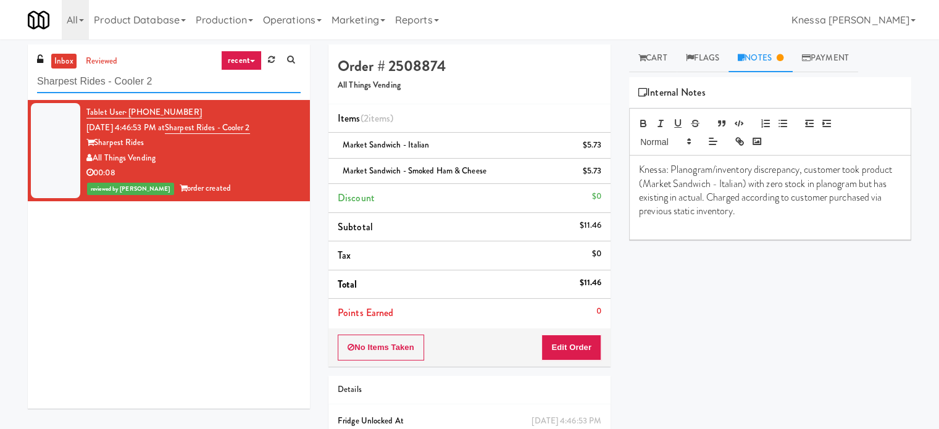
click at [145, 76] on input "Sharpest Rides - Cooler 2" at bounding box center [169, 81] width 264 height 23
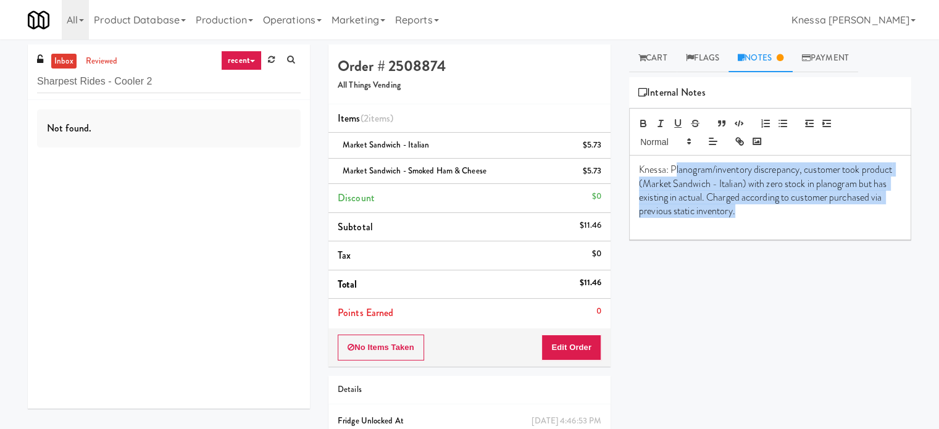
drag, startPoint x: 796, startPoint y: 211, endPoint x: 674, endPoint y: 170, distance: 128.1
click at [674, 170] on p "Knessa: Planogram/inventory discrepancy, customer took product (Market Sandwich…" at bounding box center [770, 191] width 262 height 56
drag, startPoint x: 673, startPoint y: 169, endPoint x: 808, endPoint y: 217, distance: 143.3
click at [808, 217] on p "Knessa: Planogram/inventory discrepancy, customer took product (Market Sandwich…" at bounding box center [770, 191] width 262 height 56
copy p "Planogram/inventory discrepancy, customer took product (Market Sandwich - Itali…"
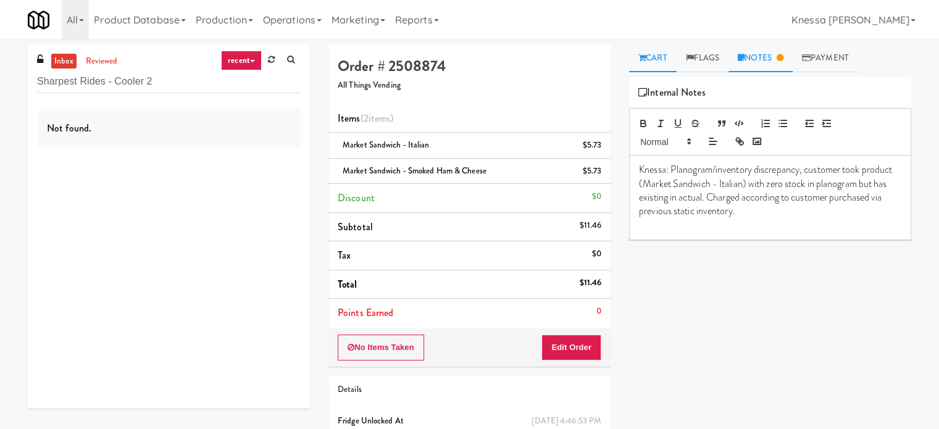
click at [662, 56] on link "Cart" at bounding box center [653, 58] width 48 height 28
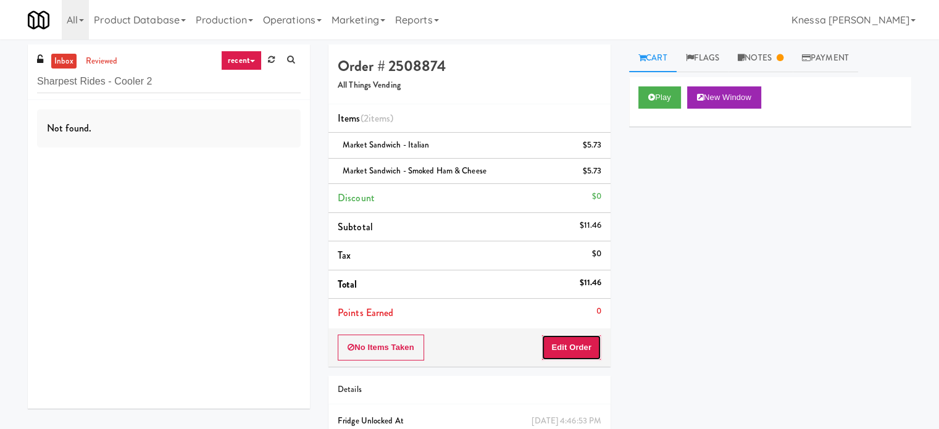
click at [550, 358] on button "Edit Order" at bounding box center [572, 348] width 60 height 26
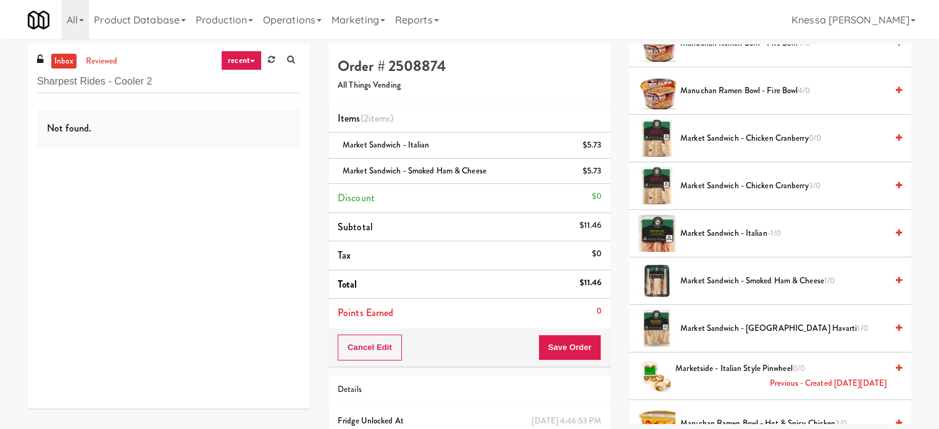
scroll to position [750, 0]
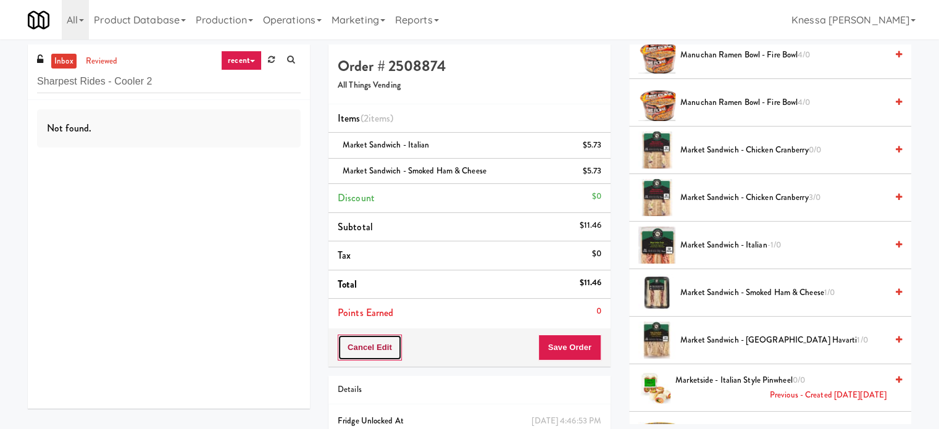
click at [393, 346] on button "Cancel Edit" at bounding box center [370, 348] width 64 height 26
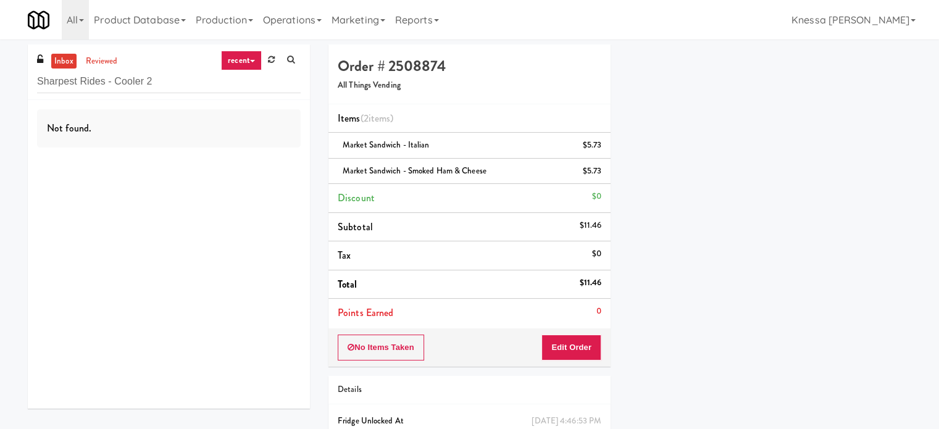
scroll to position [0, 0]
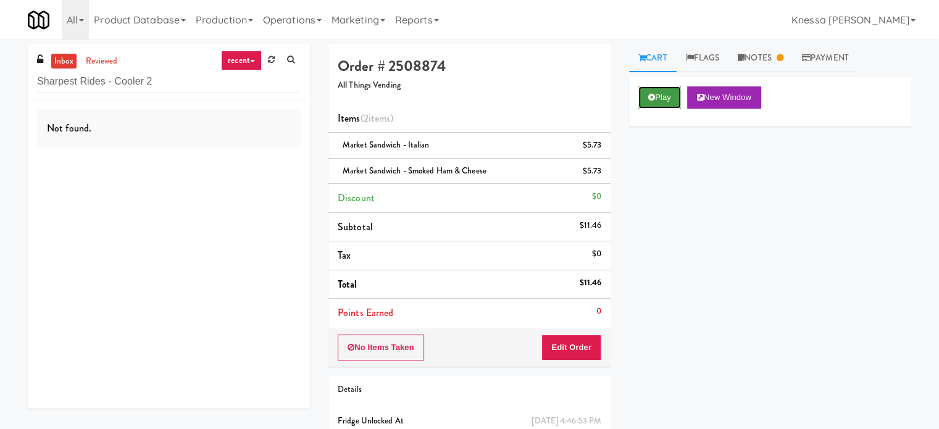
click at [663, 95] on button "Play" at bounding box center [660, 97] width 43 height 22
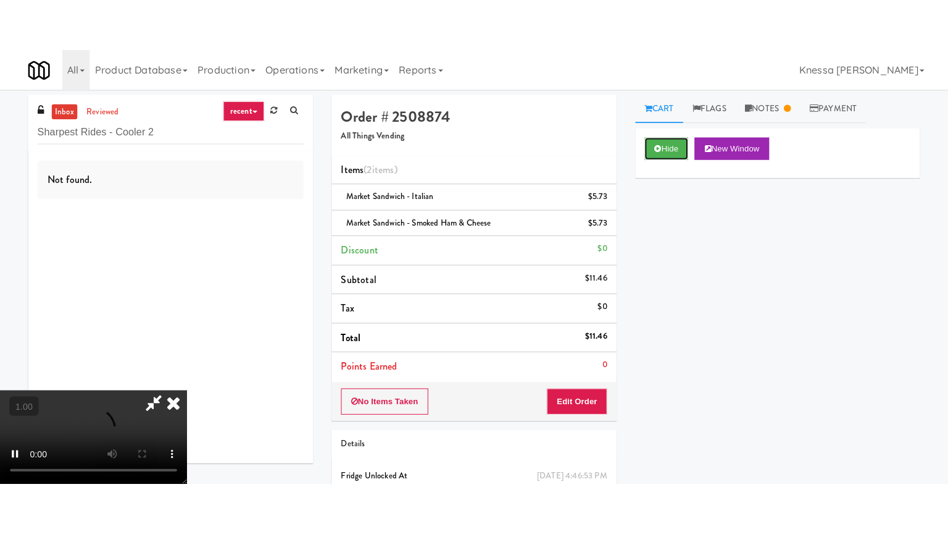
scroll to position [195, 0]
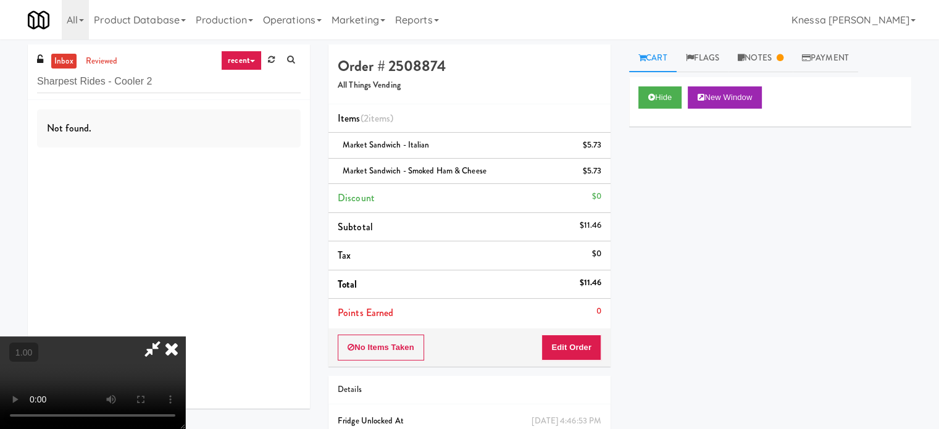
click at [185, 337] on video at bounding box center [92, 383] width 185 height 93
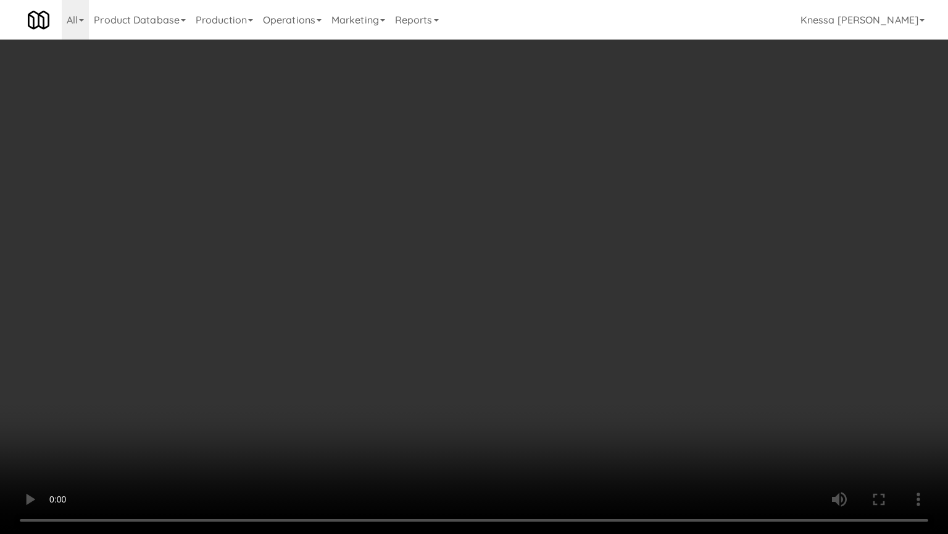
click at [679, 221] on video at bounding box center [474, 267] width 948 height 534
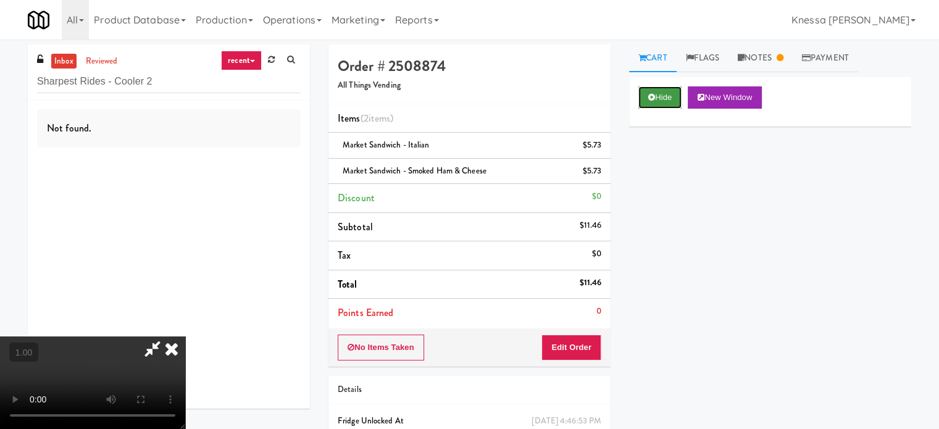
click at [656, 100] on button "Hide" at bounding box center [660, 97] width 43 height 22
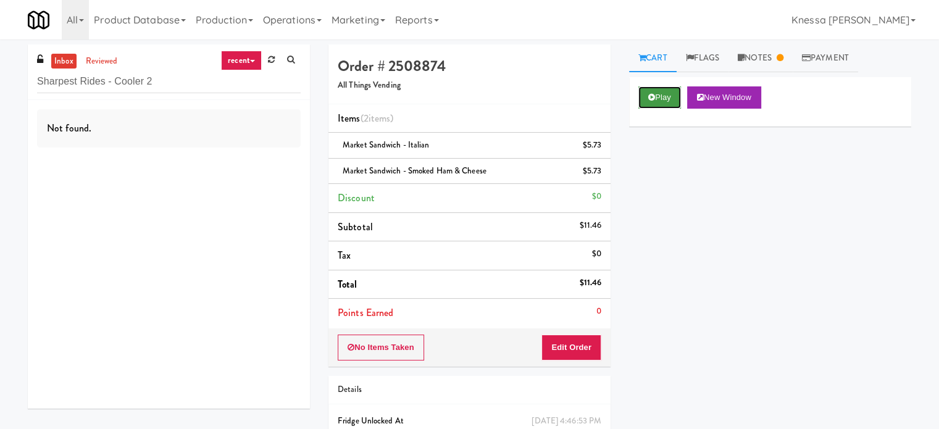
click at [656, 100] on button "Play" at bounding box center [660, 97] width 43 height 22
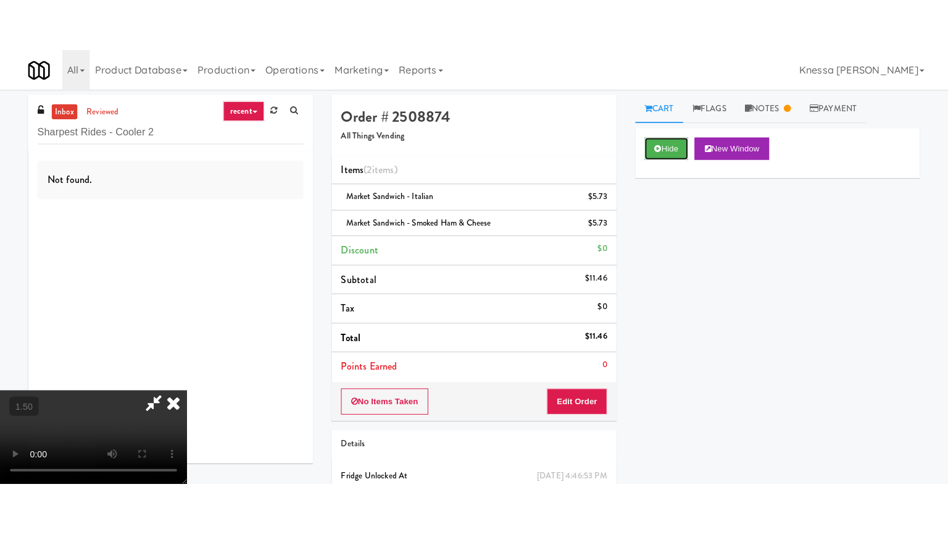
scroll to position [136, 0]
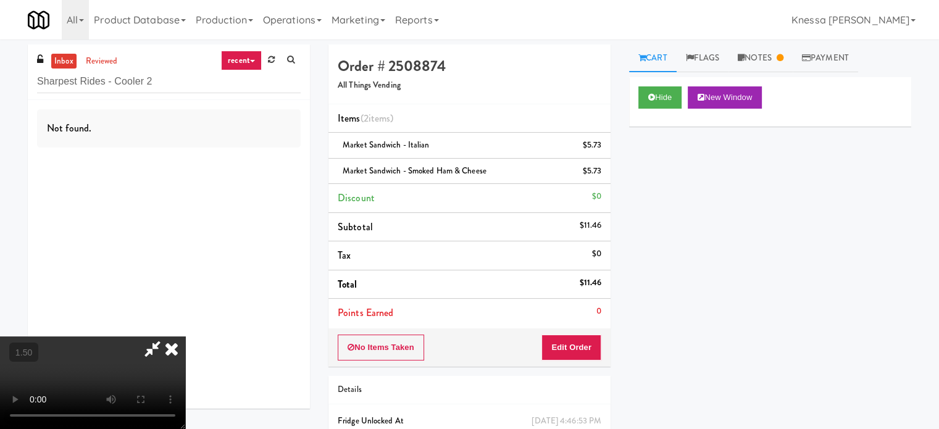
click at [185, 337] on video at bounding box center [92, 383] width 185 height 93
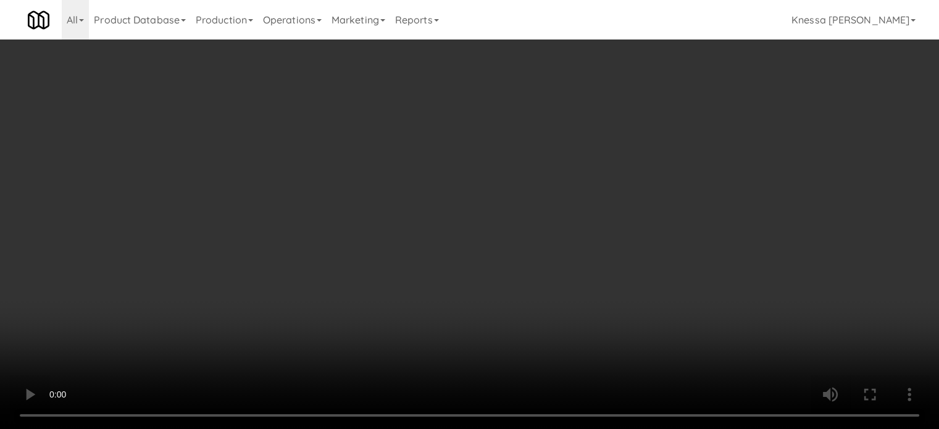
scroll to position [0, 0]
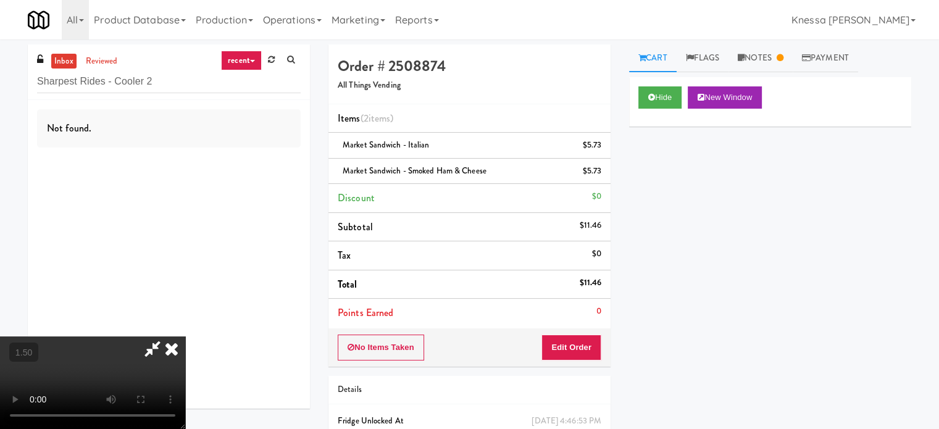
click at [185, 337] on icon at bounding box center [171, 349] width 27 height 25
